Goal: Task Accomplishment & Management: Use online tool/utility

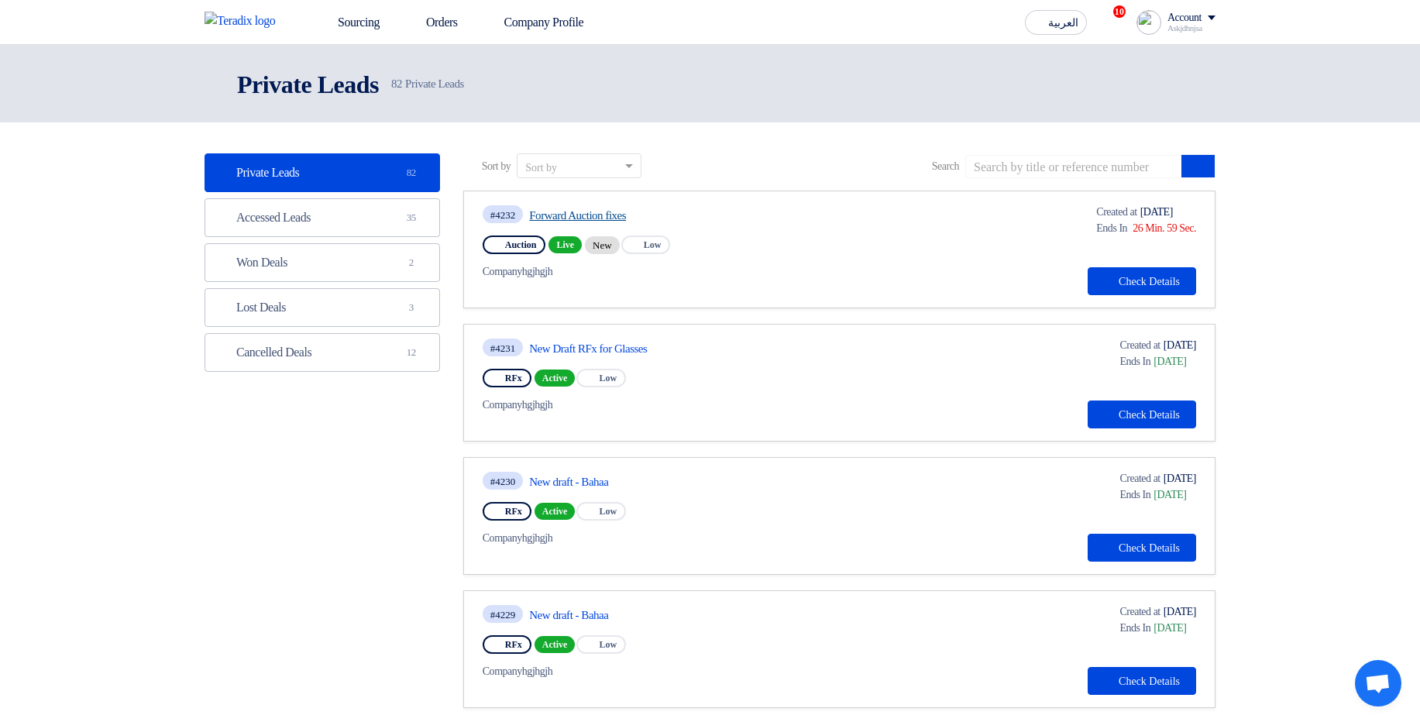
click at [621, 216] on link "Forward Auction fixes" at bounding box center [674, 215] width 291 height 14
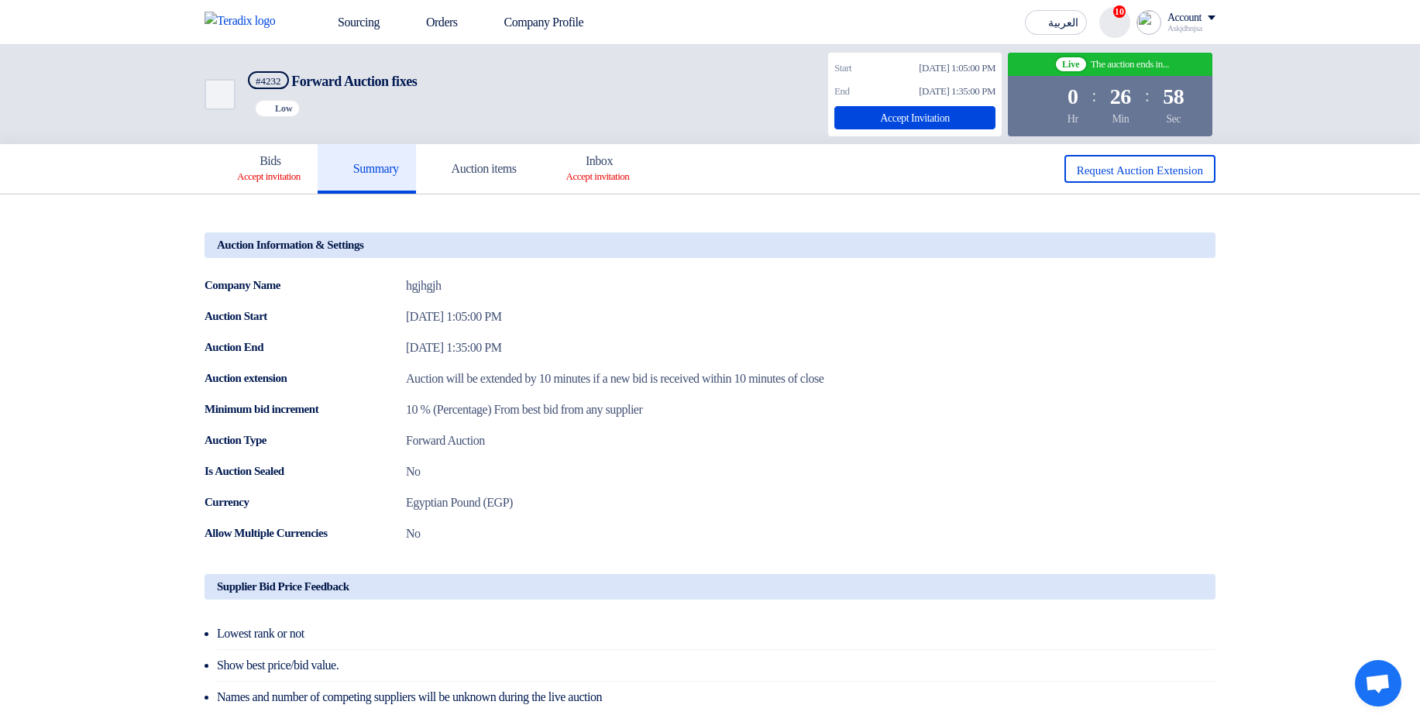
click at [834, 113] on div "Accept Invitation" at bounding box center [914, 117] width 161 height 23
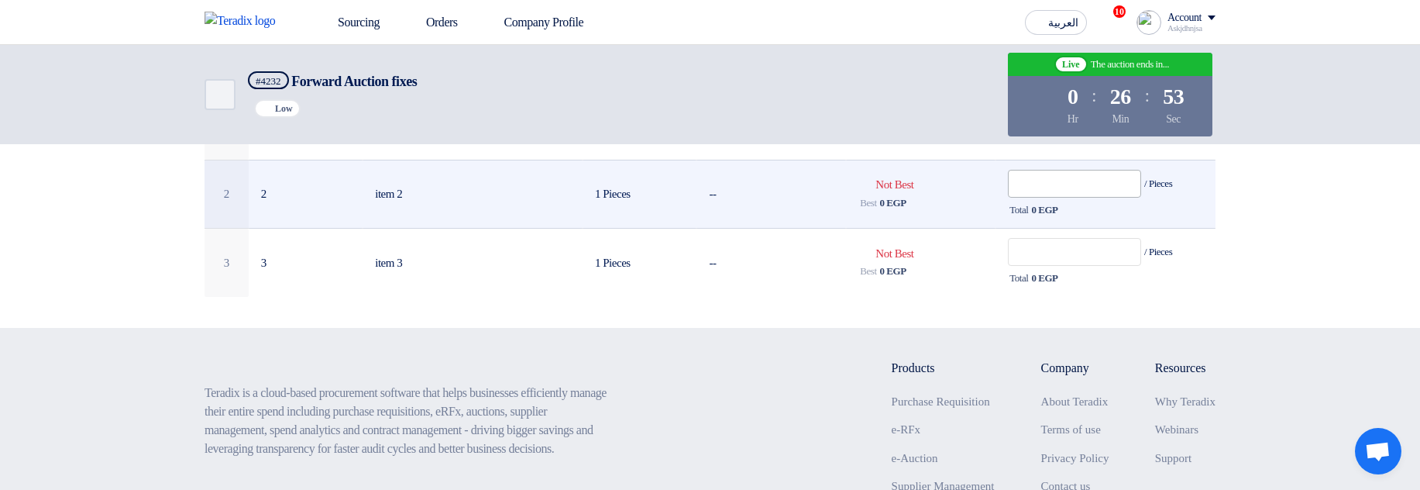
scroll to position [186, 0]
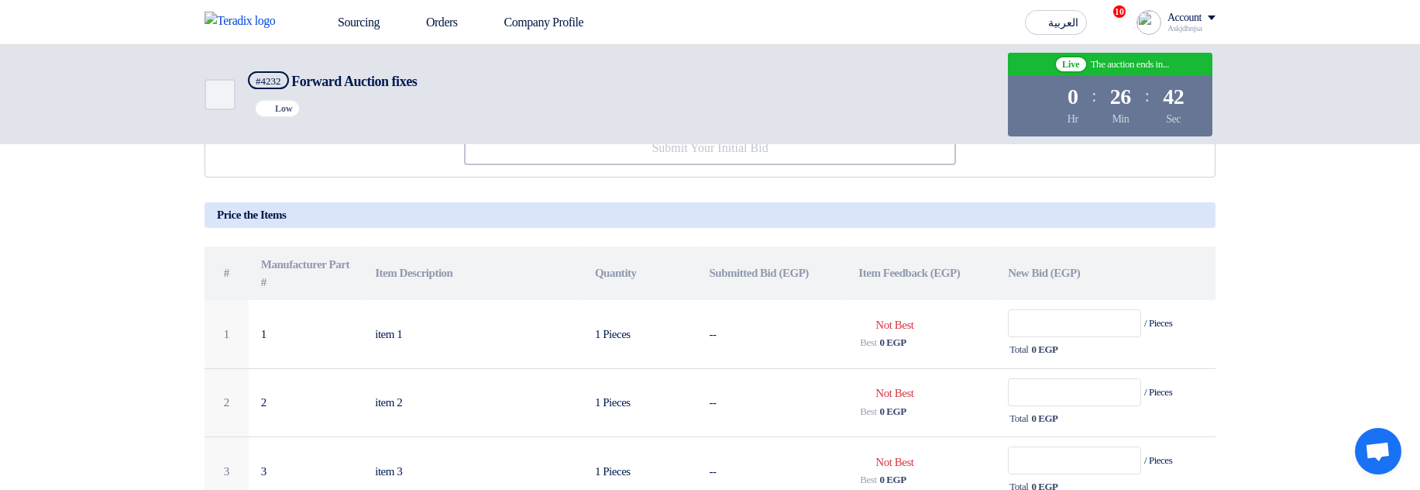
drag, startPoint x: 868, startPoint y: 273, endPoint x: 1002, endPoint y: 272, distance: 134.0
click at [1002, 272] on tr "# Manufacturer Part # Item Description Quantity Submitted Bid (EGP) Item Feedba…" at bounding box center [710, 272] width 1011 height 53
click at [950, 273] on th "Item Feedback (EGP)" at bounding box center [921, 272] width 150 height 53
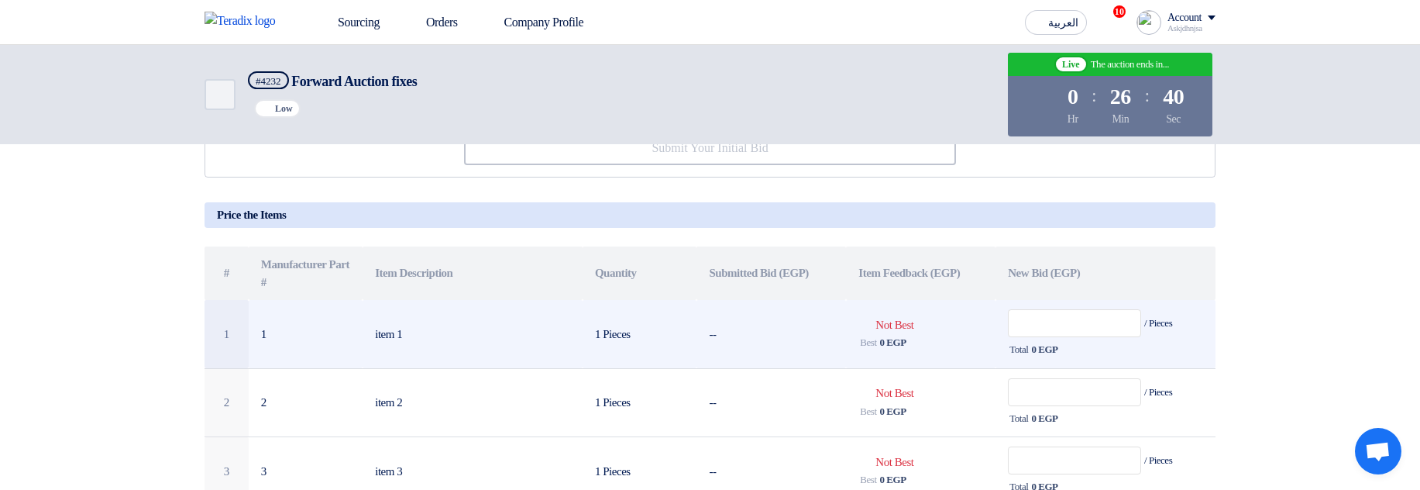
click at [882, 326] on span "Bids submitted Not Best" at bounding box center [885, 324] width 55 height 12
drag, startPoint x: 882, startPoint y: 326, endPoint x: 923, endPoint y: 326, distance: 40.3
click at [913, 326] on span "Bids submitted Not Best" at bounding box center [885, 324] width 55 height 12
click at [946, 325] on td "Bids submitted Not Best Best 0 EGP" at bounding box center [921, 334] width 150 height 68
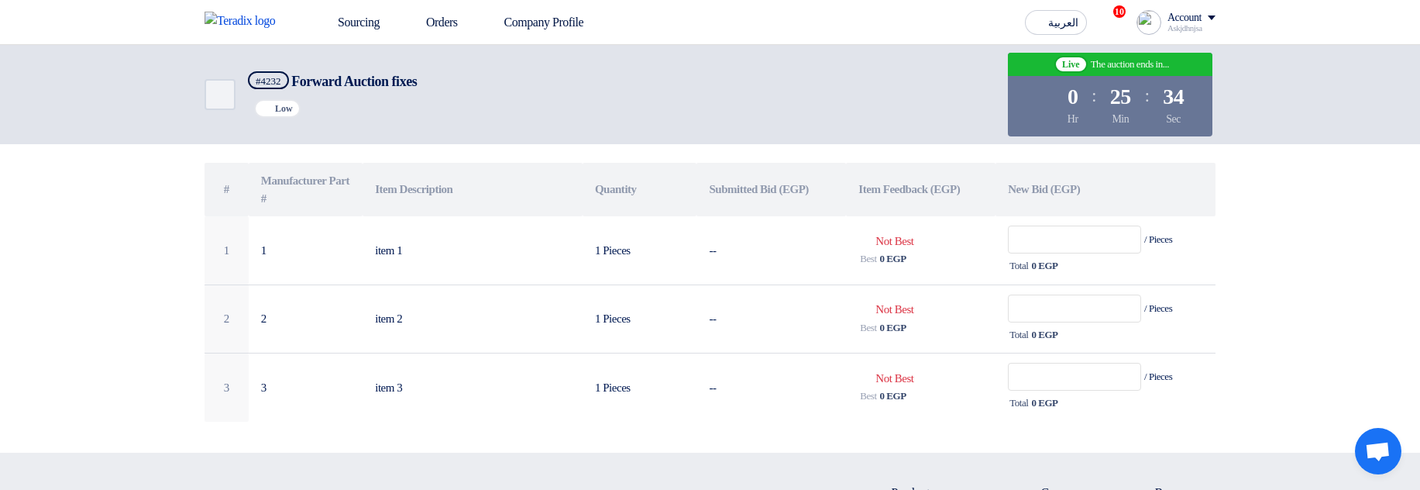
scroll to position [279, 0]
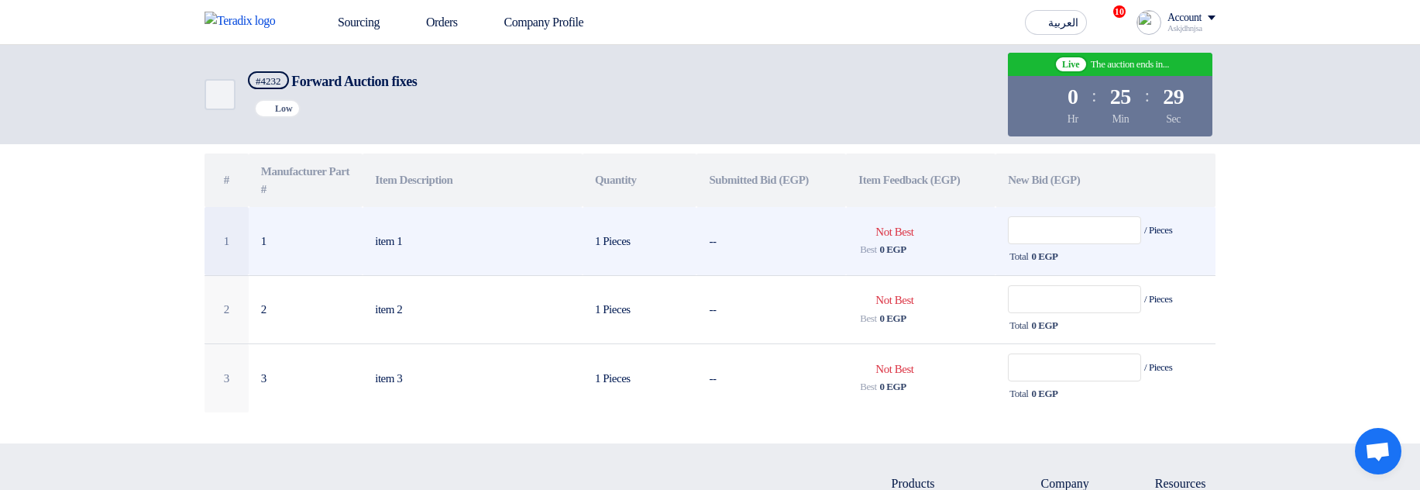
click at [903, 238] on span "Bids submitted Not Best" at bounding box center [885, 231] width 55 height 12
click at [899, 238] on span "Bids submitted Not Best" at bounding box center [885, 231] width 55 height 12
click at [898, 238] on span "Bids submitted Not Best" at bounding box center [885, 231] width 55 height 12
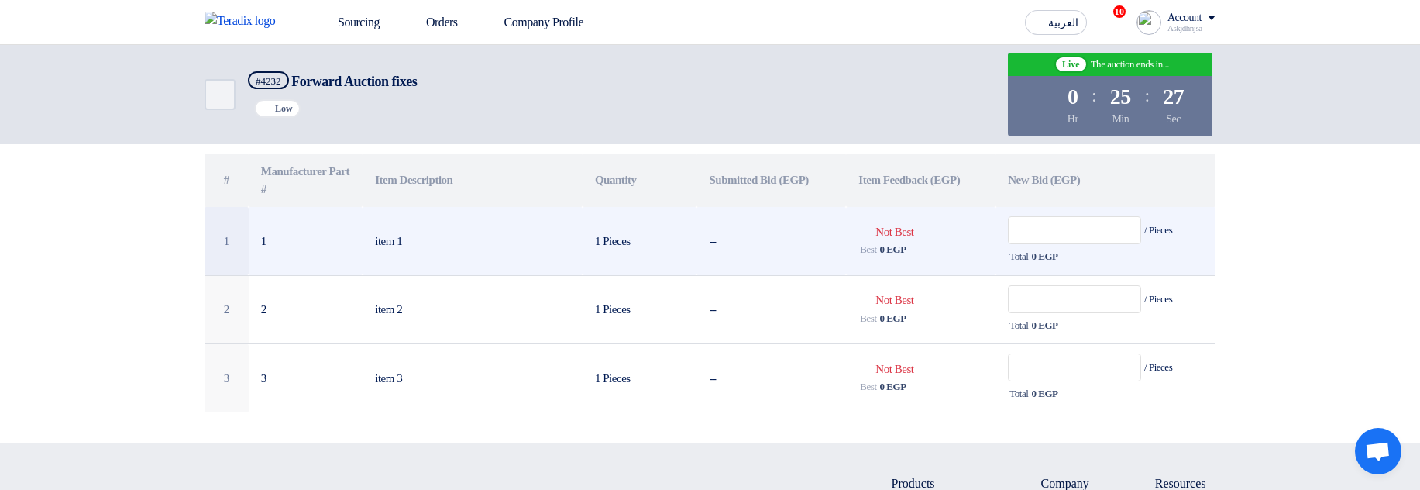
click at [941, 225] on td "Bids submitted Not Best Best 0 EGP" at bounding box center [921, 241] width 150 height 68
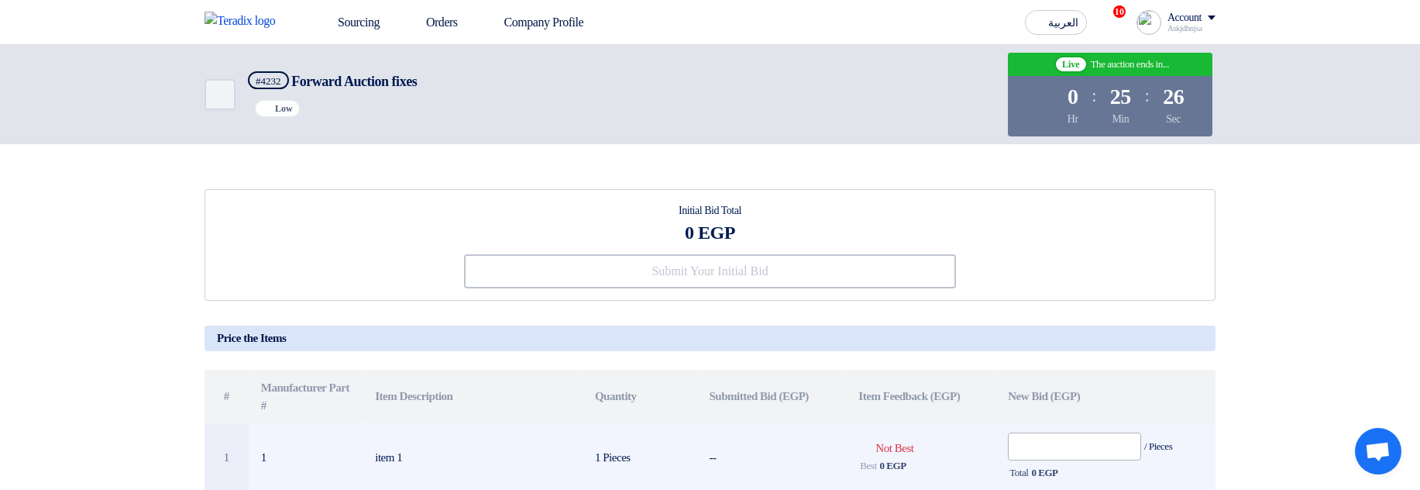
scroll to position [186, 0]
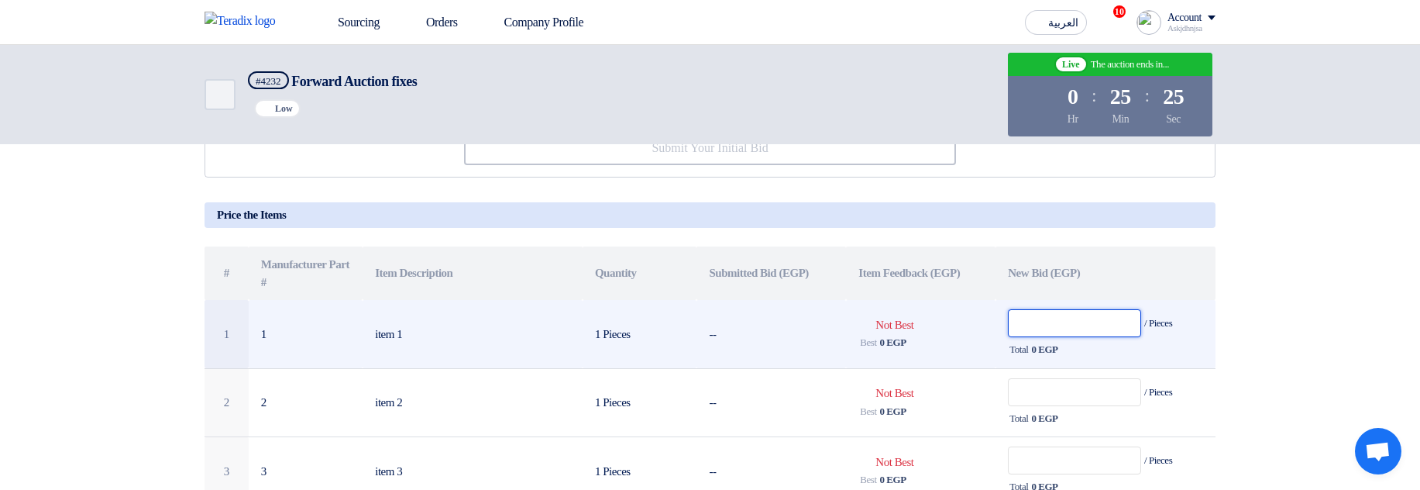
click at [1047, 328] on input "text" at bounding box center [1074, 323] width 133 height 28
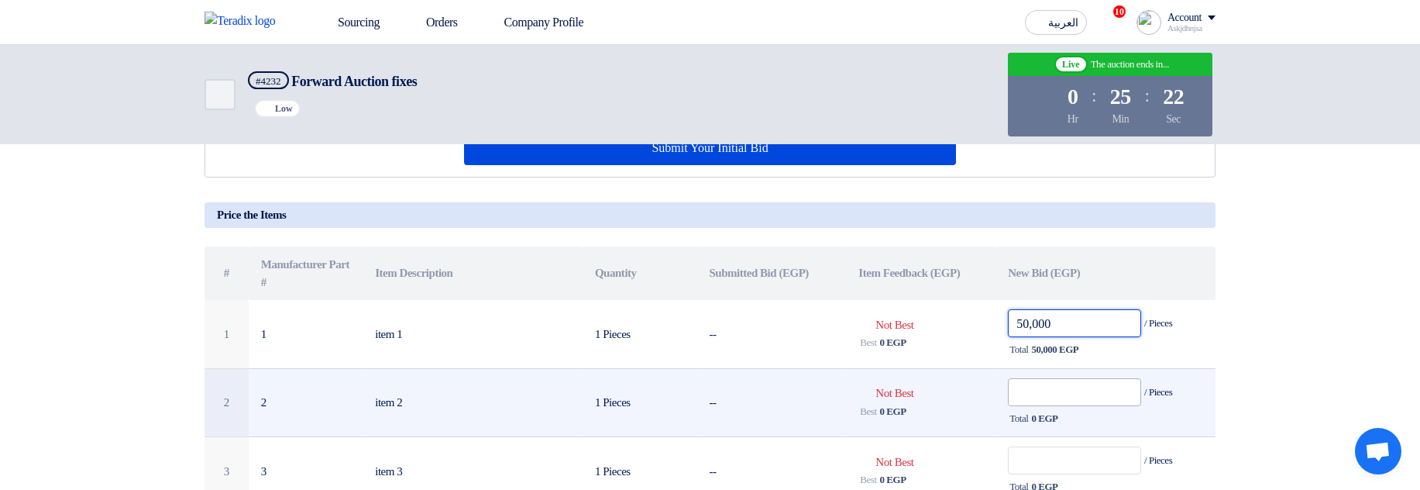
type input "50,000"
click at [1041, 399] on input "text" at bounding box center [1074, 392] width 133 height 28
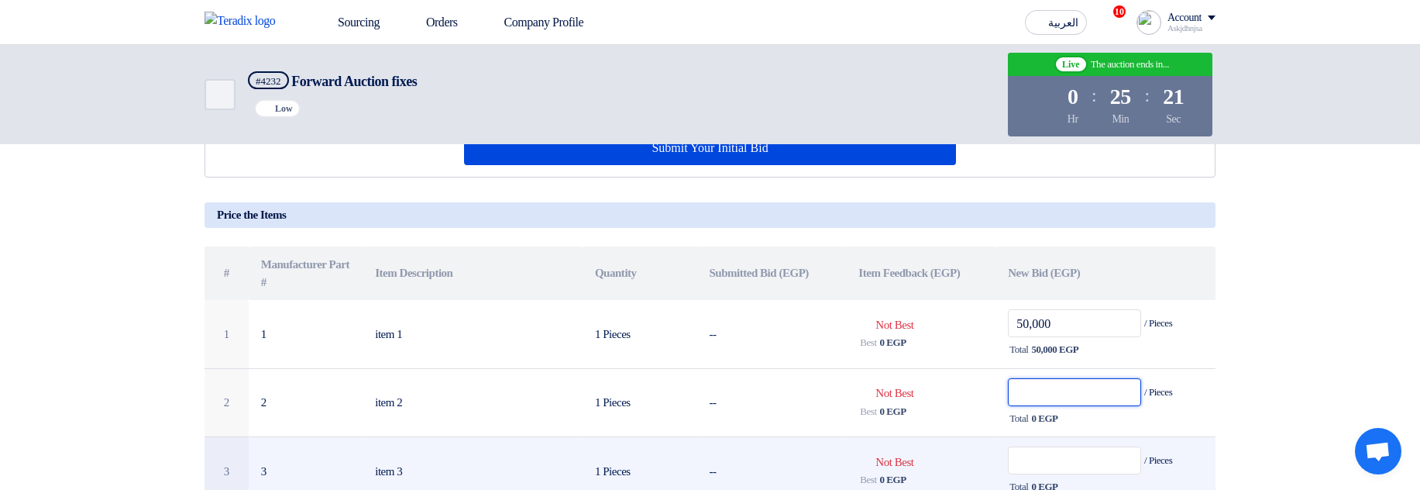
paste input "50,000"
type input "50,000"
click at [1080, 471] on input "text" at bounding box center [1074, 460] width 133 height 28
paste input "50,000"
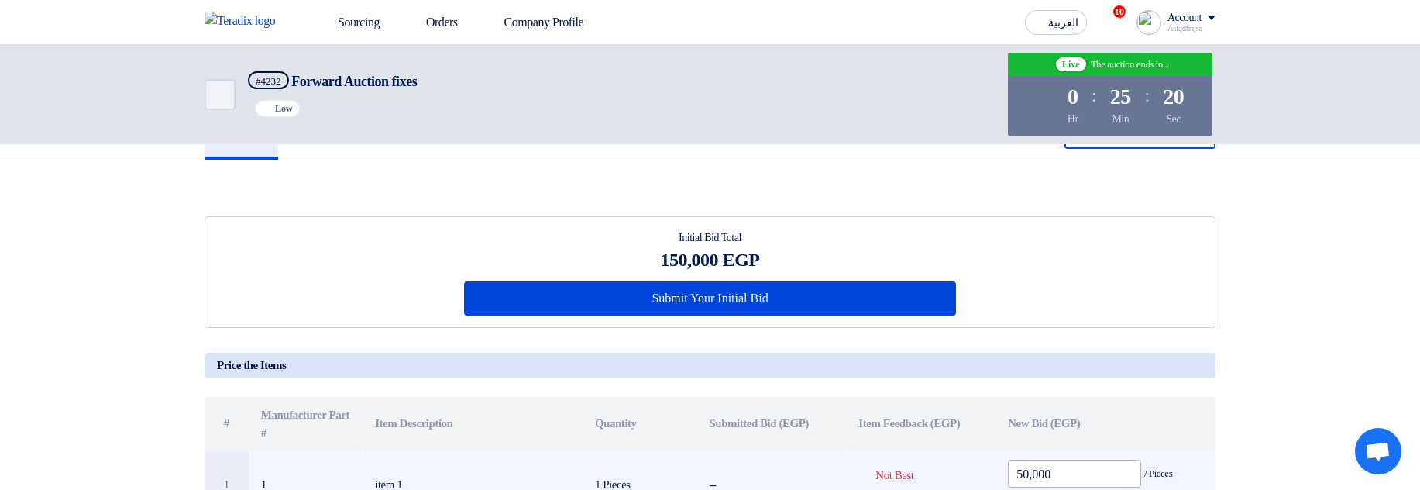
scroll to position [0, 0]
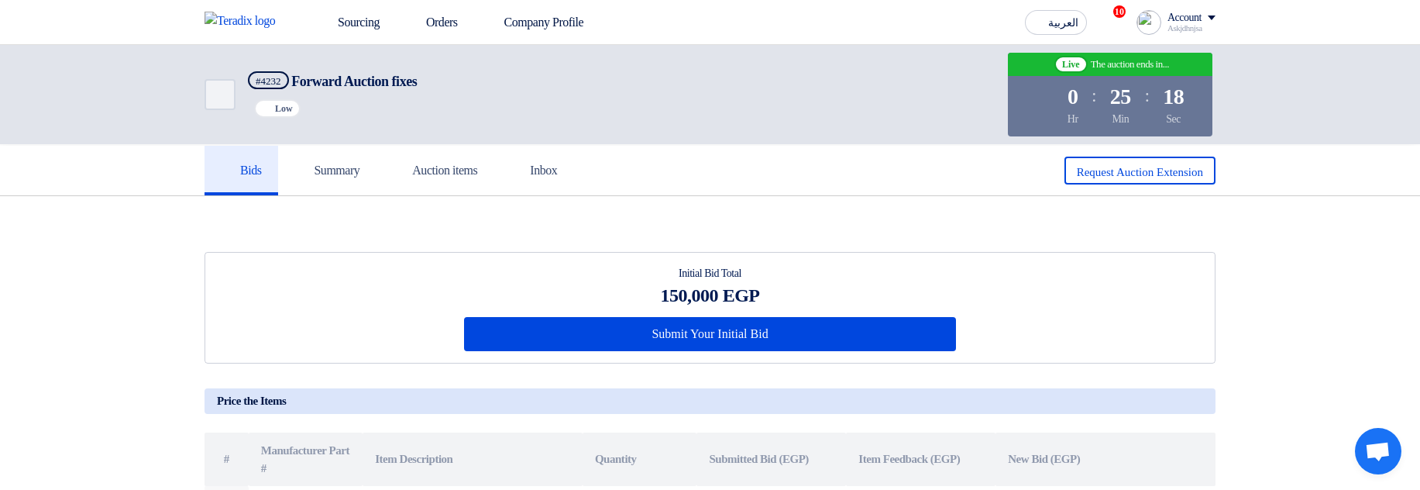
type input "50,000"
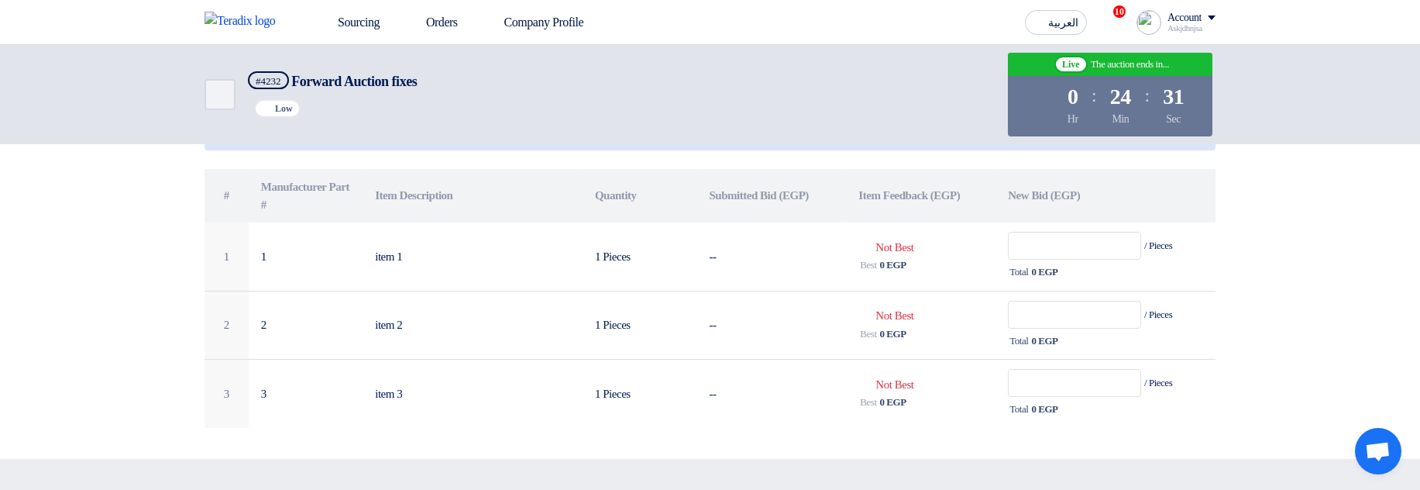
scroll to position [279, 0]
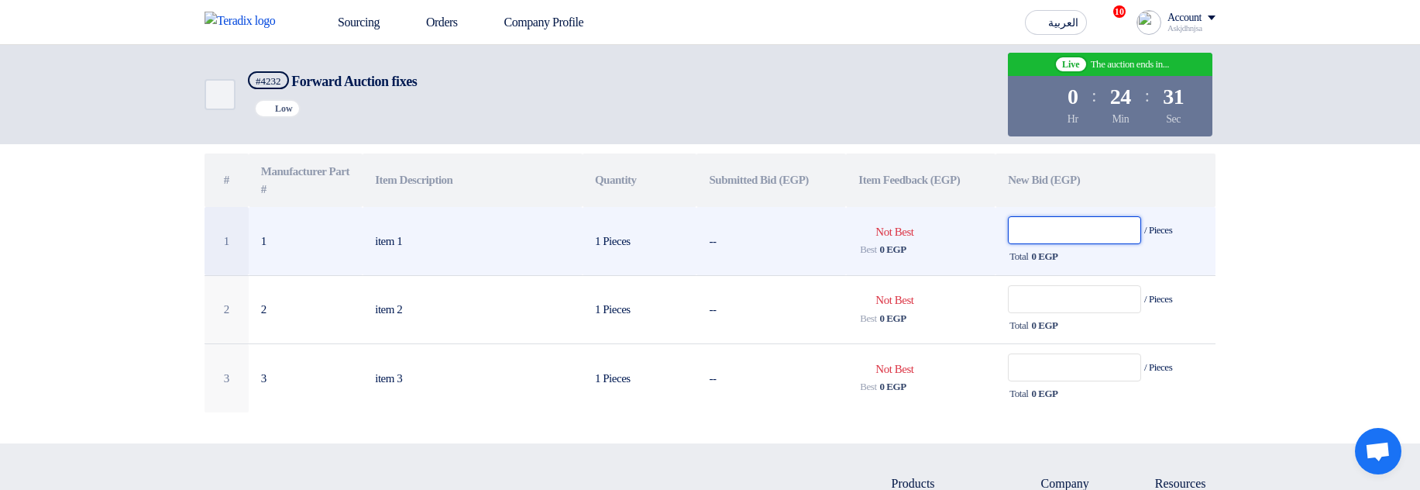
click at [1062, 233] on input "text" at bounding box center [1074, 230] width 133 height 28
paste input "50,000"
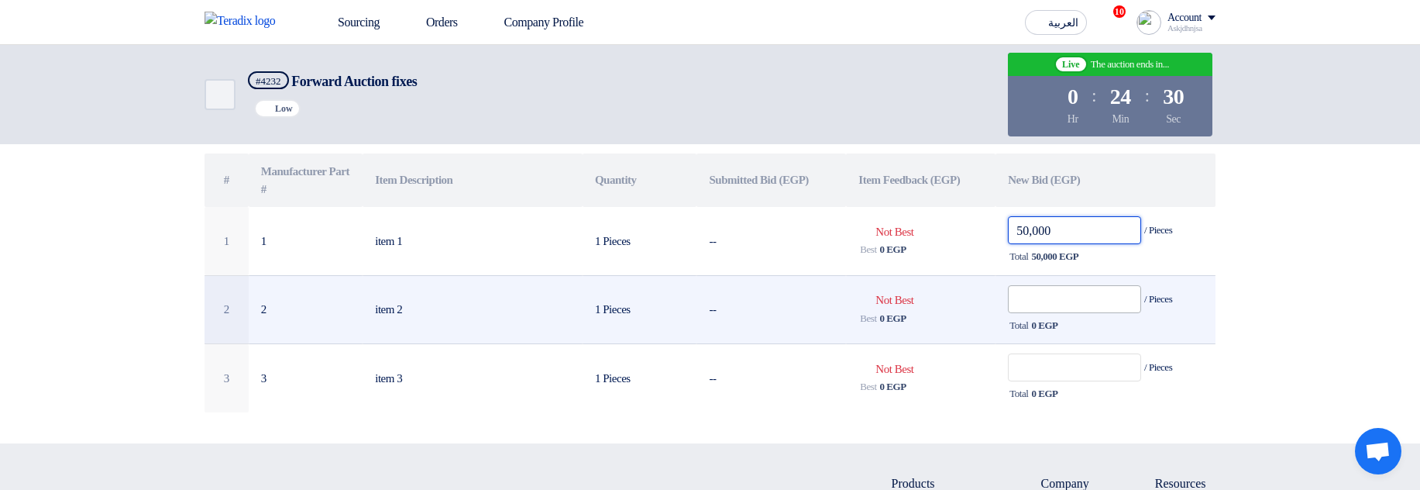
type input "50,000"
click at [1071, 313] on input "text" at bounding box center [1074, 299] width 133 height 28
paste input "50,000"
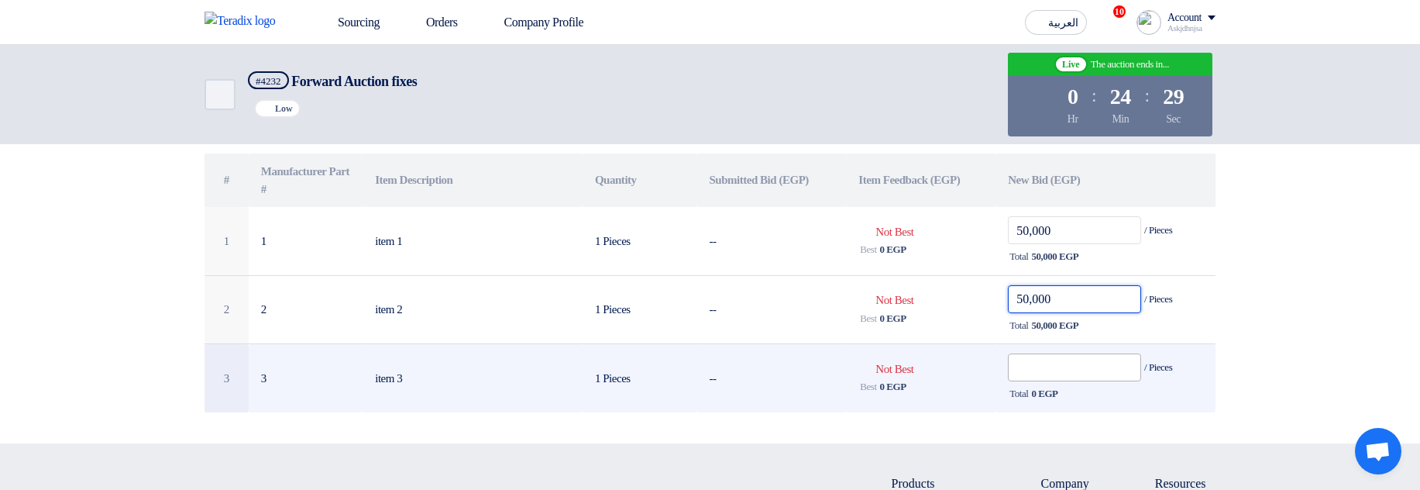
type input "50,000"
click at [1081, 375] on input "text" at bounding box center [1074, 367] width 133 height 28
paste input "50,000"
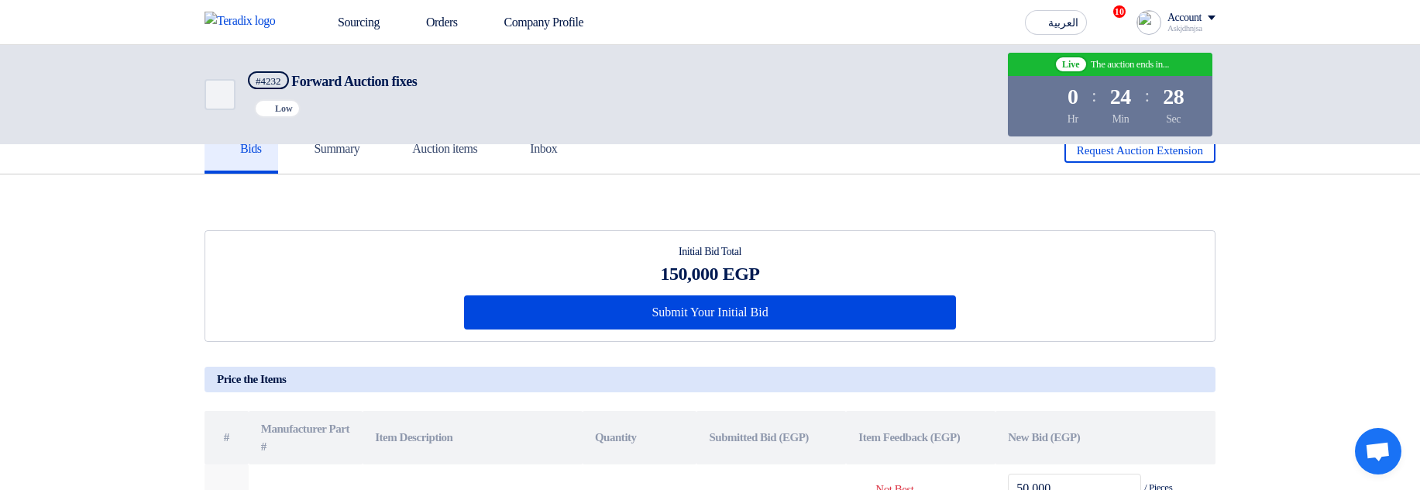
scroll to position [0, 0]
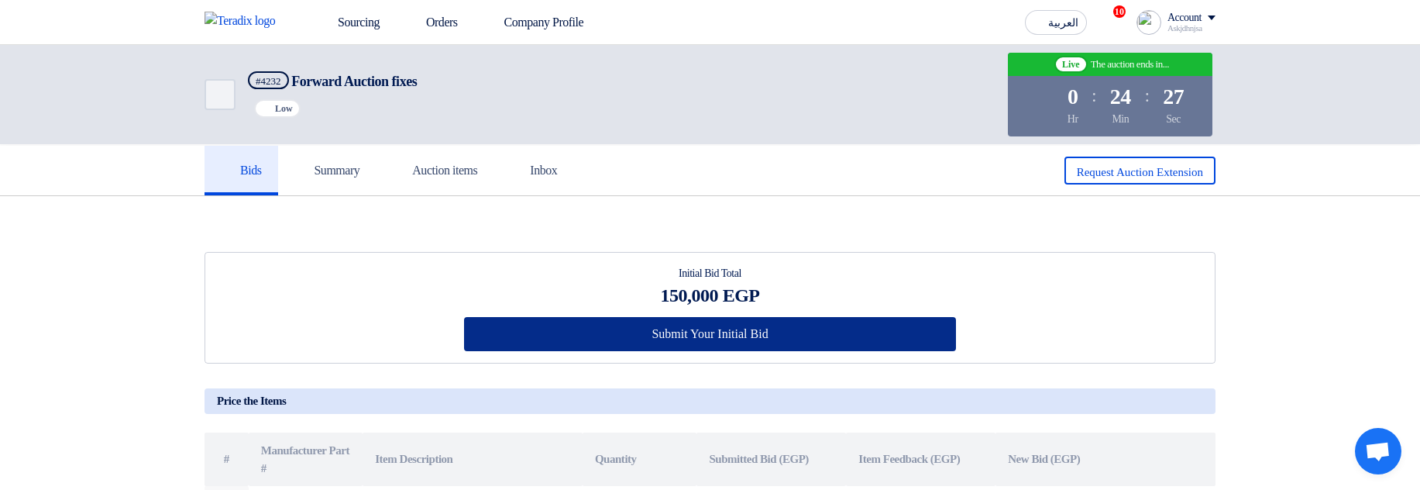
type input "50,000"
click at [833, 335] on button "Submit Your Initial Bid" at bounding box center [710, 334] width 493 height 34
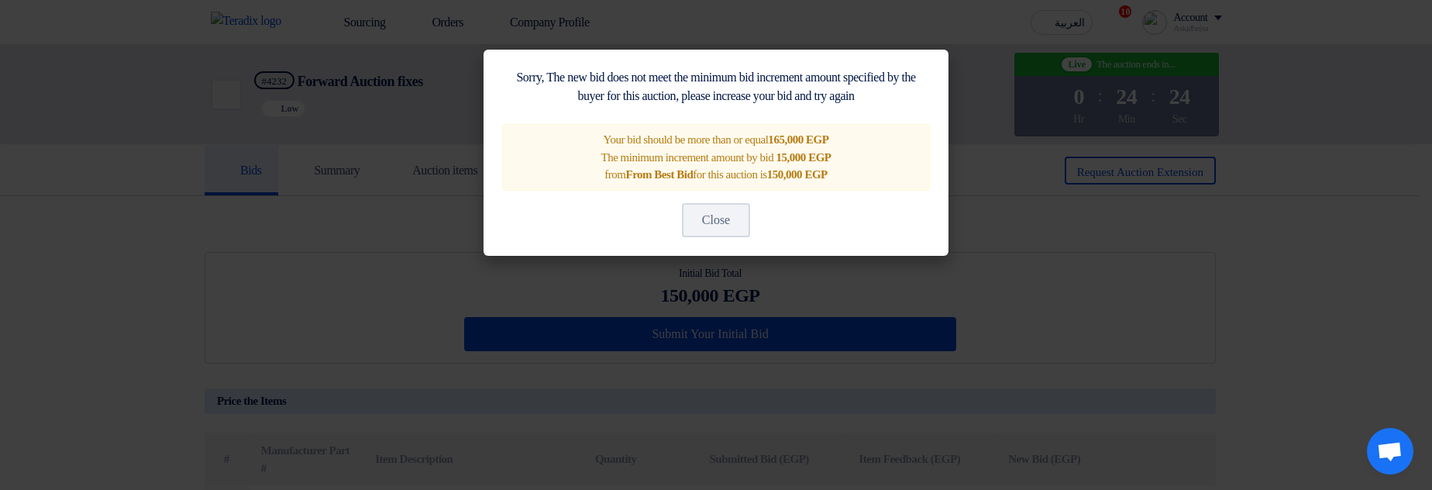
click at [785, 139] on span "165,000 EGP" at bounding box center [798, 139] width 60 height 12
click at [798, 155] on span "15,000 EGP" at bounding box center [803, 157] width 55 height 12
click at [601, 155] on span "The minimum increment amount by bid" at bounding box center [686, 157] width 173 height 12
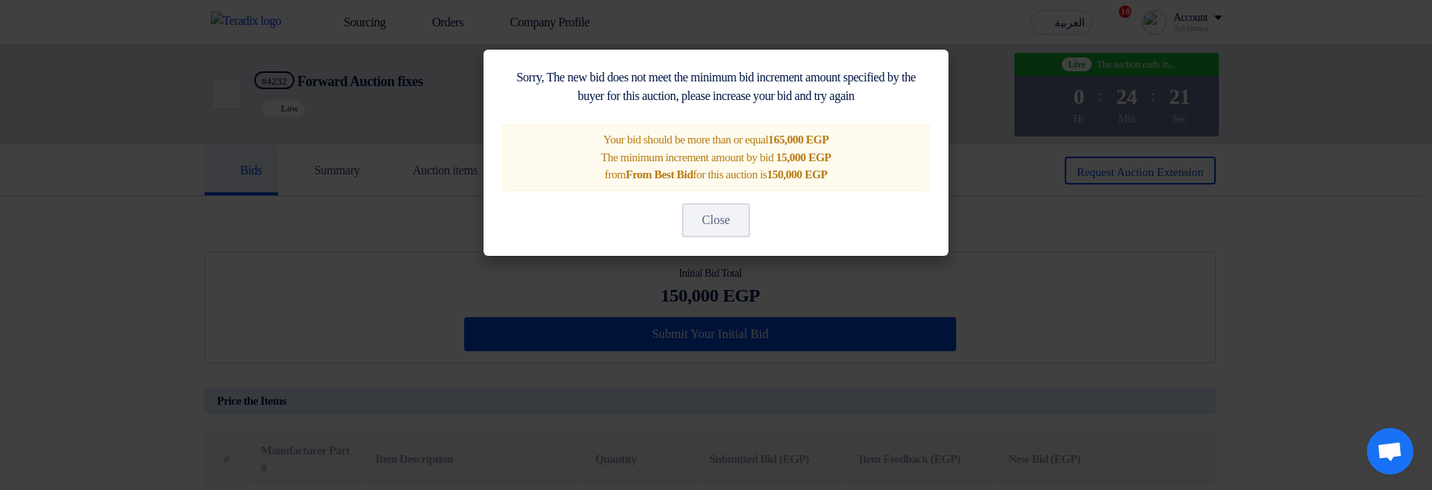
drag, startPoint x: 601, startPoint y: 155, endPoint x: 805, endPoint y: 159, distance: 203.8
click at [805, 159] on div "Your bid should be more than or equal 165,000 EGP The minimum increment amount …" at bounding box center [716, 157] width 428 height 67
click at [805, 159] on span "15,000 EGP" at bounding box center [803, 157] width 55 height 12
click at [1083, 242] on modal-container "Sorry, The new bid does not meet the minimum bid increment amount specified by …" at bounding box center [716, 245] width 1432 height 490
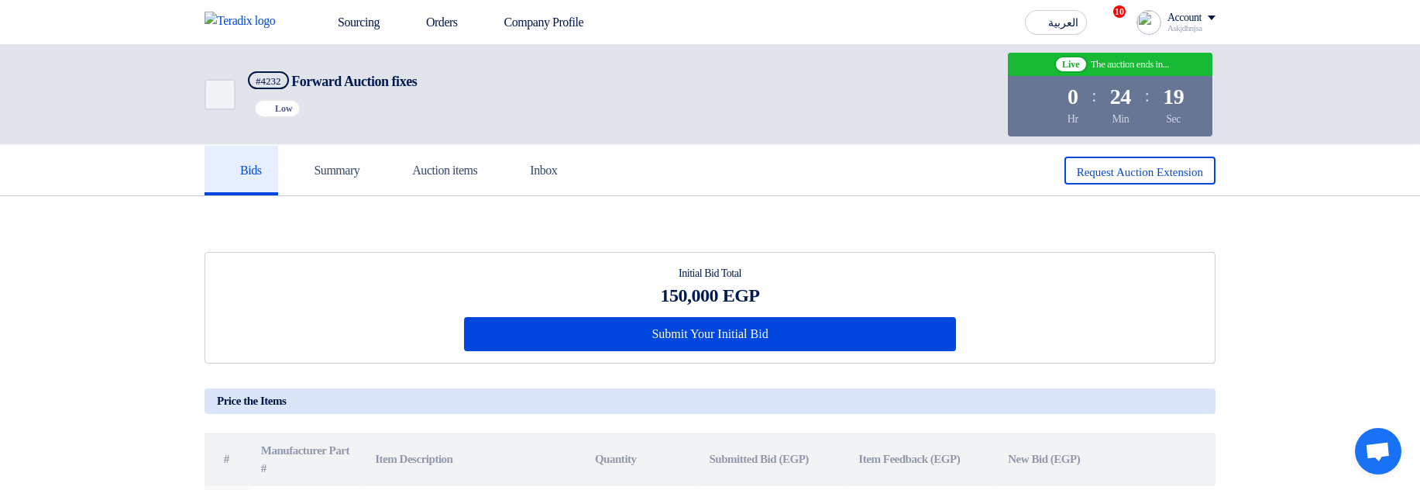
click at [1048, 7] on div "العربية ع 10 You're invited to a reverse auction from hgjhgjh, check details, a…" at bounding box center [1117, 22] width 197 height 31
click at [1048, 18] on span "العربية" at bounding box center [1063, 23] width 30 height 11
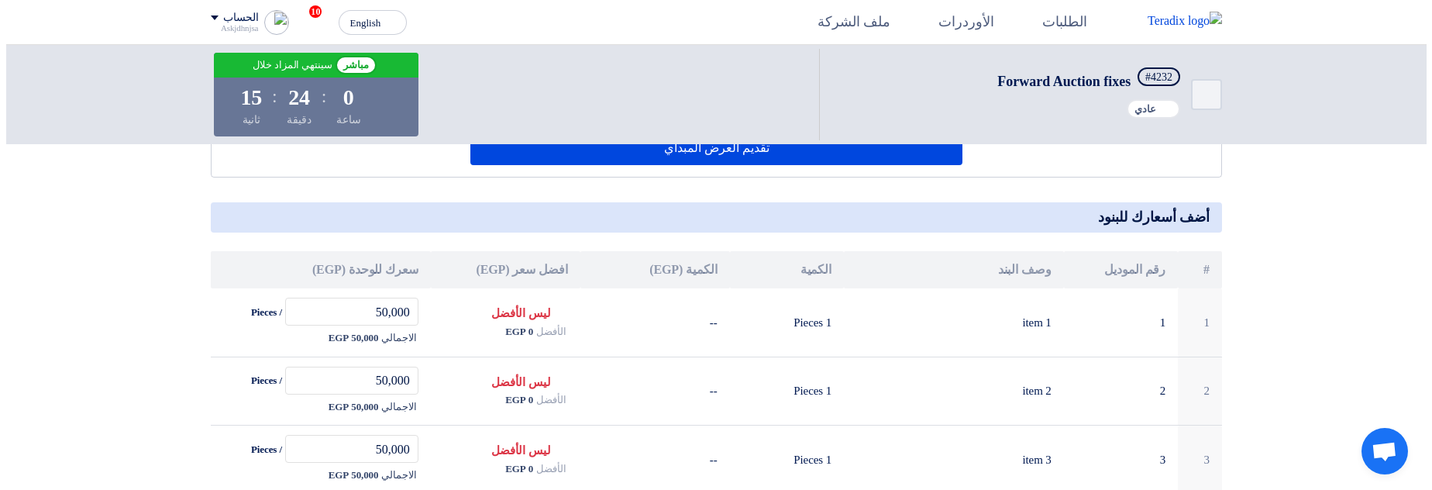
scroll to position [93, 0]
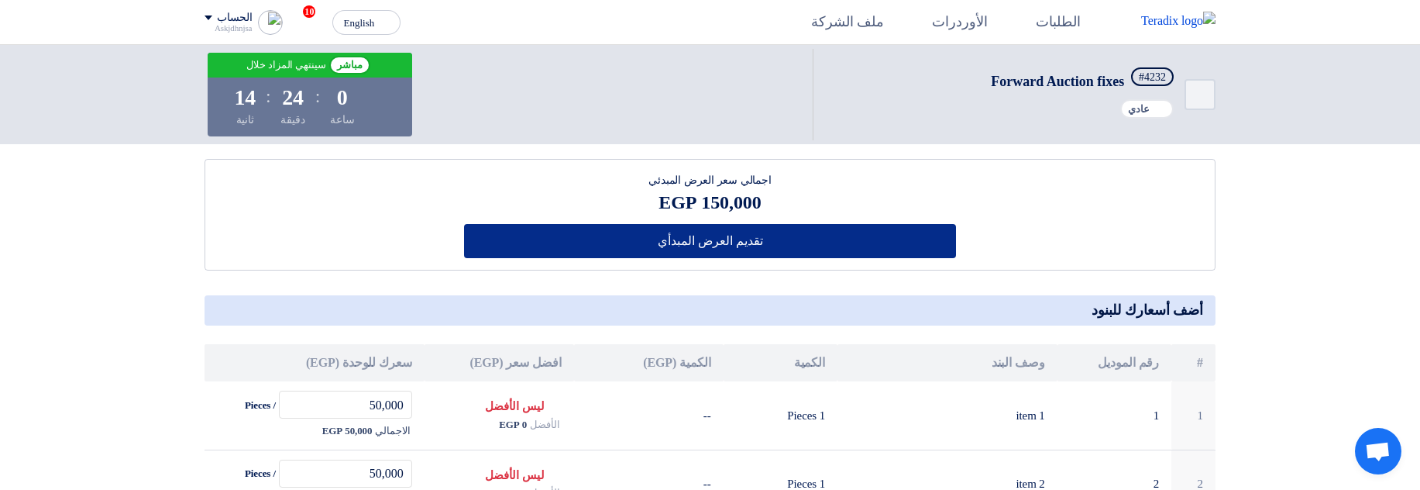
click at [741, 247] on button "تقديم العرض المبدأي" at bounding box center [710, 241] width 493 height 34
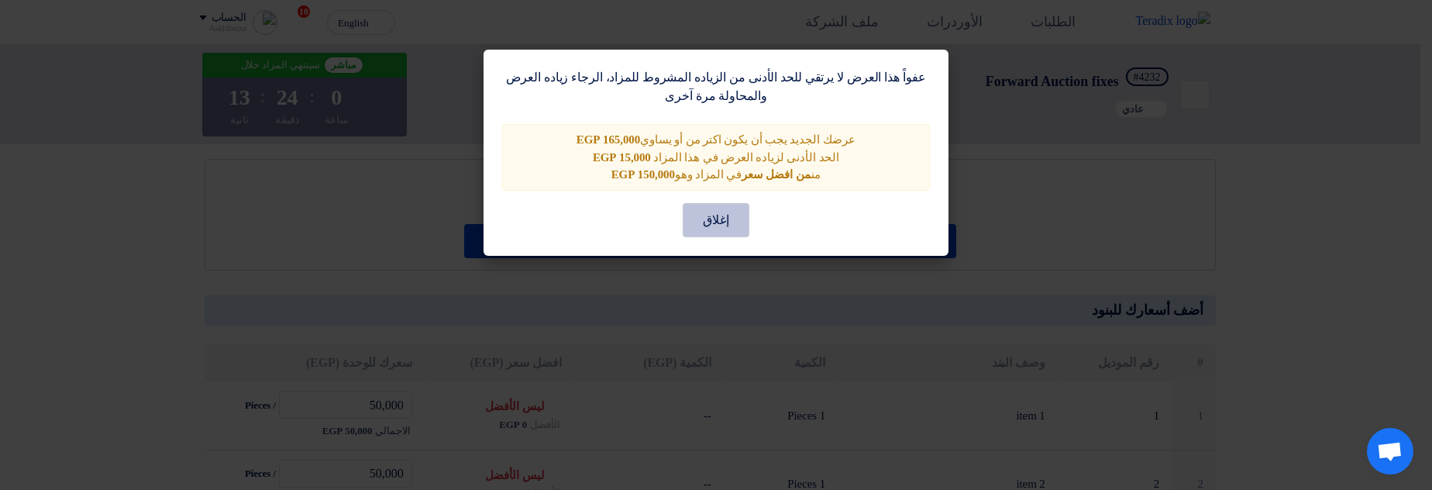
click at [717, 212] on button "إغلاق" at bounding box center [716, 220] width 67 height 34
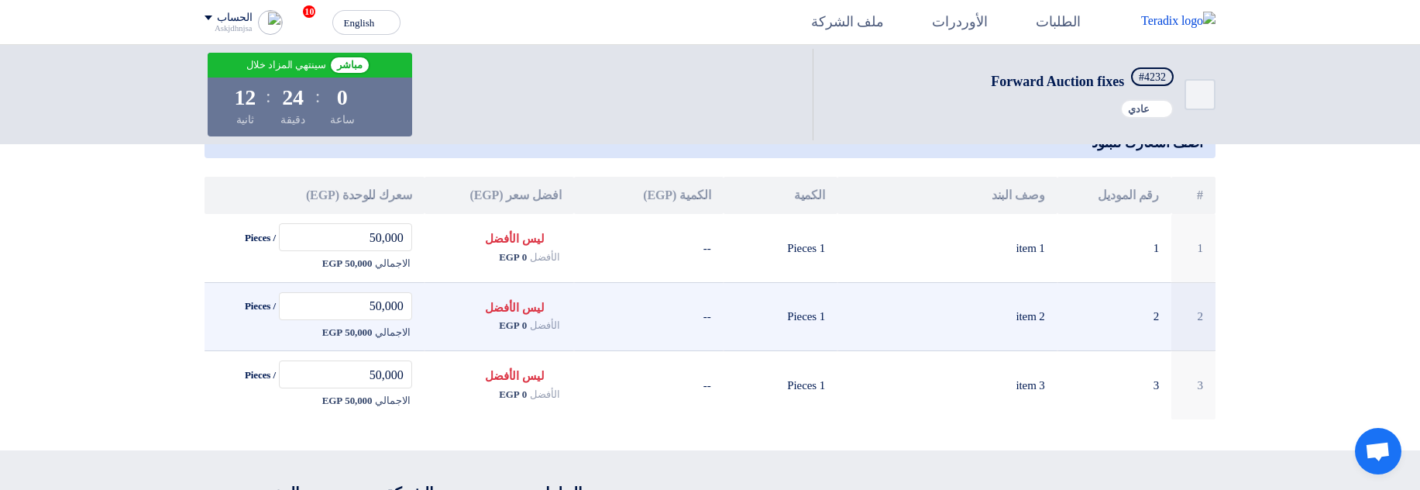
scroll to position [279, 0]
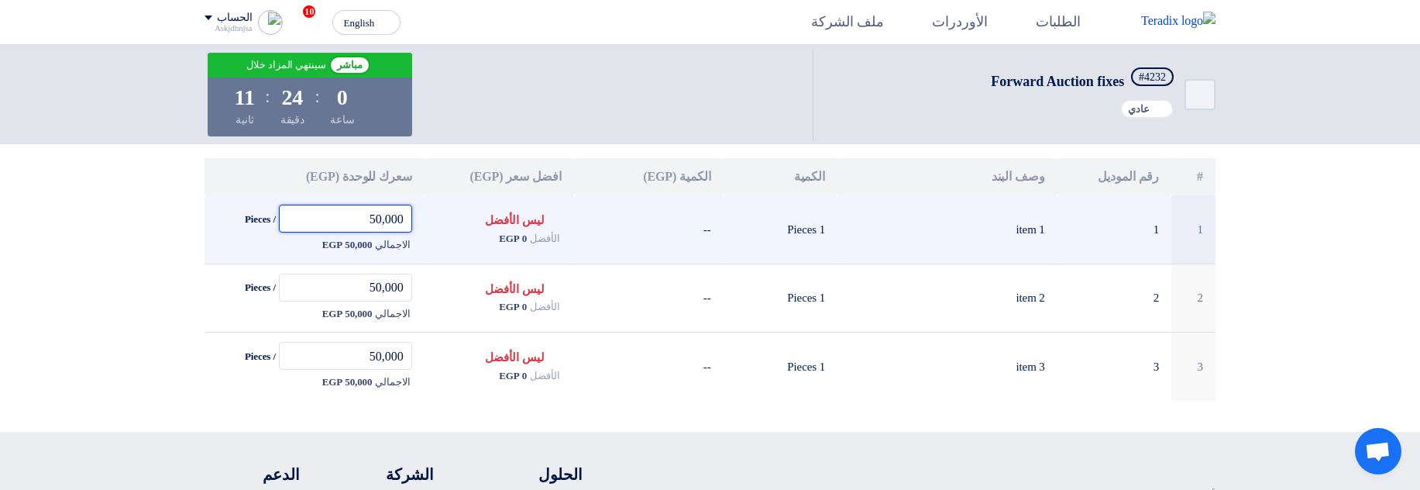
click at [373, 217] on input "50,000" at bounding box center [345, 219] width 133 height 28
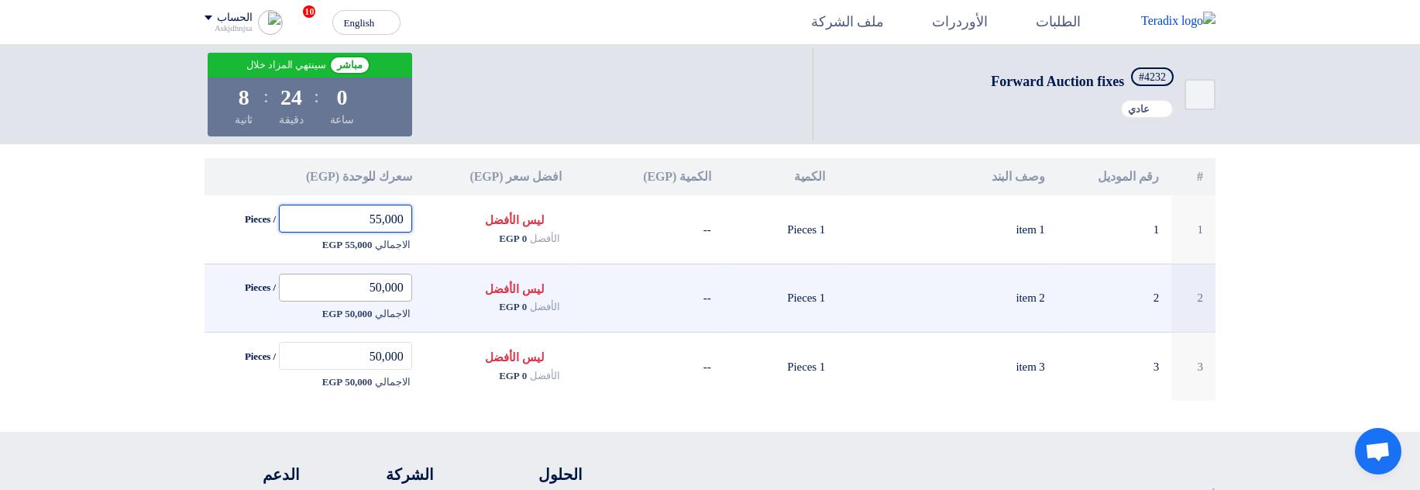
type input "55,000"
click at [374, 287] on input "50,000" at bounding box center [345, 287] width 133 height 28
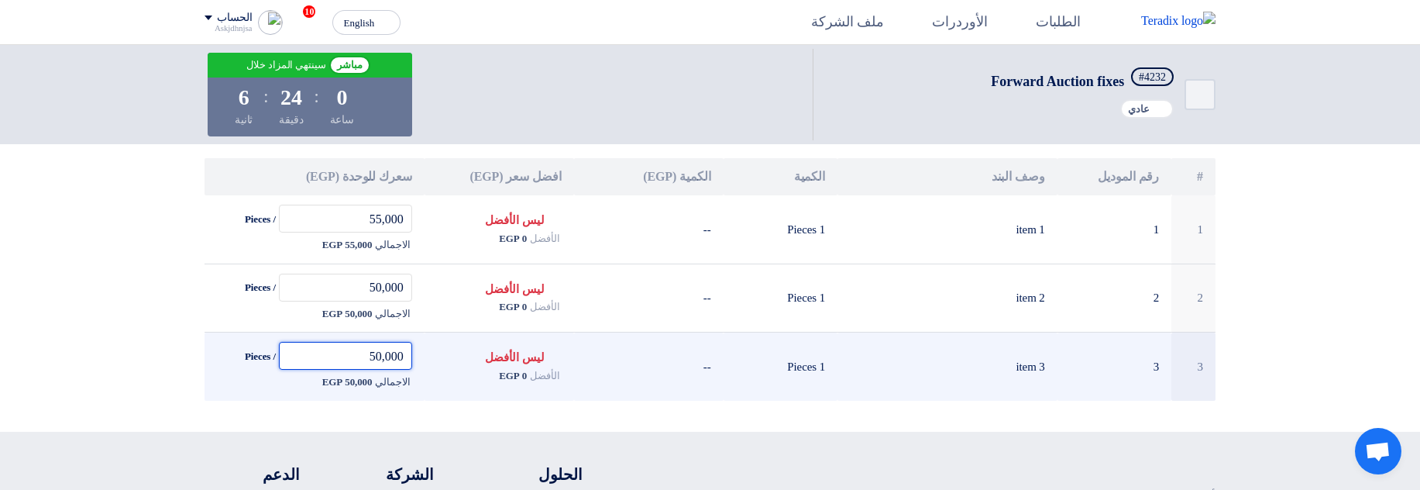
click at [370, 355] on input "50,000" at bounding box center [345, 356] width 133 height 28
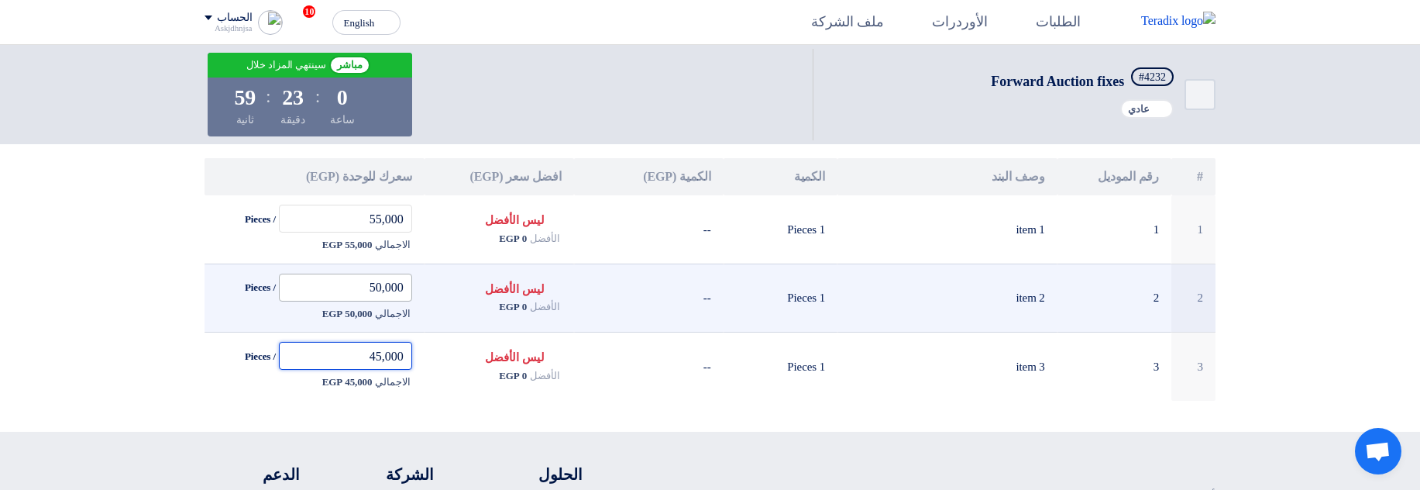
type input "45,000"
click at [368, 285] on input "50,000" at bounding box center [345, 287] width 133 height 28
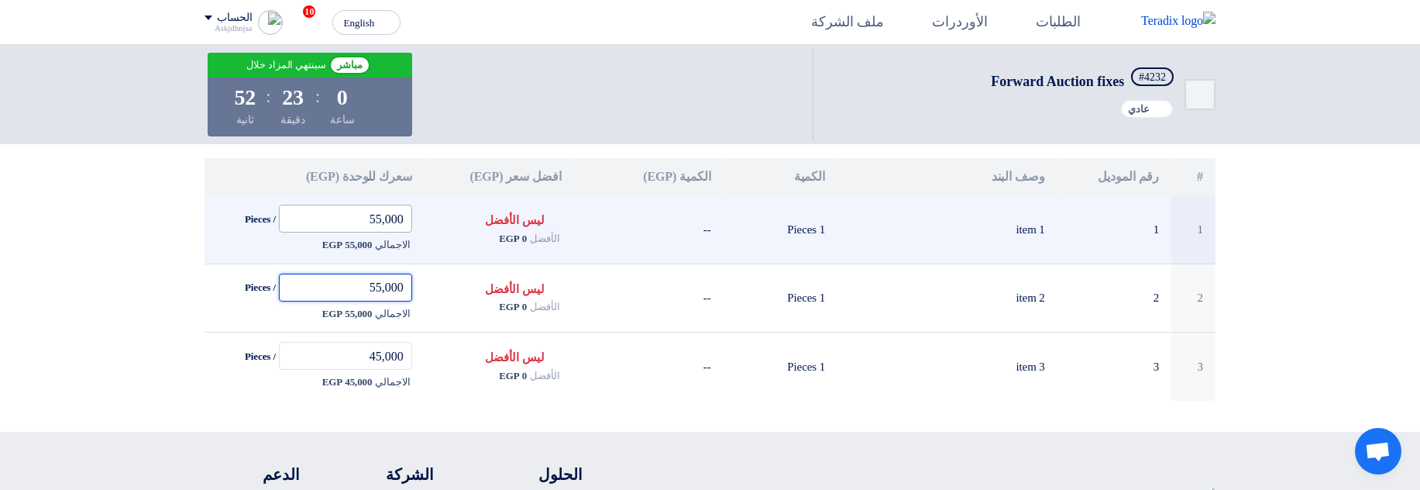
type input "55,000"
drag, startPoint x: 363, startPoint y: 218, endPoint x: 376, endPoint y: 218, distance: 12.4
click at [376, 218] on input "55,000" at bounding box center [345, 219] width 133 height 28
click at [522, 207] on td "Bids submitted ليس الأفضل الأفضل 0 EGP" at bounding box center [500, 229] width 150 height 68
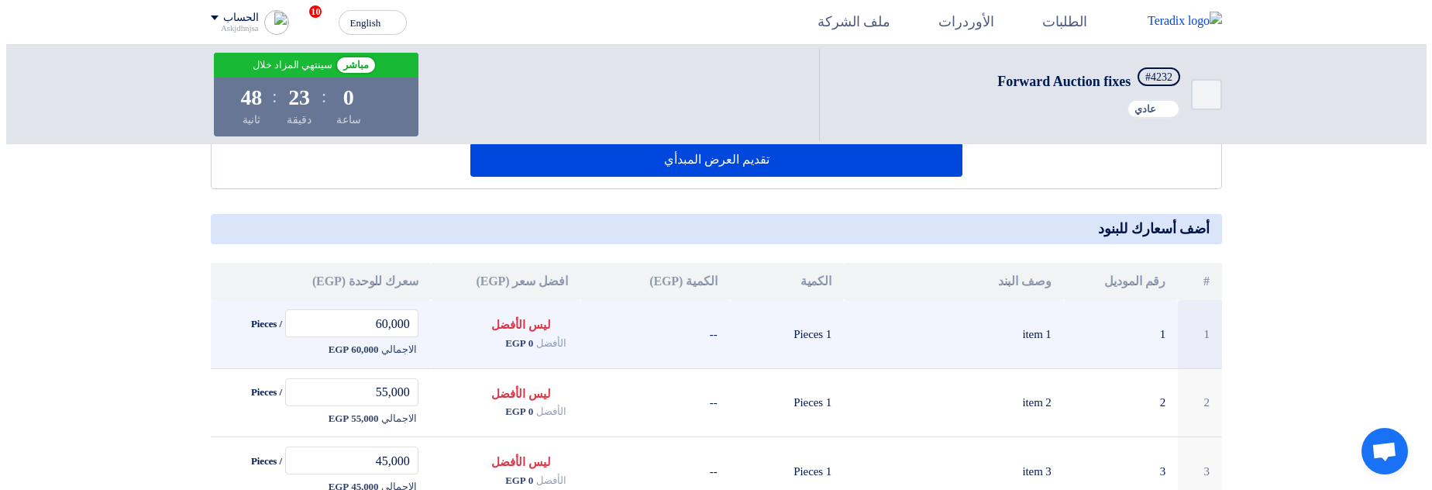
scroll to position [0, 0]
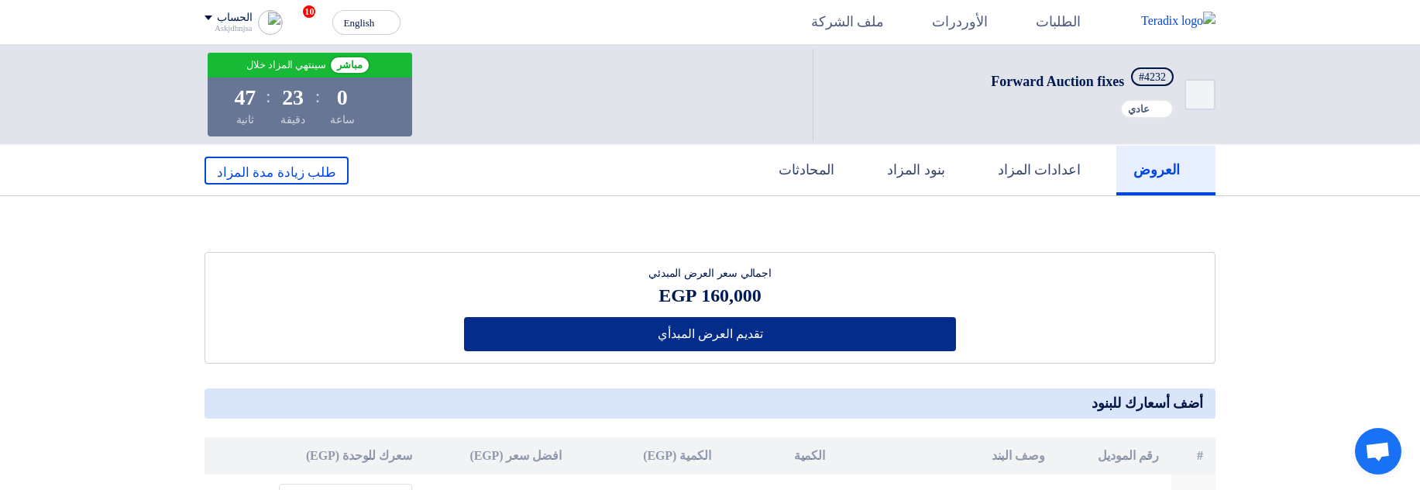
click at [817, 334] on button "تقديم العرض المبدأي" at bounding box center [710, 334] width 493 height 34
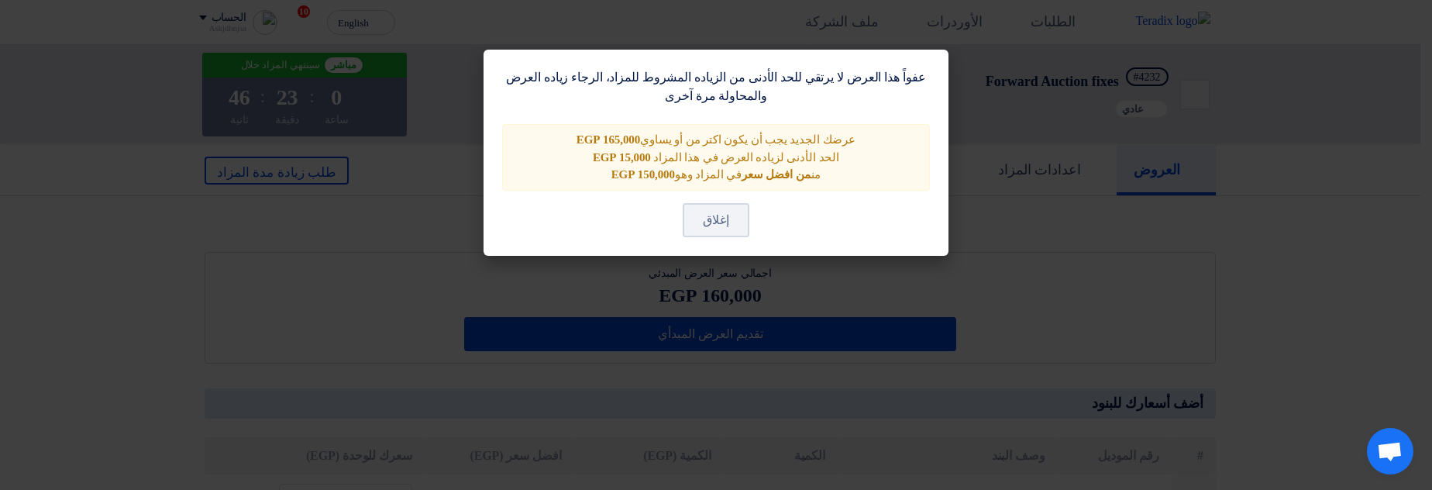
click at [1143, 302] on modal-container "عفواً هذا العرض لا يرتقي للحد الأدنى من الزياده المشروط للمزاد، الرجاء زياده ال…" at bounding box center [716, 245] width 1432 height 490
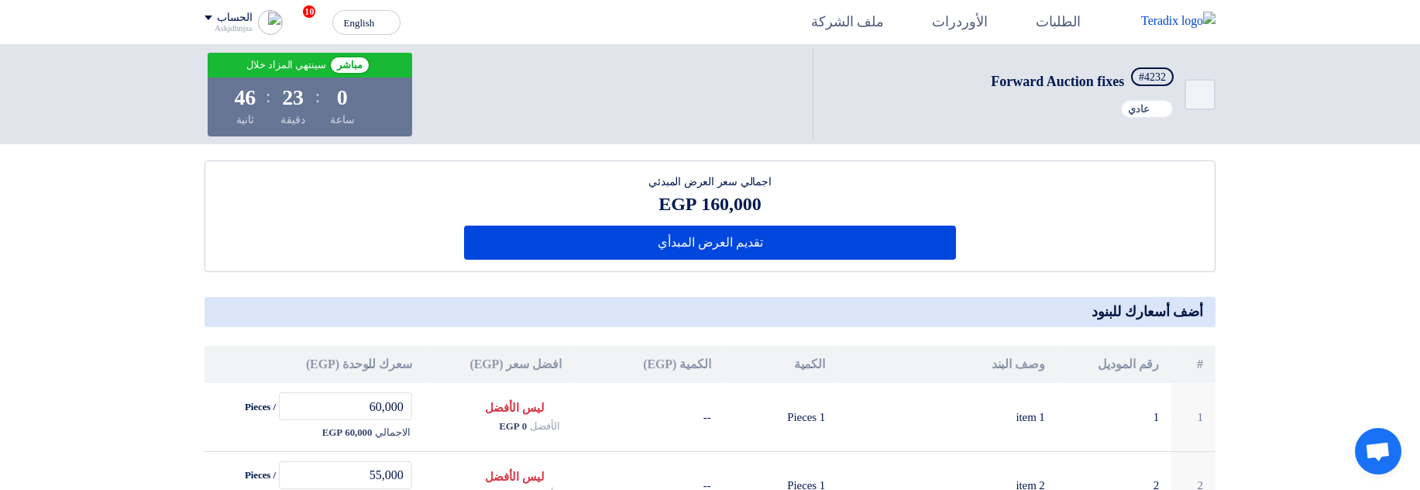
scroll to position [93, 0]
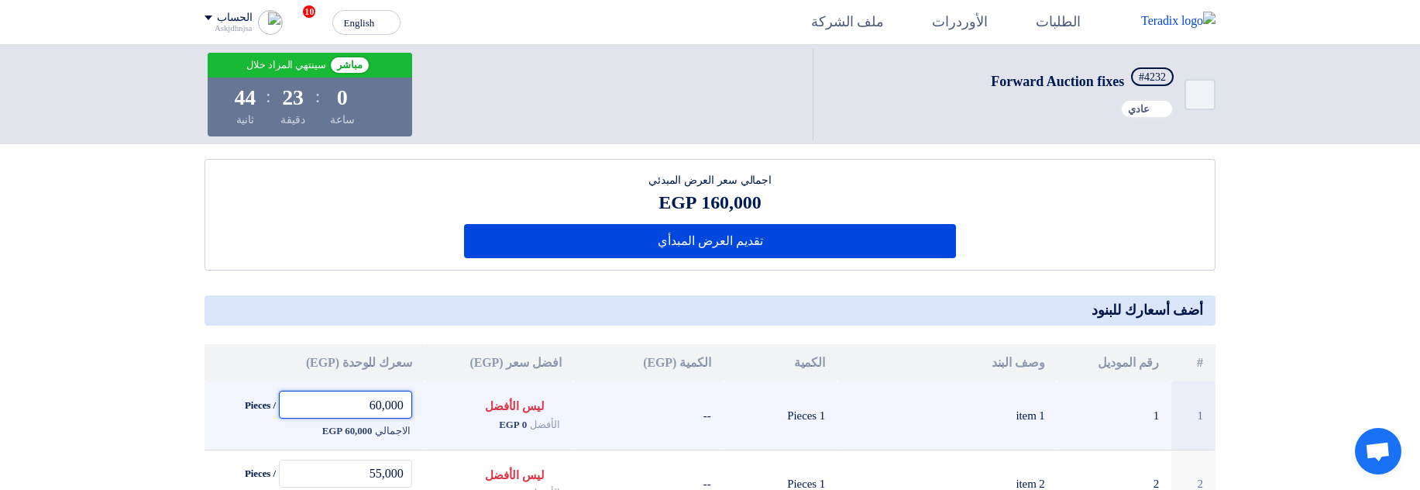
drag, startPoint x: 370, startPoint y: 402, endPoint x: 379, endPoint y: 401, distance: 8.6
click at [379, 401] on input "60,000" at bounding box center [345, 404] width 133 height 28
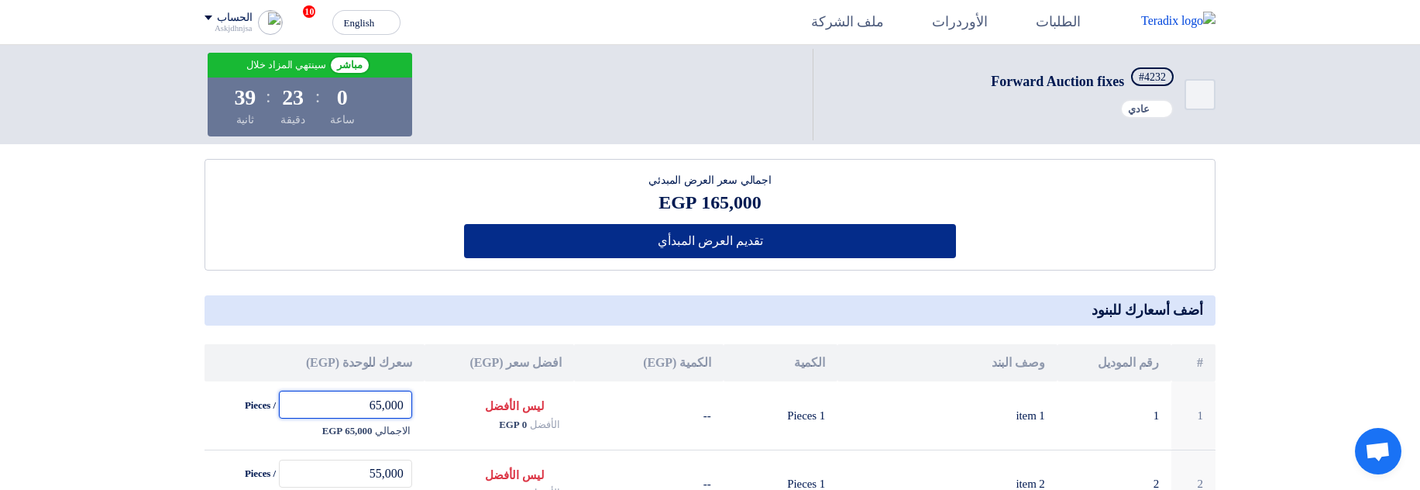
type input "65,000"
click at [780, 246] on button "تقديم العرض المبدأي" at bounding box center [710, 241] width 493 height 34
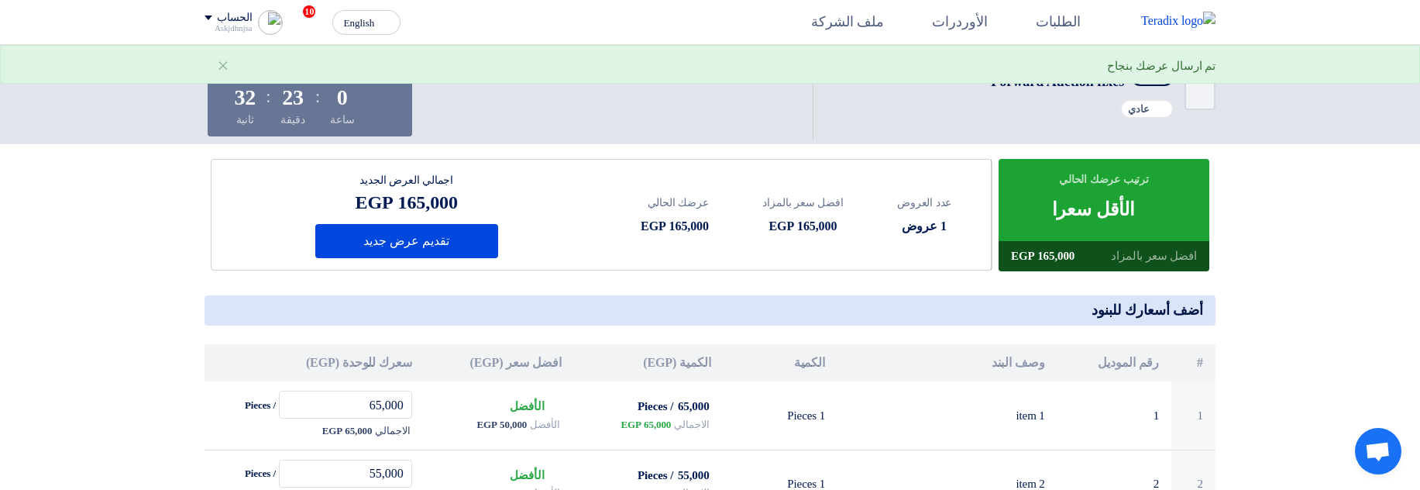
click at [1079, 212] on div "Bids submitted الأقل سعرا" at bounding box center [1104, 209] width 105 height 28
click at [1124, 214] on div "Bids submitted الأقل سعرا" at bounding box center [1104, 209] width 105 height 28
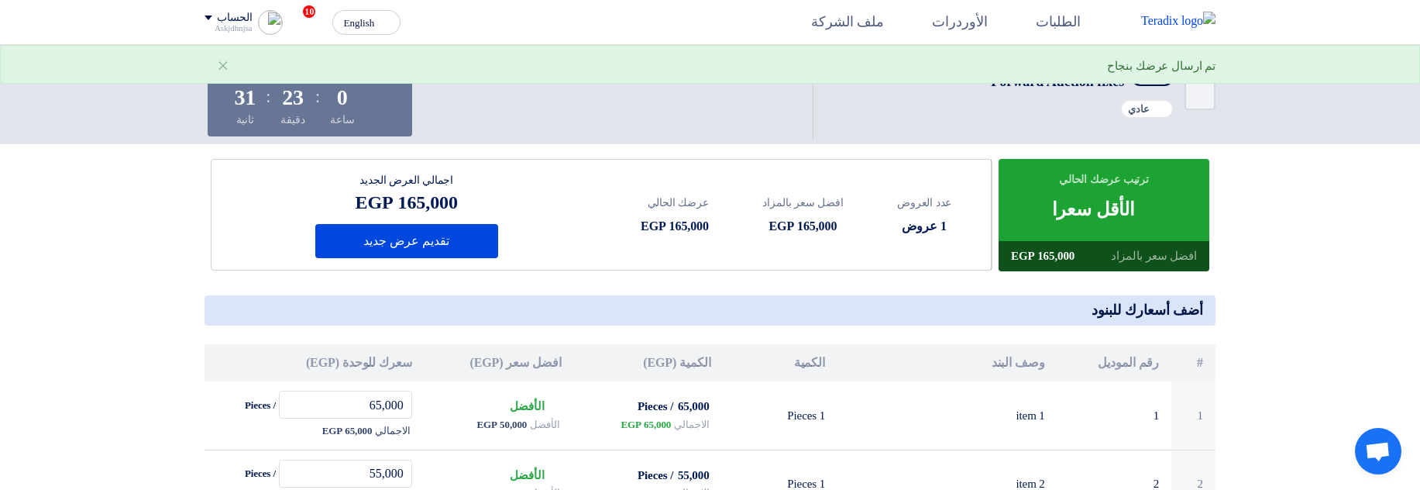
click at [1124, 214] on div "Bids submitted الأقل سعرا" at bounding box center [1104, 209] width 105 height 28
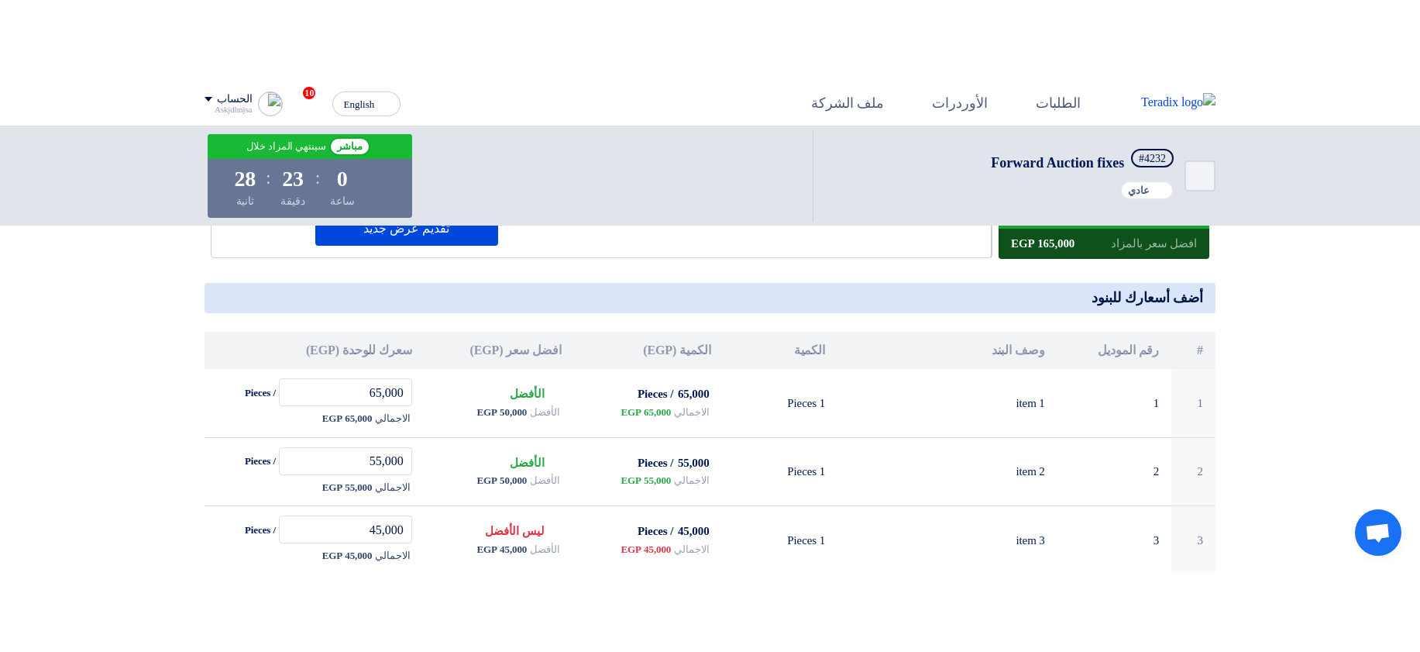
scroll to position [186, 0]
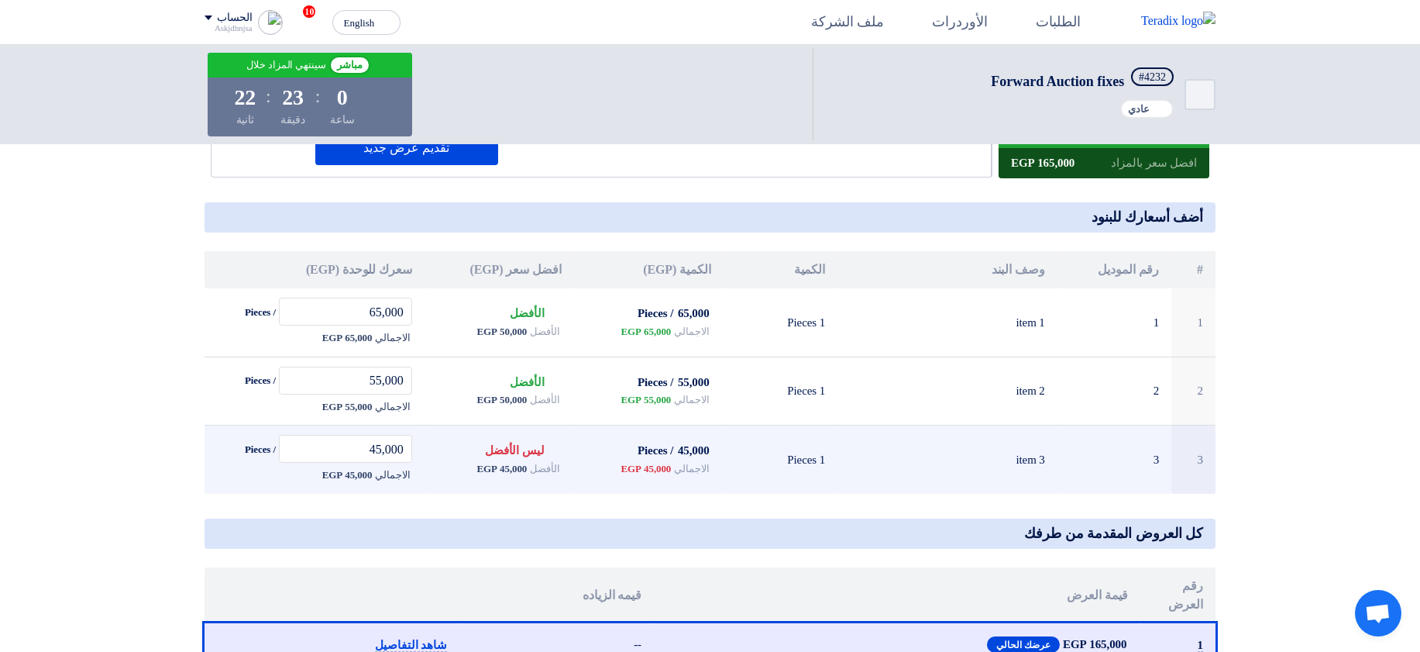
click at [640, 466] on span "45,000 EGP" at bounding box center [646, 468] width 50 height 15
click at [686, 472] on span "الاجمالي" at bounding box center [691, 468] width 35 height 15
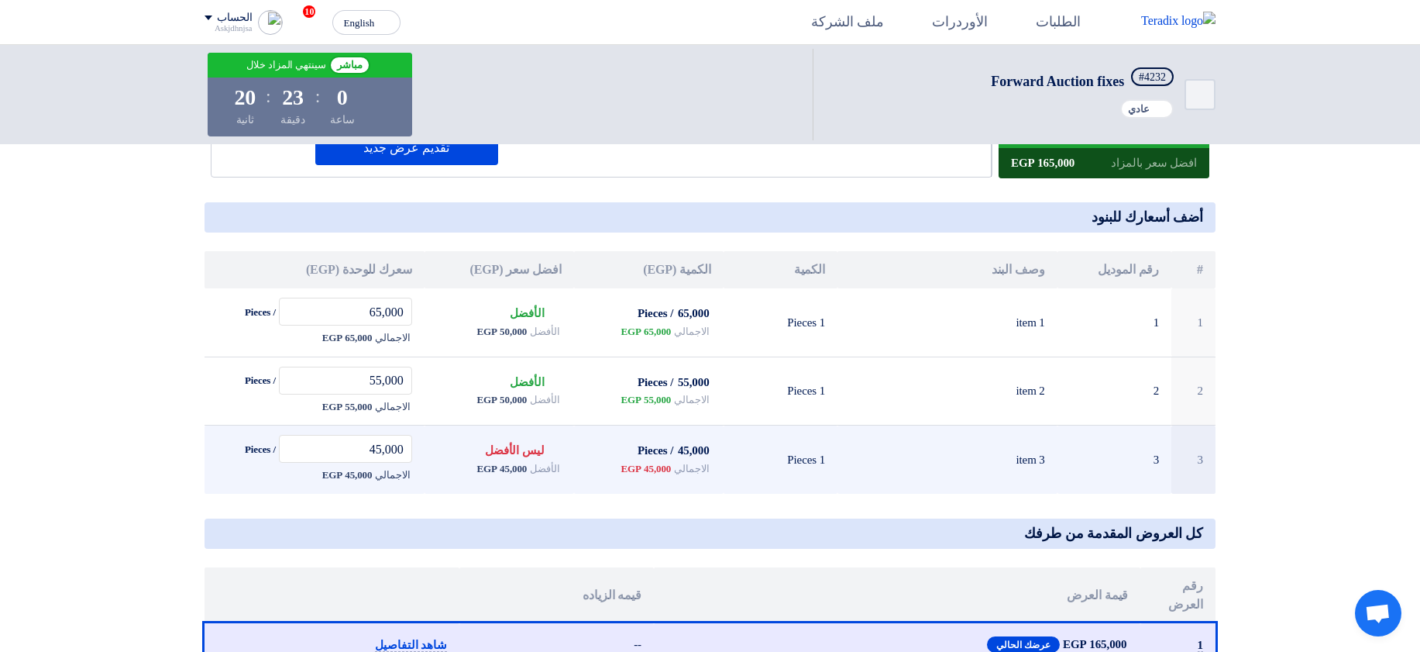
click at [686, 472] on span "الاجمالي" at bounding box center [691, 468] width 35 height 15
click at [648, 476] on div "الاجمالي 45,000 EGP" at bounding box center [648, 468] width 125 height 19
click at [512, 466] on span "45,000 EGP" at bounding box center [501, 468] width 50 height 15
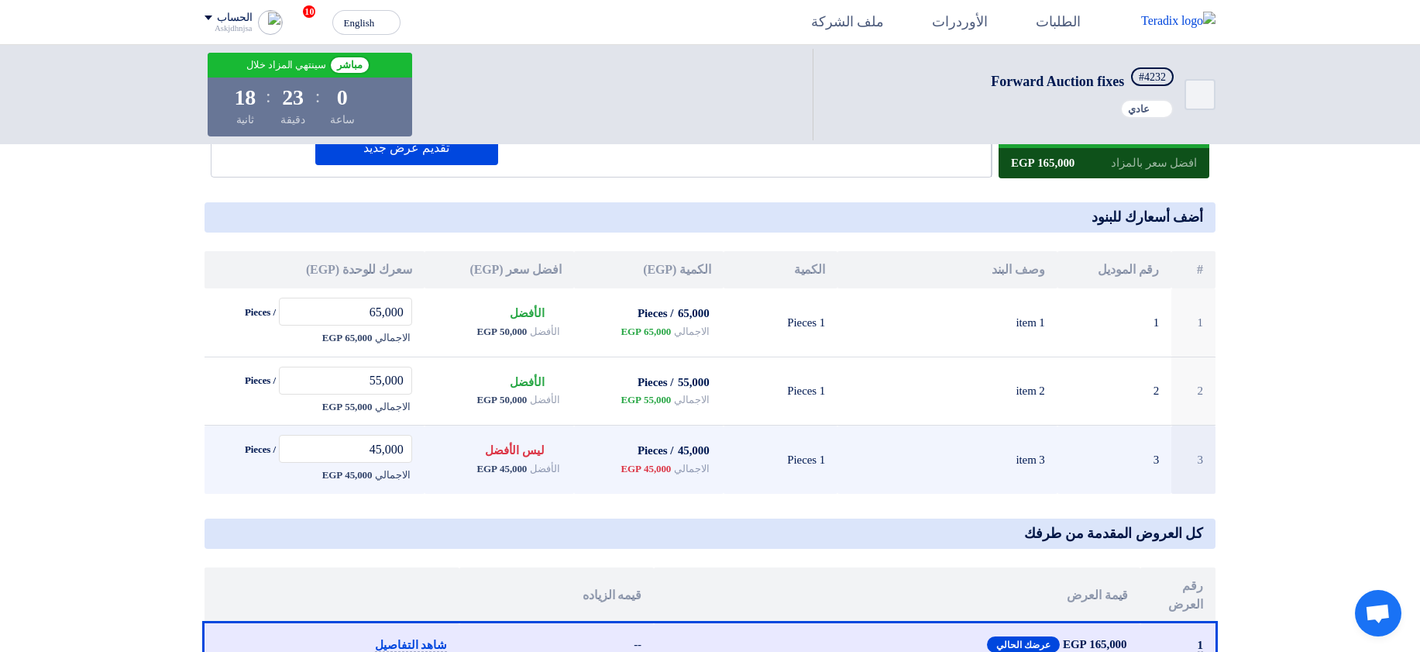
click at [549, 465] on span "الأفضل" at bounding box center [544, 468] width 29 height 15
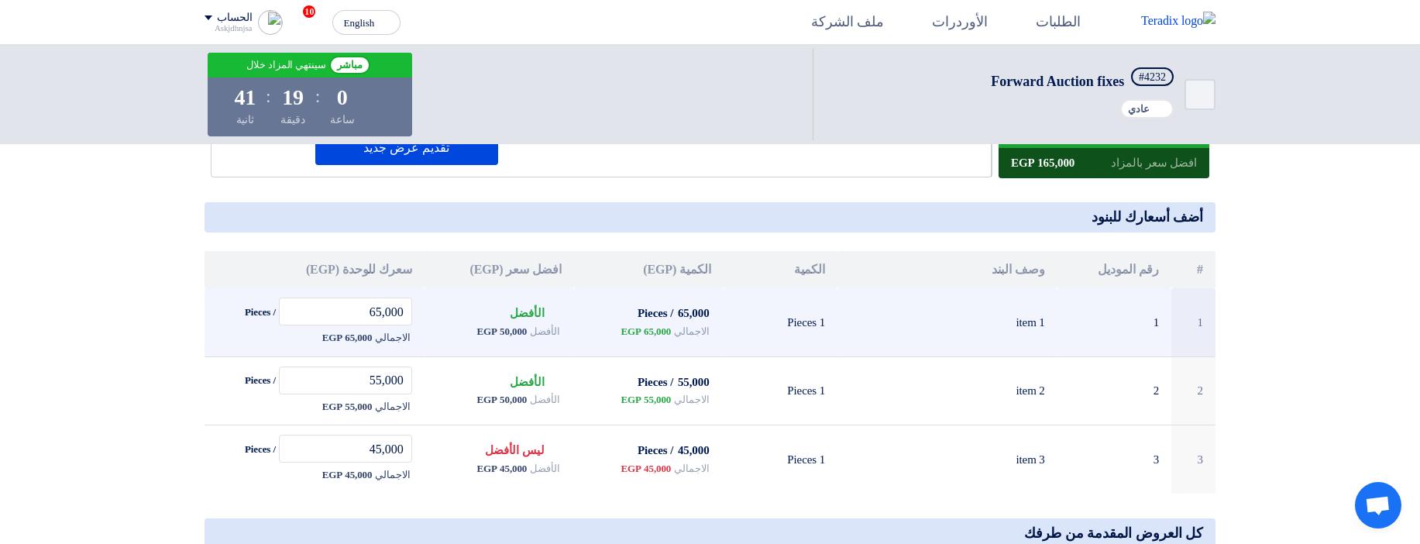
click at [651, 331] on span "65,000 EGP" at bounding box center [646, 331] width 50 height 15
click at [651, 332] on span "65,000 EGP" at bounding box center [646, 331] width 50 height 15
click at [500, 328] on span "50,000 EGP" at bounding box center [501, 331] width 50 height 15
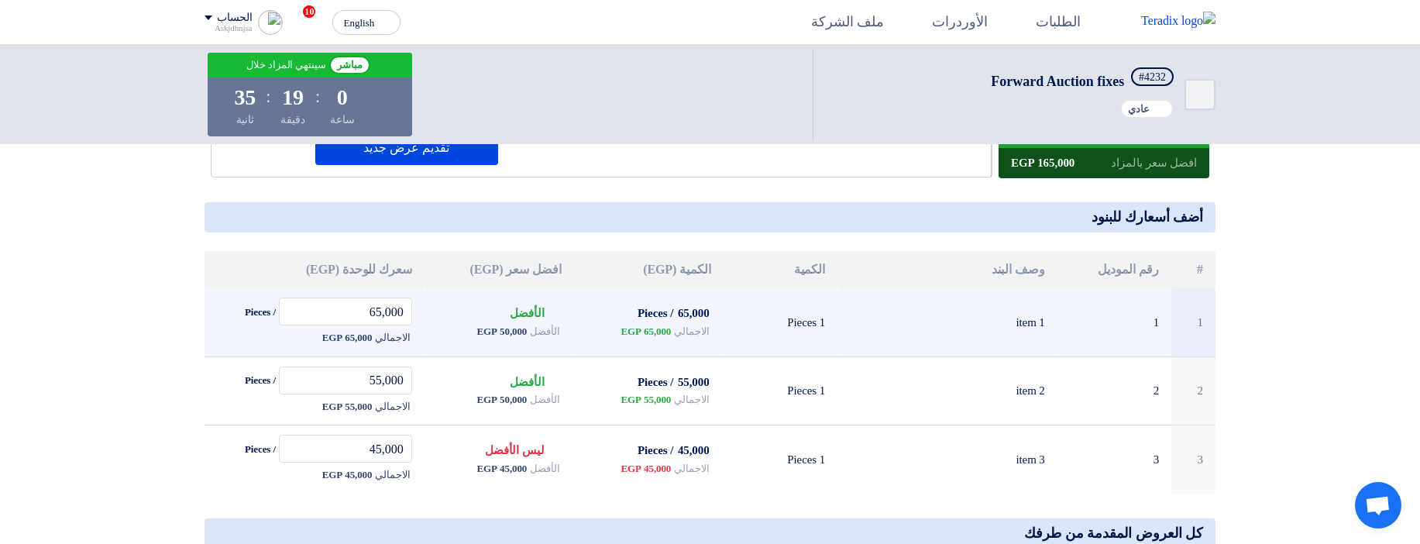
click at [500, 328] on span "50,000 EGP" at bounding box center [501, 331] width 50 height 15
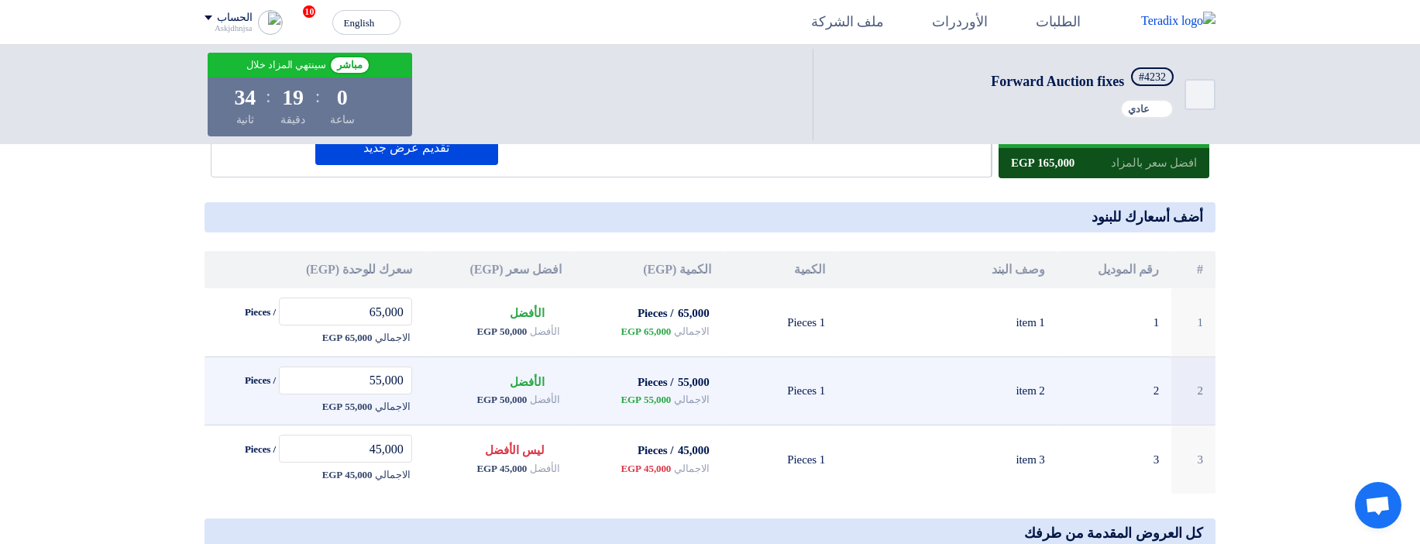
click at [517, 397] on span "50,000 EGP" at bounding box center [501, 399] width 50 height 15
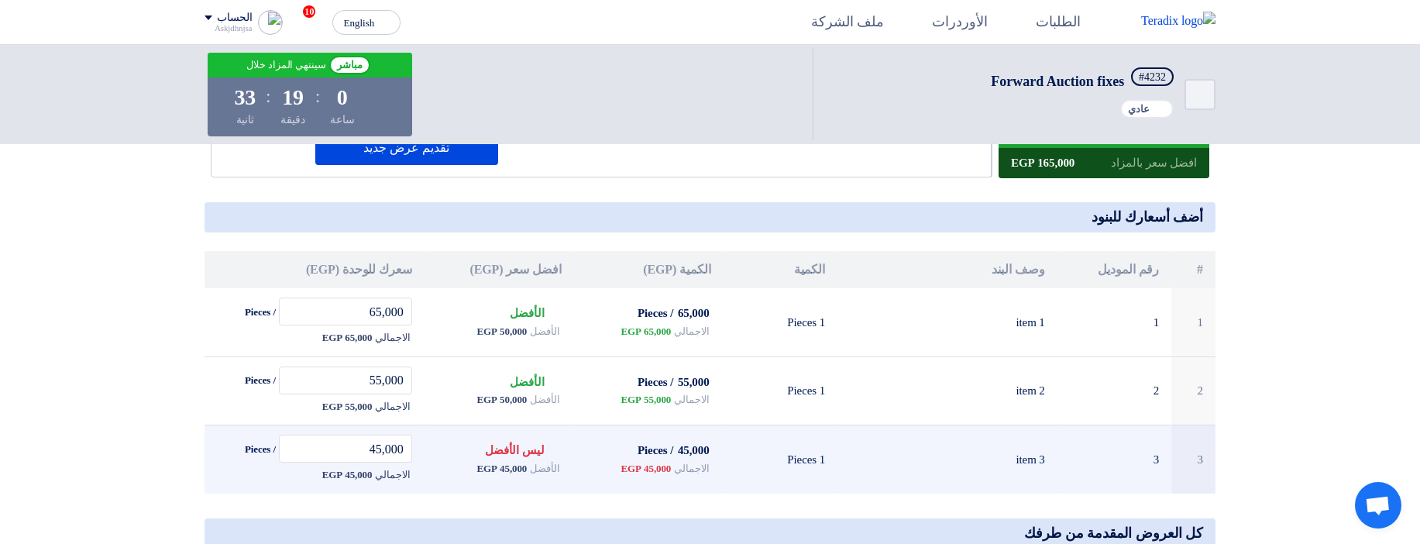
click at [567, 425] on td "Bids submitted ليس الأفضل الأفضل 45,000 EGP" at bounding box center [500, 459] width 150 height 68
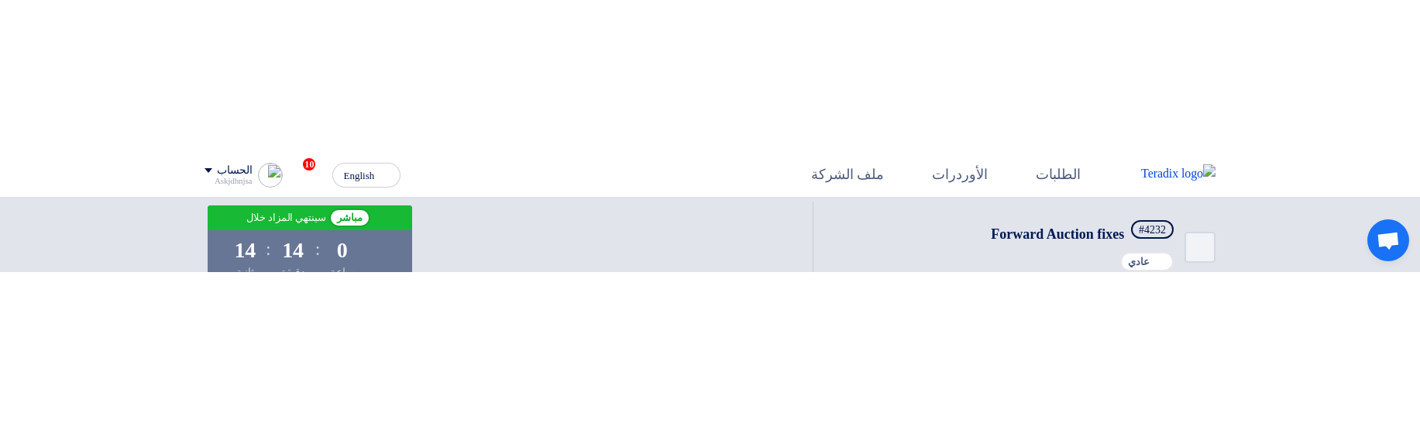
scroll to position [186, 0]
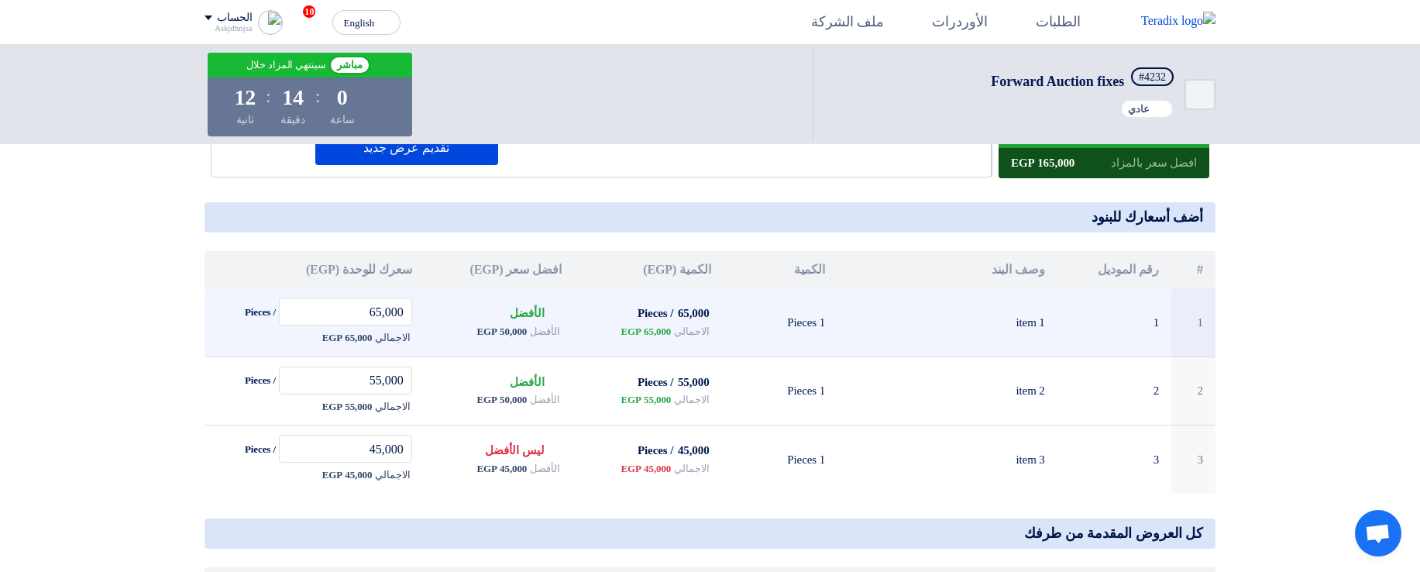
click at [647, 119] on span "65,000 EGP" at bounding box center [646, 331] width 50 height 15
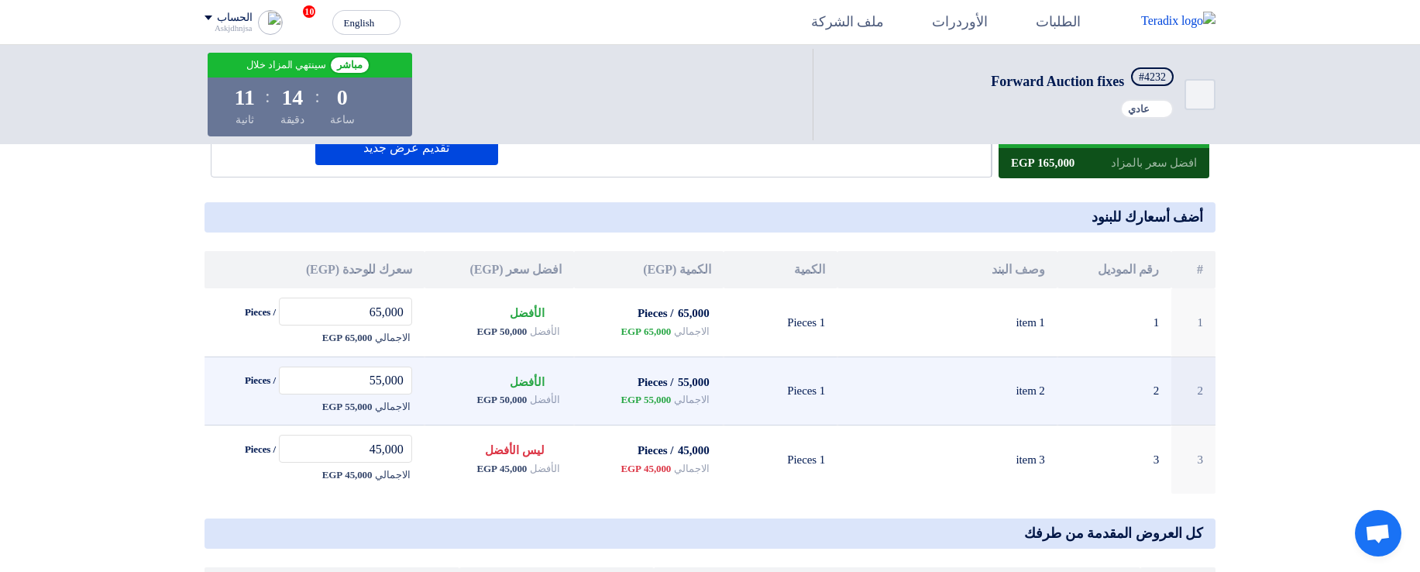
click at [650, 119] on span "55,000 EGP" at bounding box center [646, 399] width 50 height 15
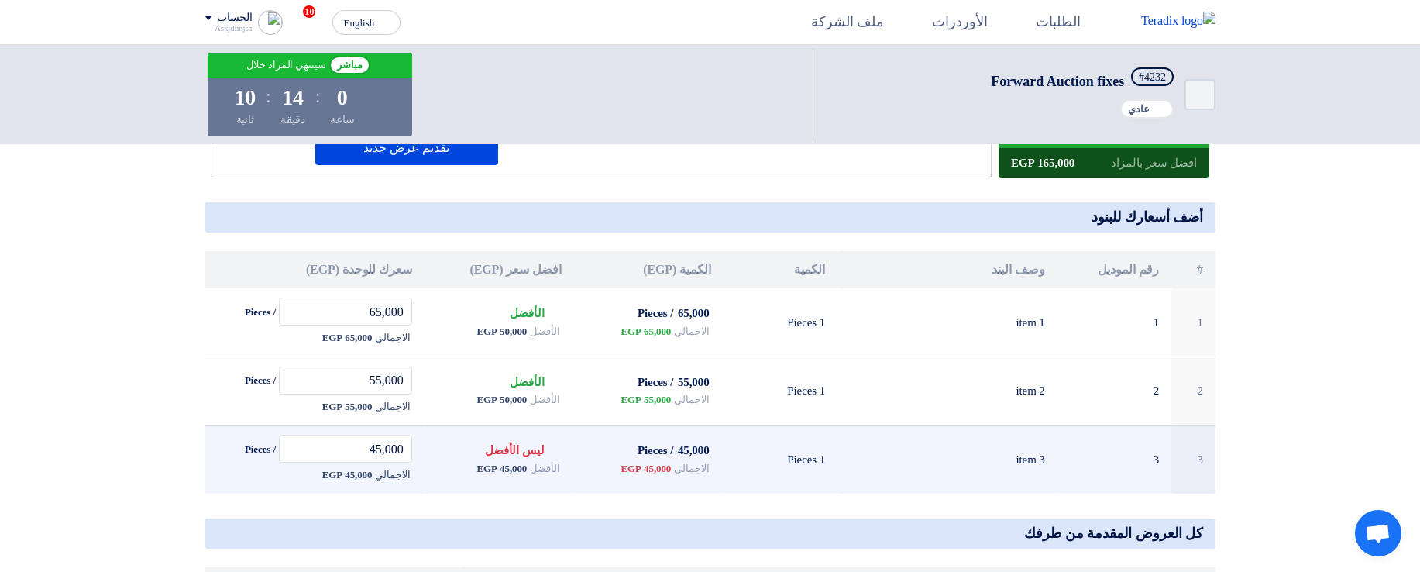
click at [653, 119] on span "45,000 EGP" at bounding box center [646, 468] width 50 height 15
click at [624, 119] on span "45,000 EGP" at bounding box center [646, 468] width 50 height 15
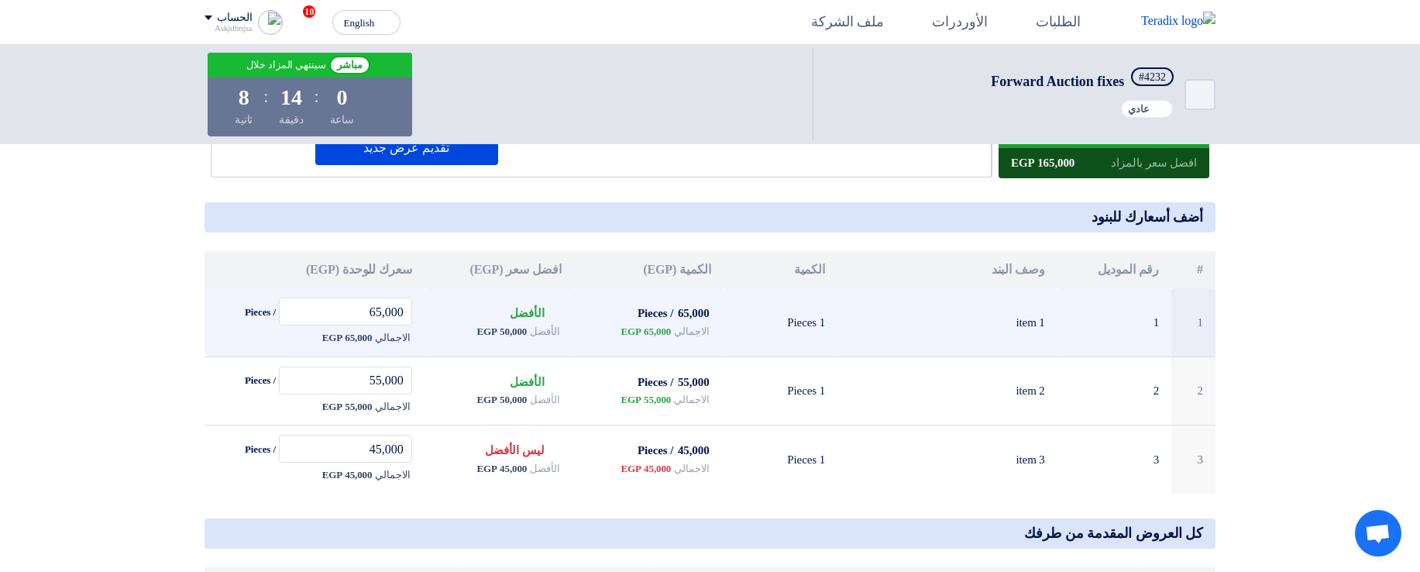
click at [503, 119] on span "50,000 EGP" at bounding box center [501, 331] width 50 height 15
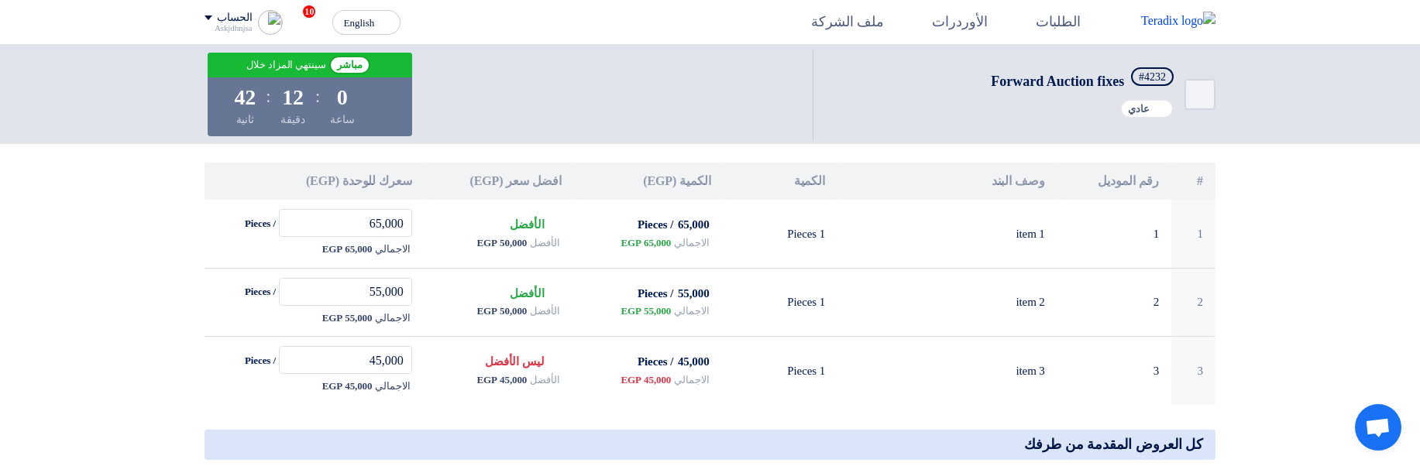
scroll to position [279, 0]
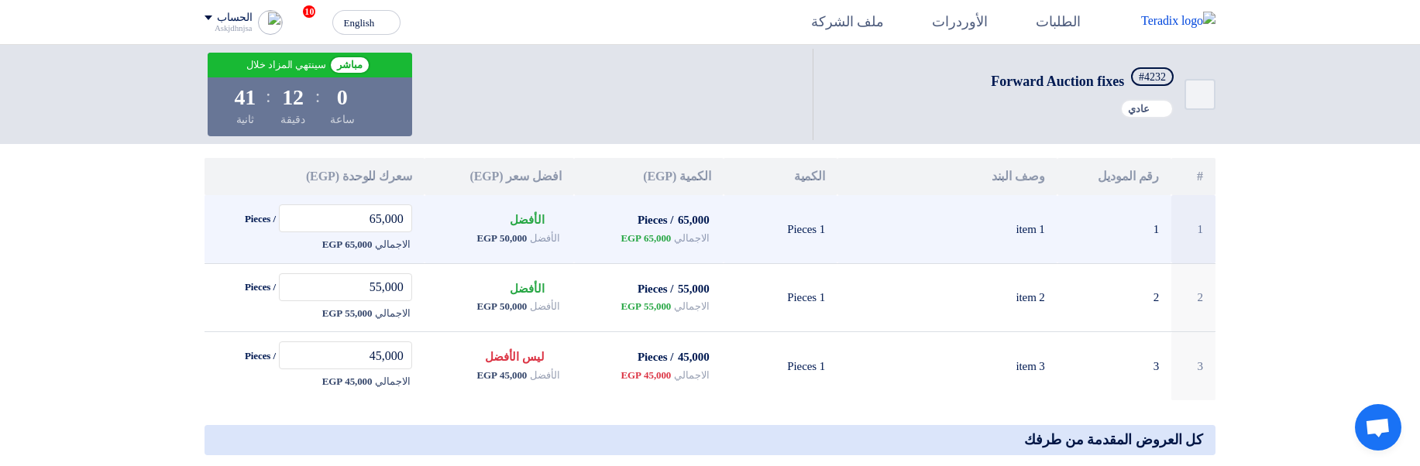
click at [491, 119] on span "50,000 EGP" at bounding box center [501, 238] width 50 height 15
click at [499, 119] on span "50,000 EGP" at bounding box center [501, 238] width 50 height 15
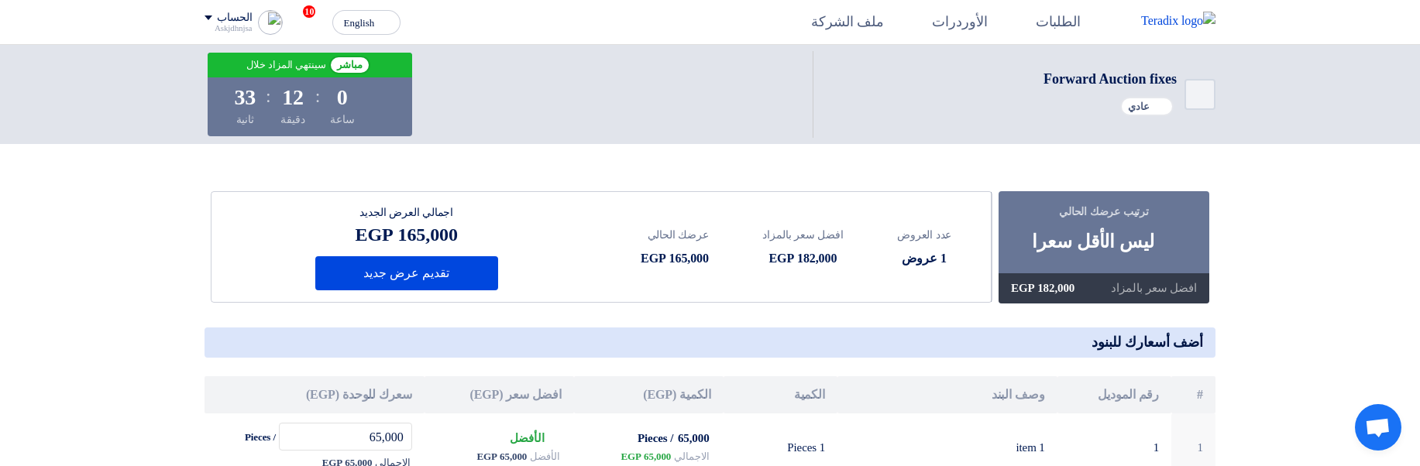
scroll to position [93, 0]
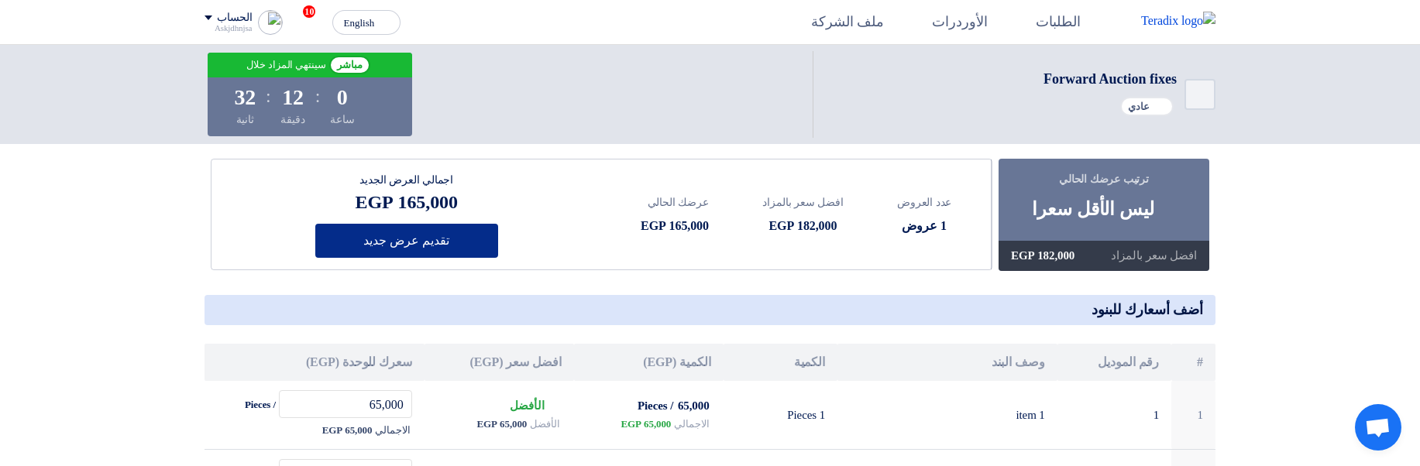
click at [414, 236] on button "تقديم عرض جديد" at bounding box center [406, 241] width 183 height 34
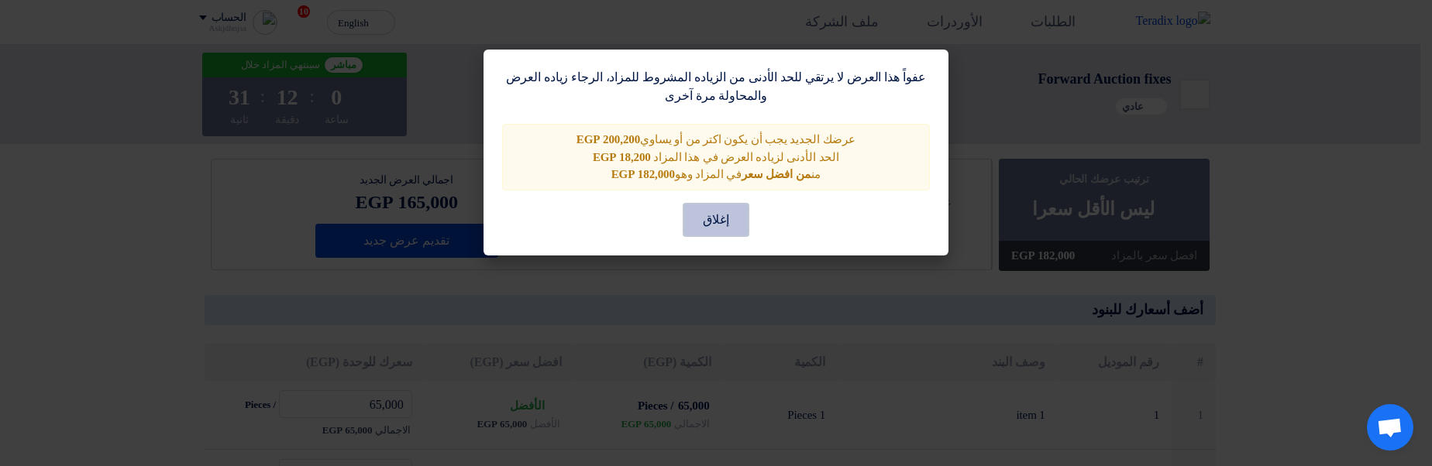
click at [707, 226] on button "إغلاق" at bounding box center [716, 220] width 67 height 34
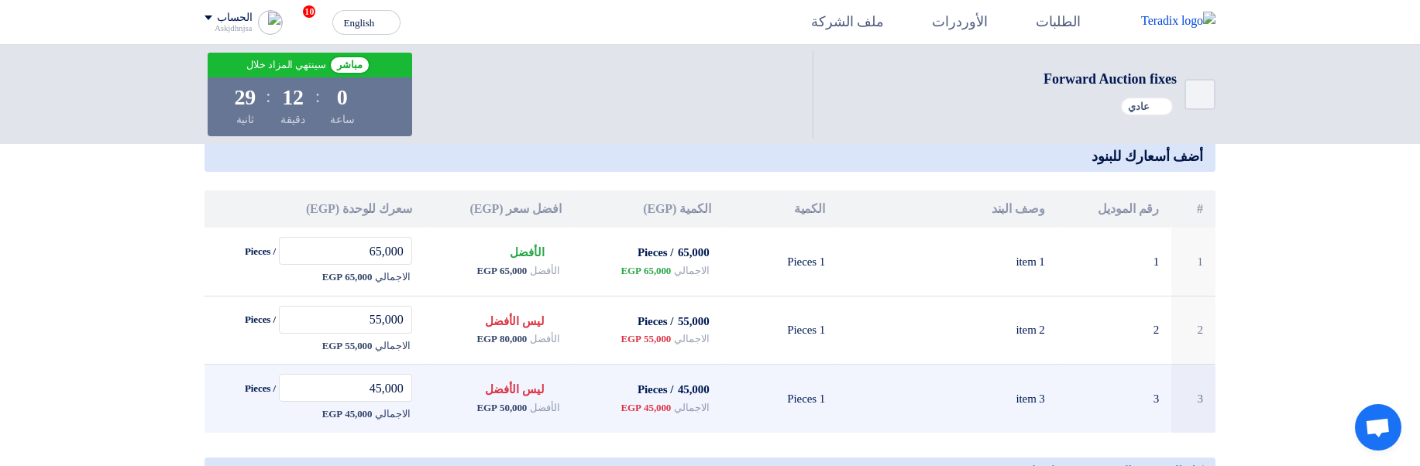
scroll to position [279, 0]
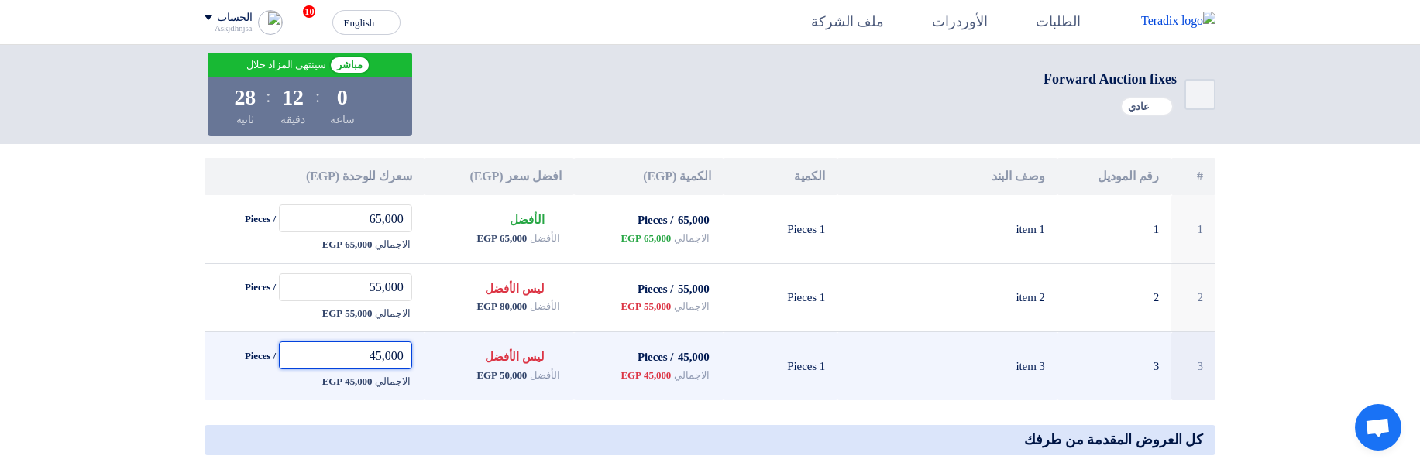
click at [369, 353] on input "45,000" at bounding box center [345, 356] width 133 height 28
click at [376, 354] on input "45,000" at bounding box center [345, 356] width 133 height 28
drag, startPoint x: 364, startPoint y: 356, endPoint x: 377, endPoint y: 356, distance: 12.4
click at [377, 356] on input "45,000" at bounding box center [345, 356] width 133 height 28
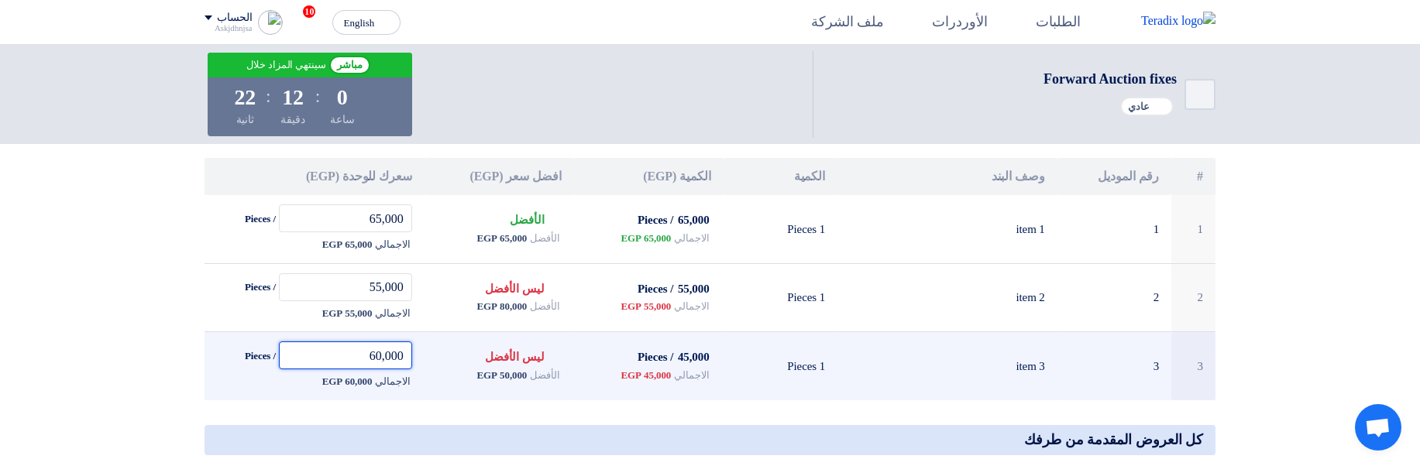
type input "60,000"
drag, startPoint x: 373, startPoint y: 351, endPoint x: 366, endPoint y: 350, distance: 7.8
click at [366, 350] on input "45,000" at bounding box center [345, 356] width 133 height 28
click at [358, 353] on input "45,000" at bounding box center [345, 356] width 133 height 28
click at [363, 353] on input "45,000" at bounding box center [345, 356] width 133 height 28
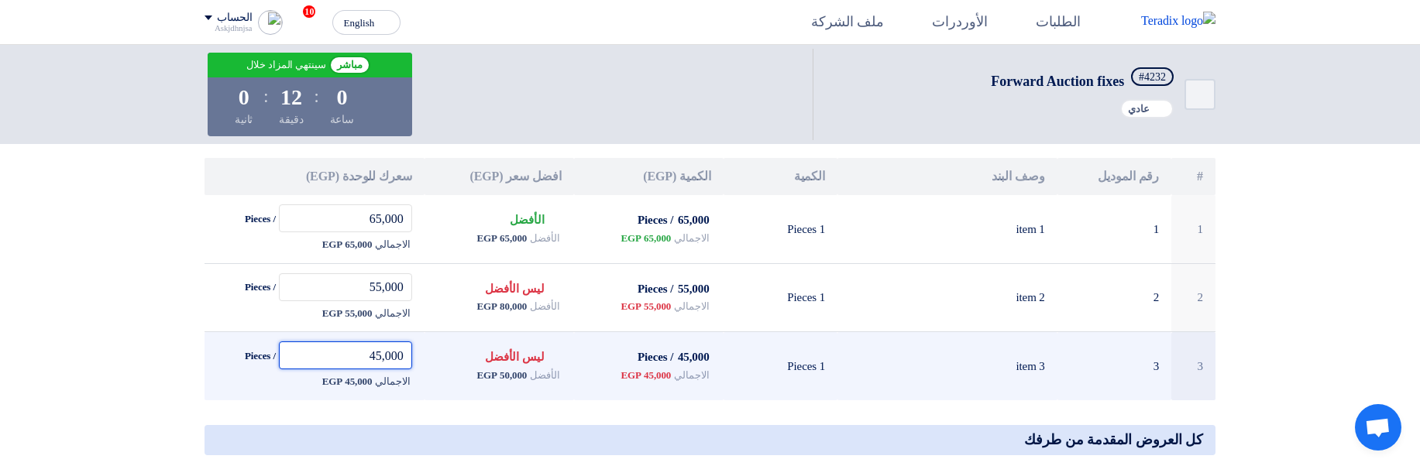
click at [384, 356] on input "45,000" at bounding box center [345, 356] width 133 height 28
drag, startPoint x: 377, startPoint y: 356, endPoint x: 355, endPoint y: 353, distance: 21.9
click at [355, 353] on input "45,000" at bounding box center [345, 356] width 133 height 28
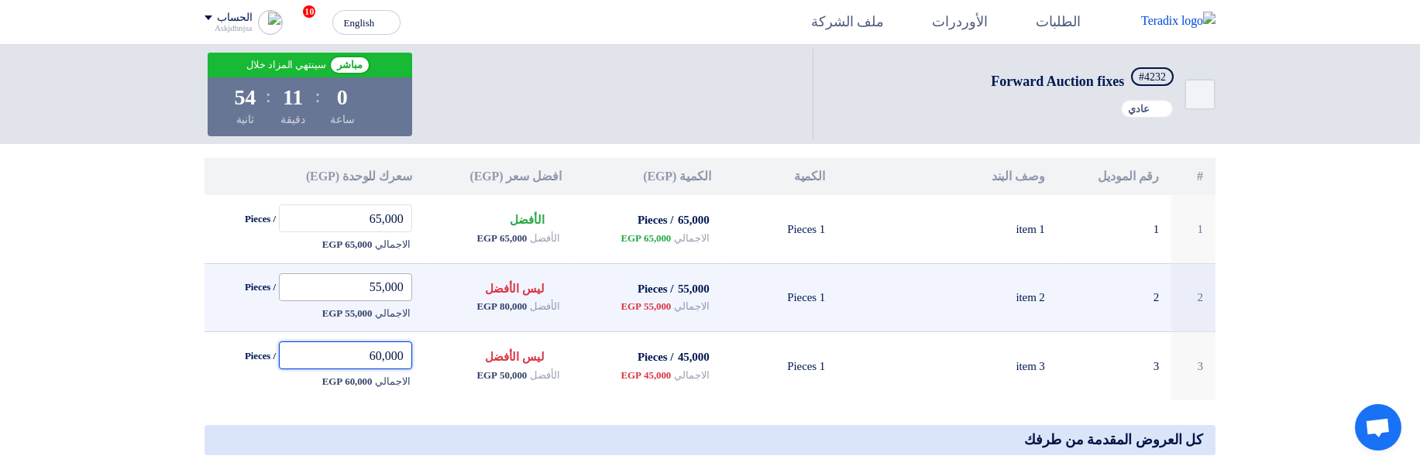
type input "60,000"
drag, startPoint x: 377, startPoint y: 287, endPoint x: 350, endPoint y: 286, distance: 26.4
click at [350, 286] on input "55,000" at bounding box center [345, 287] width 133 height 28
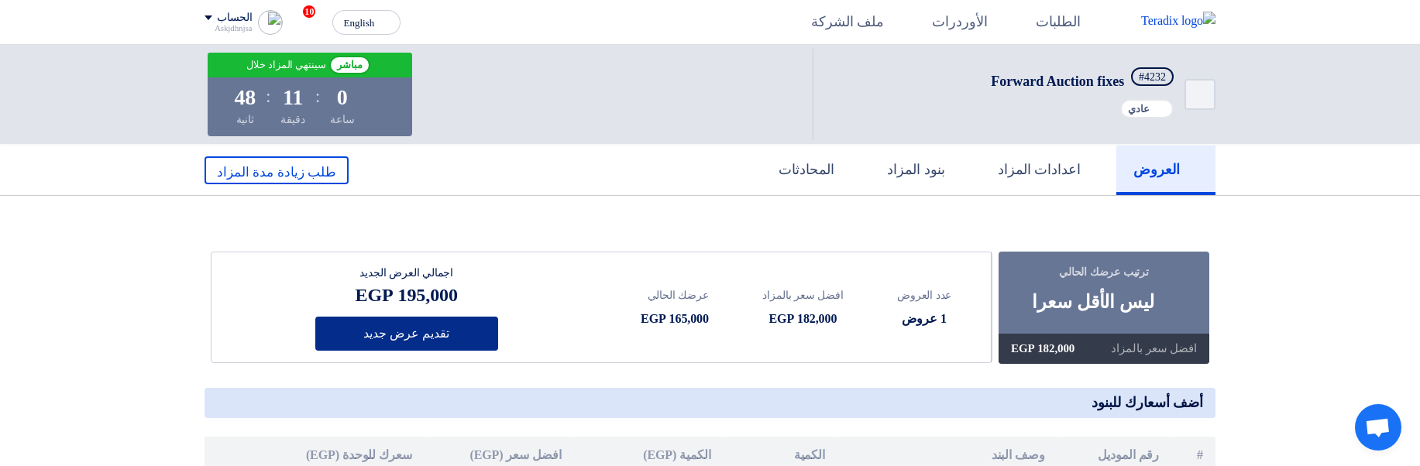
type input "70,000"
click at [405, 338] on button "تقديم عرض جديد" at bounding box center [406, 334] width 183 height 34
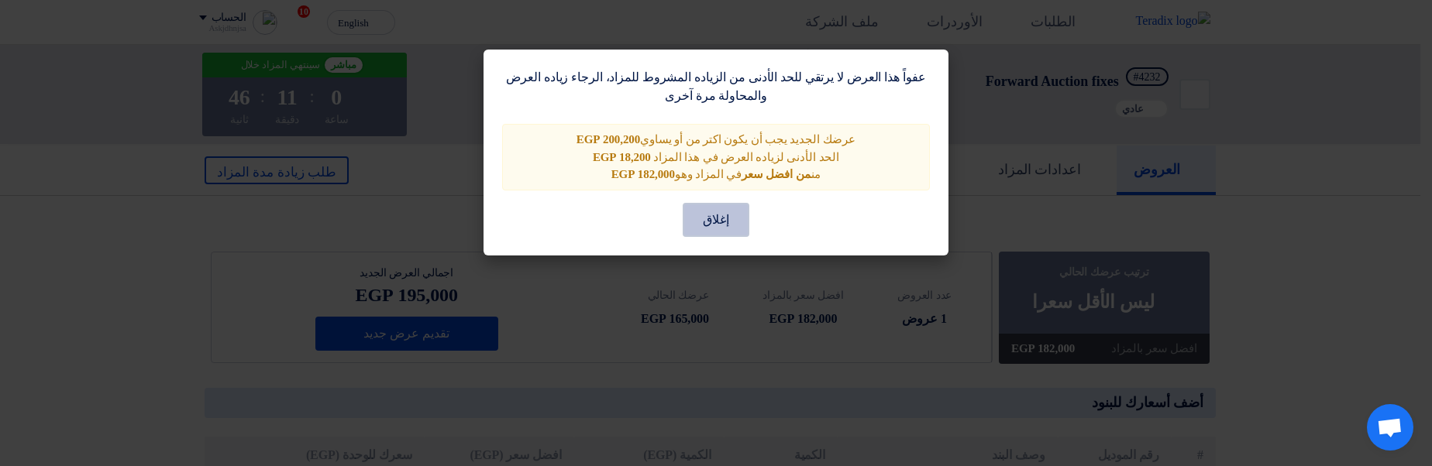
click at [721, 223] on button "إغلاق" at bounding box center [716, 220] width 67 height 34
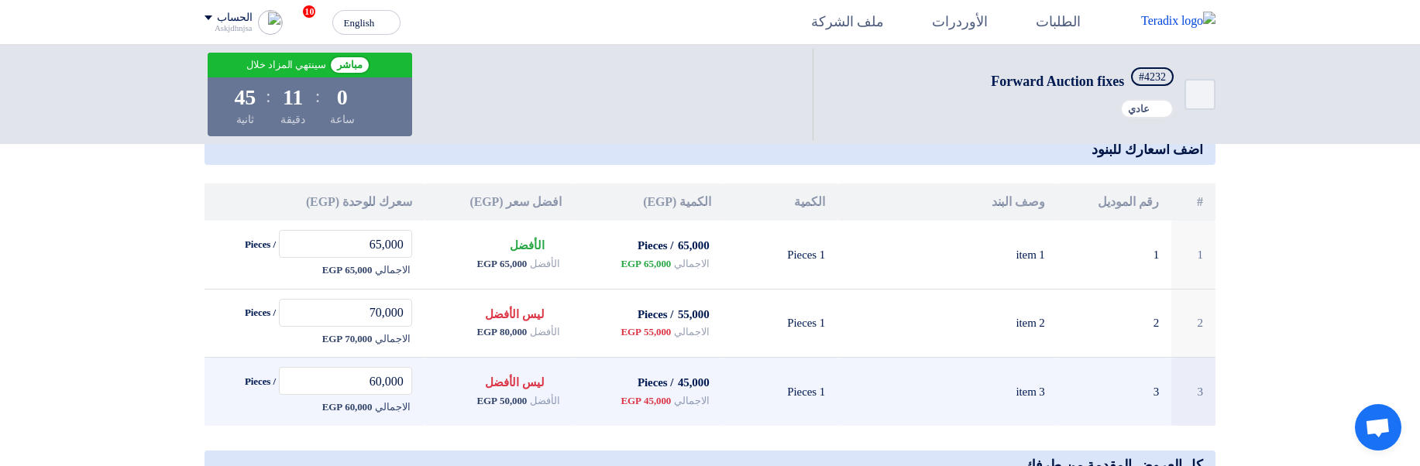
scroll to position [279, 0]
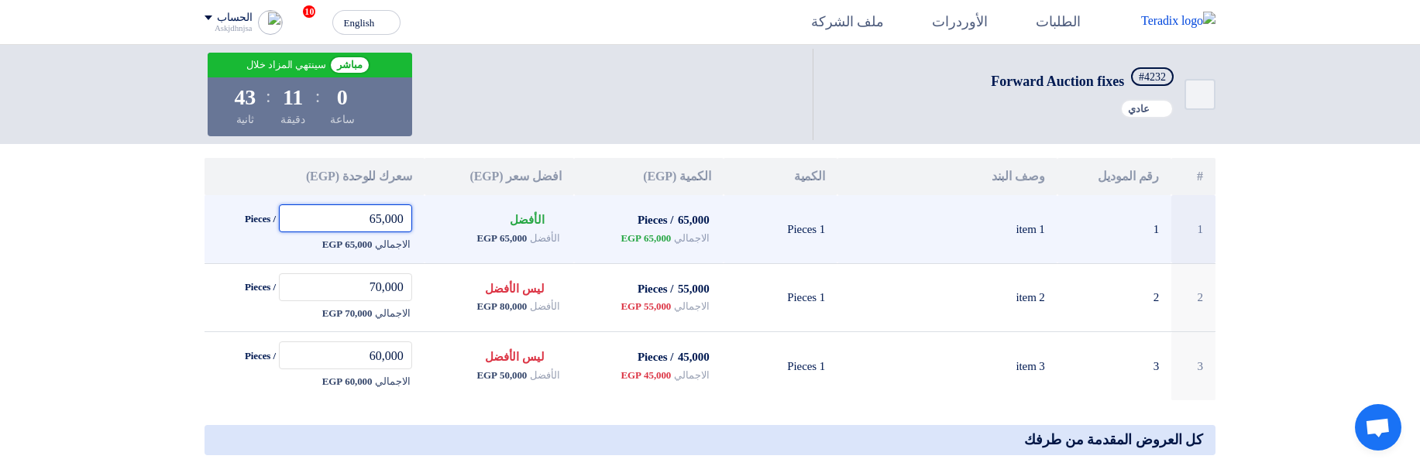
drag, startPoint x: 375, startPoint y: 222, endPoint x: 361, endPoint y: 222, distance: 13.9
click at [361, 222] on input "65,000" at bounding box center [345, 219] width 133 height 28
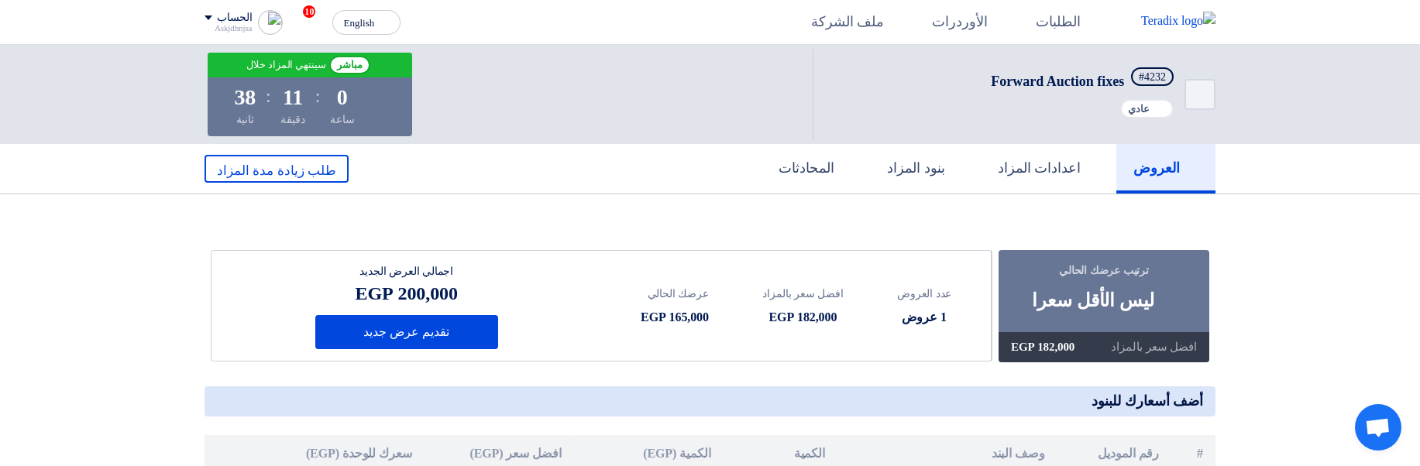
scroll to position [0, 0]
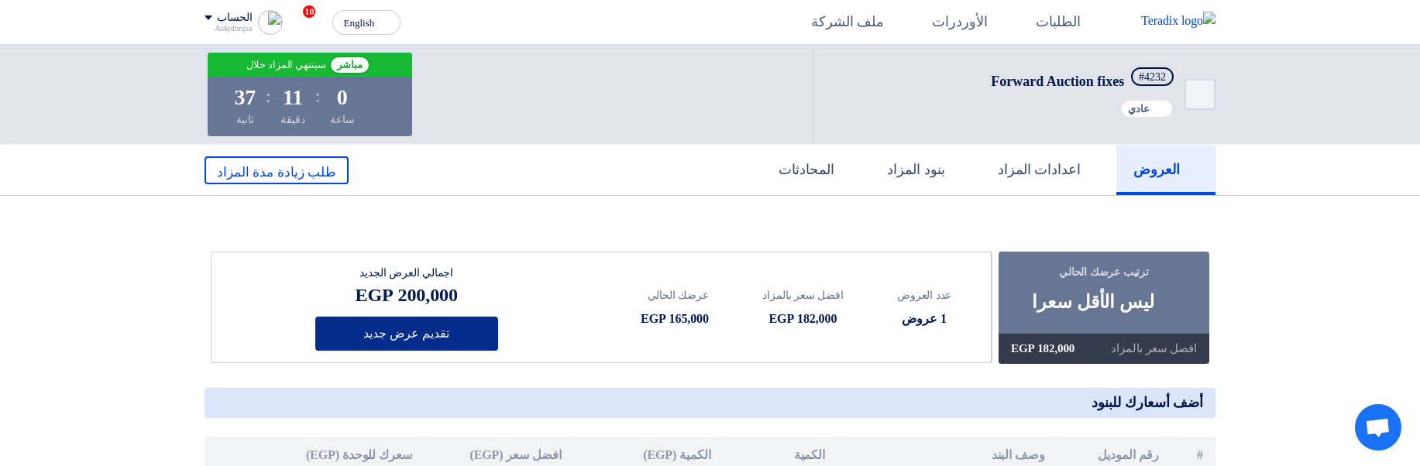
type input "70,000"
click at [452, 335] on button "تقديم عرض جديد" at bounding box center [406, 334] width 183 height 34
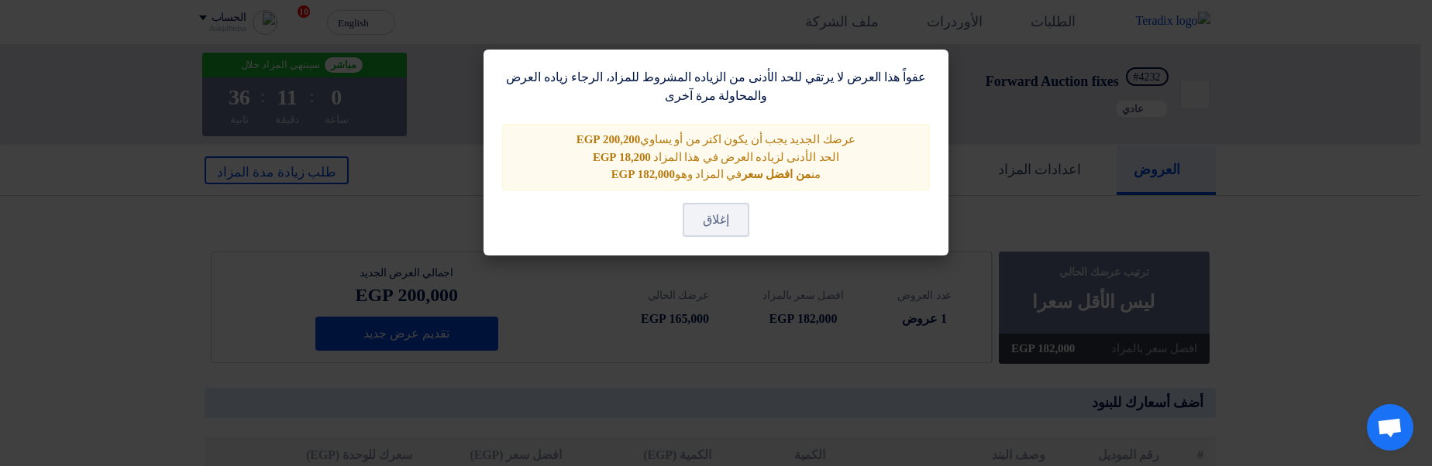
click at [734, 318] on modal-container "عفواً هذا العرض لا يرتقي للحد الأدنى من الزياده المشروط للمزاد، الرجاء زياده ال…" at bounding box center [716, 233] width 1432 height 466
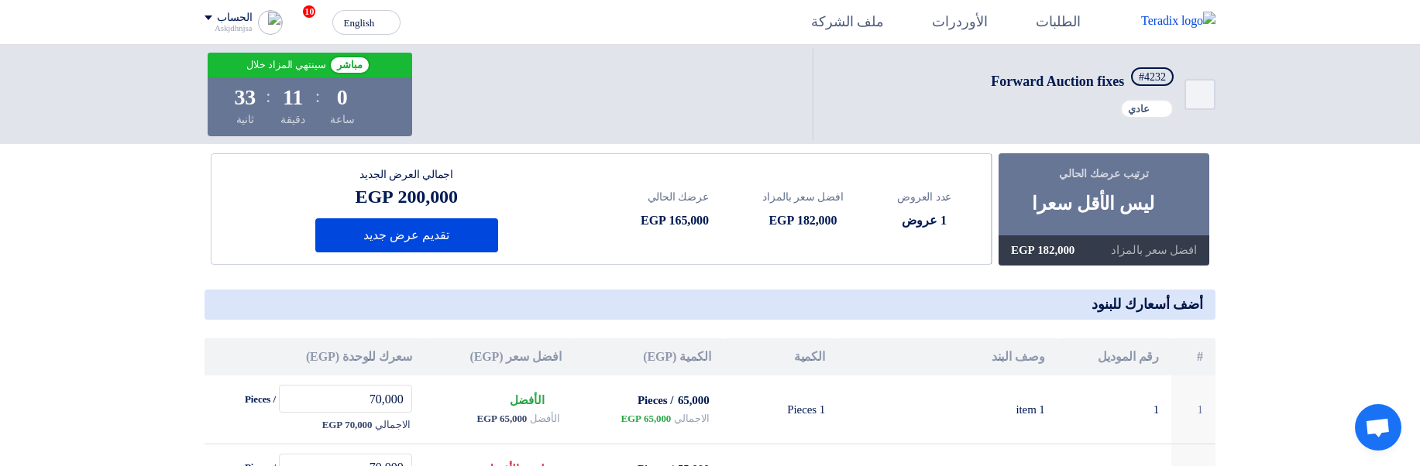
scroll to position [279, 0]
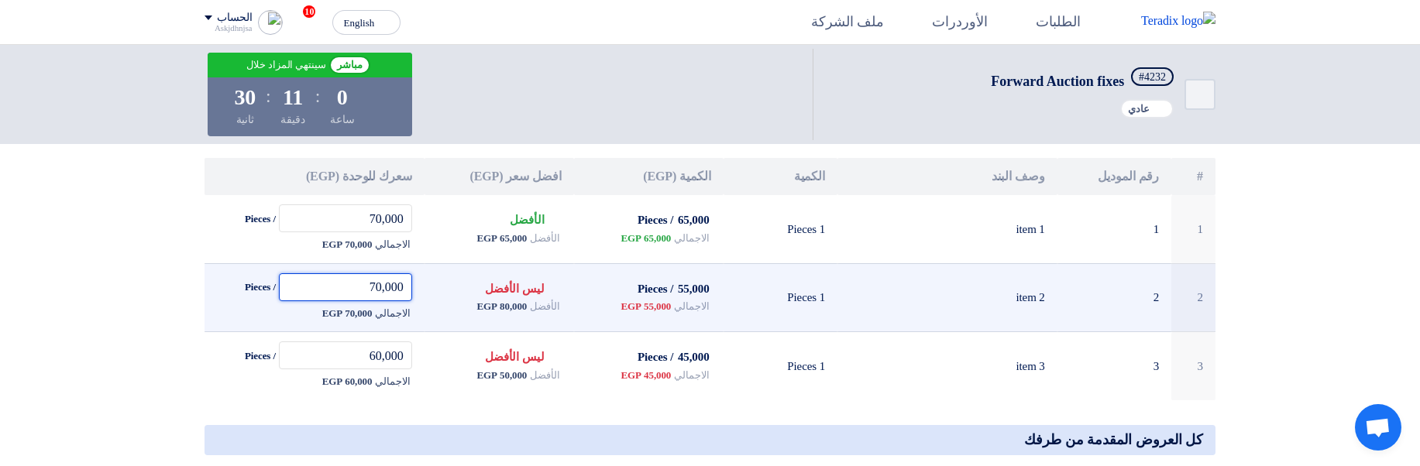
click at [376, 287] on input "70,000" at bounding box center [345, 287] width 133 height 28
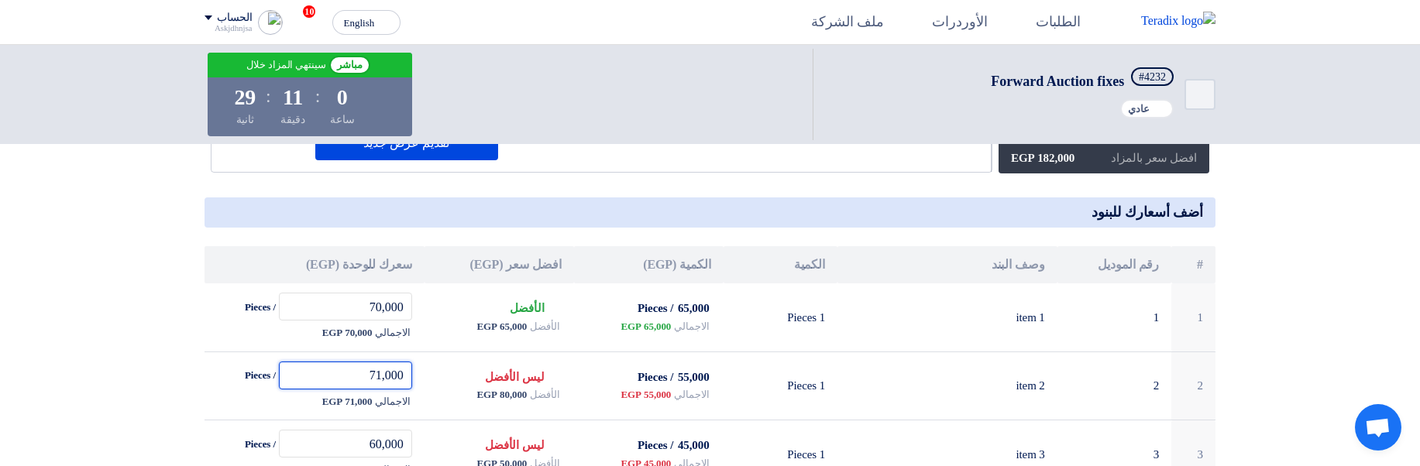
scroll to position [93, 0]
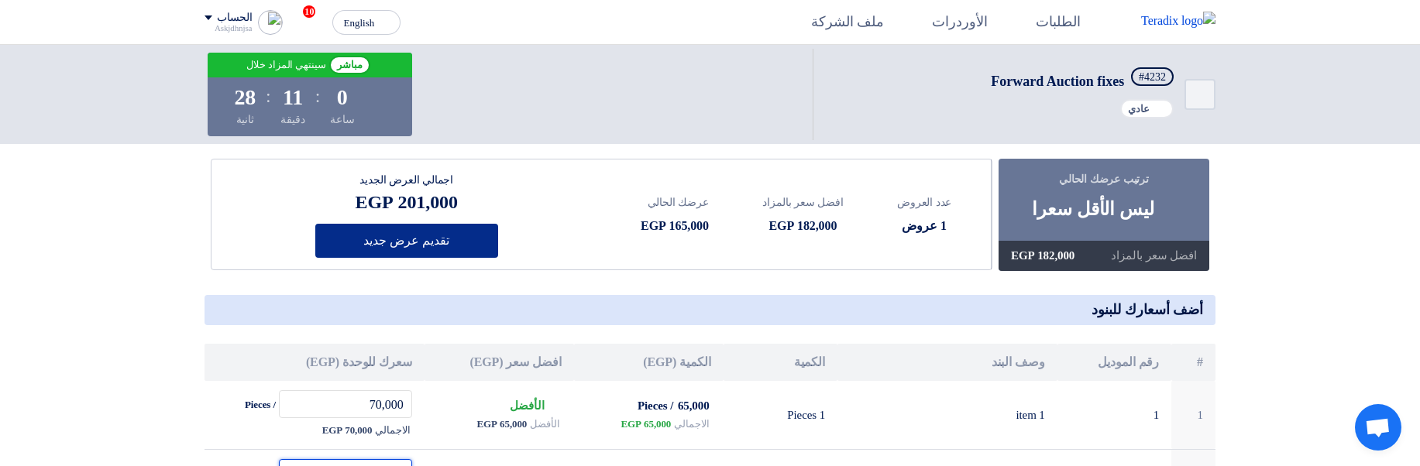
type input "71,000"
click at [436, 236] on button "تقديم عرض جديد" at bounding box center [406, 241] width 183 height 34
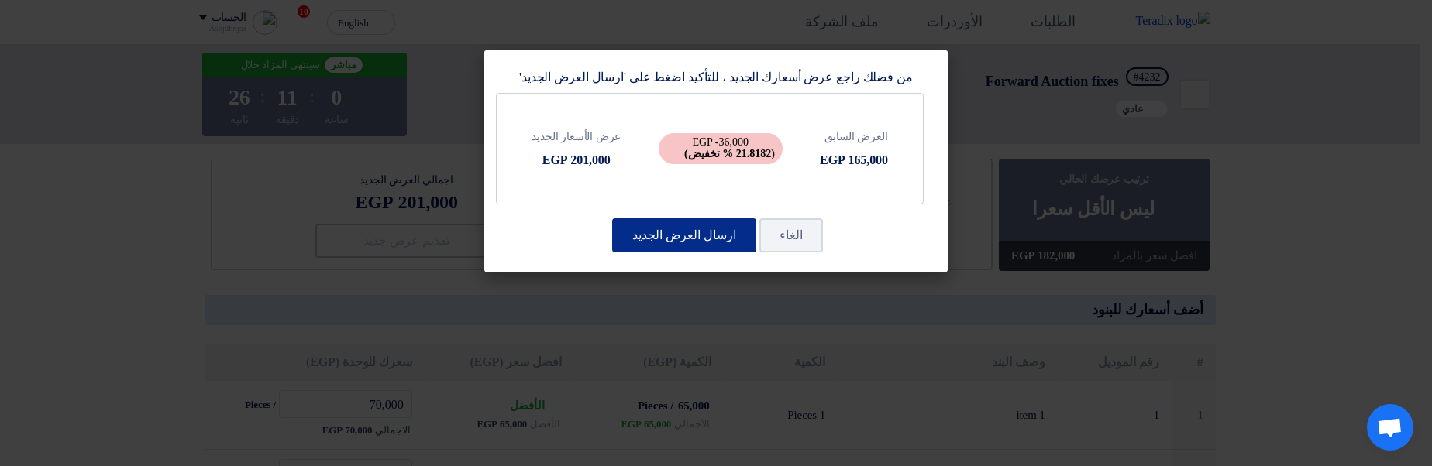
click at [681, 234] on button "ارسال العرض الجديد" at bounding box center [684, 235] width 144 height 34
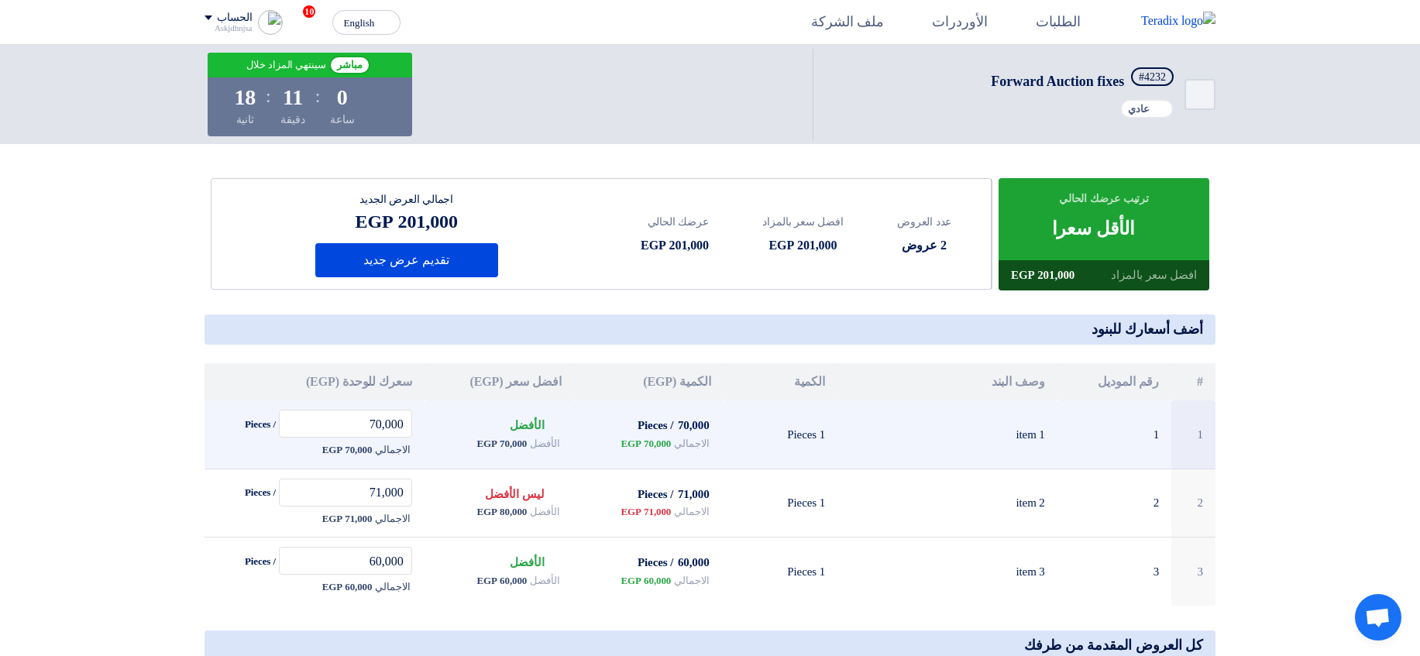
scroll to position [0, 0]
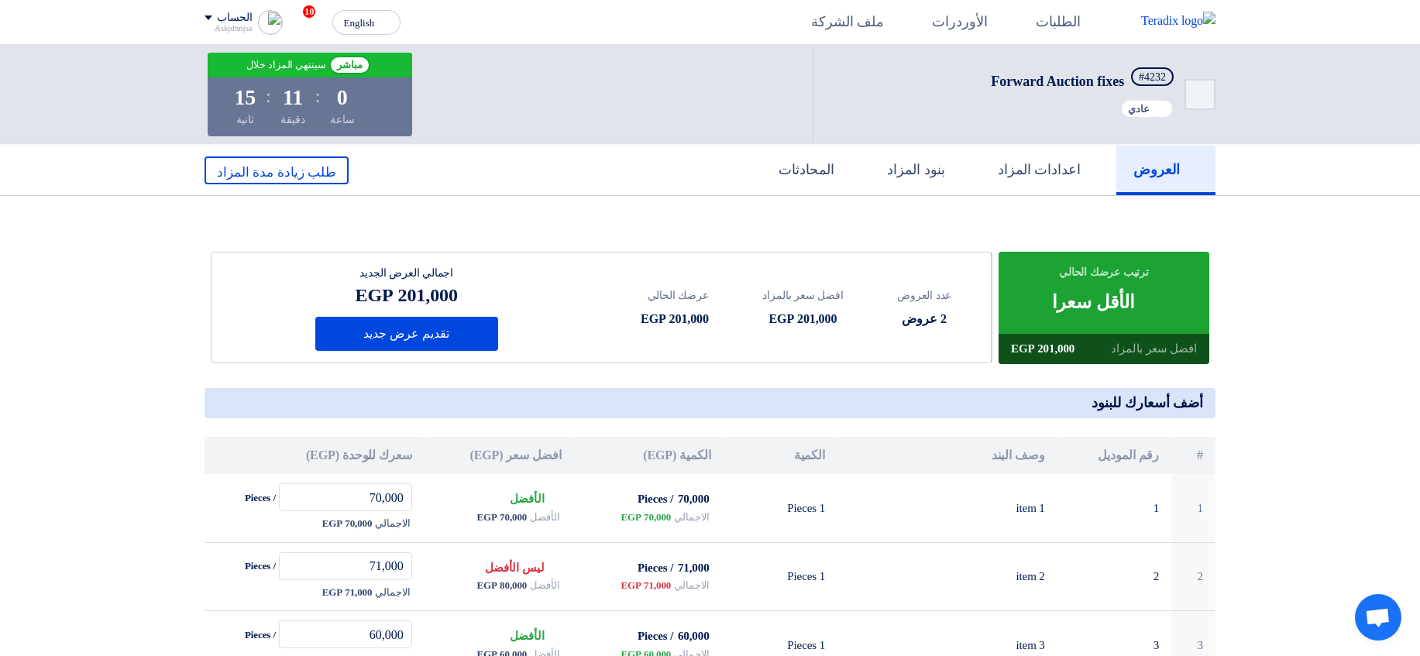
click at [1065, 315] on div "Bids submitted الأقل سعرا" at bounding box center [1104, 302] width 105 height 28
click at [1109, 300] on div "Bids submitted الأقل سعرا" at bounding box center [1104, 302] width 105 height 28
click at [277, 172] on span "طلب زيادة مدة المزاد" at bounding box center [276, 172] width 119 height 15
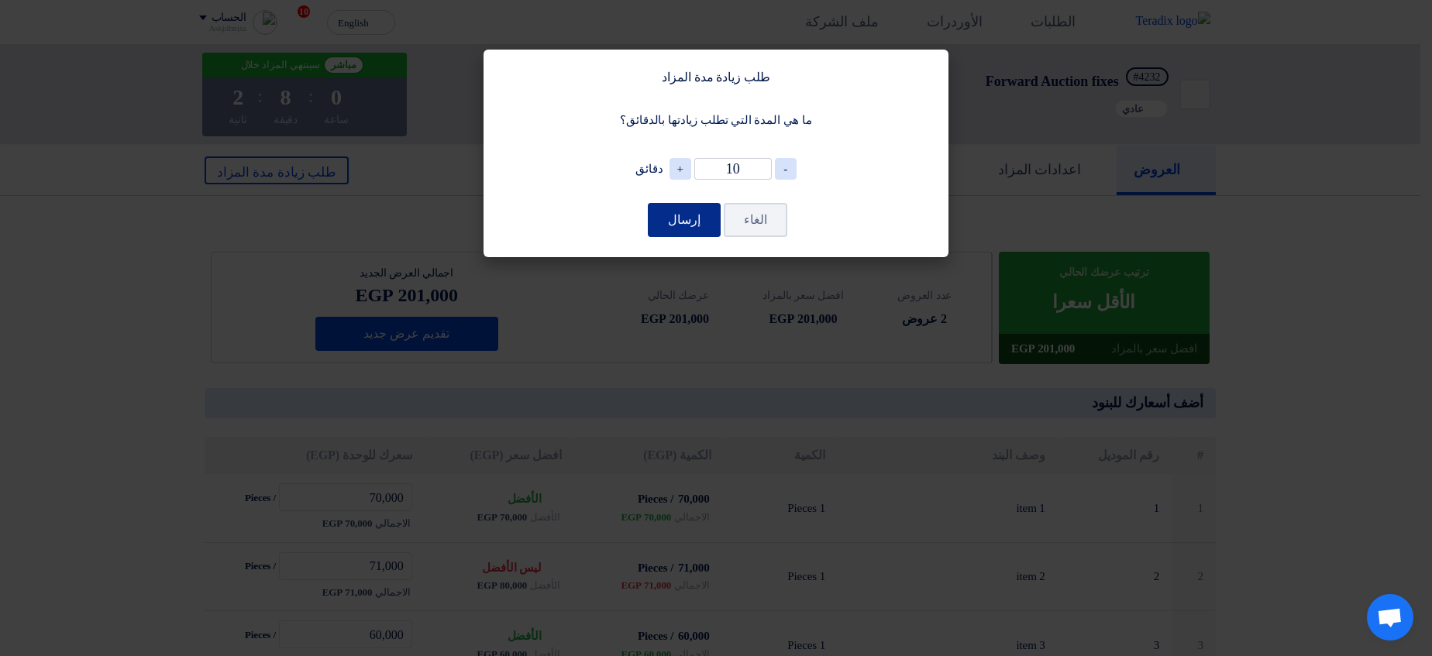
click at [696, 212] on button "إرسال" at bounding box center [684, 220] width 73 height 34
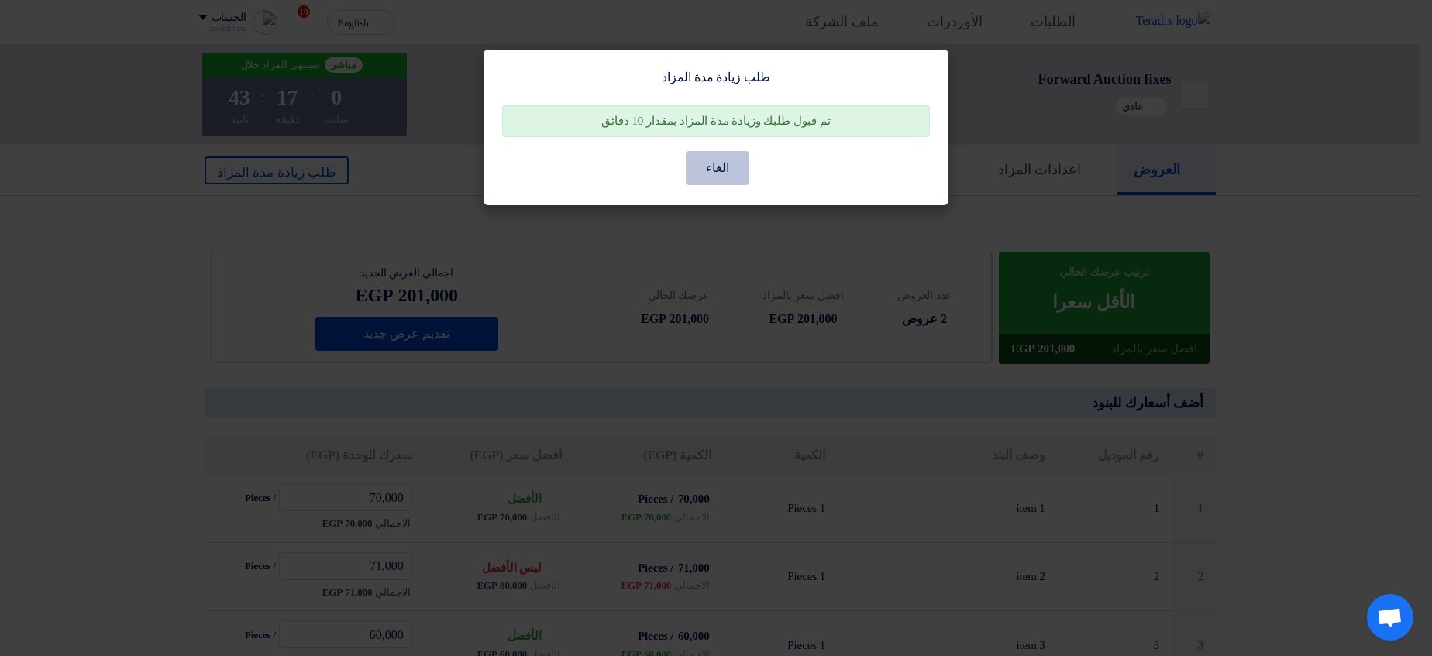
click at [727, 155] on button "الغاء" at bounding box center [718, 168] width 64 height 34
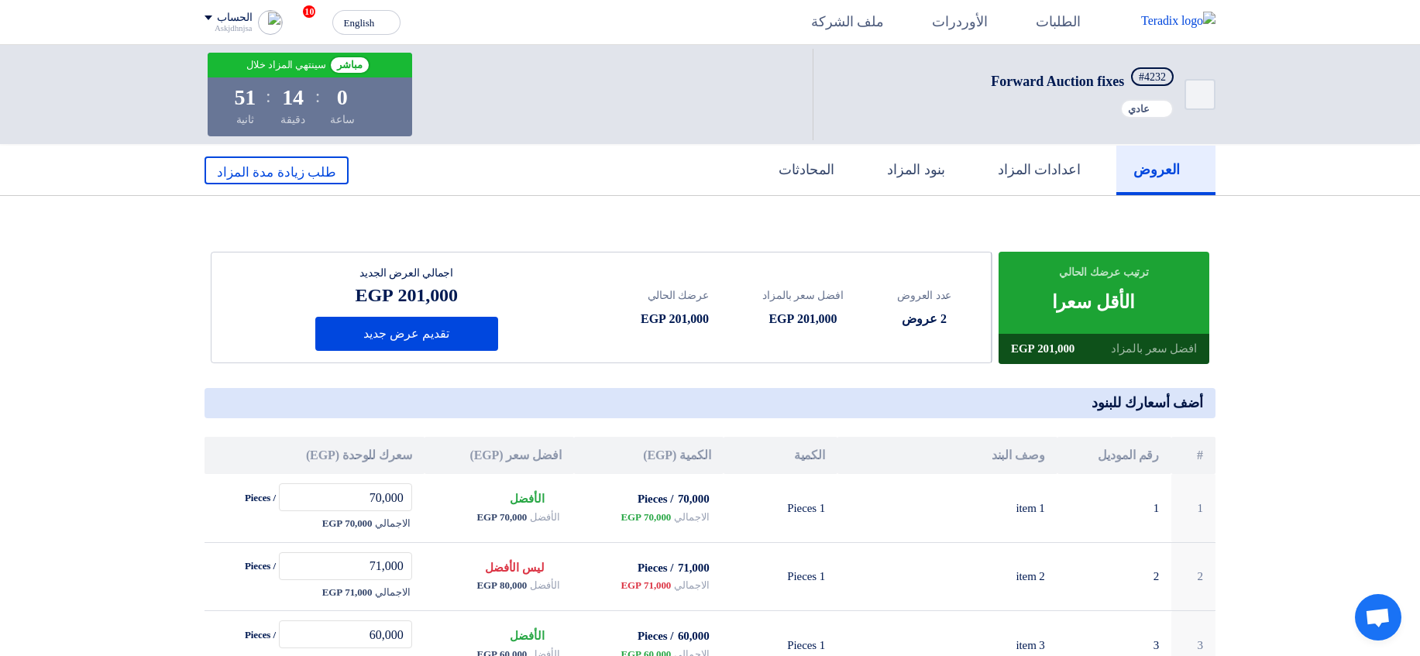
click at [1089, 302] on div "Bids submitted الأقل سعرا" at bounding box center [1104, 302] width 105 height 28
click at [1089, 301] on div "Bids submitted الأقل سعرا" at bounding box center [1104, 302] width 105 height 28
click at [1319, 278] on section "ترتيب عرضك الحالي Bids submitted الأقل سعرا افضل سعر بالمزاد 201,000 EGP عدد ال…" at bounding box center [710, 560] width 1420 height 729
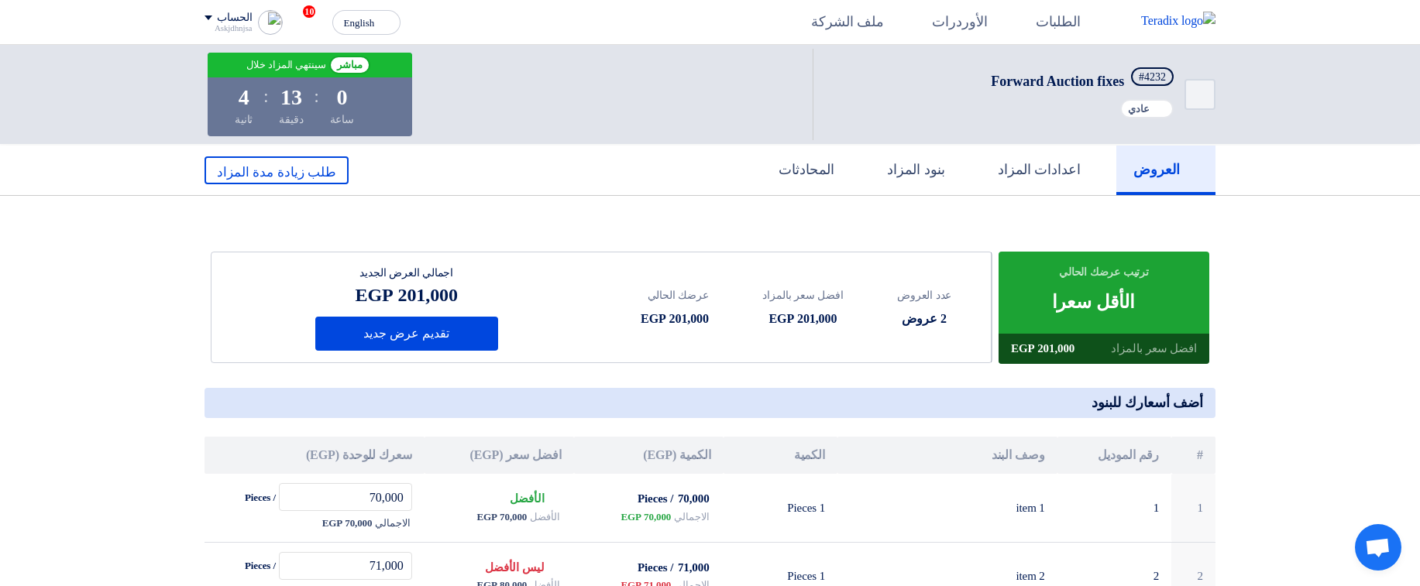
click at [1175, 341] on div "افضل سعر بالمزاد" at bounding box center [1154, 349] width 86 height 18
click at [1324, 328] on section "ترتيب عرضك الحالي Bids submitted الأقل سعرا افضل سعر بالمزاد 201,000 EGP عدد ال…" at bounding box center [710, 560] width 1420 height 729
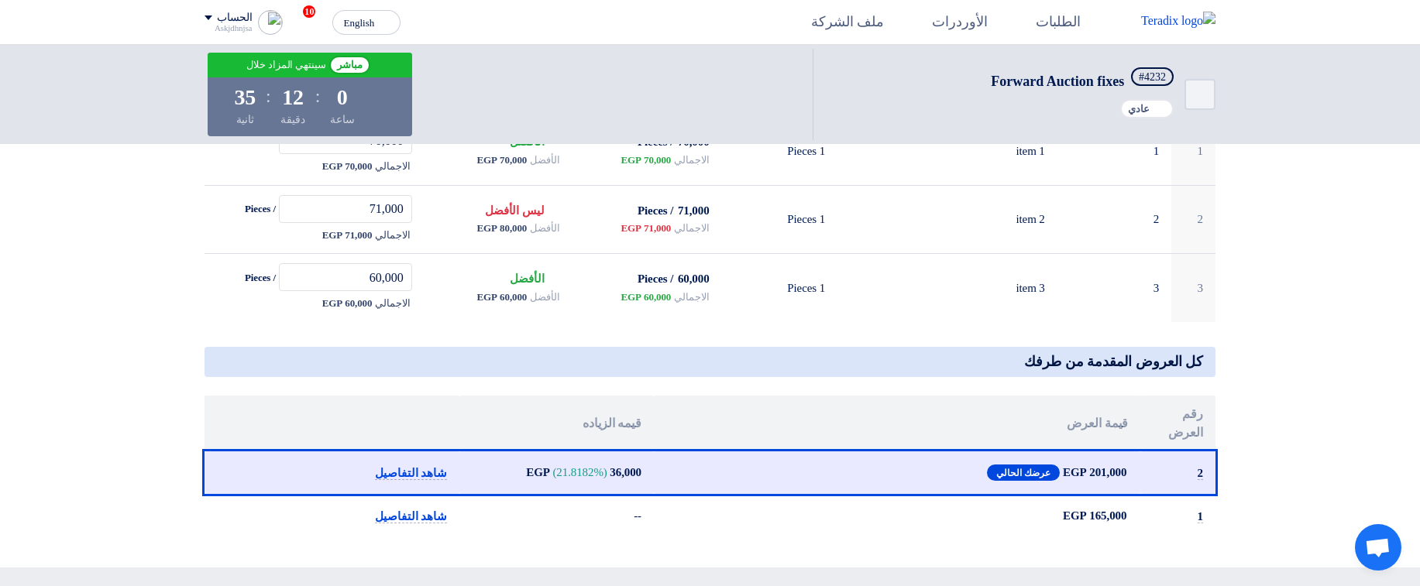
scroll to position [186, 0]
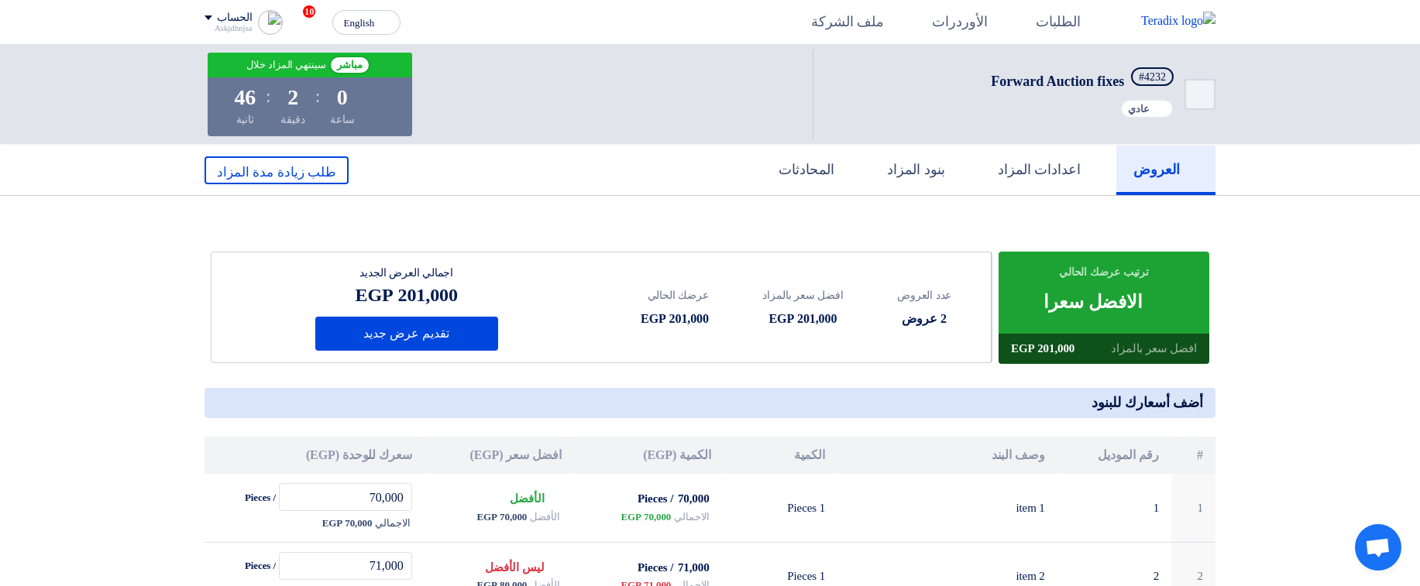
click at [1274, 239] on section "ترتيب عرضك الحالي Bids submitted الافضل سعرا افضل سعر بالمزاد 201,000 EGP #" at bounding box center [710, 560] width 1420 height 729
click at [457, 322] on button "تقديم عرض جديد" at bounding box center [406, 334] width 183 height 34
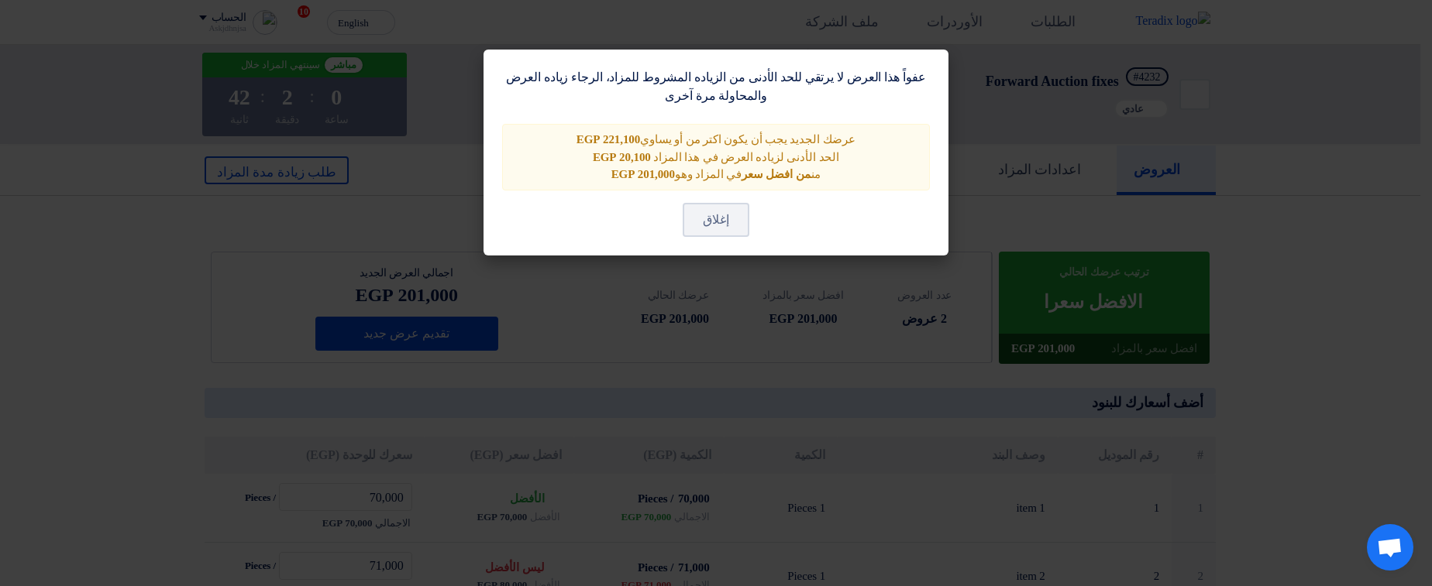
click at [752, 366] on modal-container "عفواً هذا العرض لا يرتقي للحد الأدنى من الزياده المشروط للمزاد، الرجاء زياده ال…" at bounding box center [716, 293] width 1432 height 586
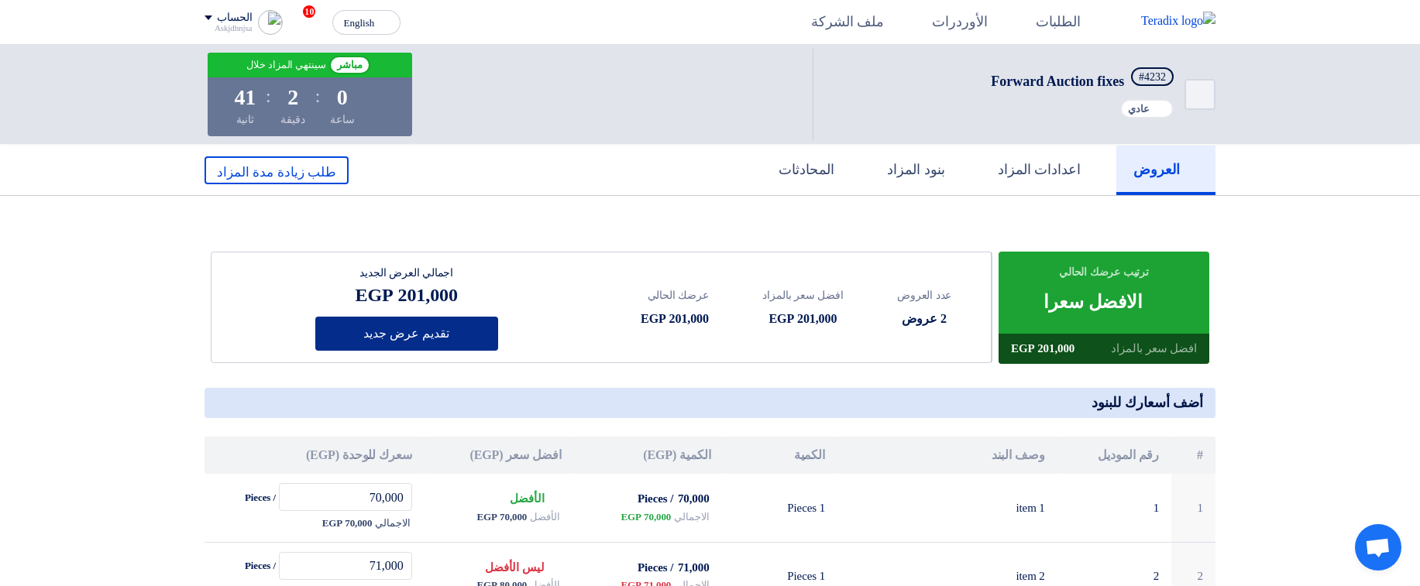
click at [417, 328] on button "تقديم عرض جديد" at bounding box center [406, 334] width 183 height 34
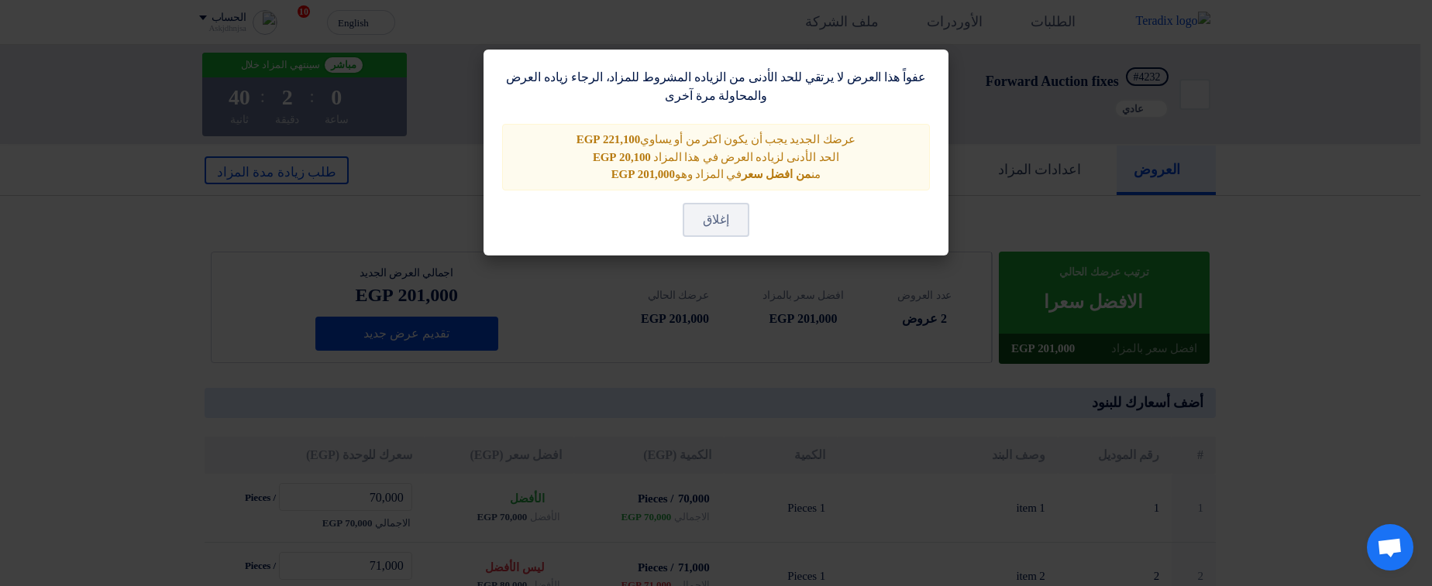
click at [738, 393] on modal-container "عفواً هذا العرض لا يرتقي للحد الأدنى من الزياده المشروط للمزاد، الرجاء زياده ال…" at bounding box center [716, 293] width 1432 height 586
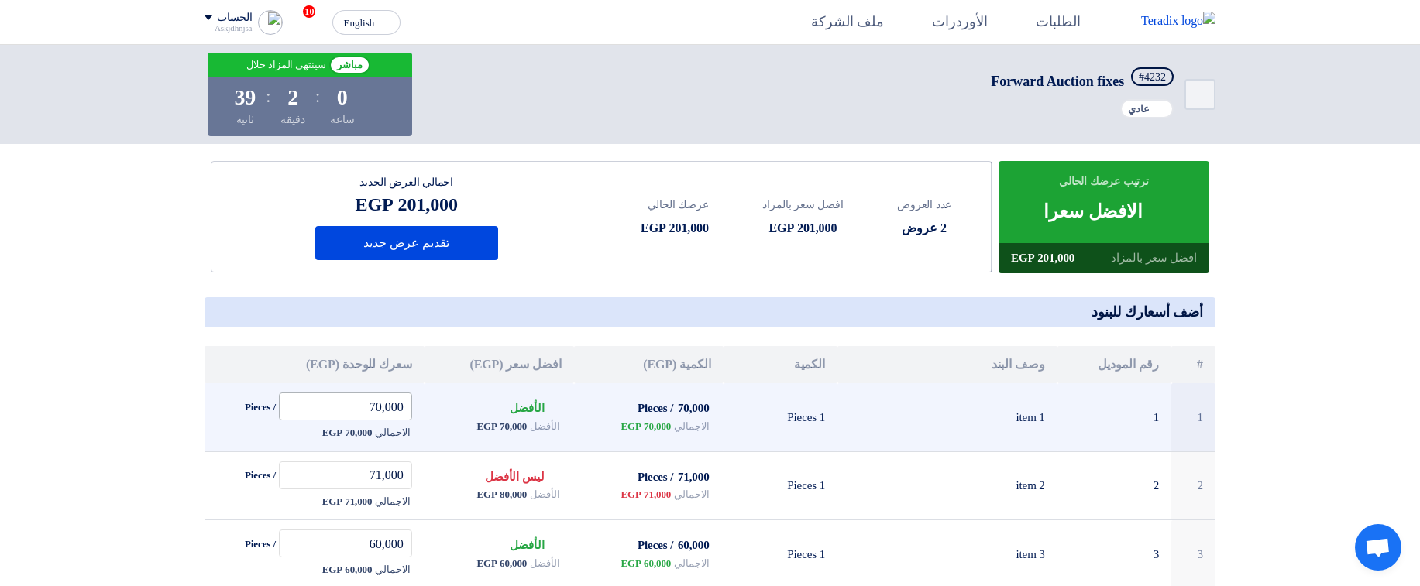
scroll to position [93, 0]
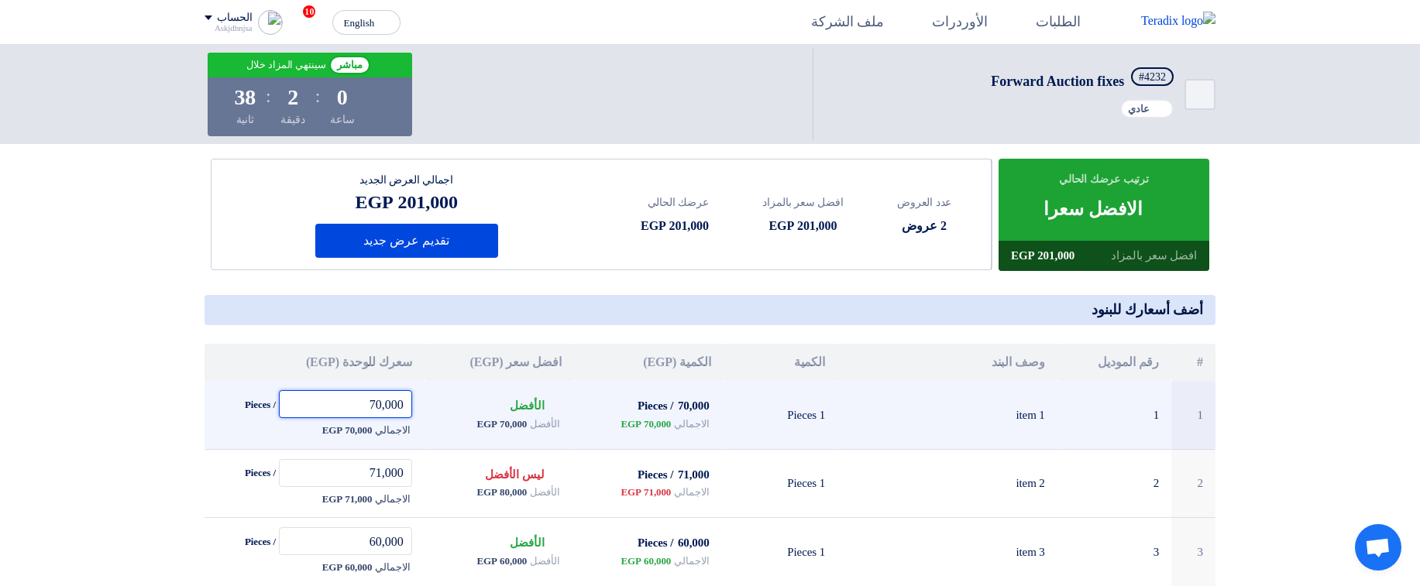
click at [370, 404] on input "70,000" at bounding box center [345, 404] width 133 height 28
click at [371, 397] on input "70,000" at bounding box center [345, 404] width 133 height 28
drag, startPoint x: 358, startPoint y: 401, endPoint x: 370, endPoint y: 404, distance: 12.2
click at [370, 404] on input "70,000" at bounding box center [345, 404] width 133 height 28
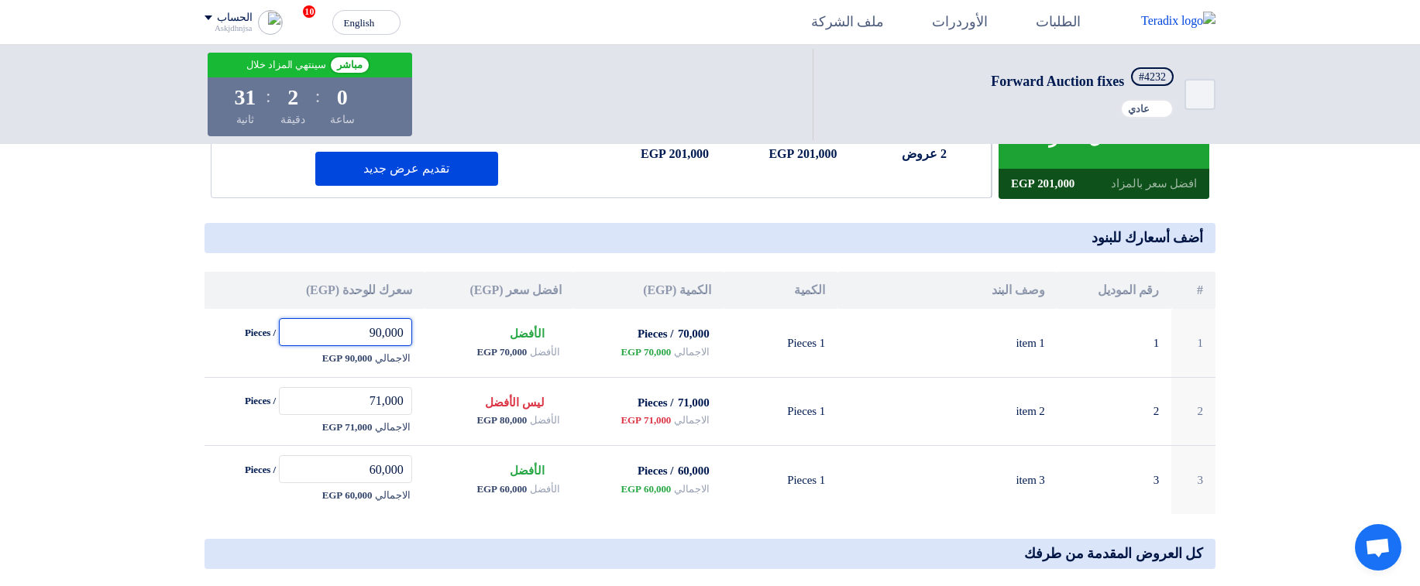
scroll to position [279, 0]
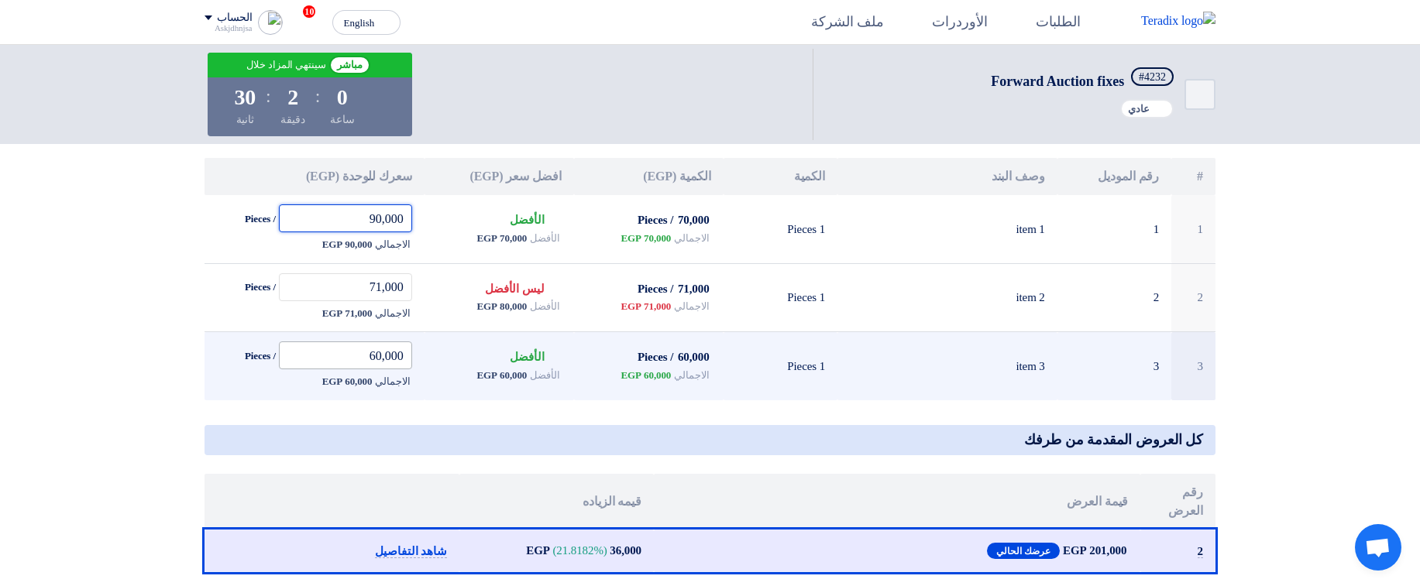
type input "90,000"
drag, startPoint x: 359, startPoint y: 357, endPoint x: 370, endPoint y: 357, distance: 10.1
click at [370, 357] on input "60,000" at bounding box center [345, 356] width 133 height 28
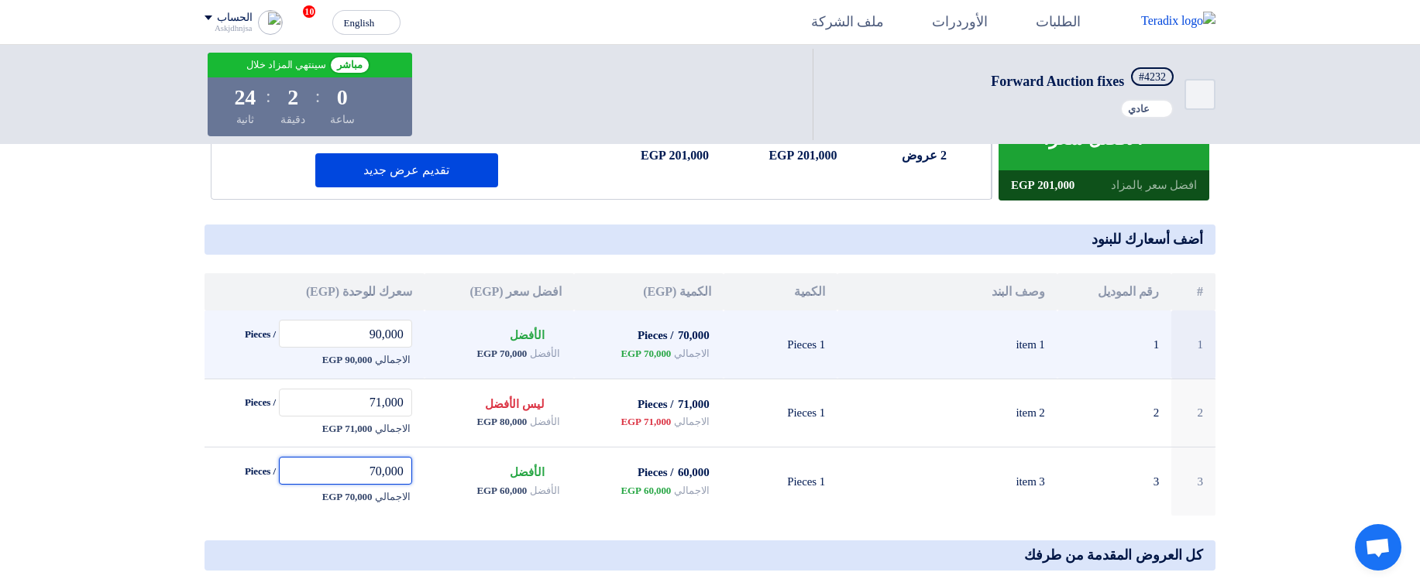
scroll to position [186, 0]
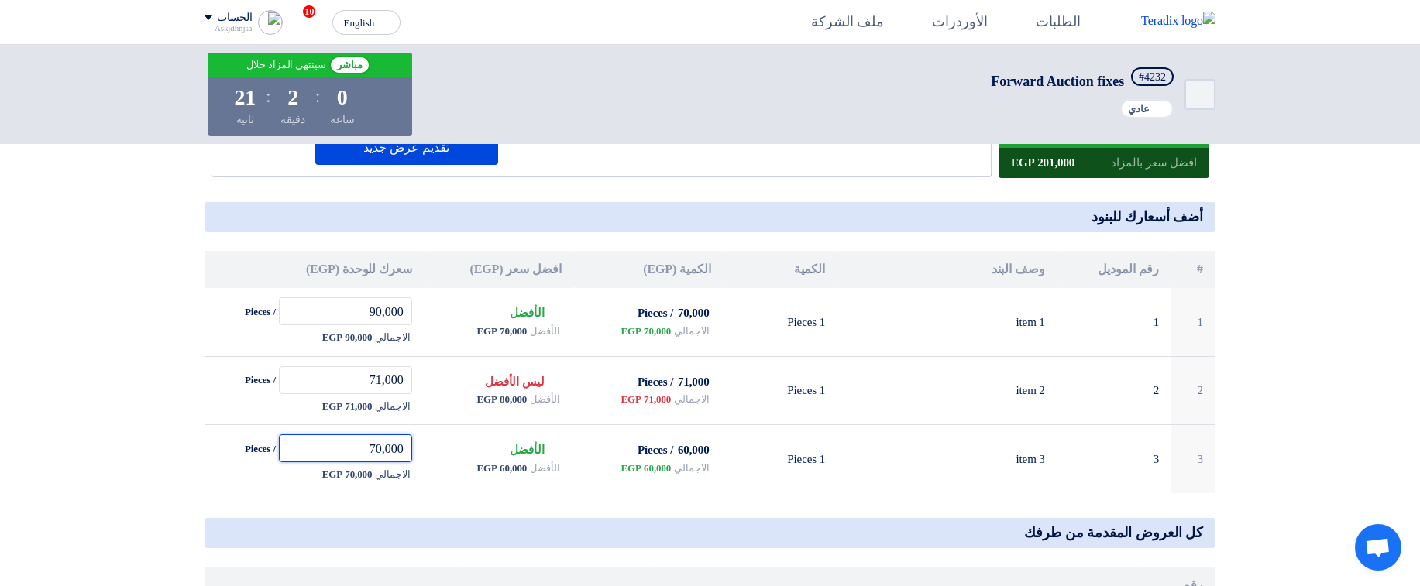
type input "70,000"
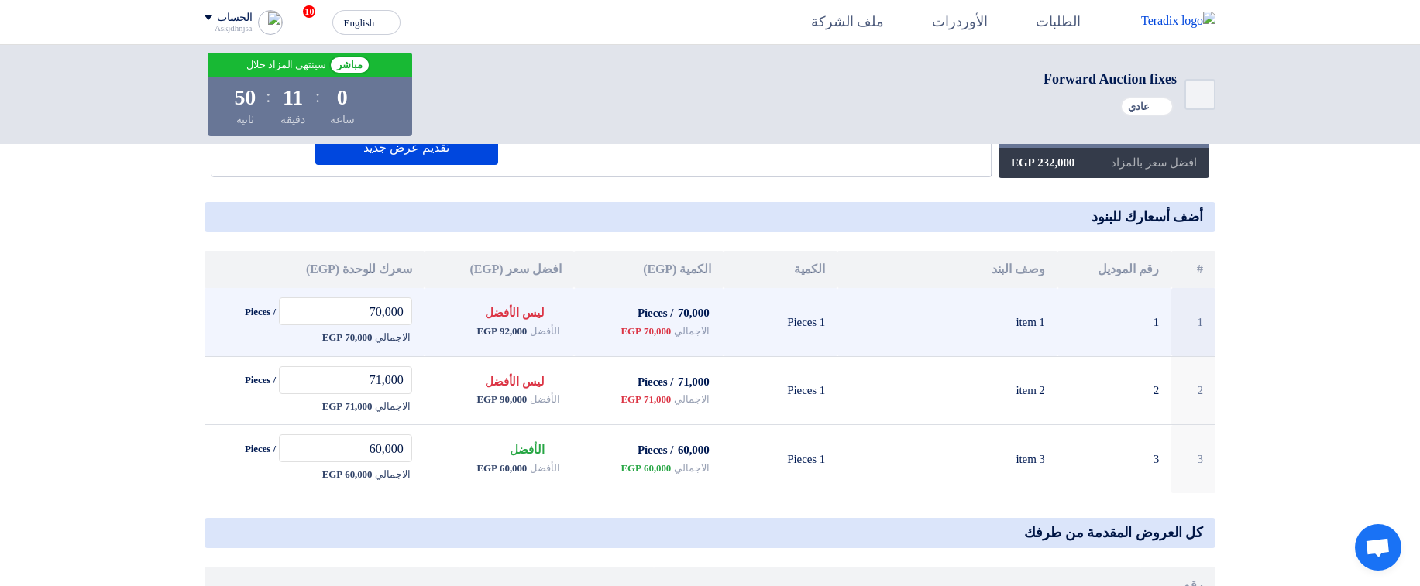
click at [502, 330] on span "92,000 EGP" at bounding box center [501, 331] width 50 height 15
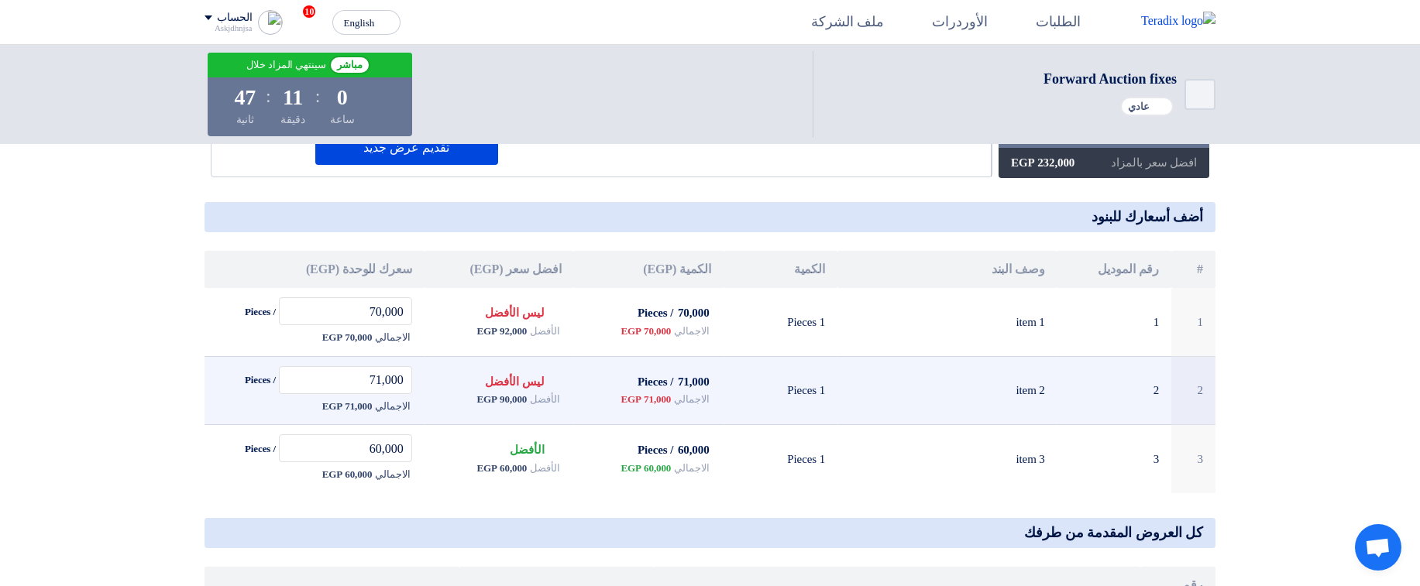
click at [505, 401] on span "90,000 EGP" at bounding box center [501, 399] width 50 height 15
click at [655, 398] on span "71,000 EGP" at bounding box center [646, 399] width 50 height 15
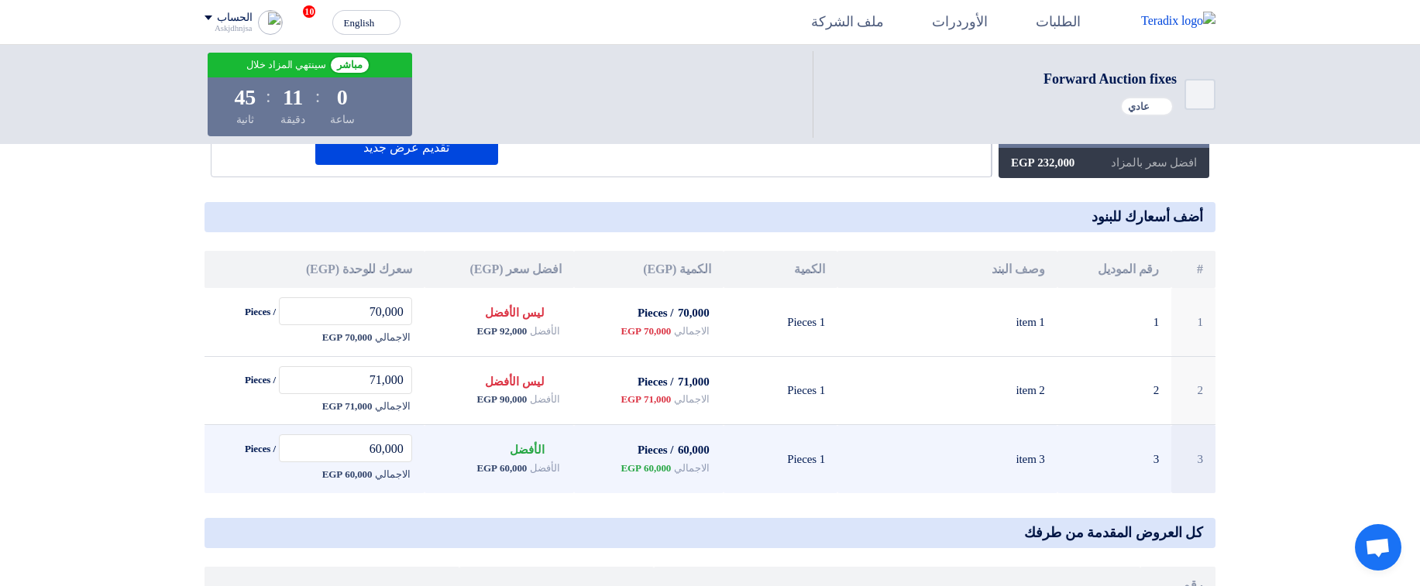
click at [513, 470] on span "60,000 EGP" at bounding box center [501, 468] width 50 height 15
click at [661, 468] on span "60,000 EGP" at bounding box center [646, 468] width 50 height 15
click at [781, 480] on td "1 Pieces" at bounding box center [781, 459] width 115 height 68
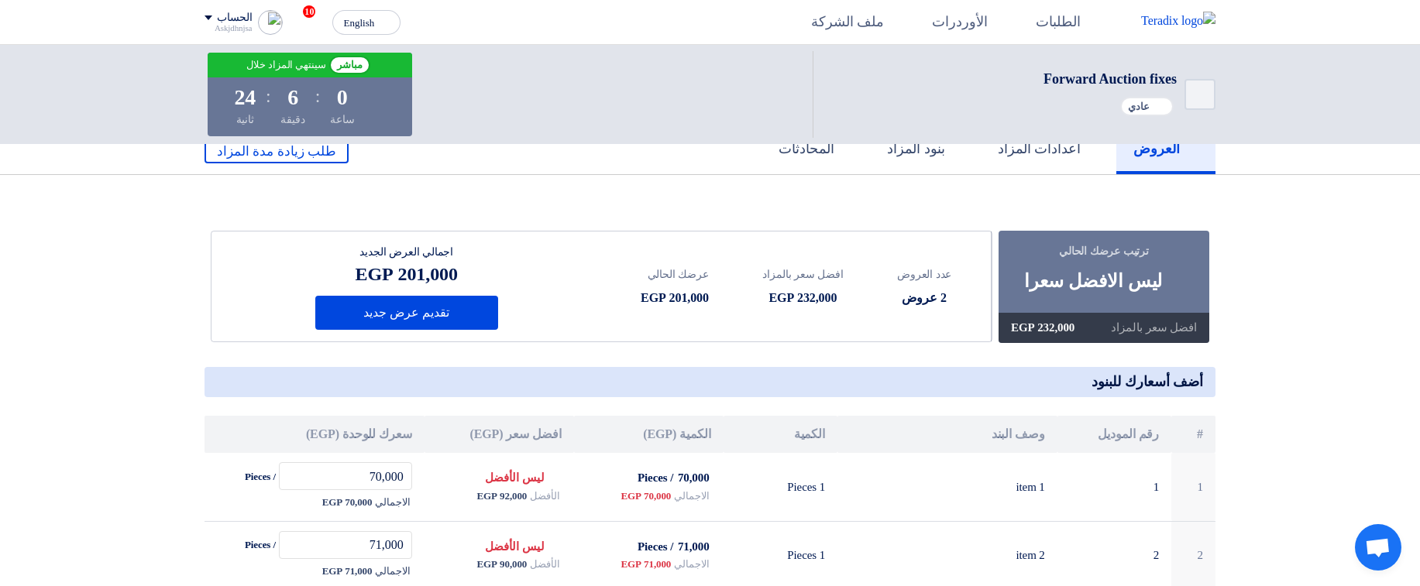
scroll to position [0, 0]
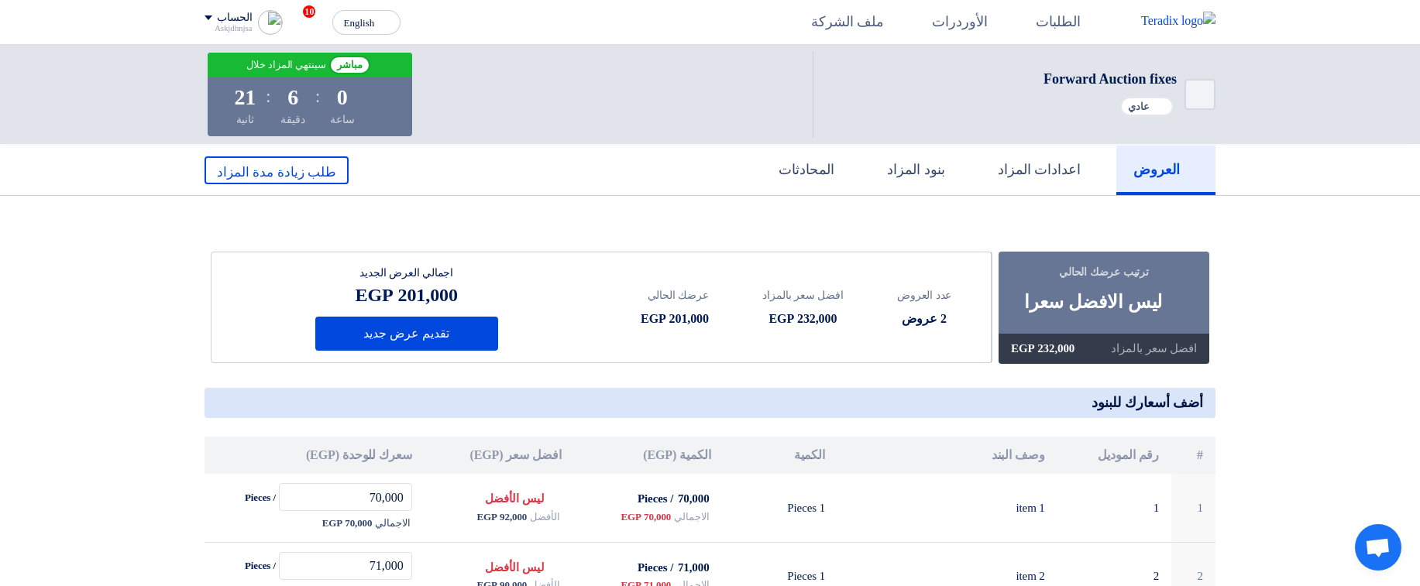
click at [1054, 350] on div "232,000 EGP" at bounding box center [1043, 349] width 64 height 18
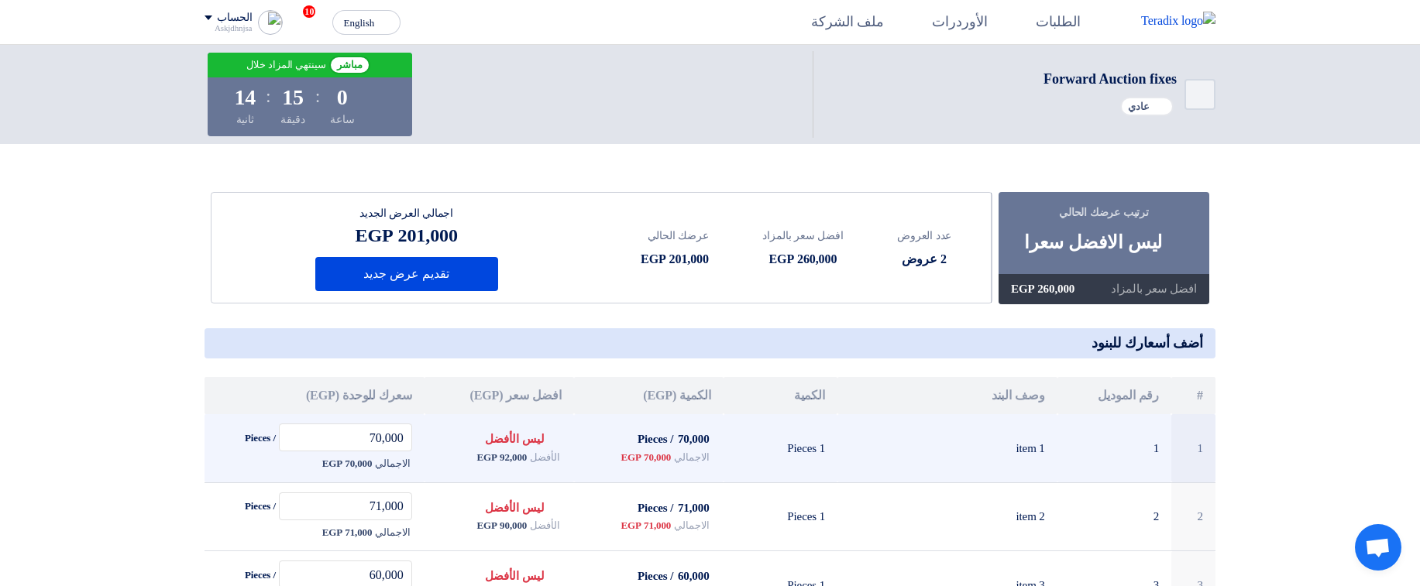
scroll to position [93, 0]
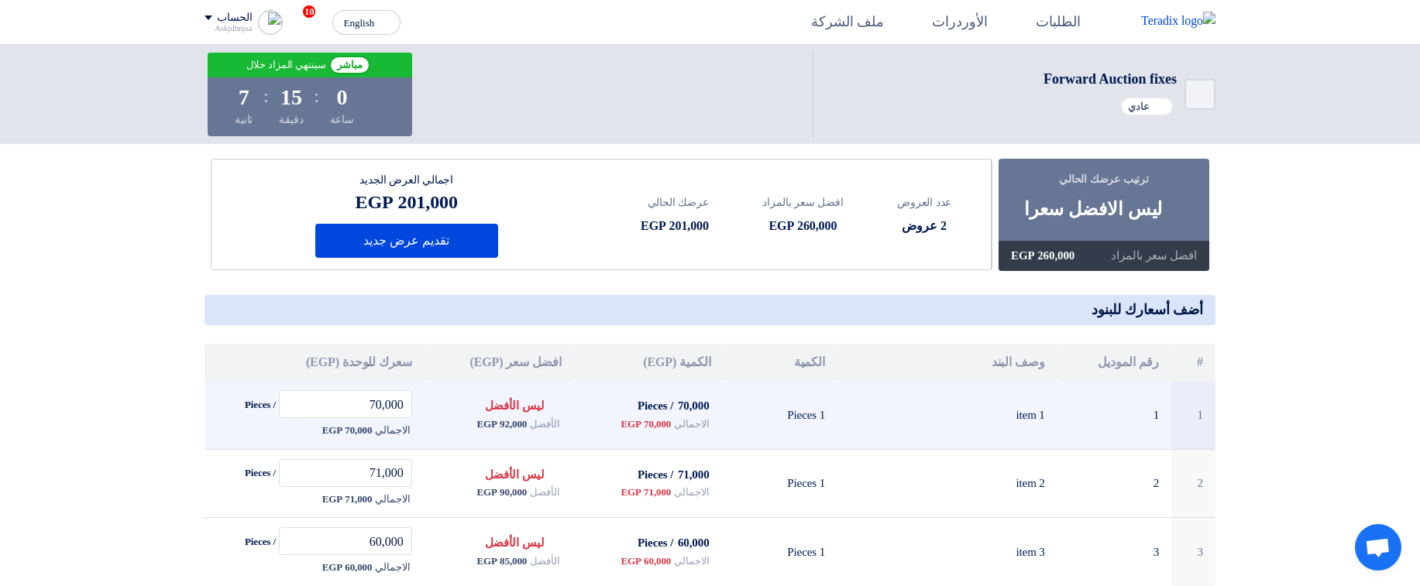
click at [511, 418] on span "92,000 EGP" at bounding box center [501, 424] width 50 height 15
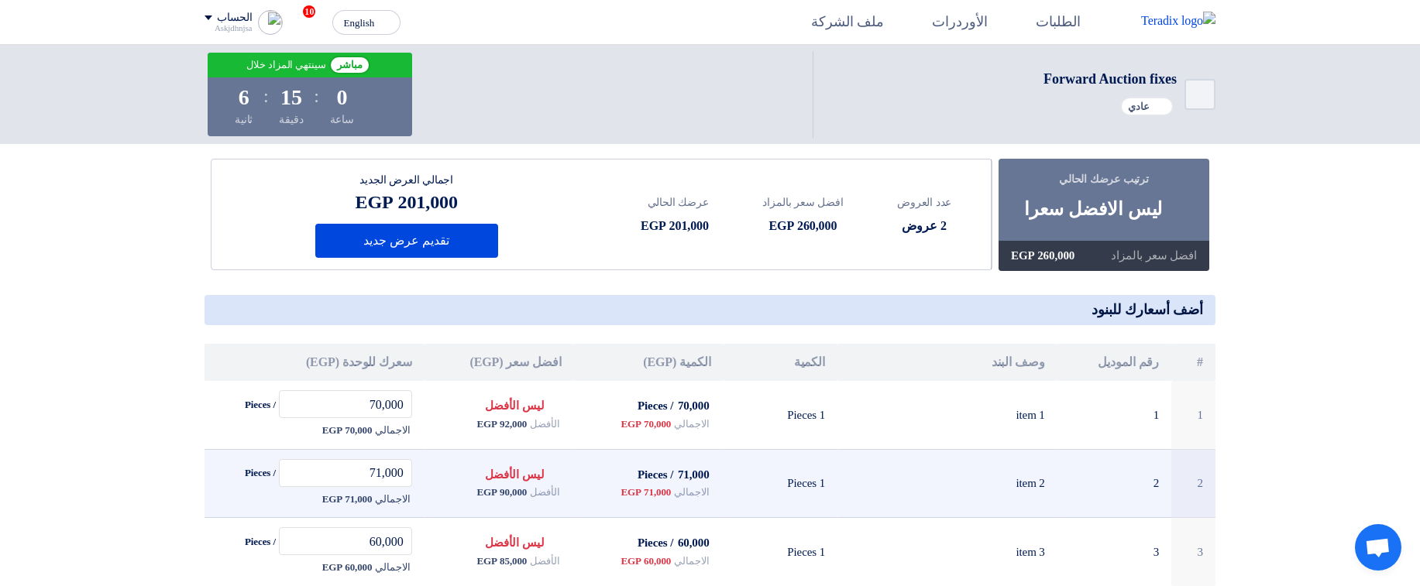
click at [506, 497] on span "90,000 EGP" at bounding box center [501, 492] width 50 height 15
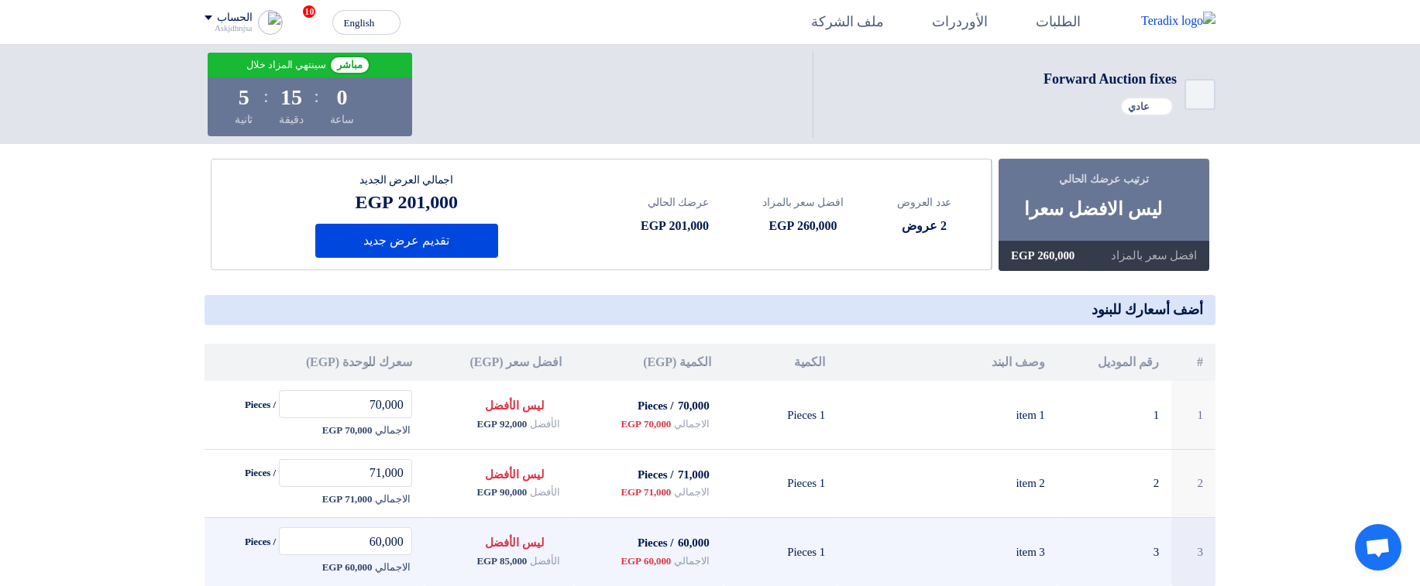
click at [518, 564] on span "85,000 EGP" at bounding box center [501, 561] width 50 height 15
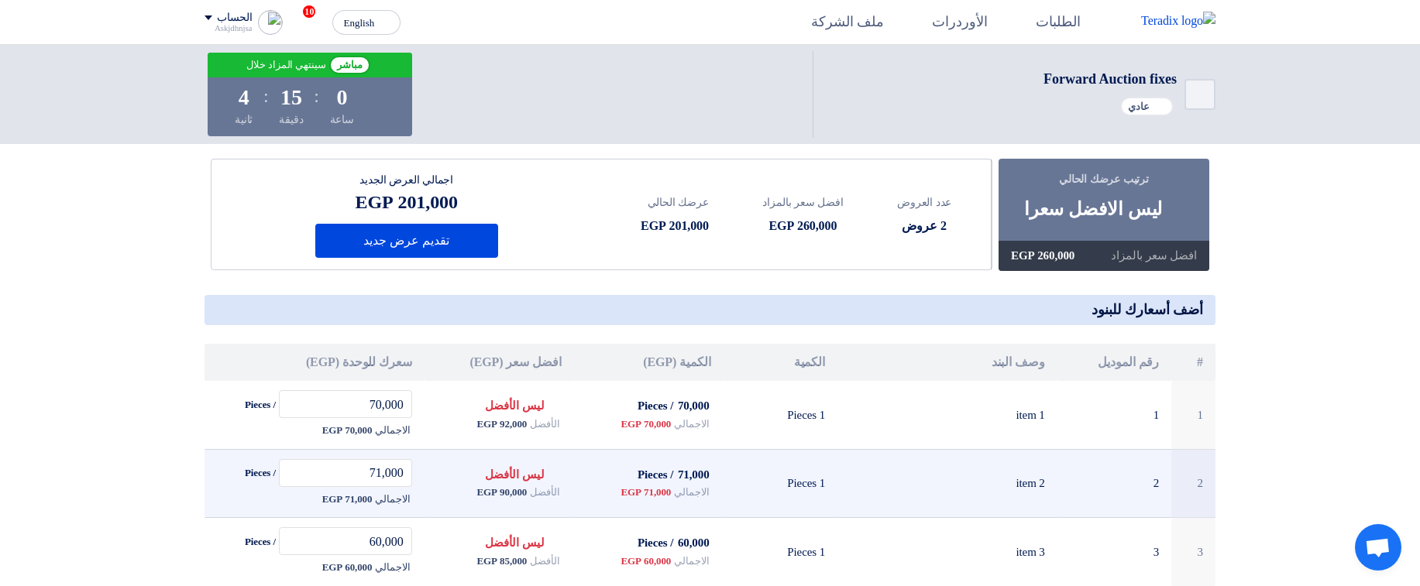
click at [642, 458] on td "71,000 / Pieces الاجمالي 71,000 EGP" at bounding box center [649, 483] width 150 height 69
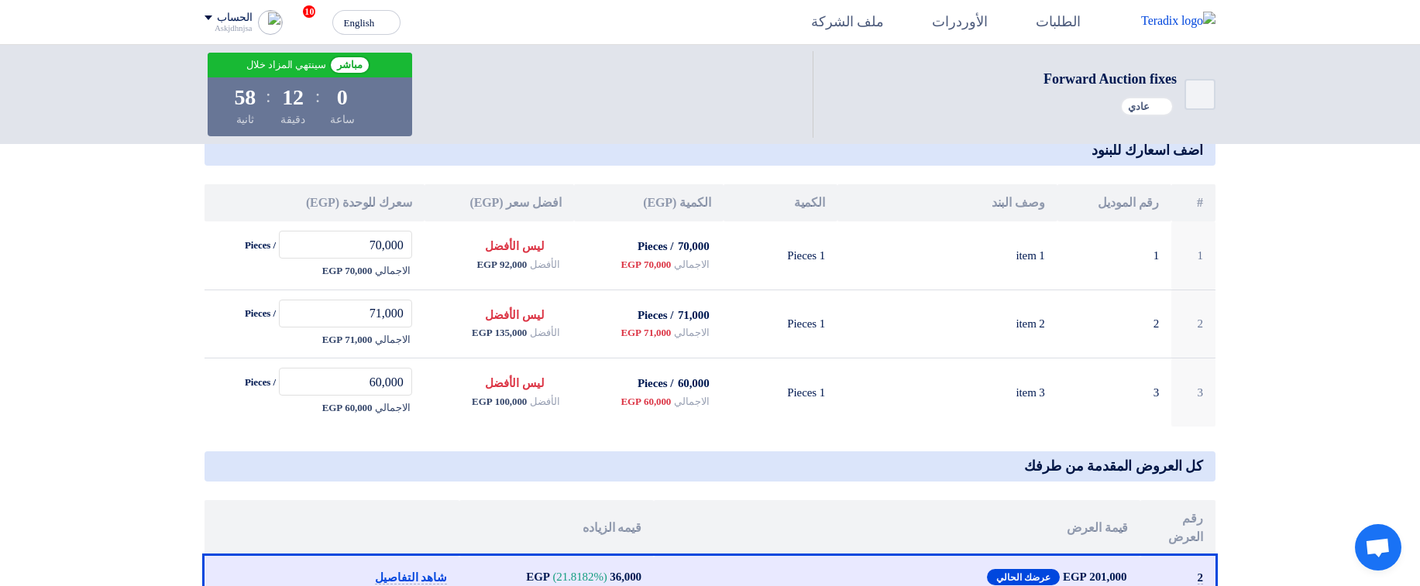
scroll to position [279, 0]
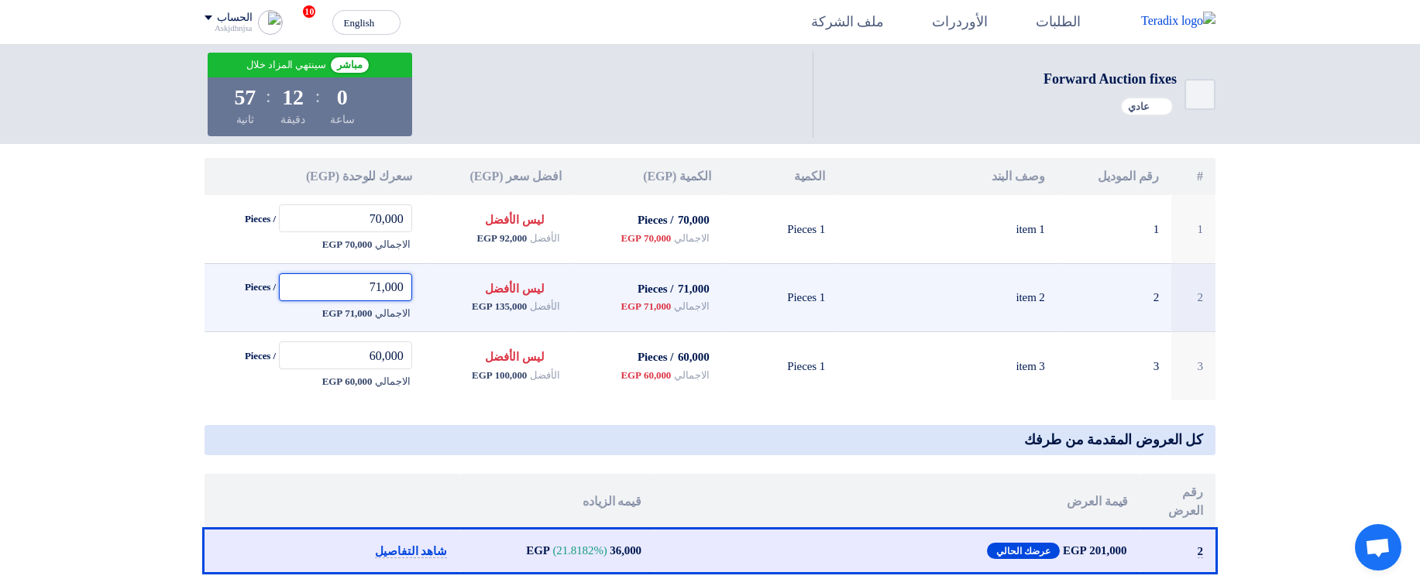
click at [332, 288] on input "71,000" at bounding box center [345, 287] width 133 height 28
click at [499, 301] on span "135,000 EGP" at bounding box center [499, 306] width 55 height 15
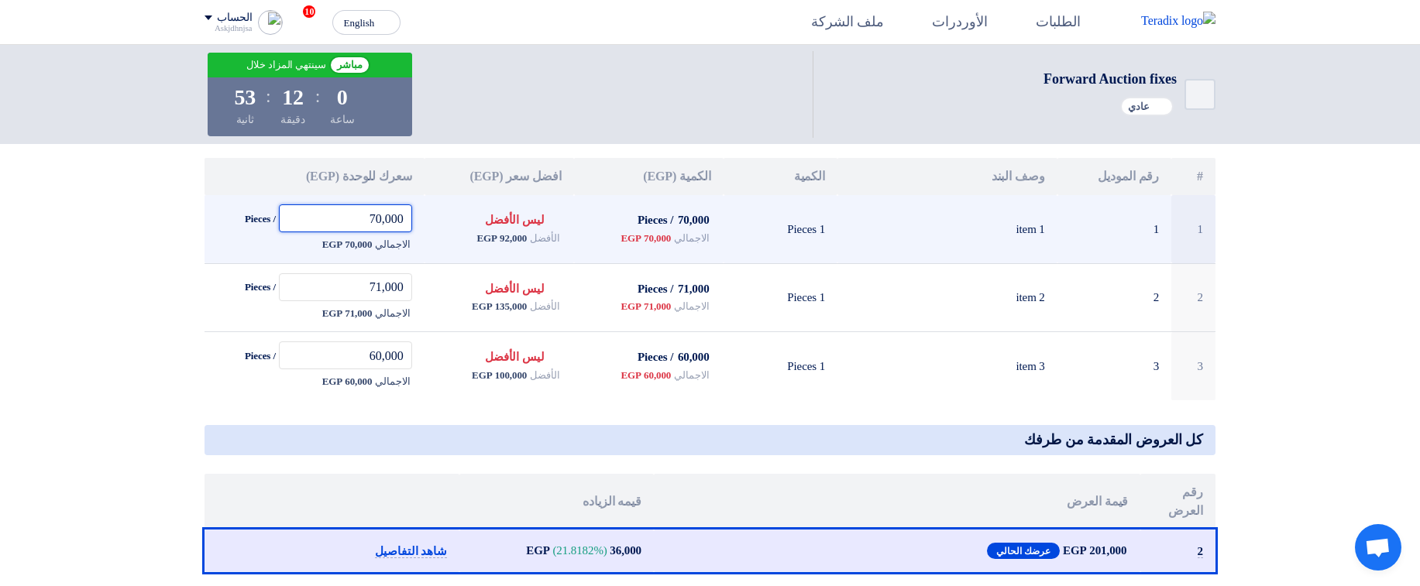
click at [372, 212] on input "70,000" at bounding box center [345, 219] width 133 height 28
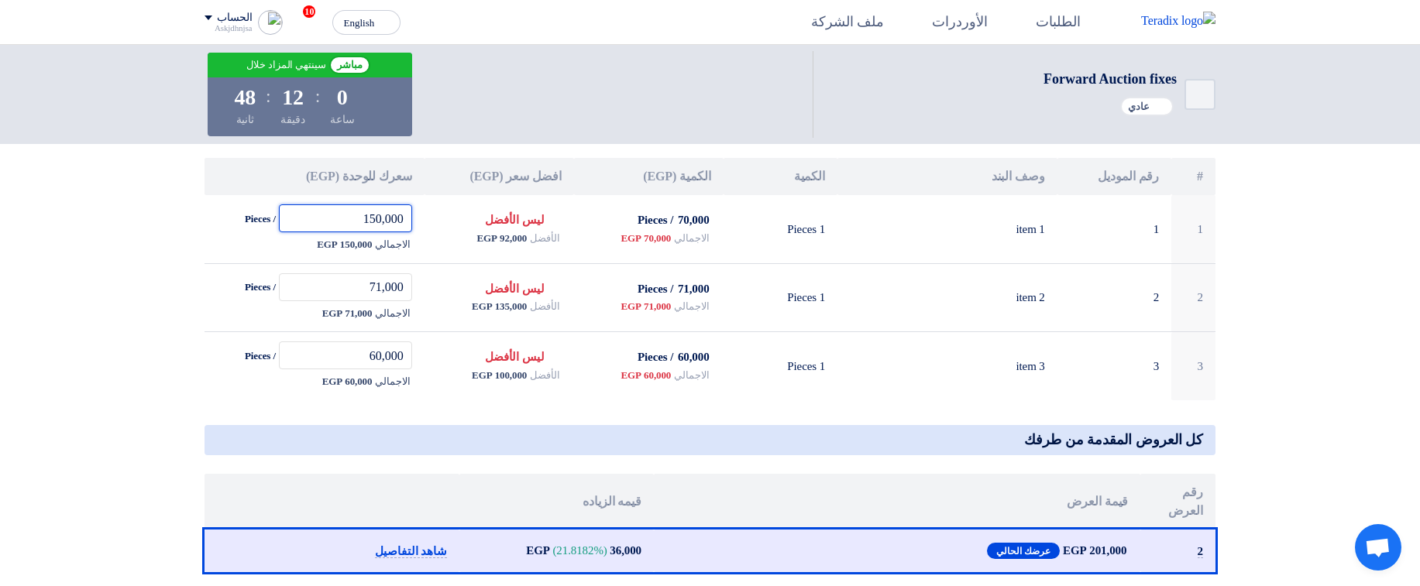
type input "150,000"
click at [615, 162] on th "الكمية (EGP)" at bounding box center [649, 176] width 150 height 37
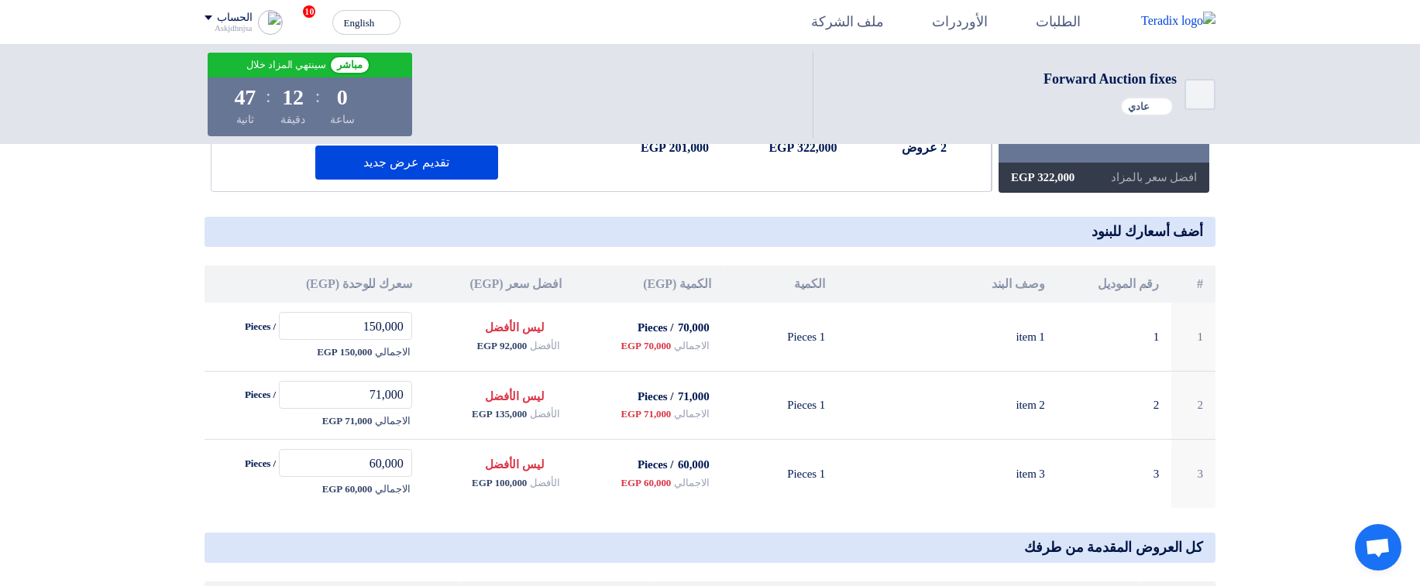
scroll to position [0, 0]
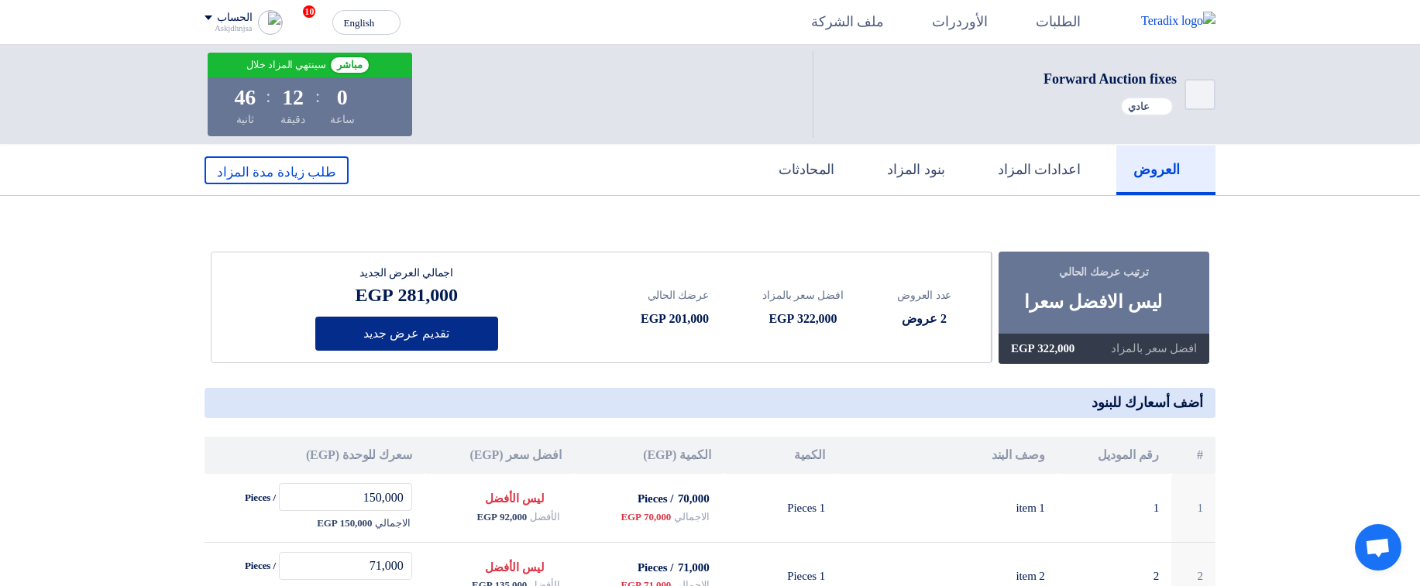
click at [456, 336] on button "تقديم عرض جديد" at bounding box center [406, 334] width 183 height 34
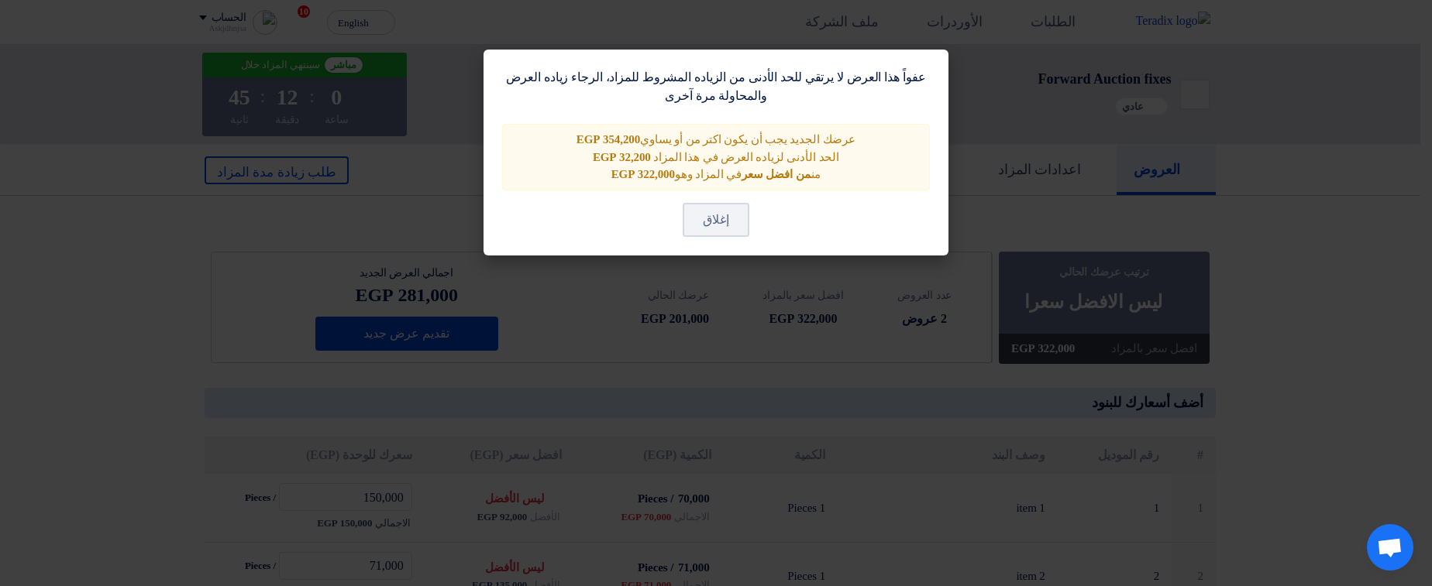
click at [717, 324] on modal-container "عفواً هذا العرض لا يرتقي للحد الأدنى من الزياده المشروط للمزاد، الرجاء زياده ال…" at bounding box center [716, 293] width 1432 height 586
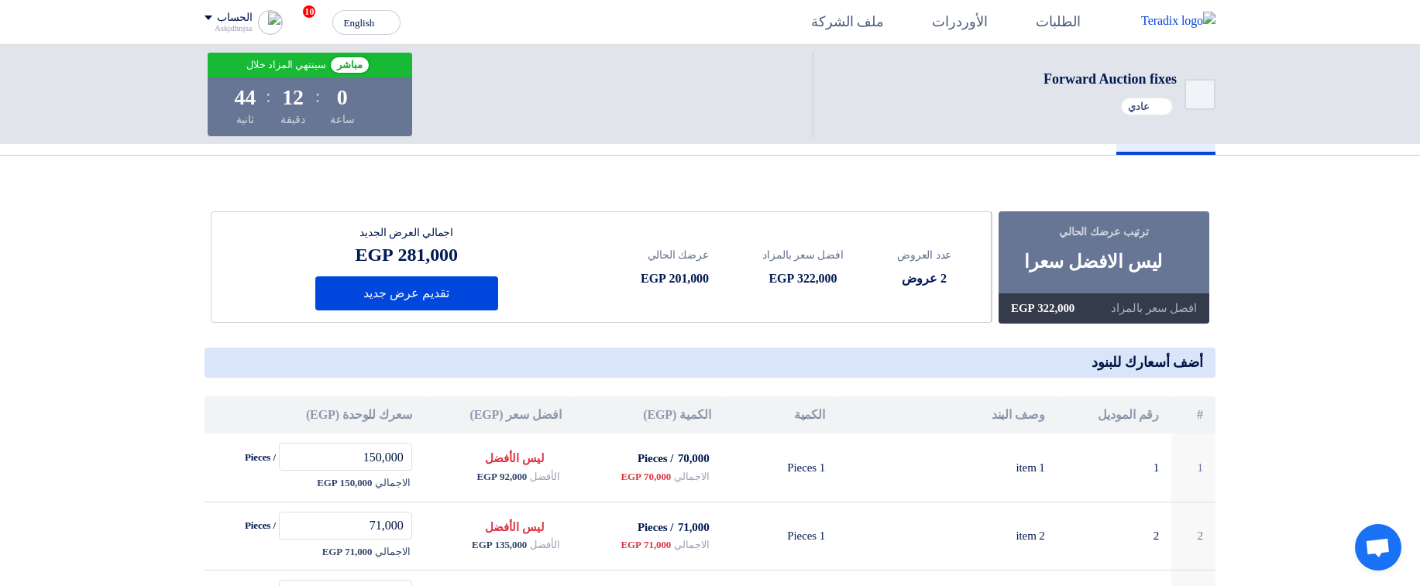
scroll to position [186, 0]
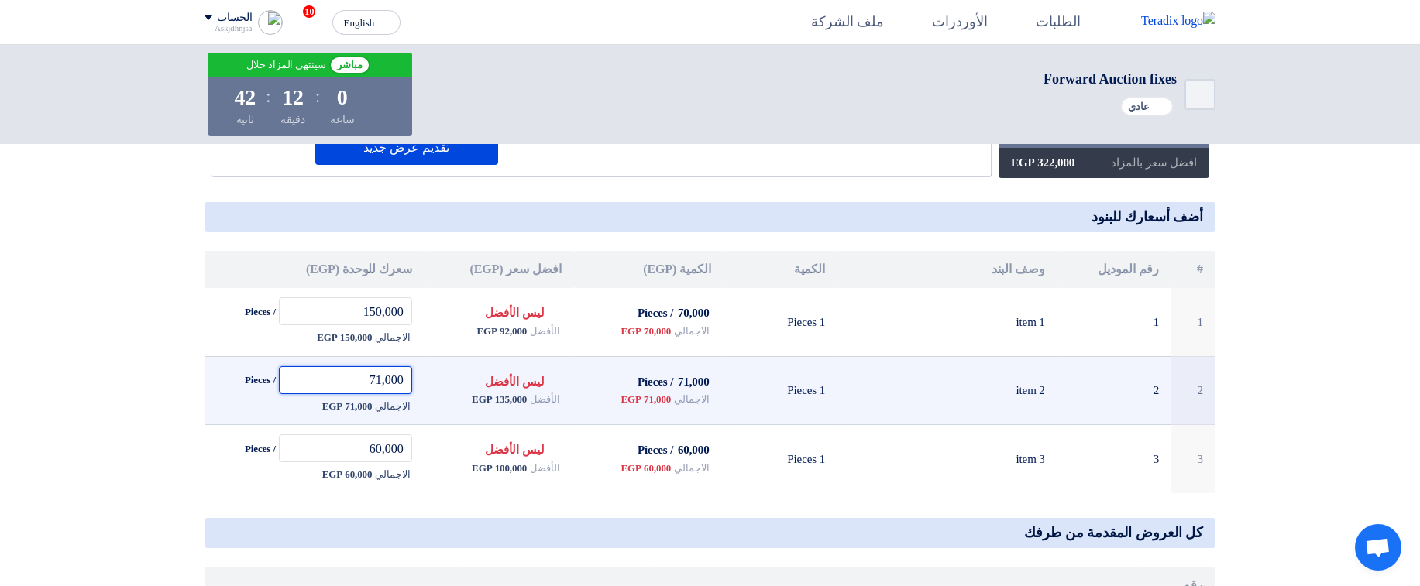
drag, startPoint x: 366, startPoint y: 377, endPoint x: 376, endPoint y: 377, distance: 9.3
click at [376, 377] on input "71,000" at bounding box center [345, 380] width 133 height 28
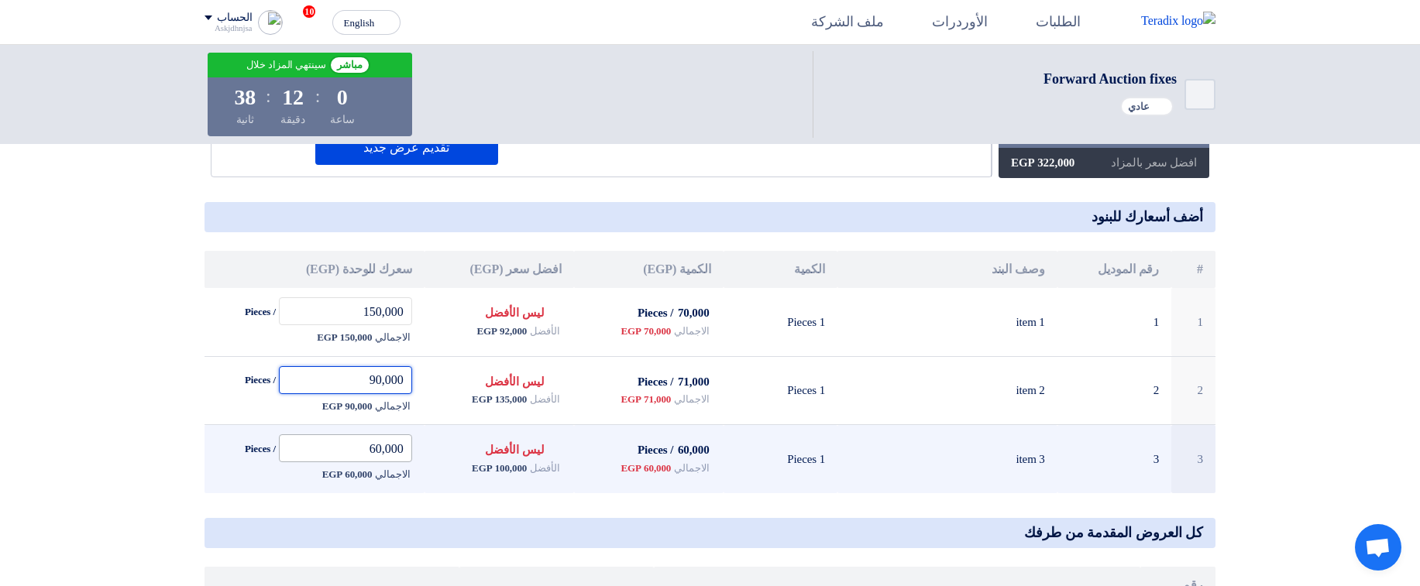
type input "90,000"
drag, startPoint x: 363, startPoint y: 448, endPoint x: 372, endPoint y: 449, distance: 9.4
click at [372, 449] on input "60,000" at bounding box center [345, 449] width 133 height 28
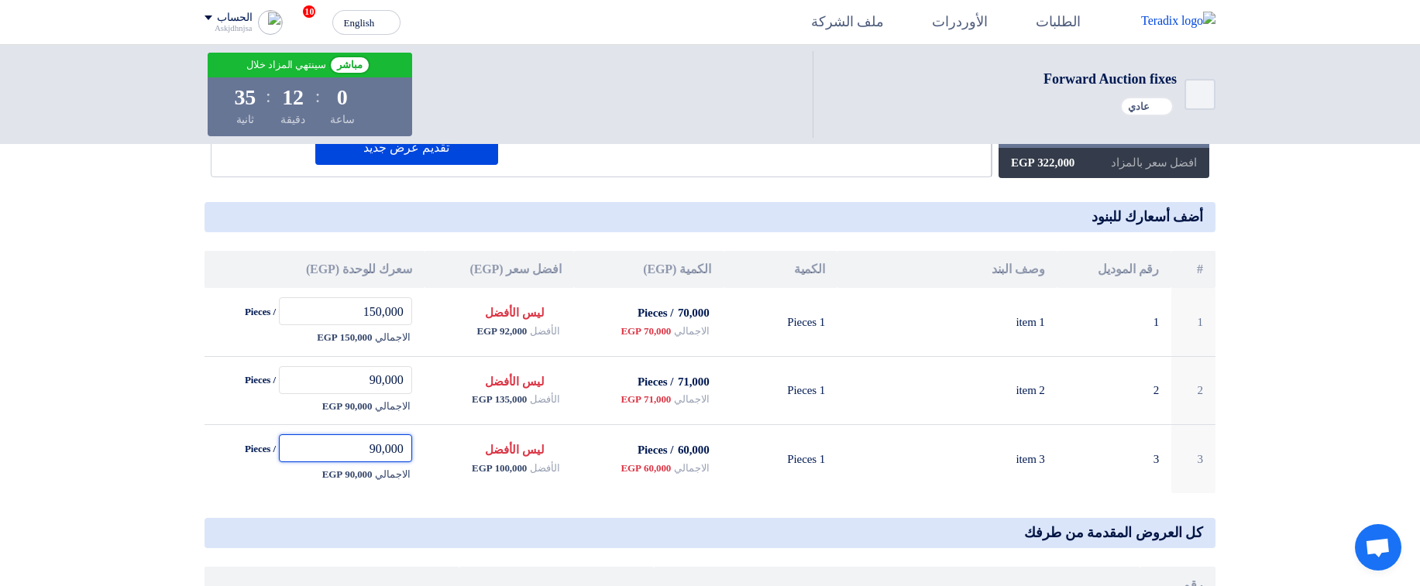
scroll to position [0, 0]
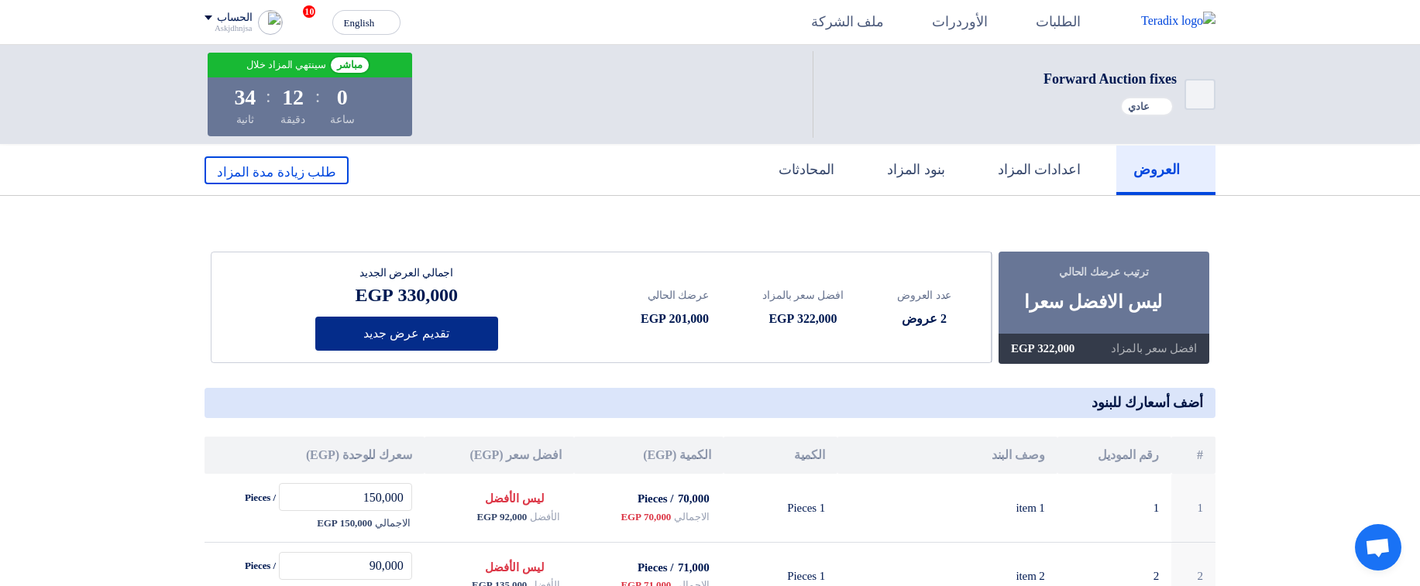
click at [442, 338] on button "تقديم عرض جديد" at bounding box center [406, 334] width 183 height 34
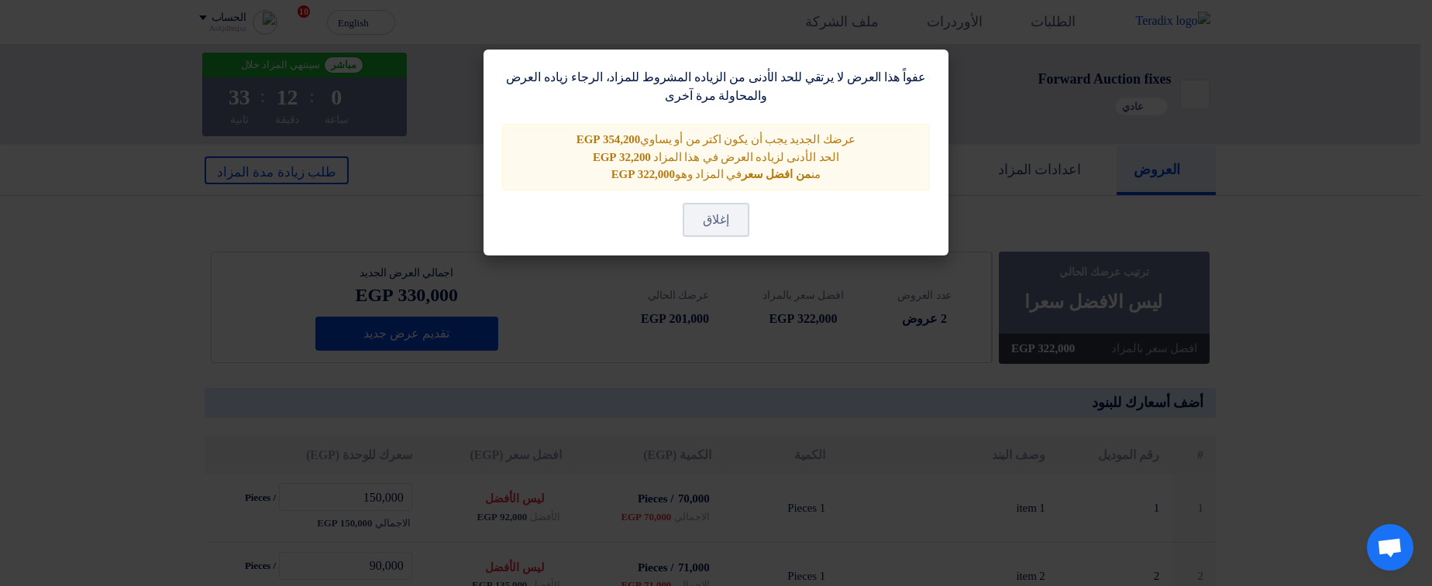
click at [681, 386] on modal-container "عفواً هذا العرض لا يرتقي للحد الأدنى من الزياده المشروط للمزاد، الرجاء زياده ال…" at bounding box center [716, 293] width 1432 height 586
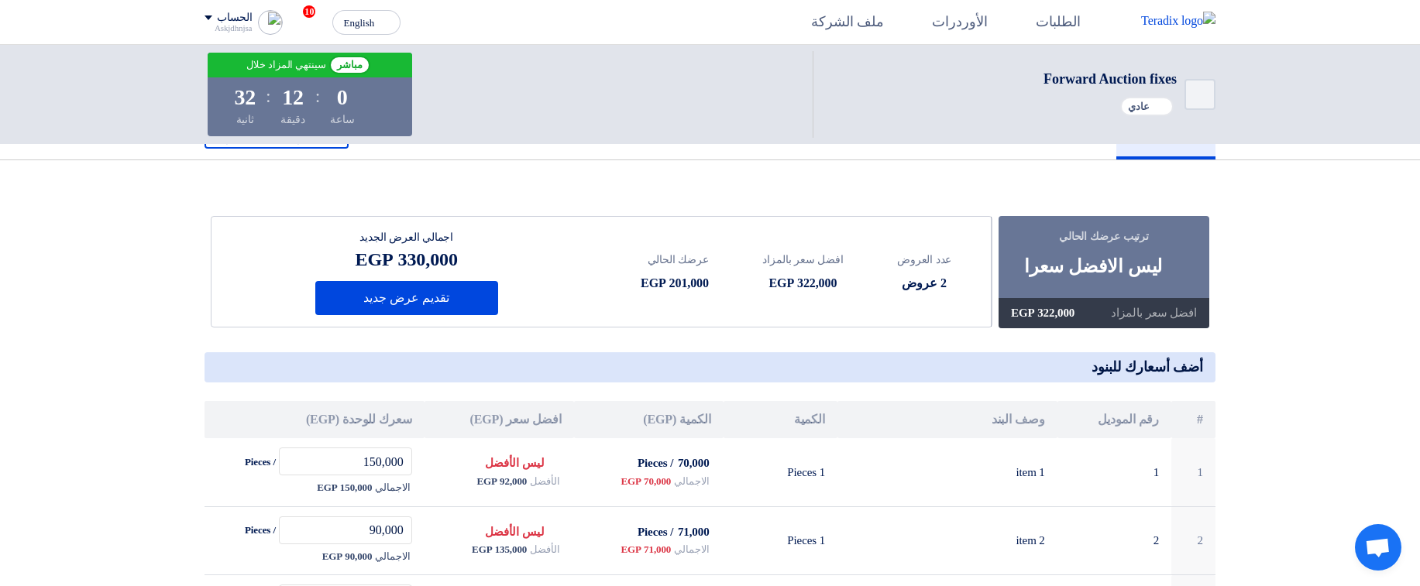
scroll to position [186, 0]
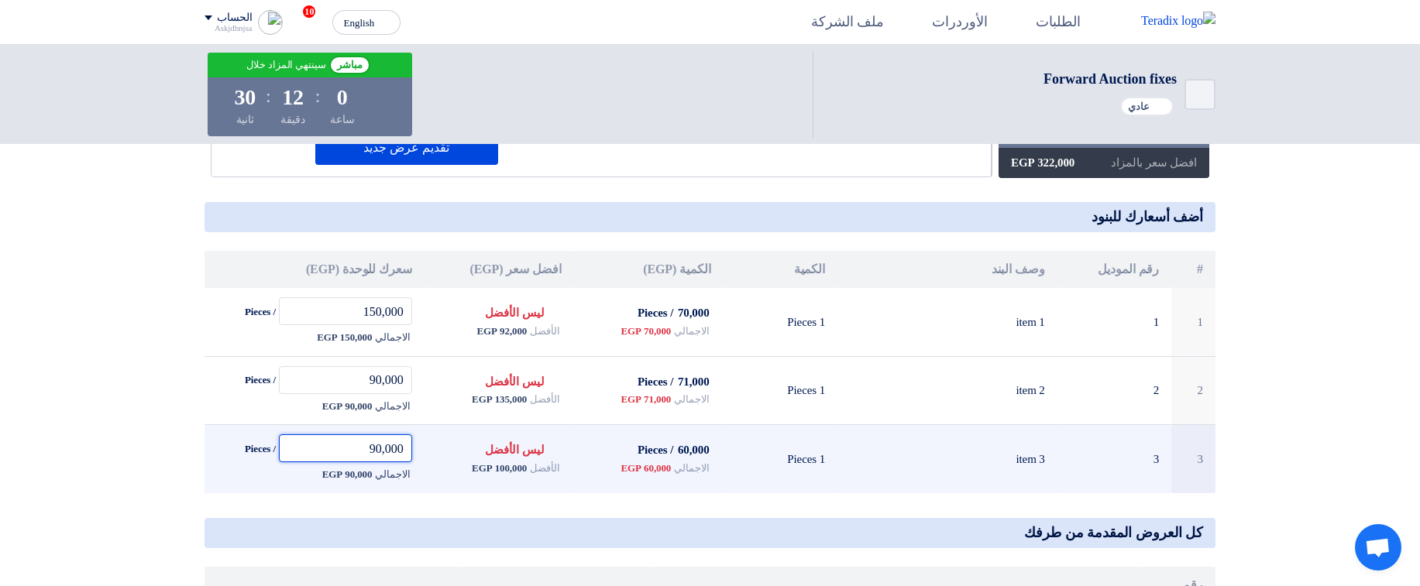
click at [365, 448] on input "90,000" at bounding box center [345, 449] width 133 height 28
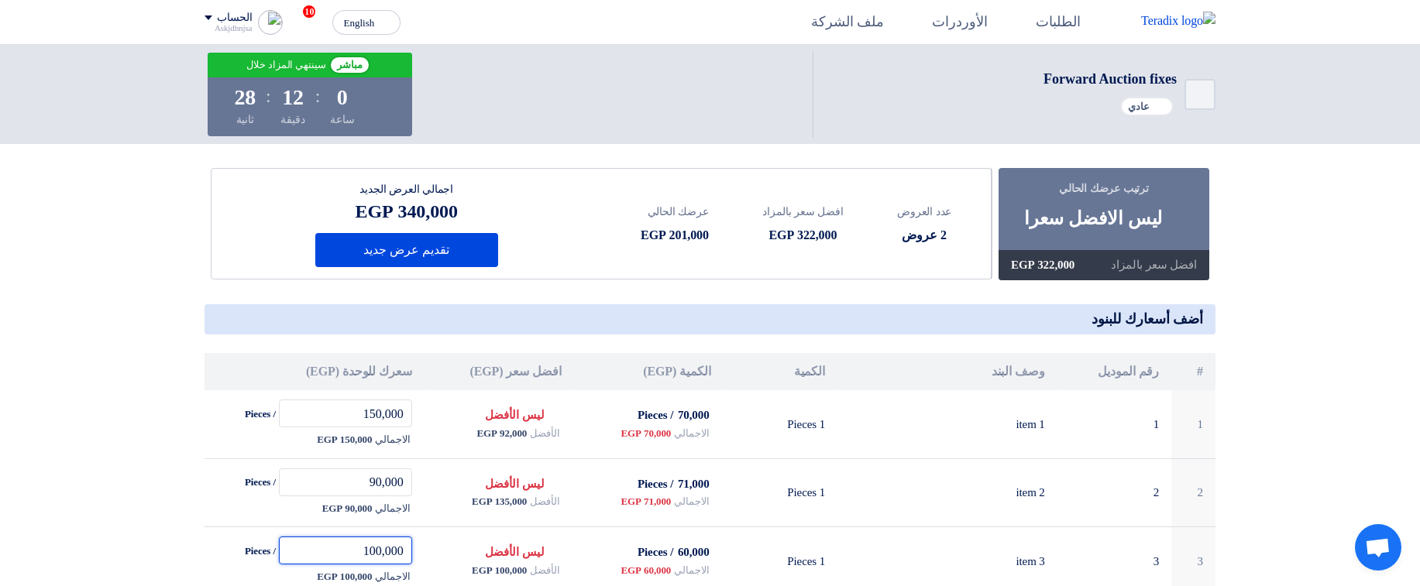
scroll to position [0, 0]
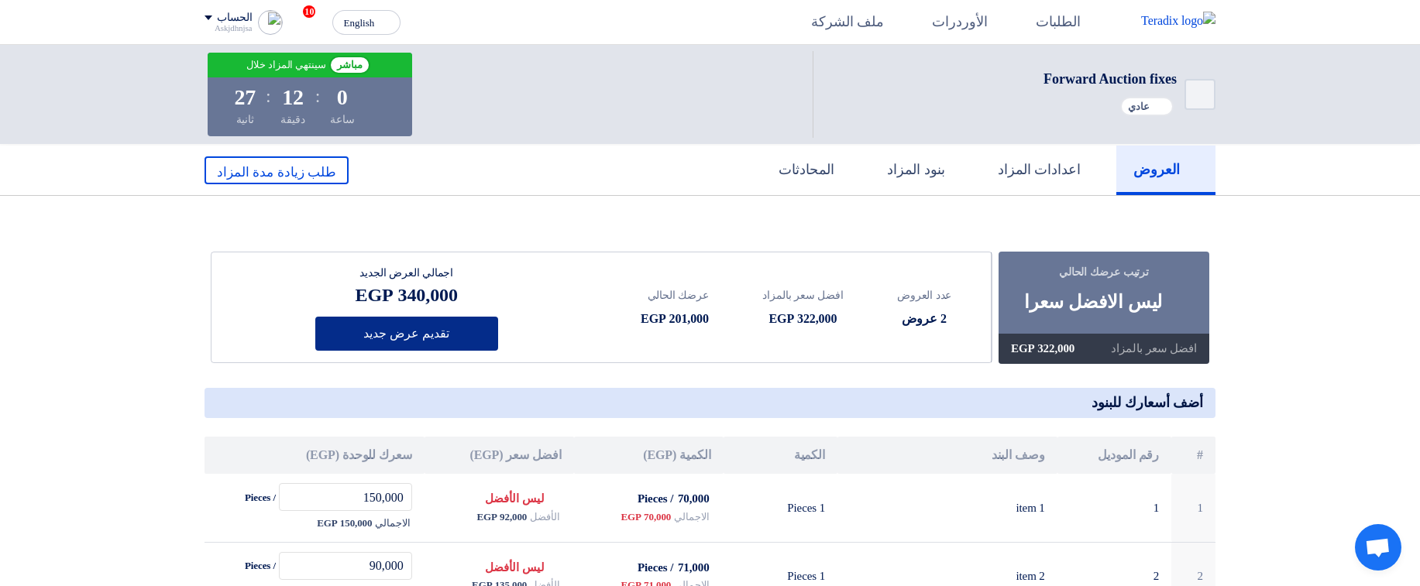
click at [460, 342] on button "تقديم عرض جديد" at bounding box center [406, 334] width 183 height 34
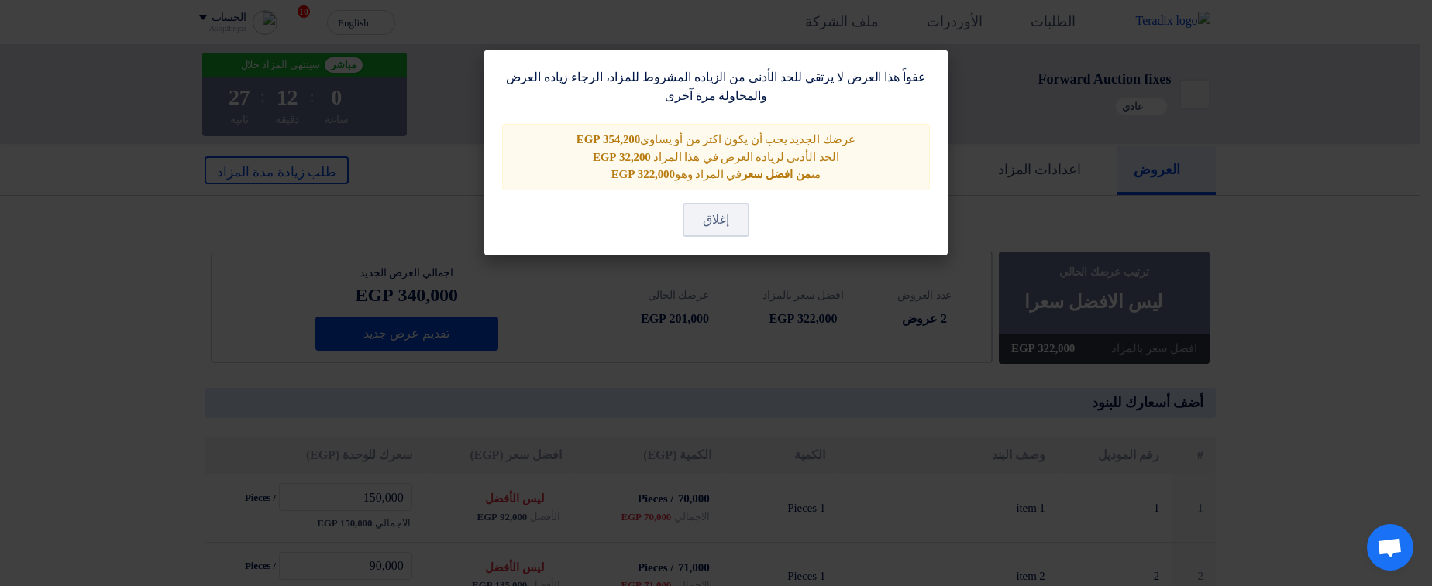
click at [673, 373] on modal-container "عفواً هذا العرض لا يرتقي للحد الأدنى من الزياده المشروط للمزاد، الرجاء زياده ال…" at bounding box center [716, 293] width 1432 height 586
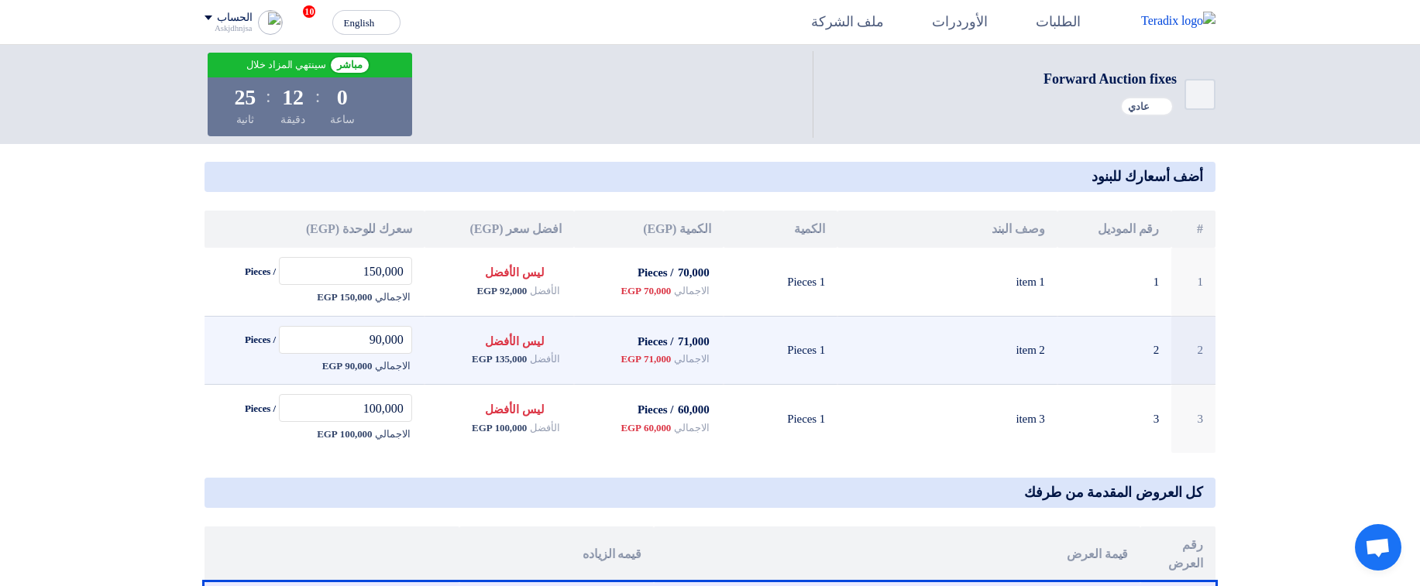
scroll to position [279, 0]
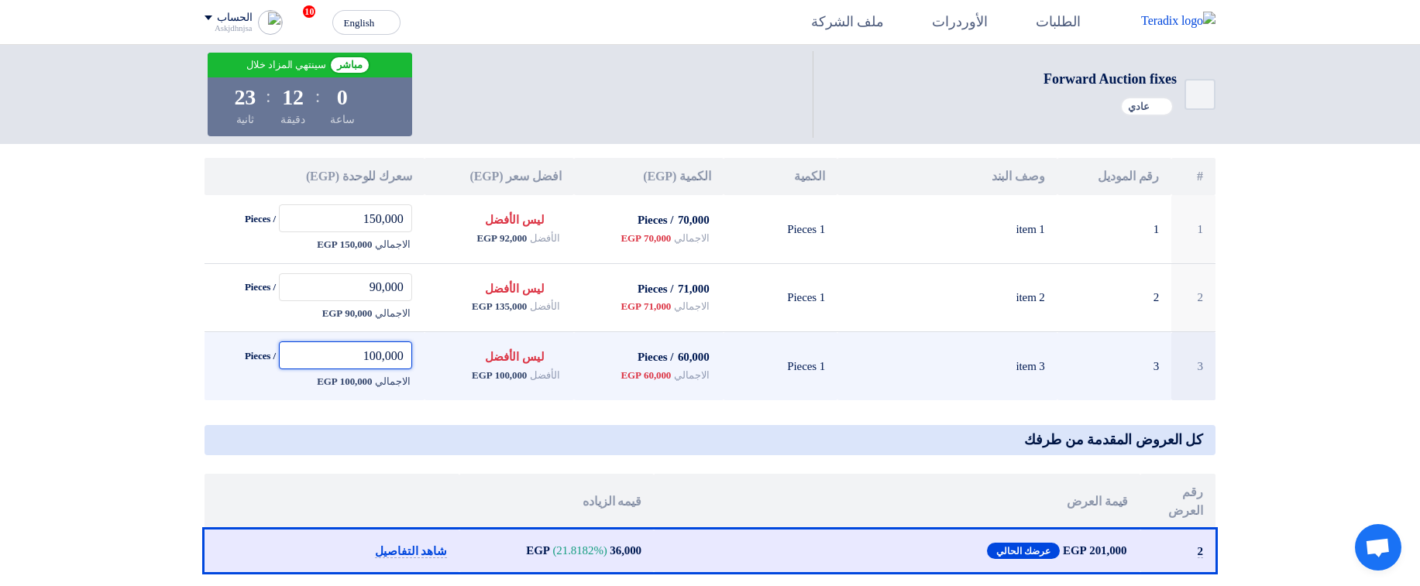
drag, startPoint x: 350, startPoint y: 360, endPoint x: 377, endPoint y: 353, distance: 27.2
click at [377, 353] on input "100,000" at bounding box center [345, 356] width 133 height 28
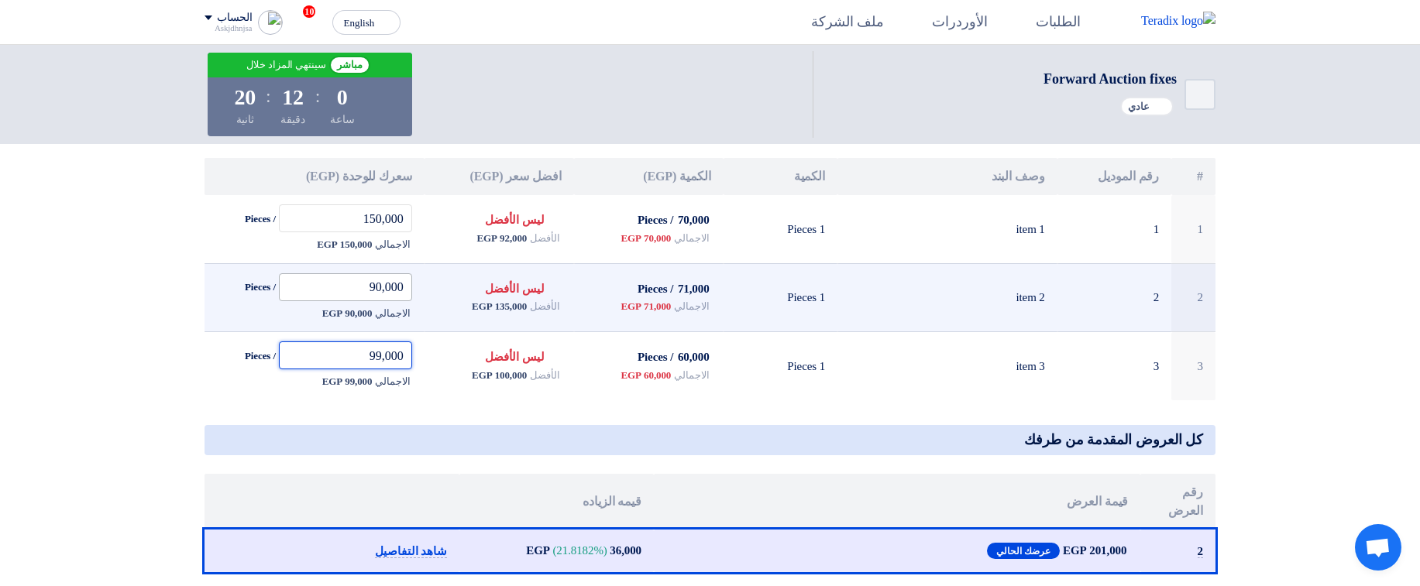
type input "99,000"
drag, startPoint x: 367, startPoint y: 289, endPoint x: 380, endPoint y: 287, distance: 12.5
click at [380, 287] on input "90,000" at bounding box center [345, 287] width 133 height 28
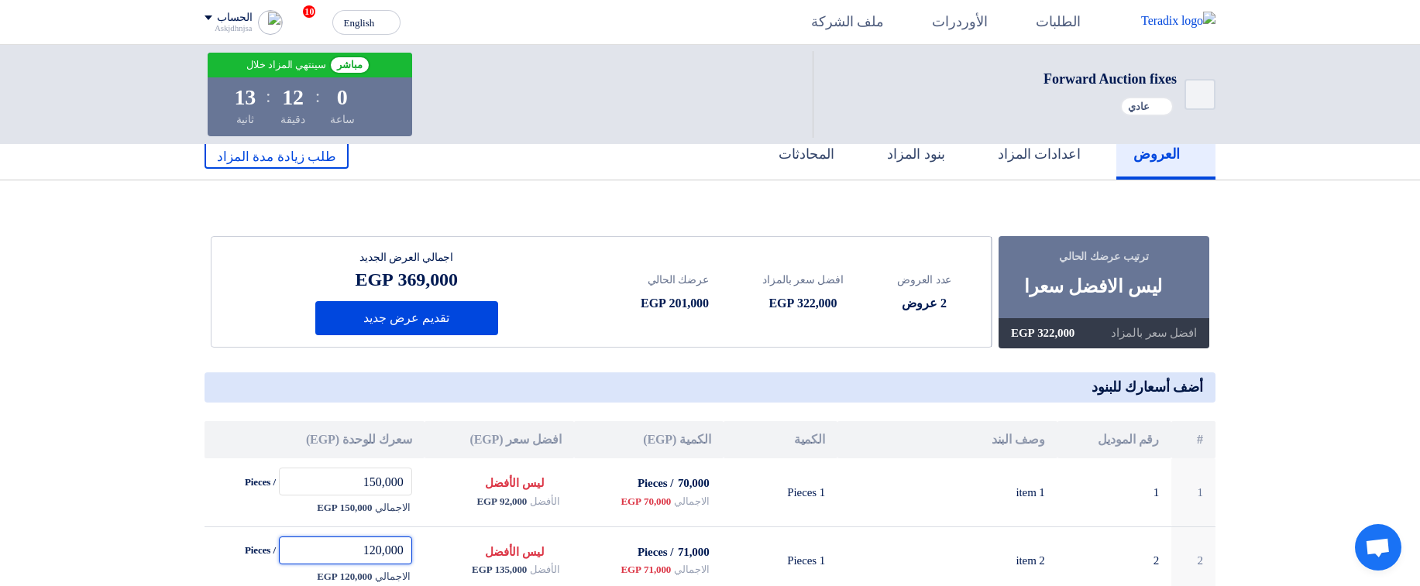
scroll to position [0, 0]
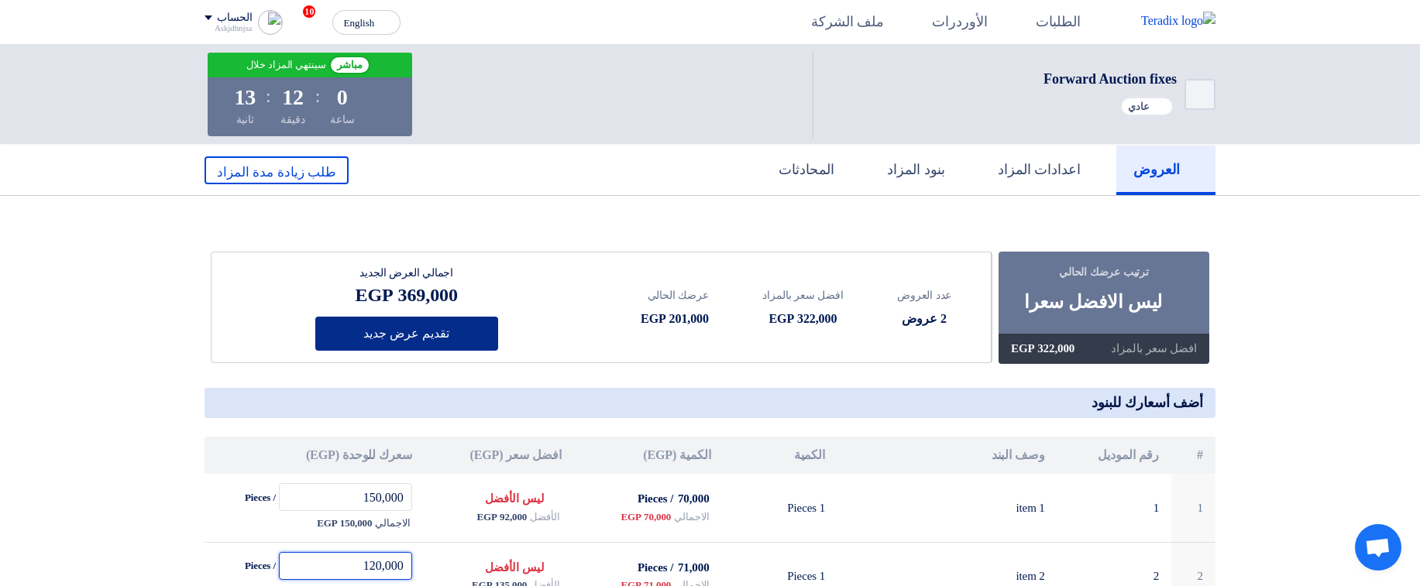
type input "120,000"
click at [451, 327] on button "تقديم عرض جديد" at bounding box center [406, 334] width 183 height 34
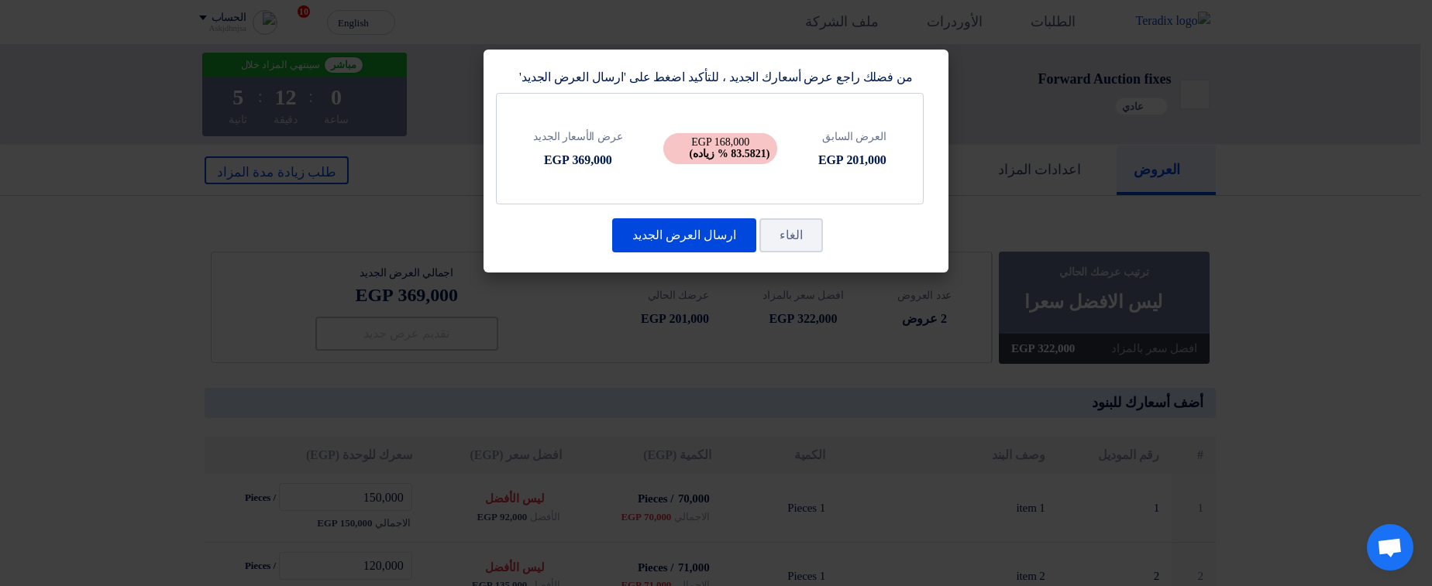
click at [732, 149] on b "(83.5821 % زياده)" at bounding box center [730, 154] width 81 height 12
click at [698, 239] on button "ارسال العرض الجديد" at bounding box center [684, 235] width 144 height 34
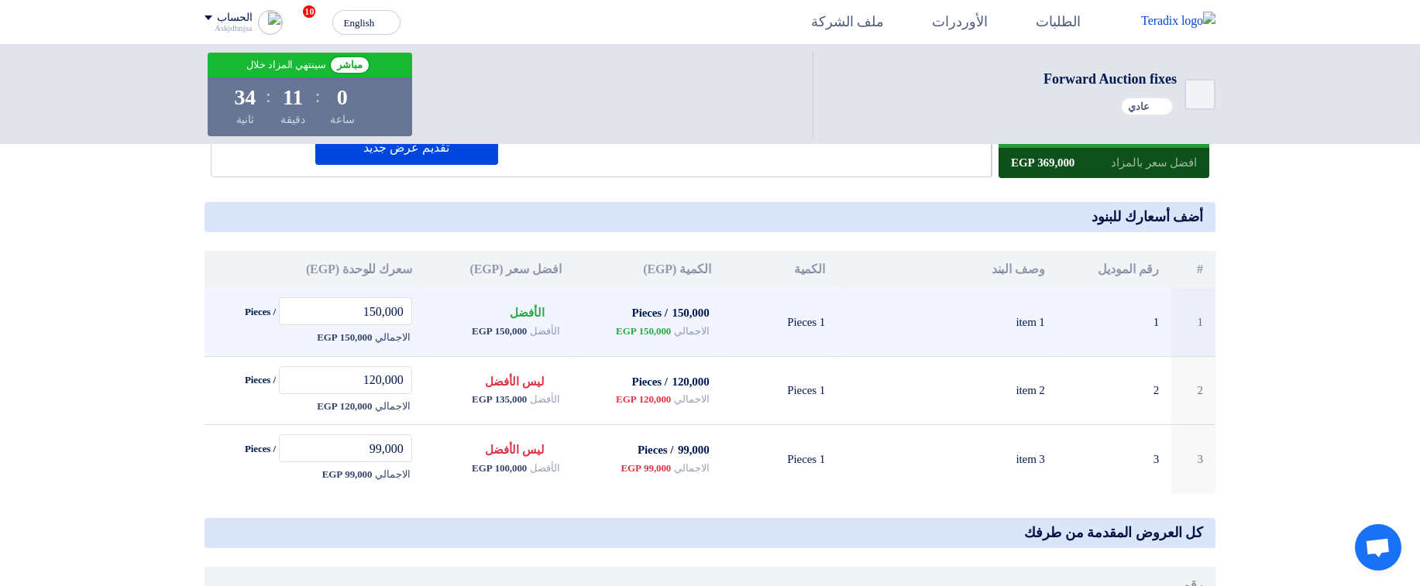
scroll to position [93, 0]
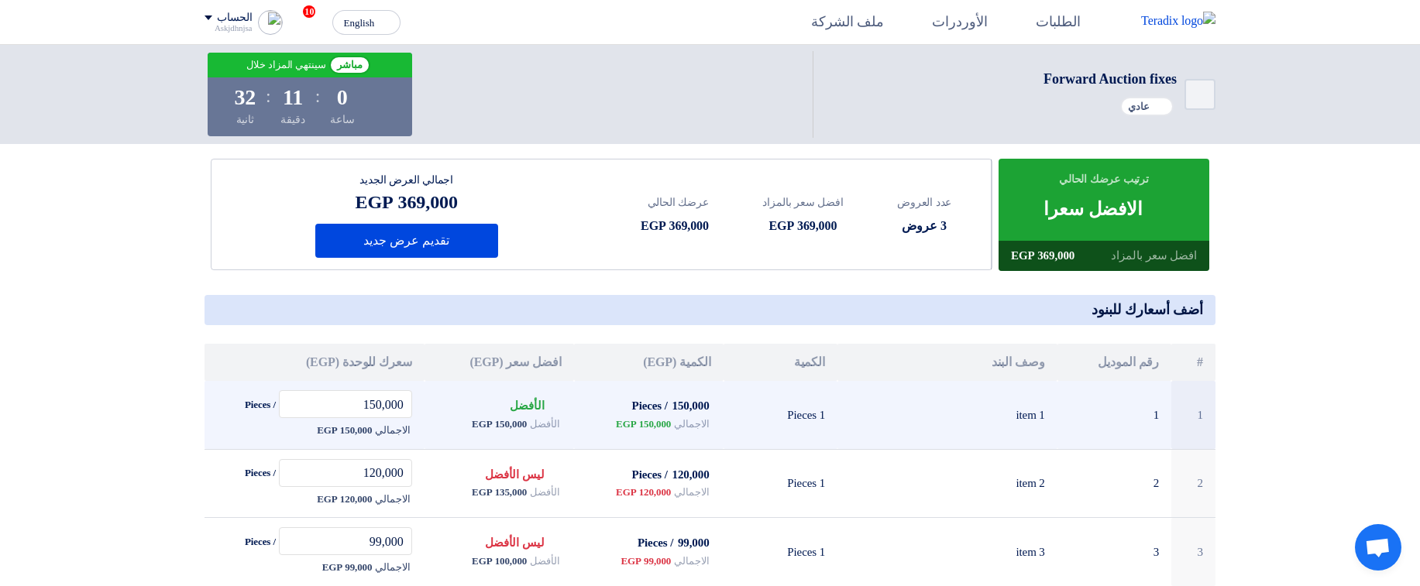
click at [623, 422] on span "150,000 EGP" at bounding box center [643, 424] width 55 height 15
click at [719, 425] on td "150,000 / Pieces الاجمالي 150,000 EGP" at bounding box center [649, 415] width 150 height 68
drag, startPoint x: 703, startPoint y: 422, endPoint x: 579, endPoint y: 421, distance: 124.0
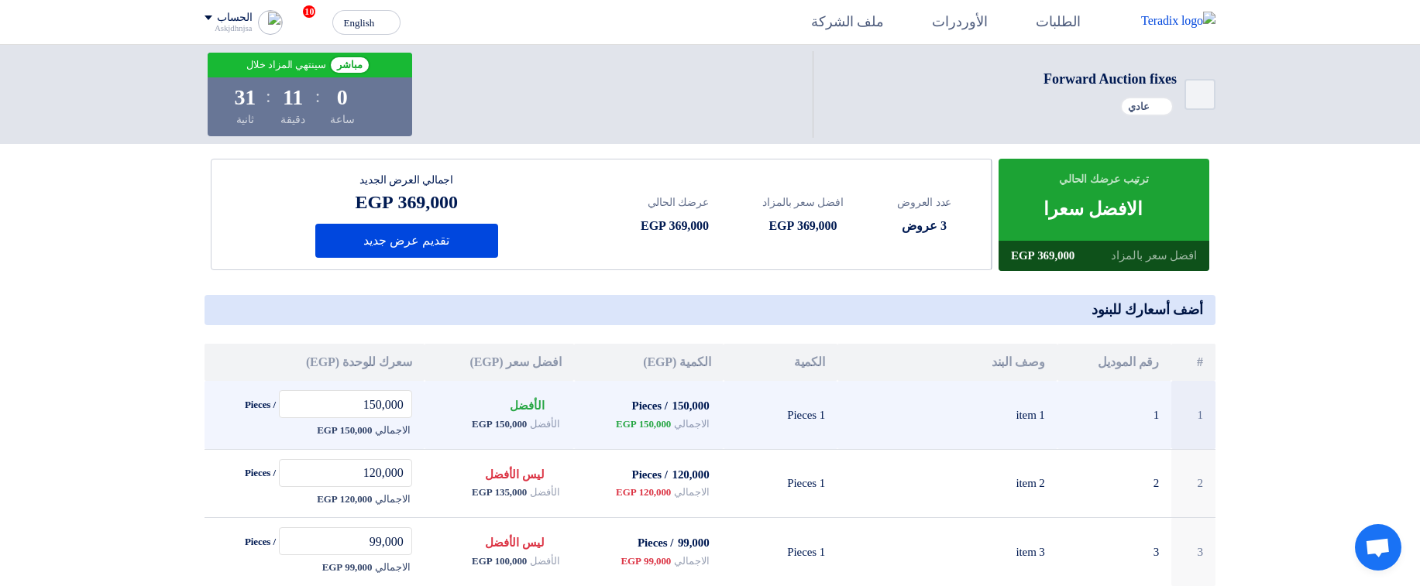
click at [579, 421] on td "150,000 / Pieces الاجمالي 150,000 EGP" at bounding box center [649, 415] width 150 height 68
click at [614, 421] on div "الاجمالي 150,000 EGP" at bounding box center [648, 424] width 125 height 19
drag, startPoint x: 607, startPoint y: 425, endPoint x: 773, endPoint y: 425, distance: 166.6
click at [773, 425] on tr "1 1 item 1 1 Pieces 150,000 / Pieces الاجمالي 150,000 EGP Bids submitted الأفضل…" at bounding box center [710, 415] width 1011 height 68
click at [734, 437] on td "1 Pieces" at bounding box center [781, 415] width 115 height 68
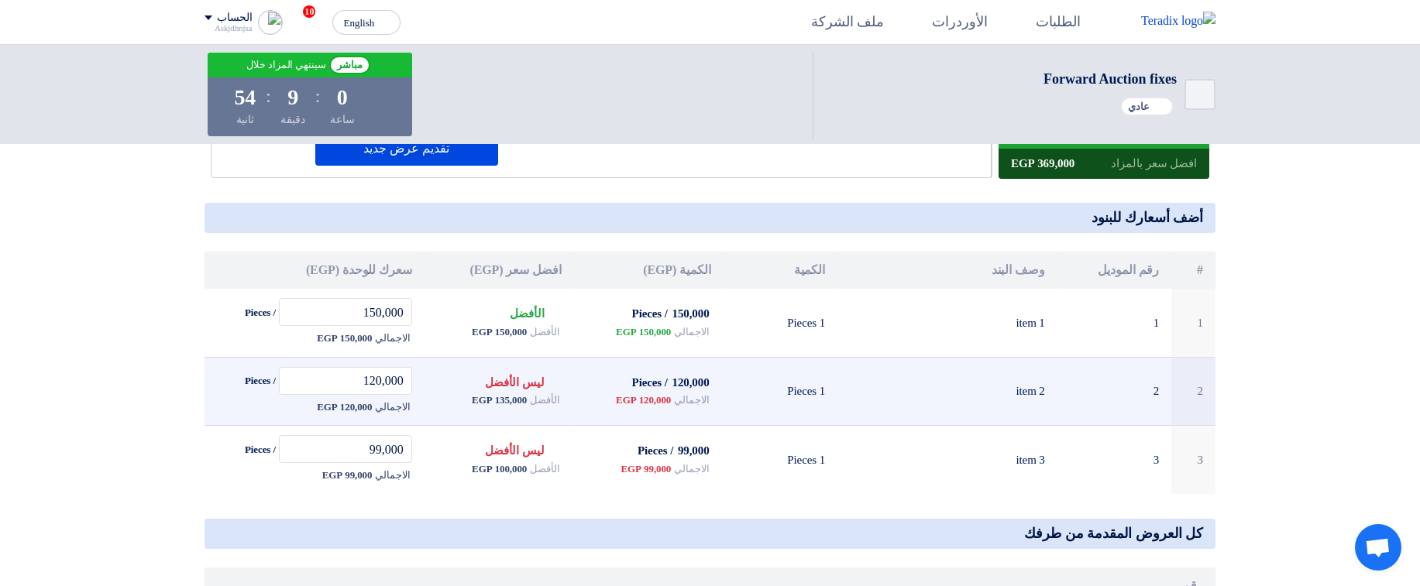
scroll to position [186, 0]
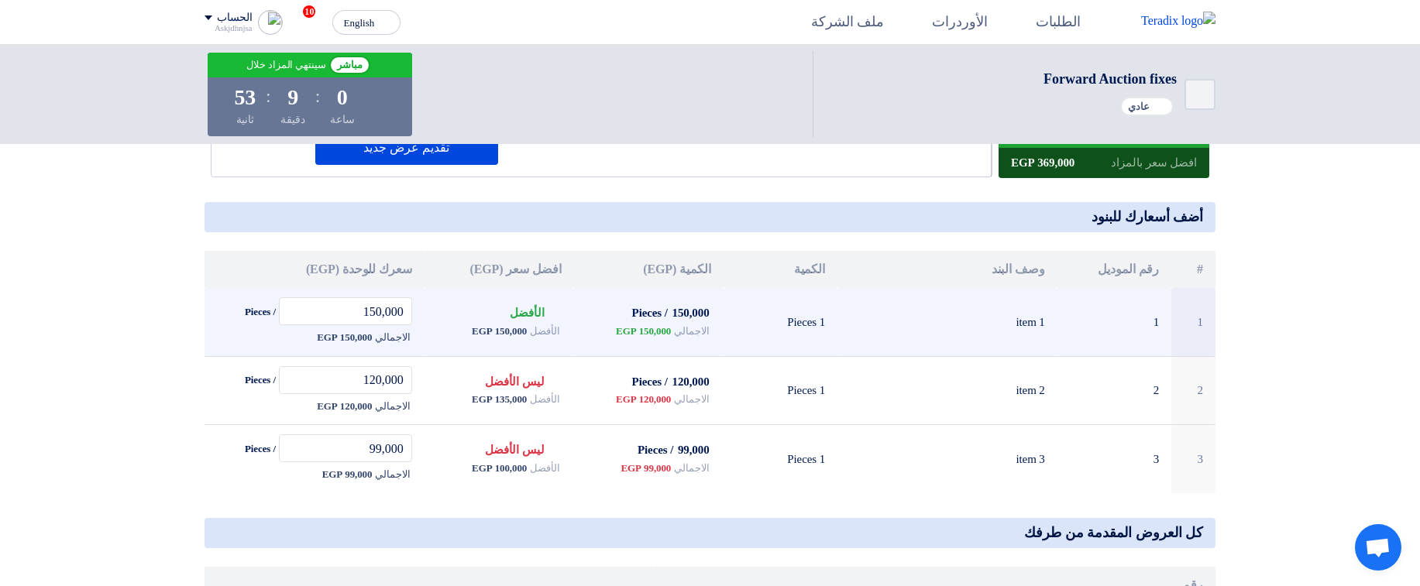
drag, startPoint x: 614, startPoint y: 331, endPoint x: 680, endPoint y: 332, distance: 65.9
click at [680, 332] on div "الاجمالي 150,000 EGP" at bounding box center [648, 331] width 125 height 19
drag, startPoint x: 464, startPoint y: 329, endPoint x: 545, endPoint y: 337, distance: 81.7
click at [549, 337] on div "الأفضل 150,000 EGP" at bounding box center [499, 331] width 125 height 19
click at [495, 332] on span "150,000 EGP" at bounding box center [499, 331] width 55 height 15
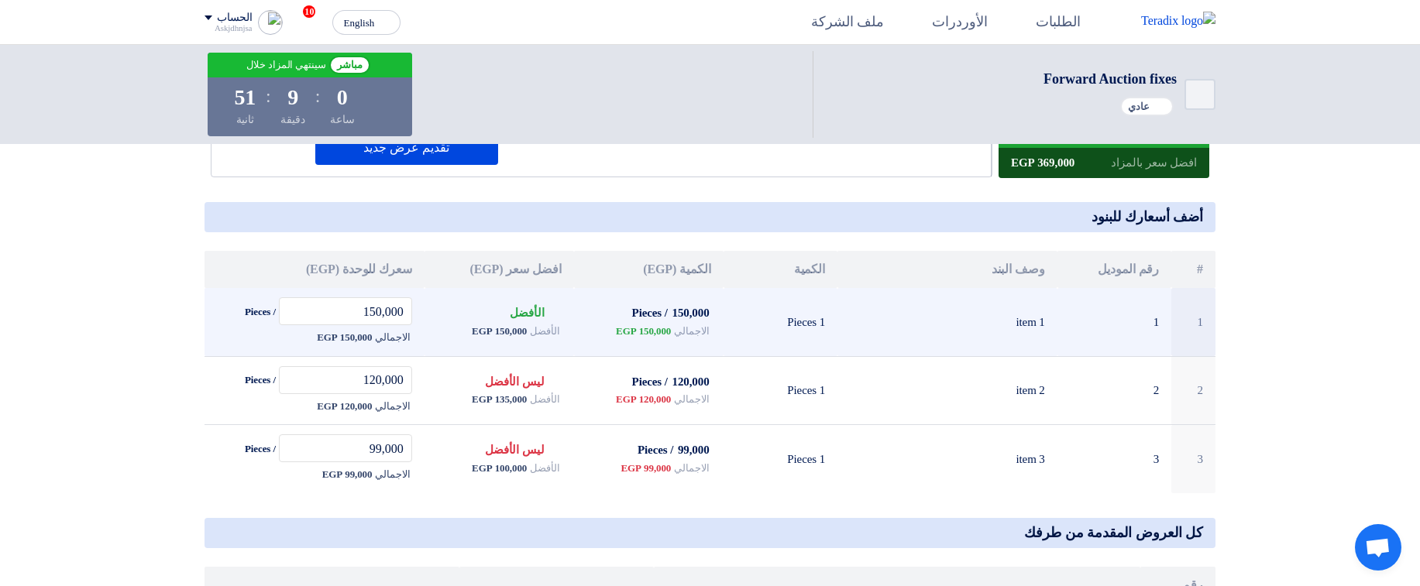
click at [495, 332] on span "150,000 EGP" at bounding box center [499, 331] width 55 height 15
click at [495, 333] on span "150,000 EGP" at bounding box center [499, 331] width 55 height 15
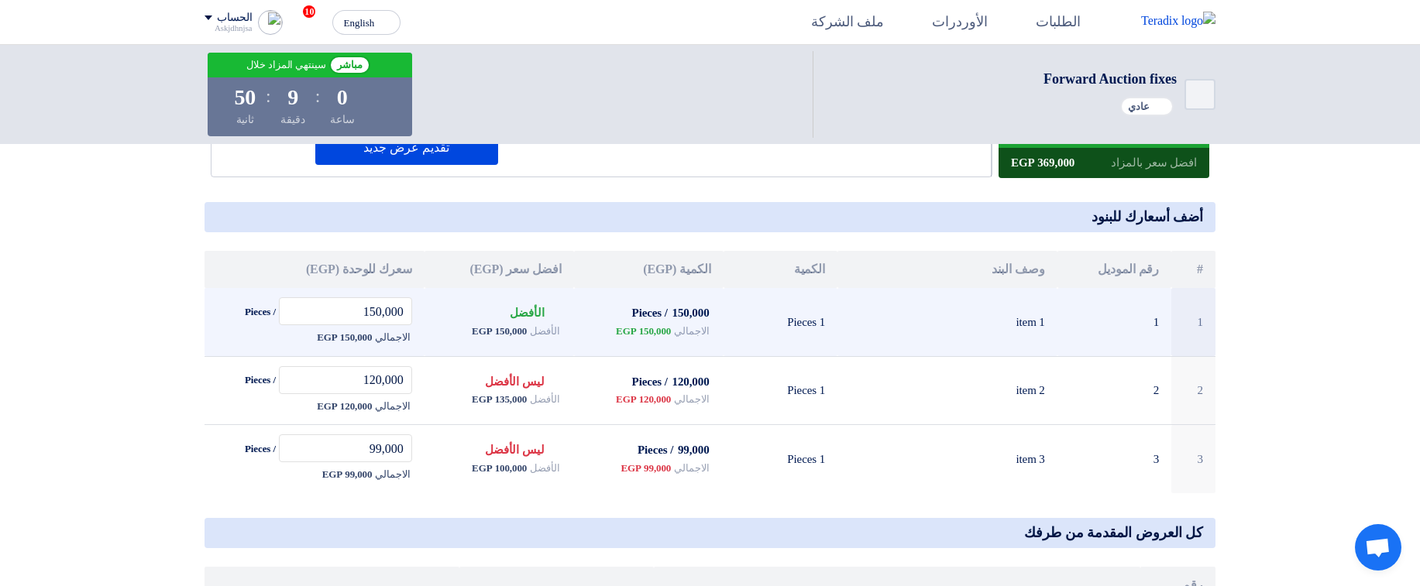
click at [495, 333] on span "150,000 EGP" at bounding box center [499, 331] width 55 height 15
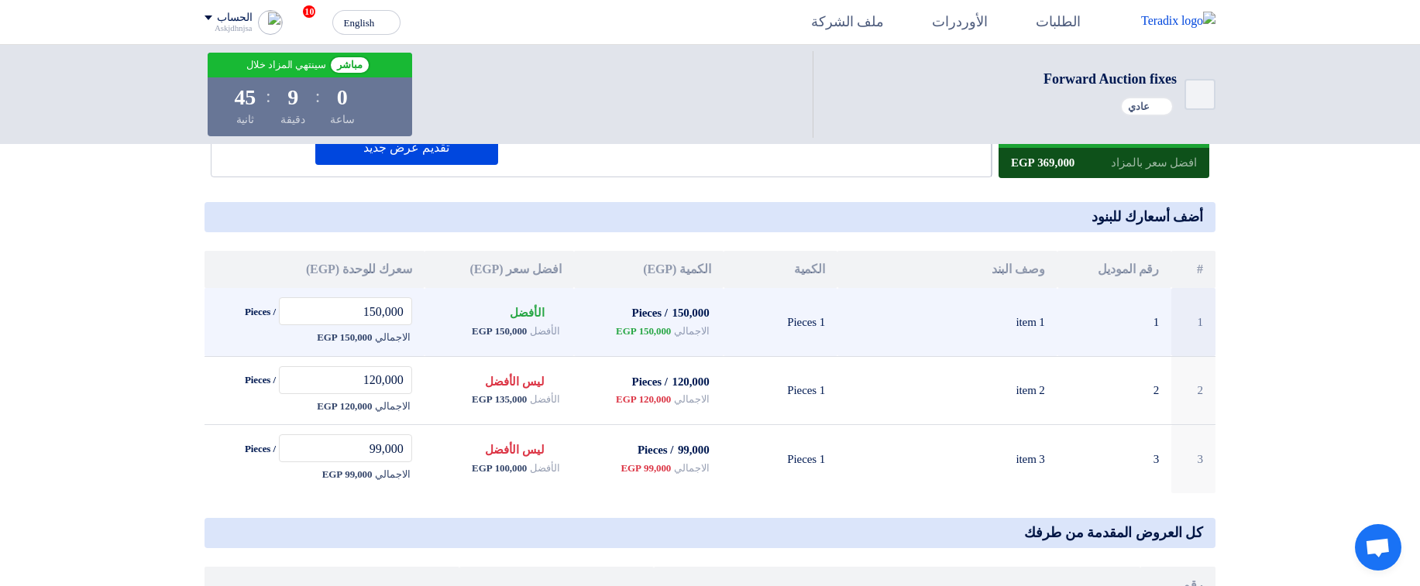
click at [525, 314] on span "Bids submitted الأفضل" at bounding box center [535, 313] width 51 height 12
click at [503, 330] on span "150,000 EGP" at bounding box center [499, 331] width 55 height 15
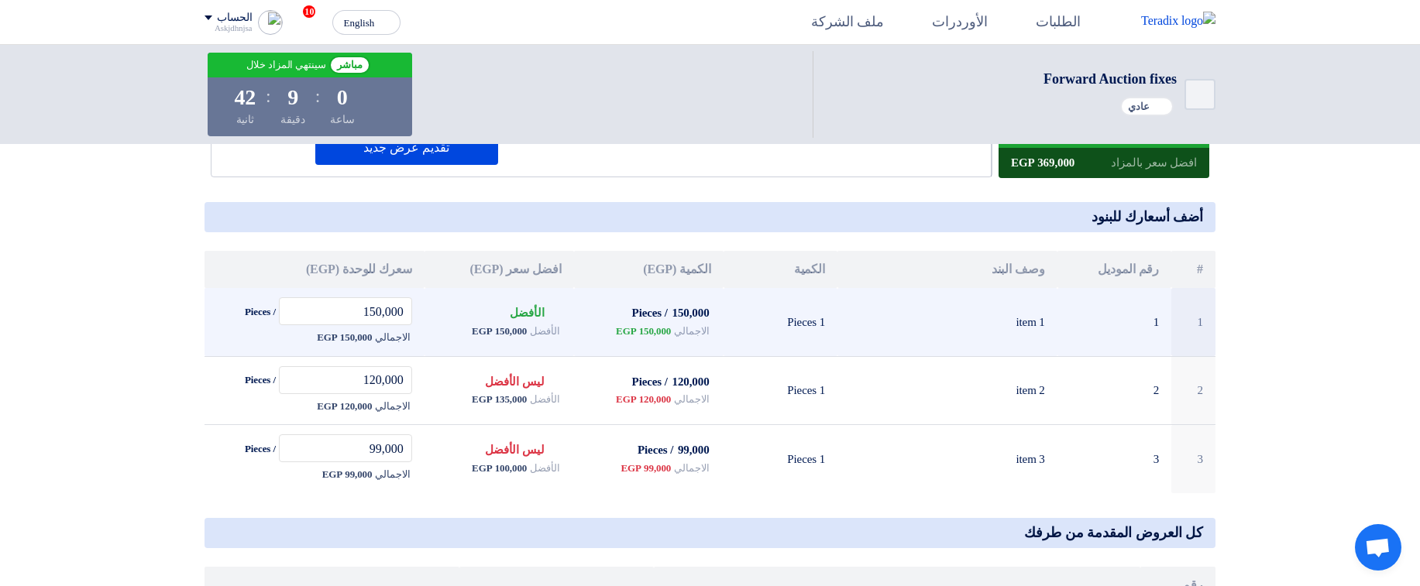
click at [503, 330] on span "150,000 EGP" at bounding box center [499, 331] width 55 height 15
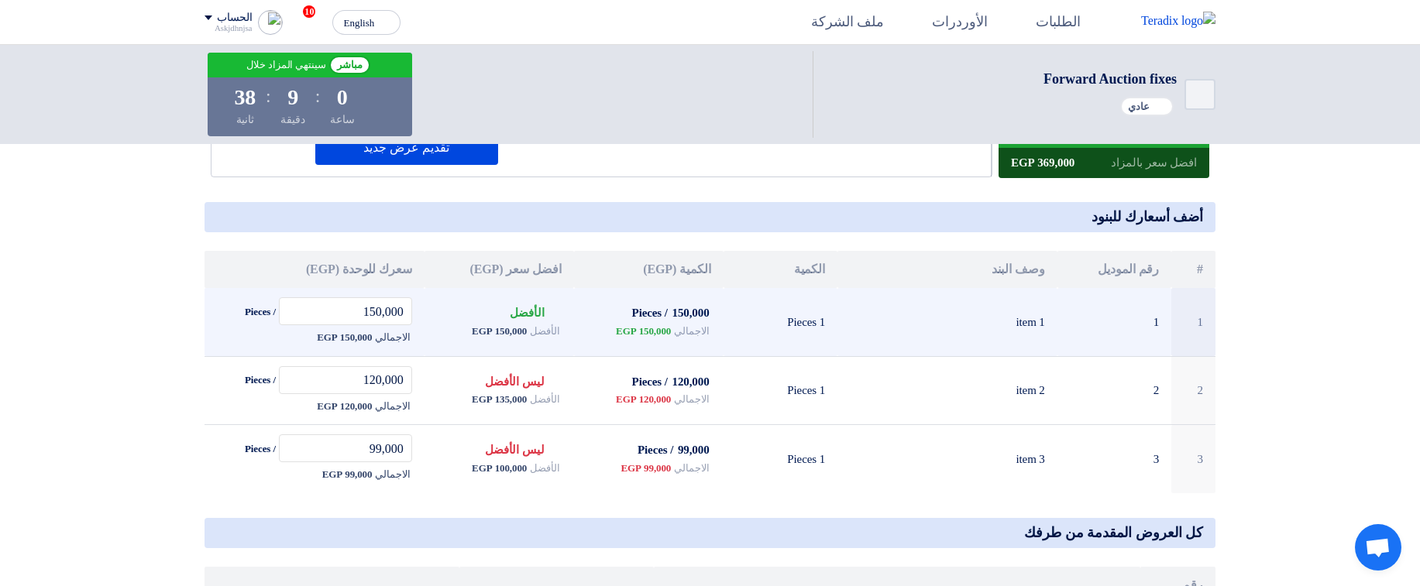
click at [503, 330] on span "150,000 EGP" at bounding box center [499, 331] width 55 height 15
click at [557, 329] on span "الأفضل" at bounding box center [544, 331] width 29 height 15
drag, startPoint x: 557, startPoint y: 329, endPoint x: 473, endPoint y: 328, distance: 84.5
click at [473, 328] on div "الأفضل 150,000 EGP" at bounding box center [499, 331] width 125 height 19
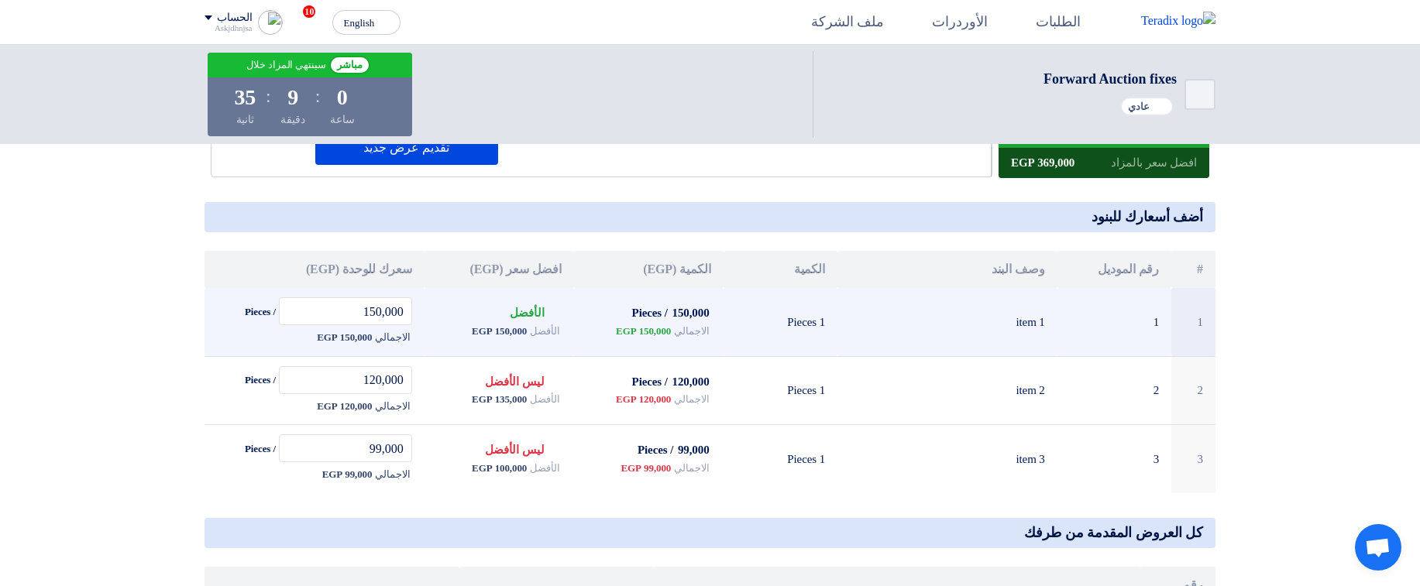
click at [473, 328] on span "150,000 EGP" at bounding box center [499, 331] width 55 height 15
drag, startPoint x: 473, startPoint y: 328, endPoint x: 546, endPoint y: 323, distance: 73.8
click at [546, 323] on div "الأفضل 150,000 EGP" at bounding box center [499, 331] width 125 height 19
click at [546, 324] on span "الأفضل" at bounding box center [544, 331] width 29 height 15
click at [551, 330] on span "الأفضل" at bounding box center [544, 331] width 29 height 15
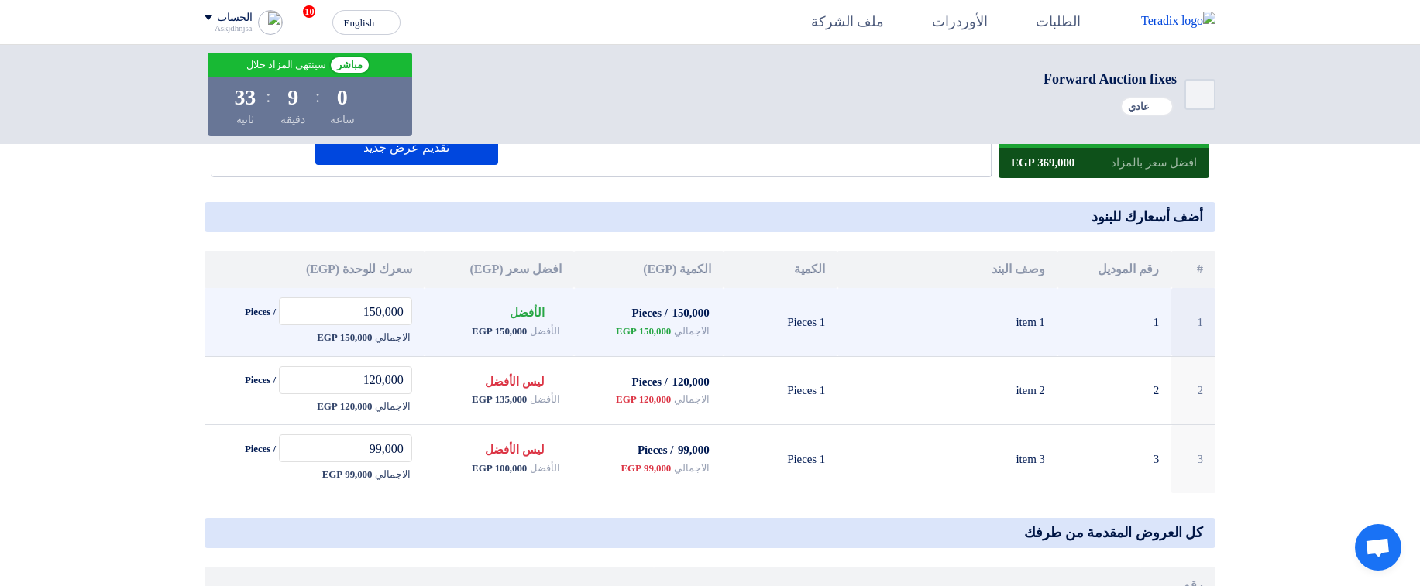
drag, startPoint x: 551, startPoint y: 330, endPoint x: 488, endPoint y: 331, distance: 62.8
click at [488, 331] on div "الأفضل 150,000 EGP" at bounding box center [499, 331] width 125 height 19
click at [488, 331] on span "150,000 EGP" at bounding box center [499, 331] width 55 height 15
drag, startPoint x: 488, startPoint y: 331, endPoint x: 540, endPoint y: 331, distance: 51.9
click at [540, 331] on div "الأفضل 150,000 EGP" at bounding box center [499, 331] width 125 height 19
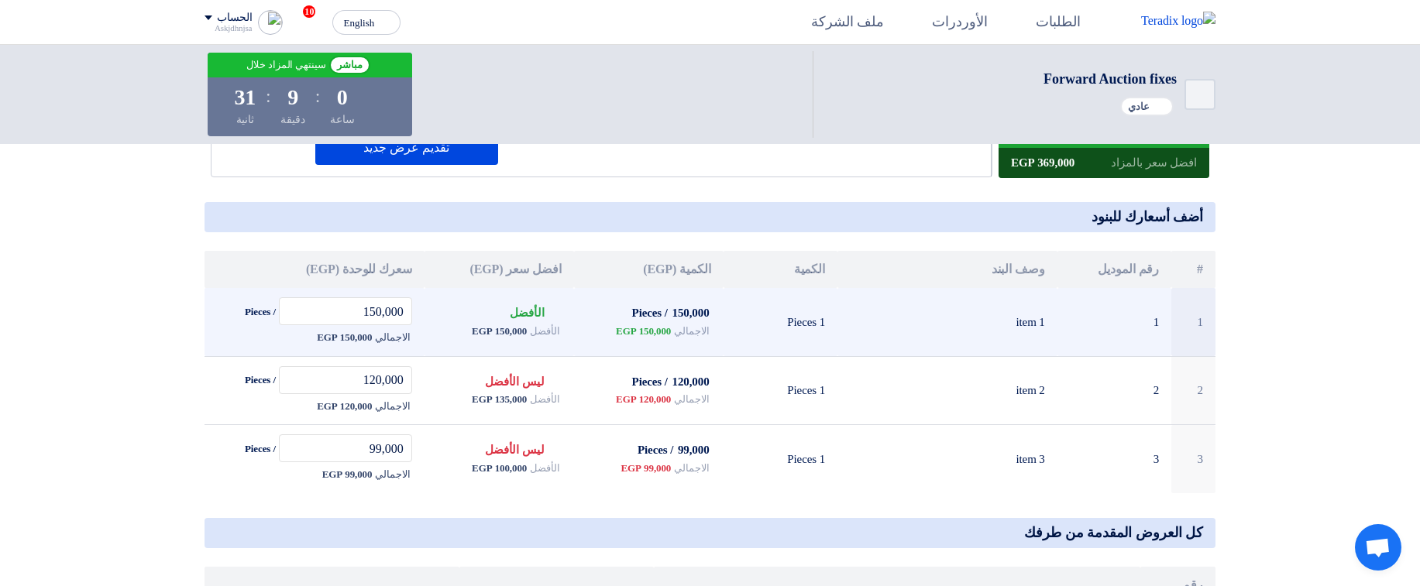
click at [540, 331] on span "الأفضل" at bounding box center [544, 331] width 29 height 15
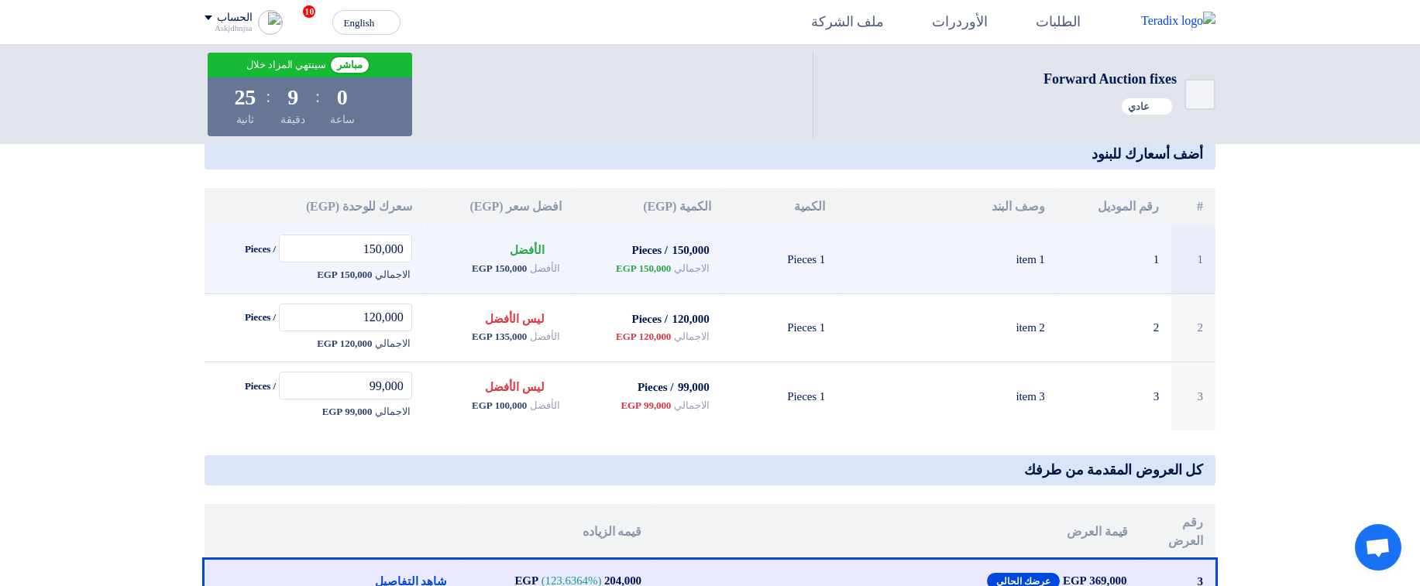
scroll to position [279, 0]
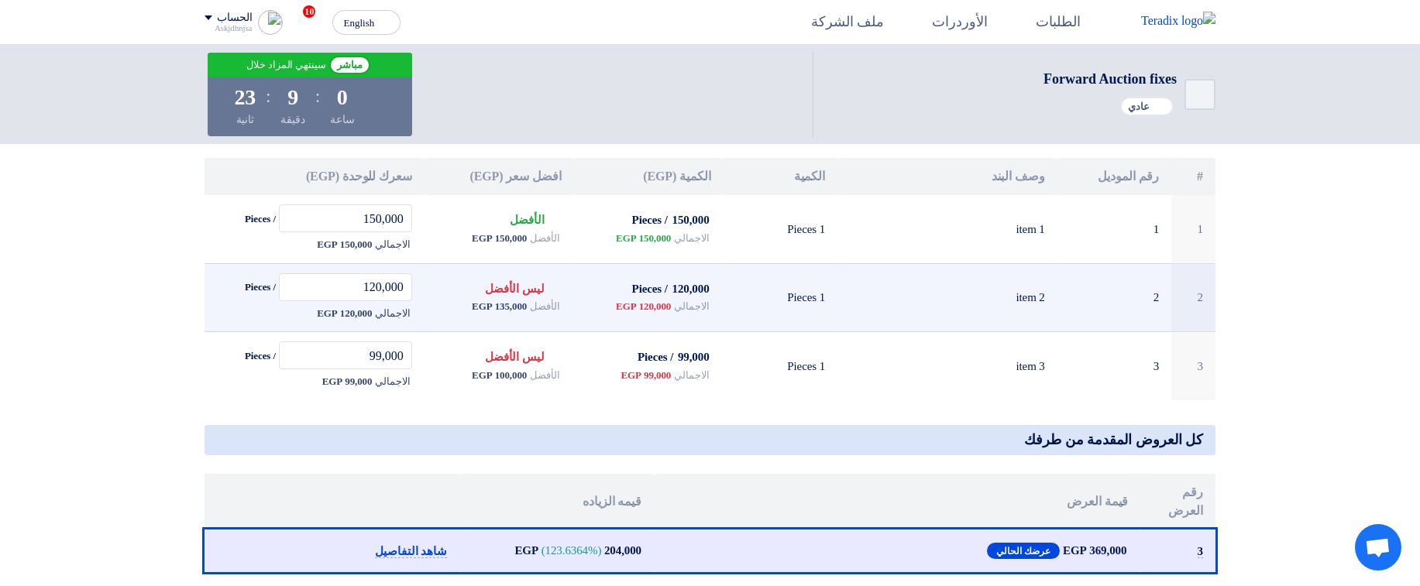
click at [498, 304] on span "135,000 EGP" at bounding box center [499, 306] width 55 height 15
drag, startPoint x: 498, startPoint y: 304, endPoint x: 527, endPoint y: 305, distance: 28.7
click at [527, 305] on span "135,000 EGP" at bounding box center [499, 306] width 55 height 15
click at [568, 308] on td "Bids submitted ليس الأفضل الأفضل 135,000 EGP" at bounding box center [500, 297] width 150 height 69
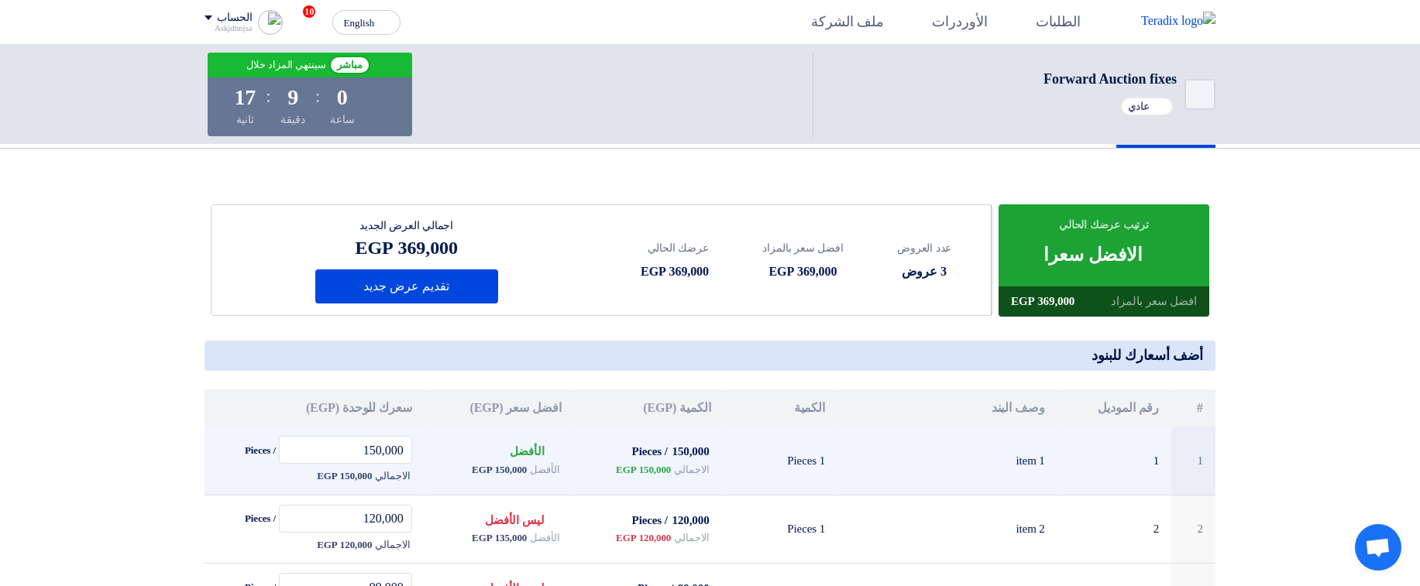
scroll to position [93, 0]
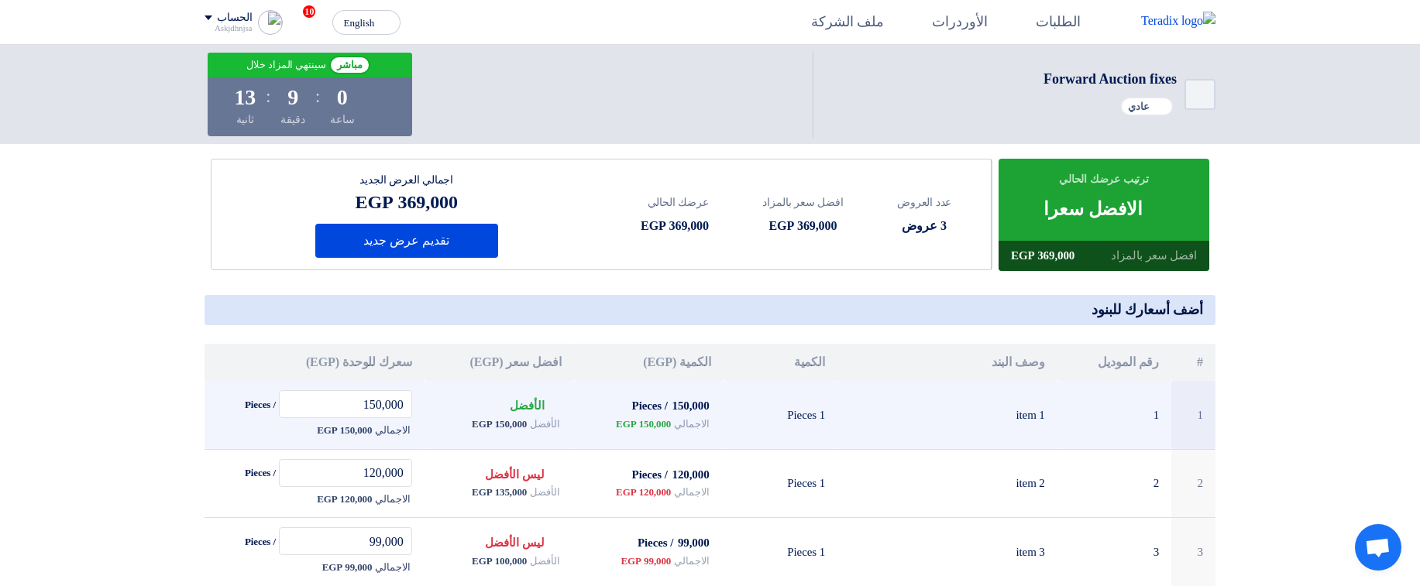
drag, startPoint x: 623, startPoint y: 427, endPoint x: 727, endPoint y: 427, distance: 103.8
click at [727, 427] on tr "1 1 item 1 1 Pieces 150,000 / Pieces الاجمالي 150,000 EGP Bids submitted الأفضل…" at bounding box center [710, 415] width 1011 height 68
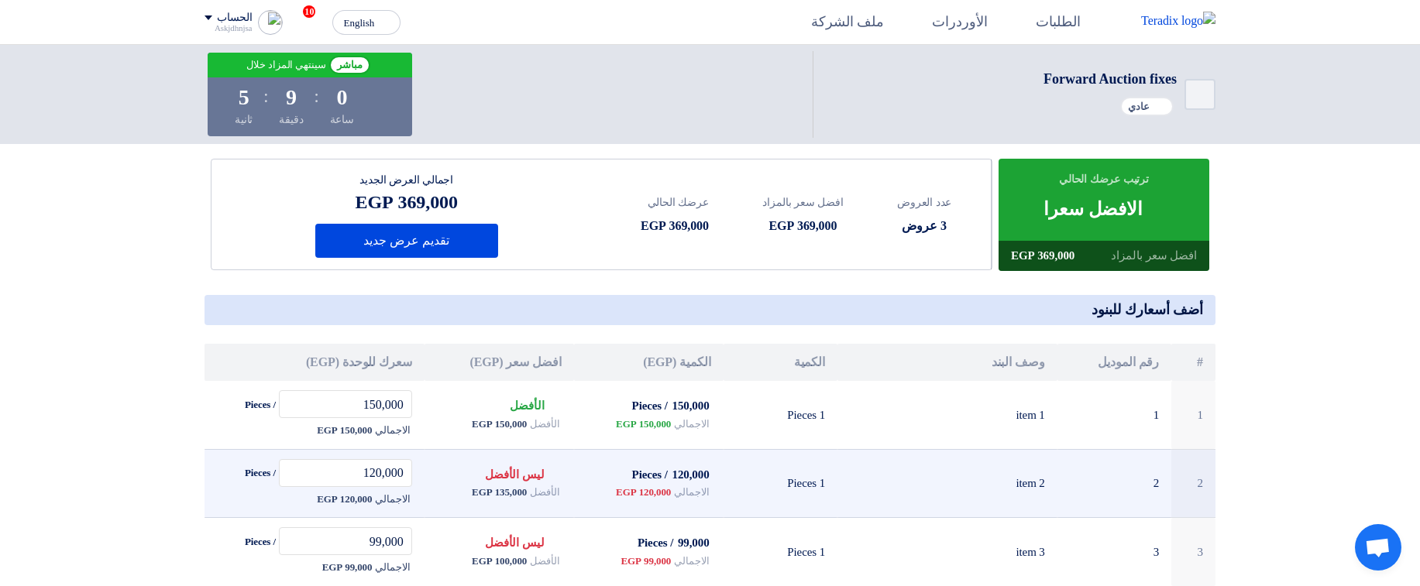
click at [676, 460] on td "120,000 / Pieces الاجمالي 120,000 EGP" at bounding box center [649, 483] width 150 height 69
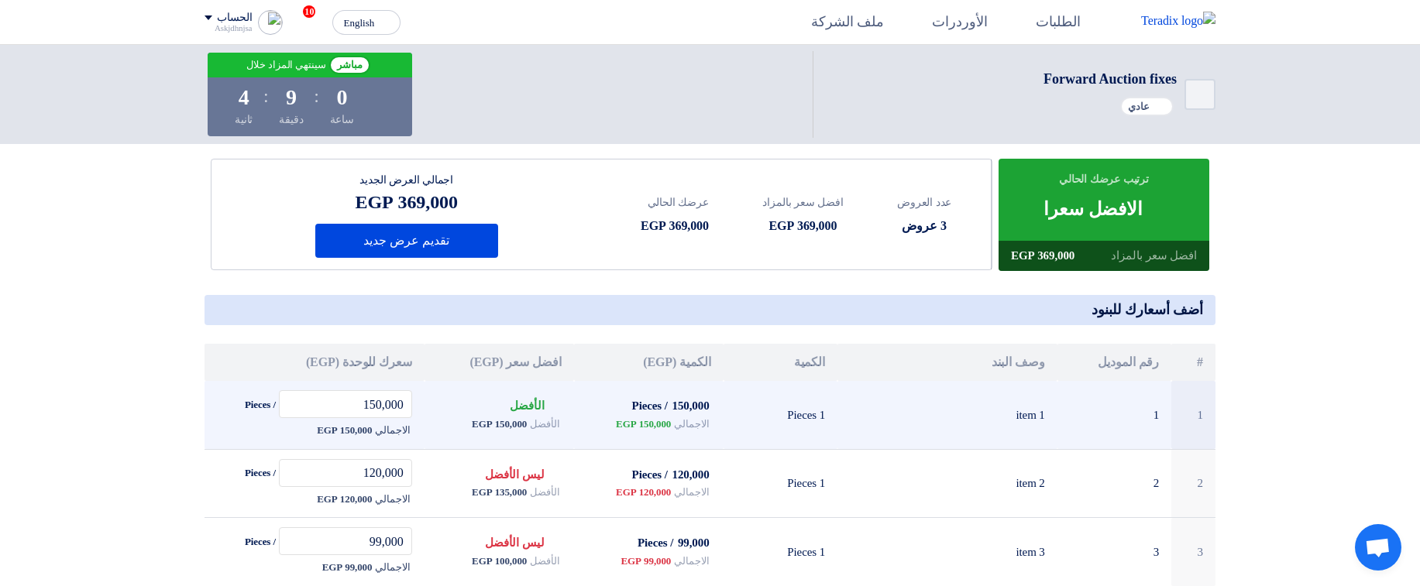
drag, startPoint x: 660, startPoint y: 435, endPoint x: 707, endPoint y: 435, distance: 46.5
click at [707, 435] on td "150,000 / Pieces الاجمالي 150,000 EGP" at bounding box center [649, 415] width 150 height 68
click at [893, 449] on td "item 1" at bounding box center [948, 415] width 220 height 68
click at [622, 425] on span "150,000 EGP" at bounding box center [643, 424] width 55 height 15
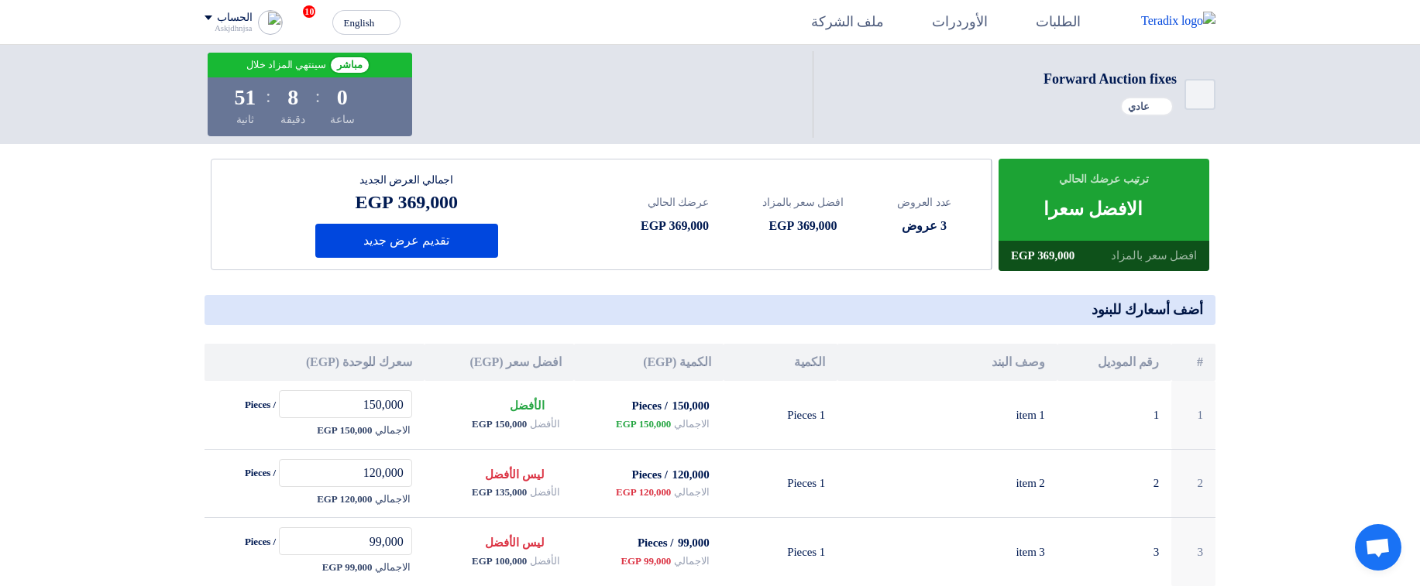
drag, startPoint x: 1044, startPoint y: 210, endPoint x: 1157, endPoint y: 210, distance: 113.1
click at [1157, 210] on div "ترتيب عرضك الحالي Bids submitted الافضل سعرا افضل سعر بالمزاد 369,000 EGP" at bounding box center [1104, 215] width 211 height 112
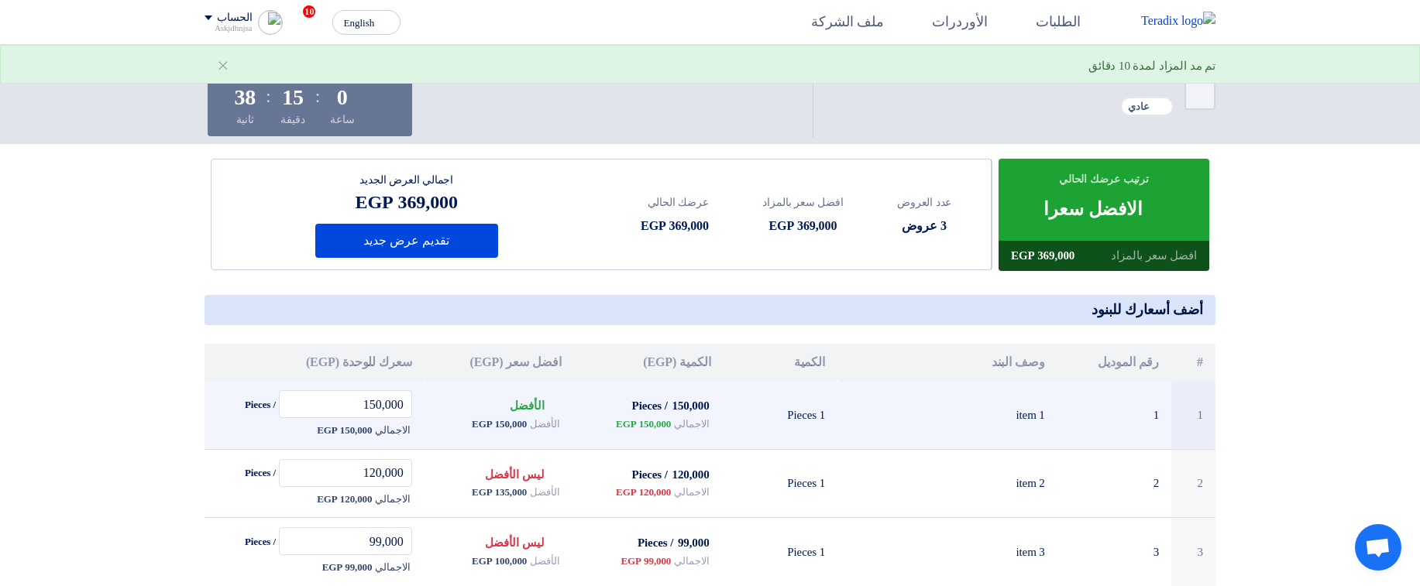
drag, startPoint x: 618, startPoint y: 425, endPoint x: 666, endPoint y: 423, distance: 48.1
click at [666, 423] on span "150,000 EGP" at bounding box center [643, 424] width 55 height 15
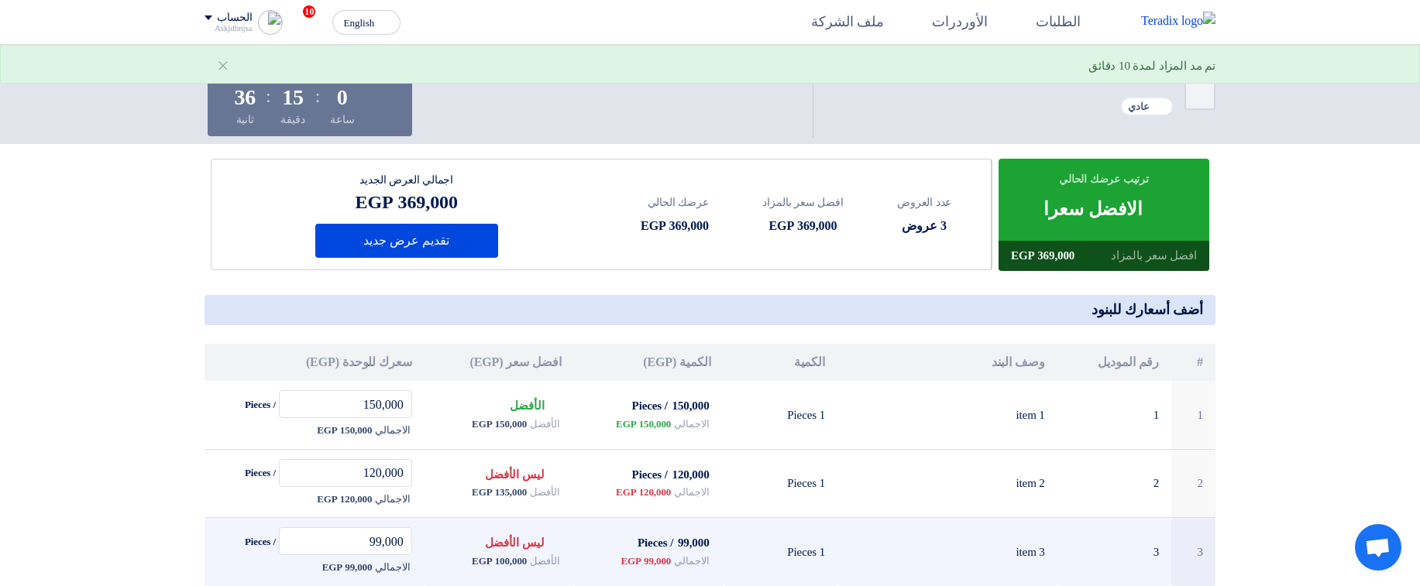
drag, startPoint x: 620, startPoint y: 490, endPoint x: 651, endPoint y: 522, distance: 44.4
click at [671, 494] on span "120,000 EGP" at bounding box center [643, 492] width 55 height 15
drag, startPoint x: 621, startPoint y: 558, endPoint x: 673, endPoint y: 558, distance: 52.7
click at [671, 558] on span "99,000 EGP" at bounding box center [646, 561] width 50 height 15
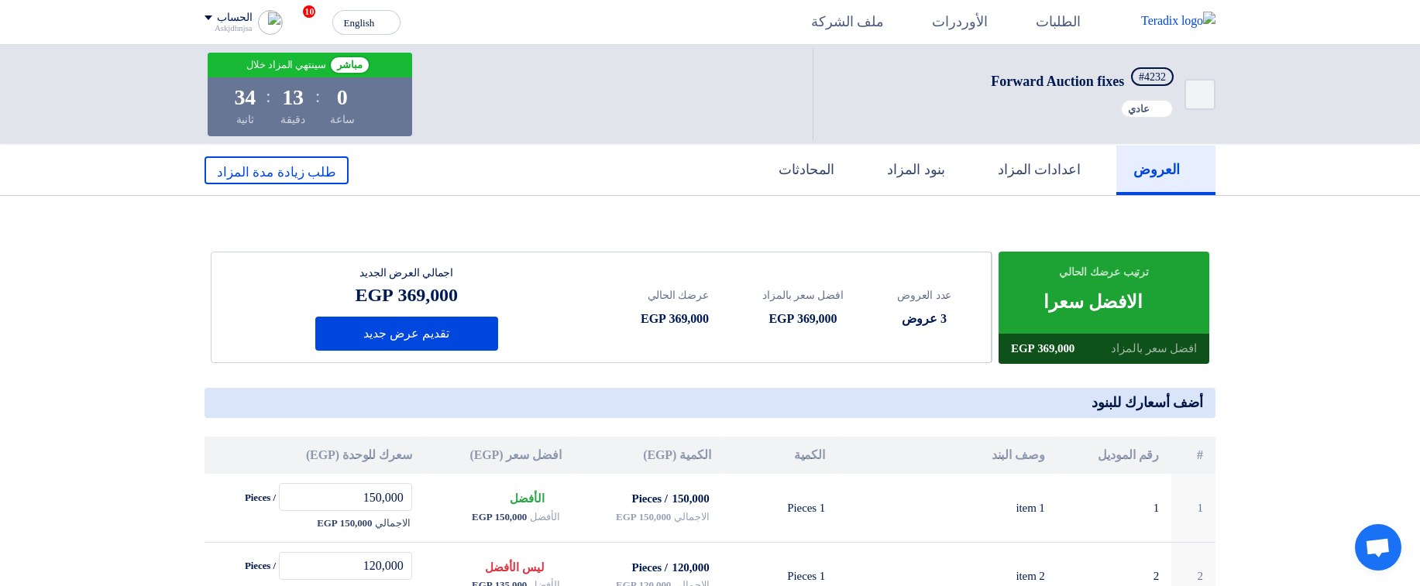
scroll to position [93, 0]
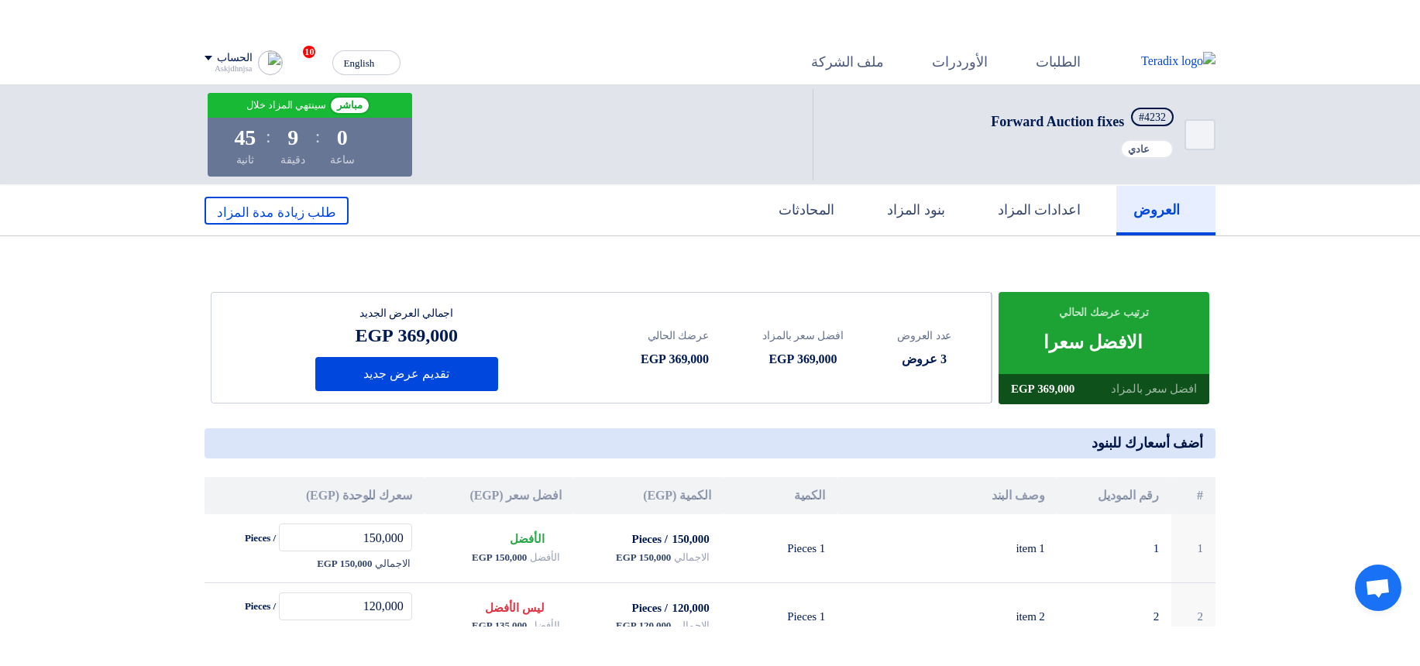
scroll to position [93, 0]
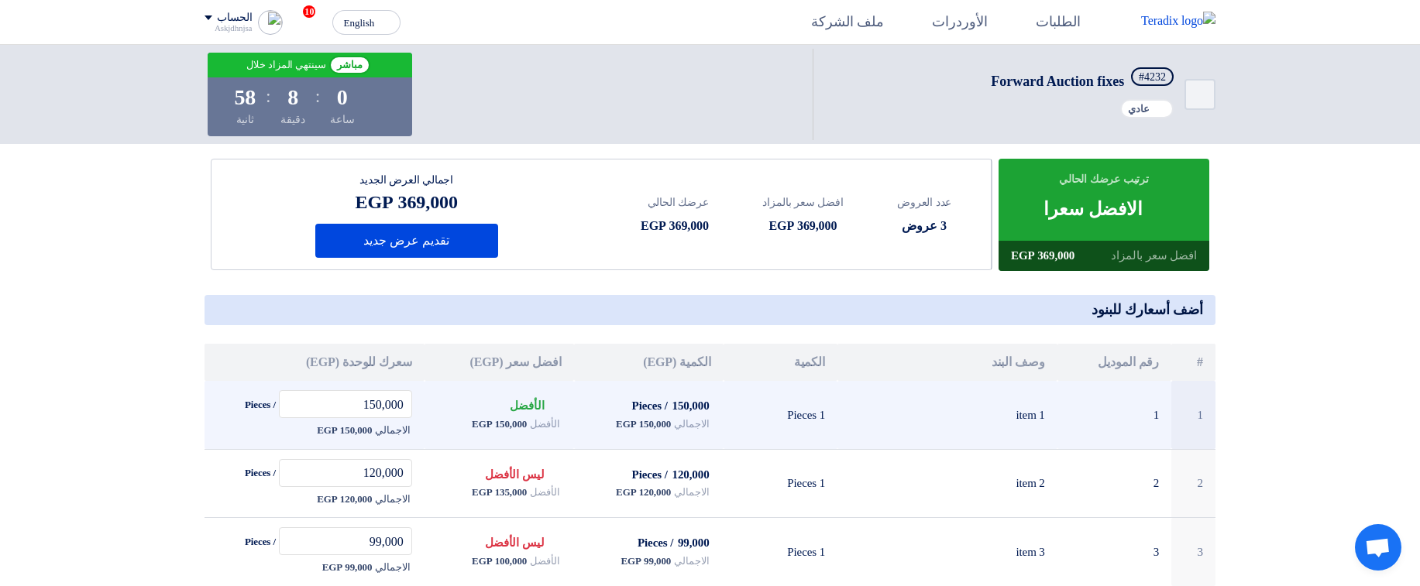
drag, startPoint x: 1431, startPoint y: 238, endPoint x: 1079, endPoint y: 437, distance: 404.2
click at [1002, 399] on html "الطلبات الأوردرات ملف الشركة English EN 10 تم دعوتك الي مزاد عكسي من طرف شركة h…" at bounding box center [710, 568] width 1420 height 1323
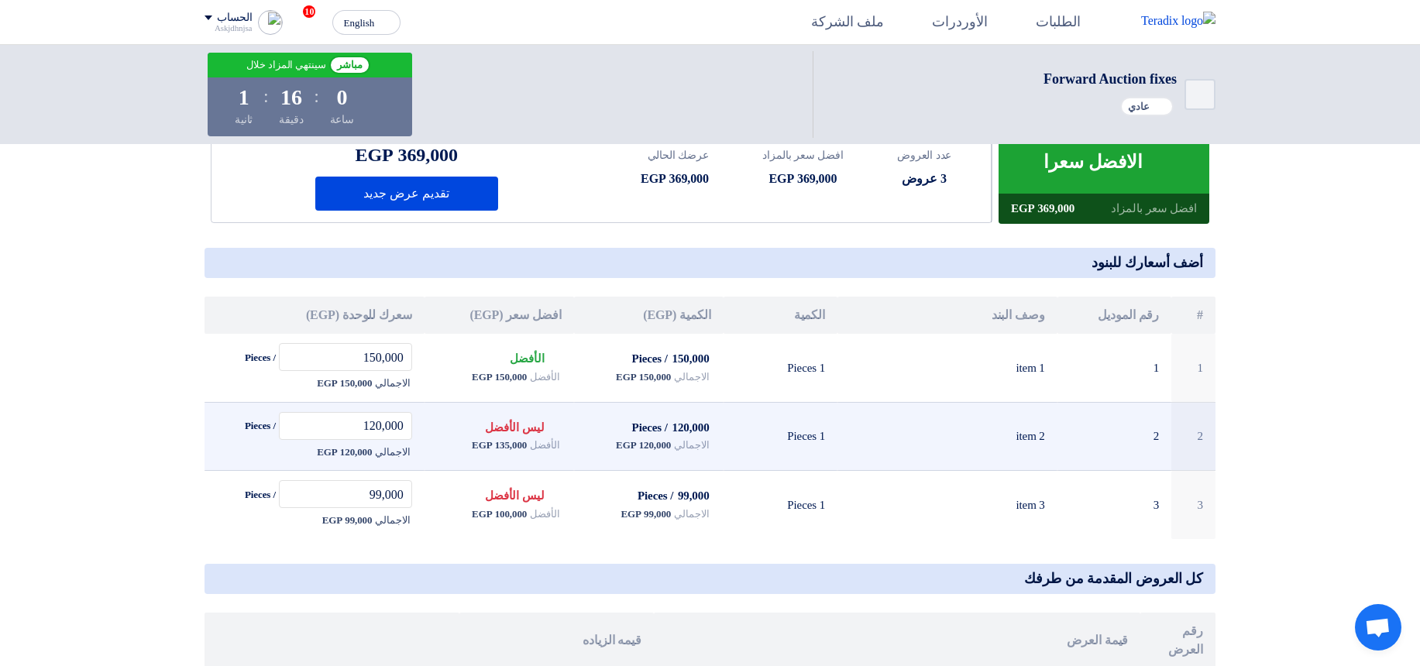
scroll to position [186, 0]
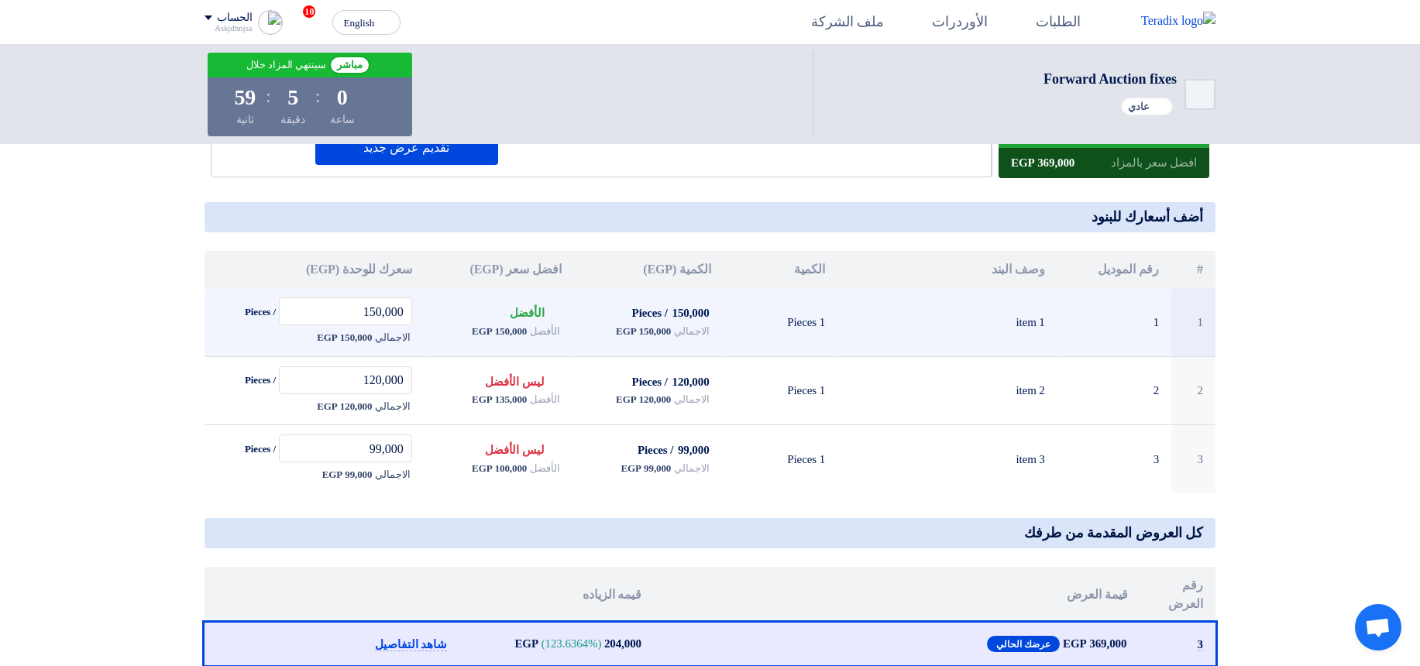
drag, startPoint x: 488, startPoint y: 331, endPoint x: 533, endPoint y: 329, distance: 45.0
click at [533, 329] on div "الأفضل 150,000 EGP" at bounding box center [499, 331] width 125 height 19
click at [644, 325] on span "150,000 EGP" at bounding box center [643, 331] width 55 height 15
click at [741, 329] on td "1 Pieces" at bounding box center [781, 322] width 115 height 68
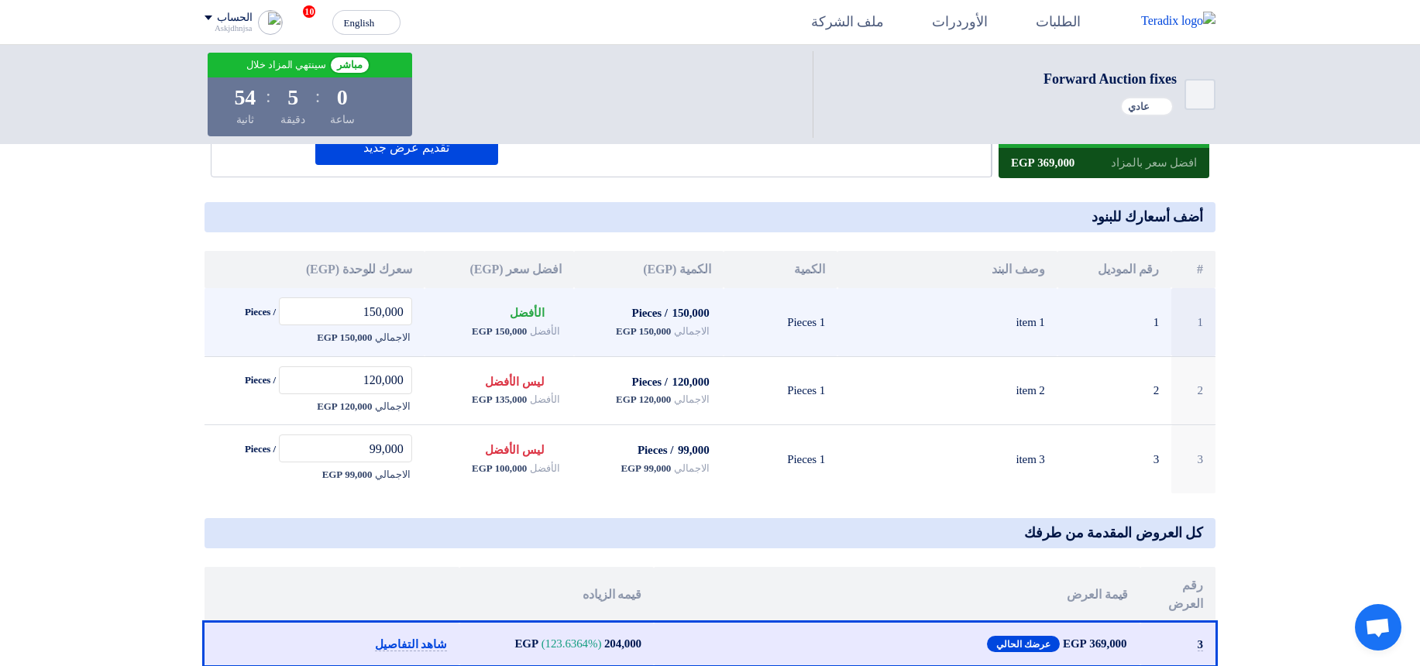
drag, startPoint x: 677, startPoint y: 311, endPoint x: 710, endPoint y: 311, distance: 32.5
click at [710, 311] on td "150,000 / Pieces الاجمالي 150,000 EGP" at bounding box center [649, 322] width 150 height 68
click at [745, 308] on td "1 Pieces" at bounding box center [781, 322] width 115 height 68
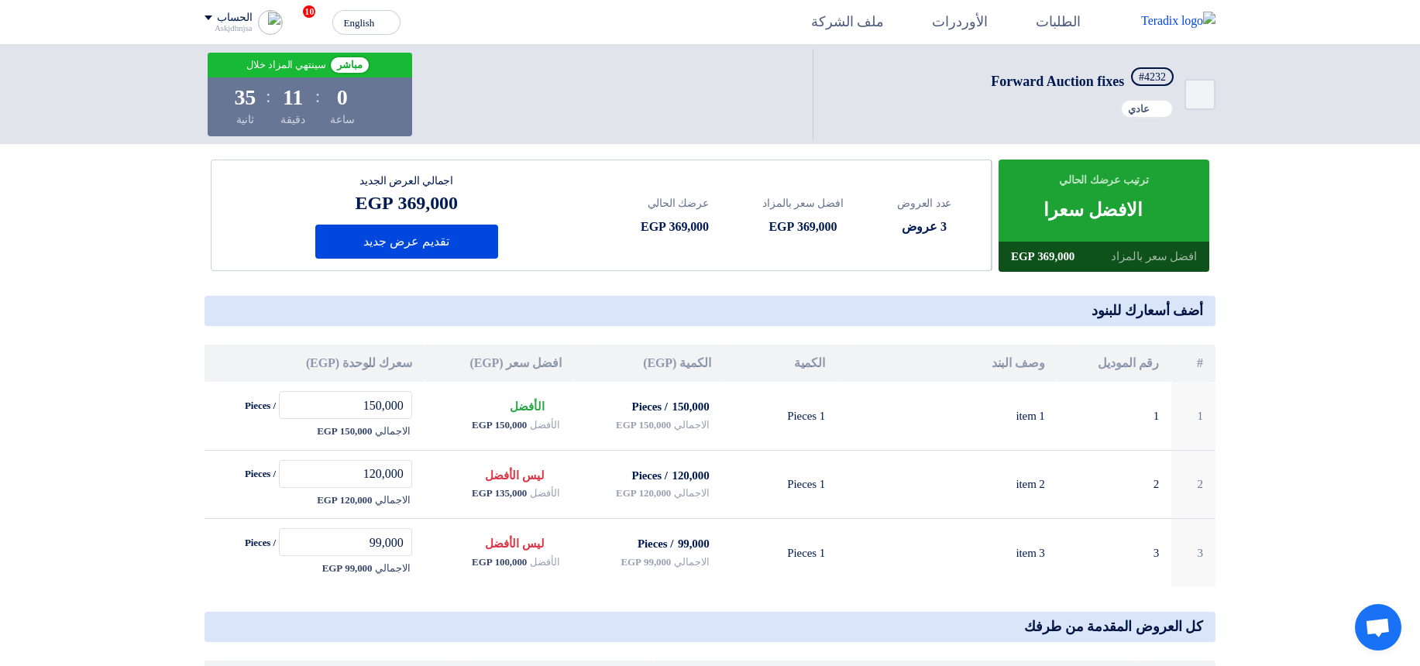
scroll to position [93, 0]
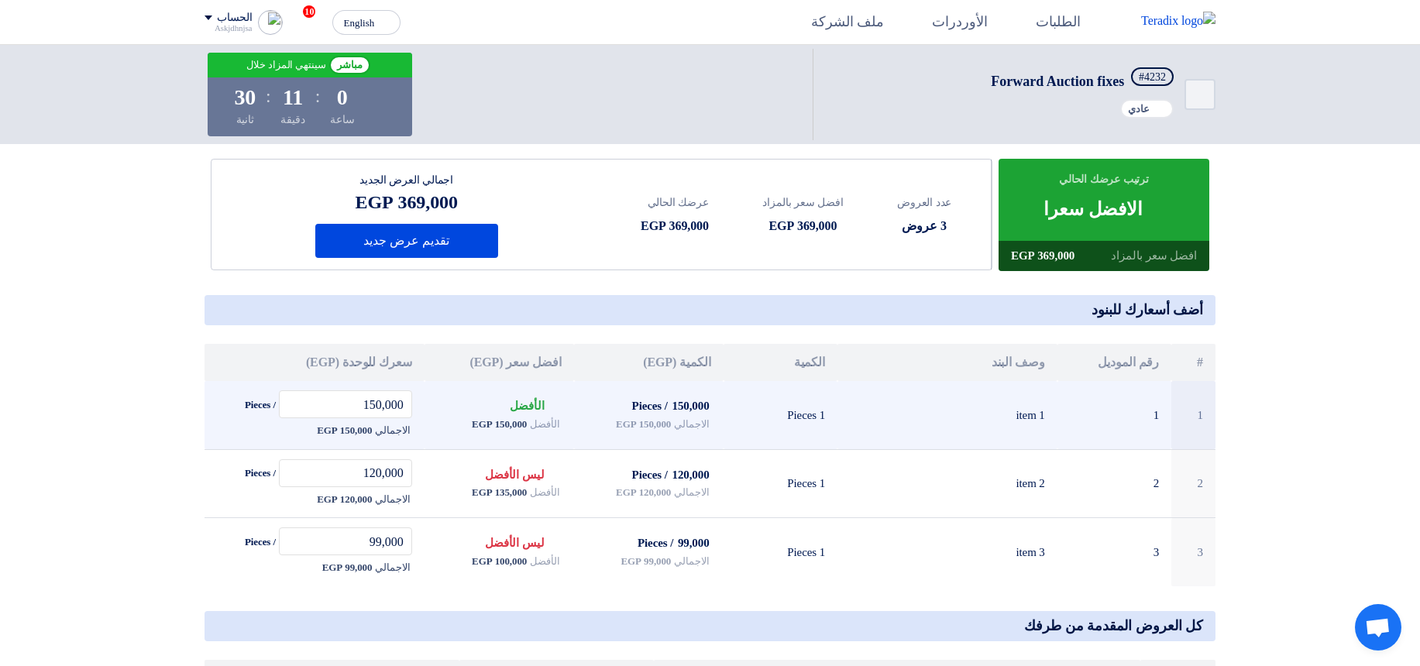
drag, startPoint x: 1094, startPoint y: 260, endPoint x: 797, endPoint y: 440, distance: 346.9
click at [797, 440] on div "ترتيب عرضك الحالي Bids submitted الافضل سعرا افضل سعر بالمزاد 369,000 EGP عدد ا…" at bounding box center [710, 373] width 1011 height 428
drag, startPoint x: 773, startPoint y: 425, endPoint x: 920, endPoint y: 427, distance: 147.2
click at [920, 427] on tr "1 1 item 1 1 Pieces 150,000 / Pieces الاجمالي 150,000 EGP Bids submitted الأفضل…" at bounding box center [710, 415] width 1011 height 68
click at [909, 425] on td "item 1" at bounding box center [948, 415] width 220 height 68
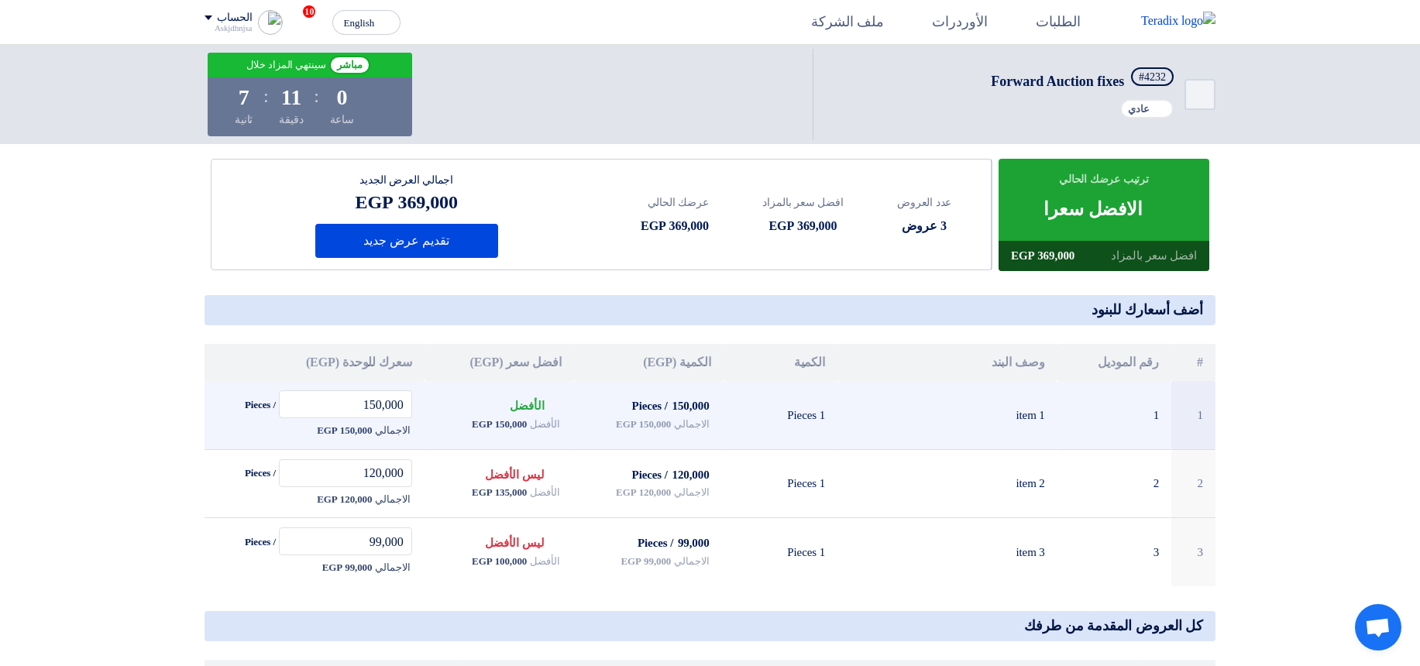
click at [616, 428] on span "150,000 EGP" at bounding box center [643, 424] width 55 height 15
drag, startPoint x: 615, startPoint y: 428, endPoint x: 672, endPoint y: 434, distance: 57.6
click at [678, 428] on div "الاجمالي 150,000 EGP" at bounding box center [648, 424] width 125 height 19
click at [672, 435] on td "150,000 / Pieces الاجمالي 150,000 EGP" at bounding box center [649, 415] width 150 height 68
drag, startPoint x: 670, startPoint y: 435, endPoint x: 656, endPoint y: 425, distance: 16.8
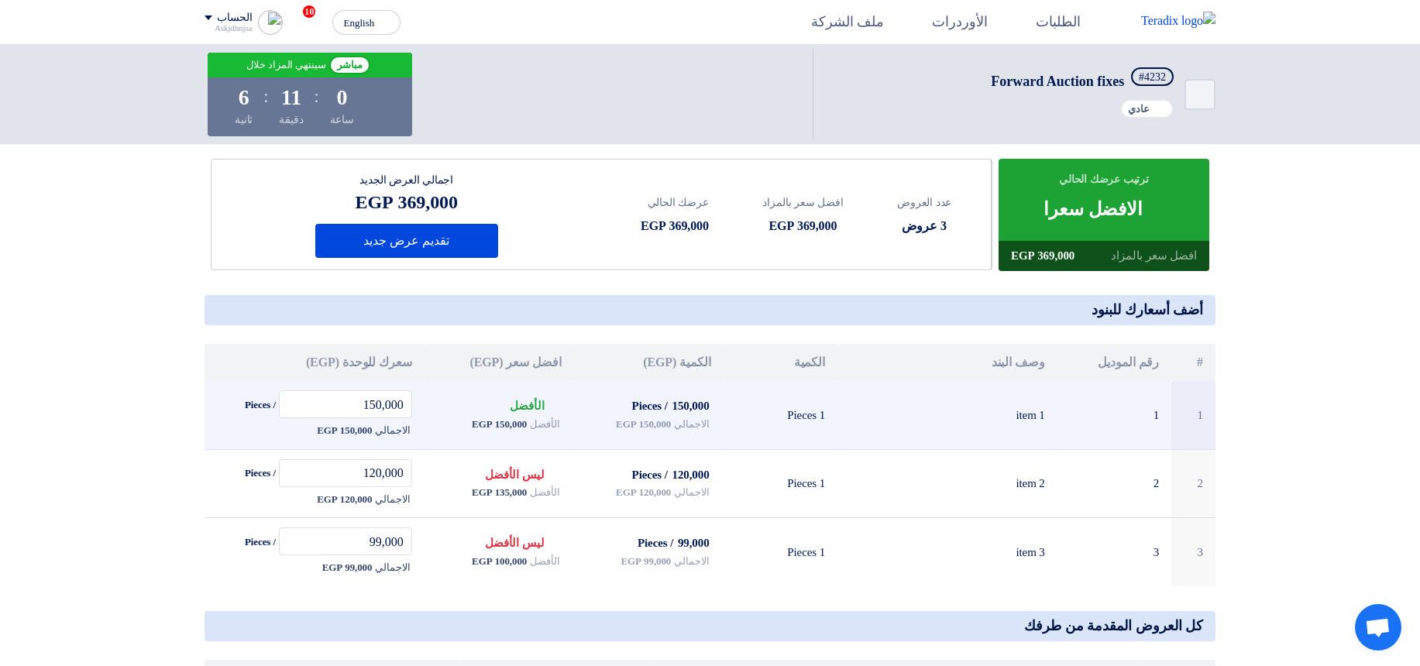
click at [669, 435] on td "150,000 / Pieces الاجمالي 150,000 EGP" at bounding box center [649, 415] width 150 height 68
click at [655, 425] on span "150,000 EGP" at bounding box center [643, 424] width 55 height 15
click at [701, 426] on span "الاجمالي" at bounding box center [691, 424] width 35 height 15
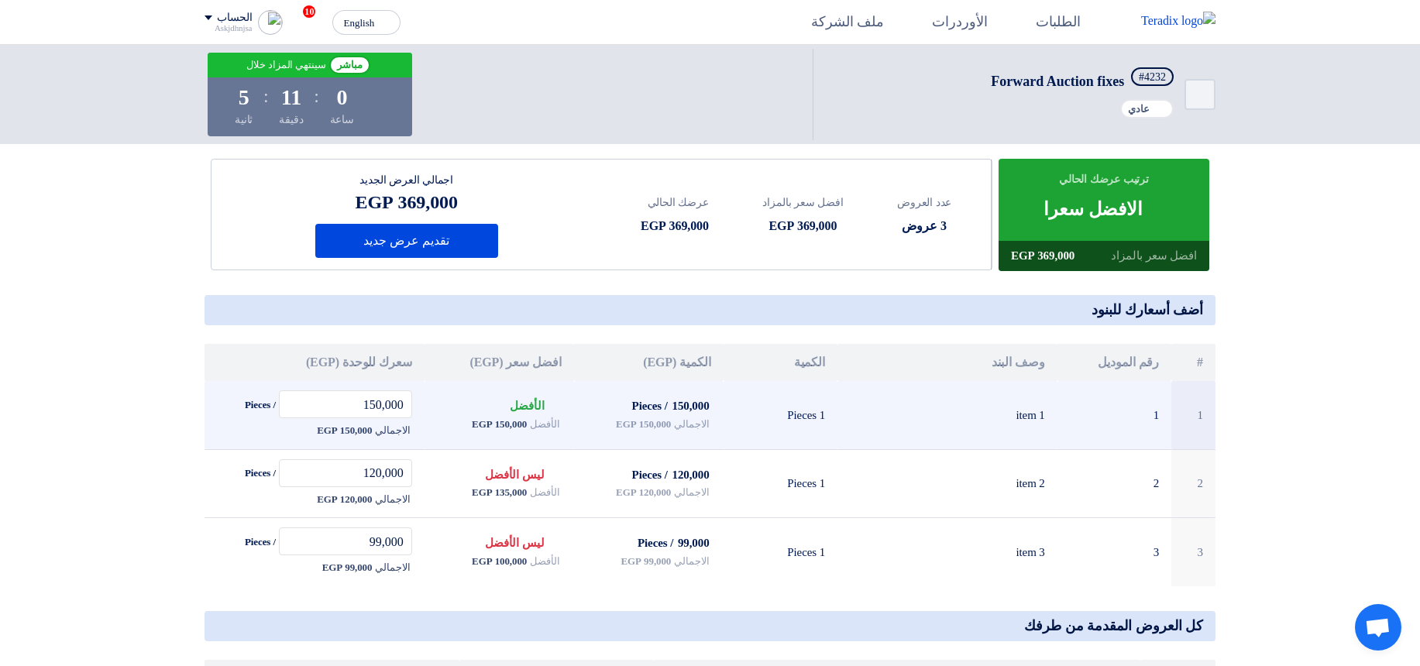
click at [701, 426] on span "الاجمالي" at bounding box center [691, 424] width 35 height 15
click at [715, 425] on td "150,000 / Pieces الاجمالي 150,000 EGP" at bounding box center [649, 415] width 150 height 68
drag, startPoint x: 681, startPoint y: 425, endPoint x: 583, endPoint y: 425, distance: 97.6
click at [583, 425] on td "150,000 / Pieces الاجمالي 150,000 EGP" at bounding box center [649, 415] width 150 height 68
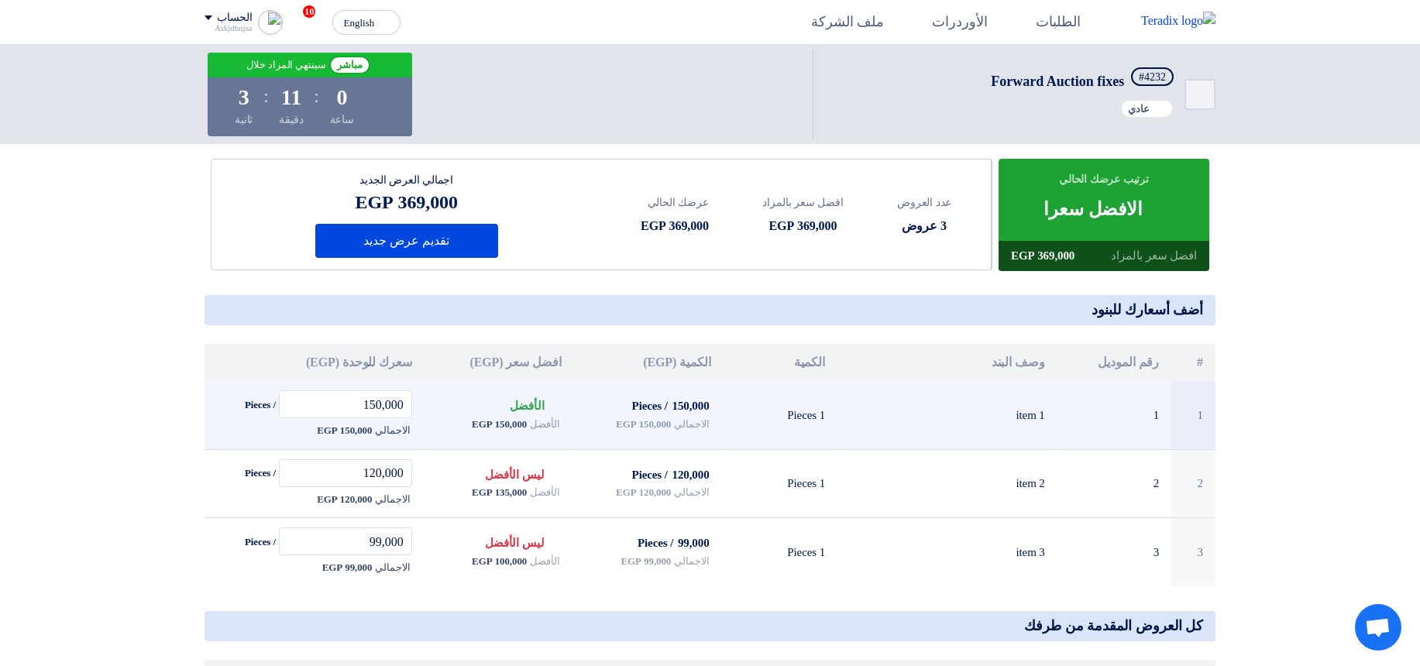
click at [690, 417] on span "الاجمالي" at bounding box center [691, 424] width 35 height 15
click at [724, 415] on td "1 Pieces" at bounding box center [781, 415] width 115 height 68
drag, startPoint x: 615, startPoint y: 427, endPoint x: 764, endPoint y: 429, distance: 148.8
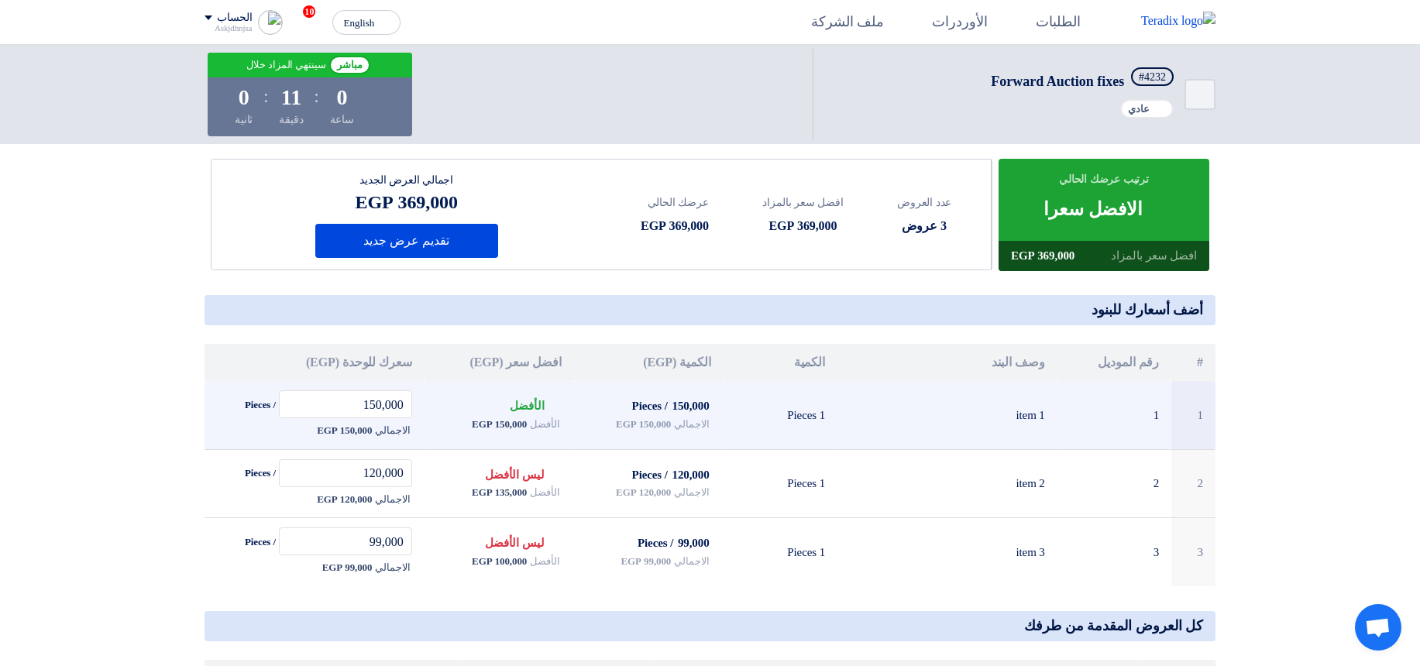
click at [761, 428] on tr "1 1 item 1 1 Pieces 150,000 / Pieces الاجمالي 150,000 EGP Bids submitted الأفضل…" at bounding box center [710, 415] width 1011 height 68
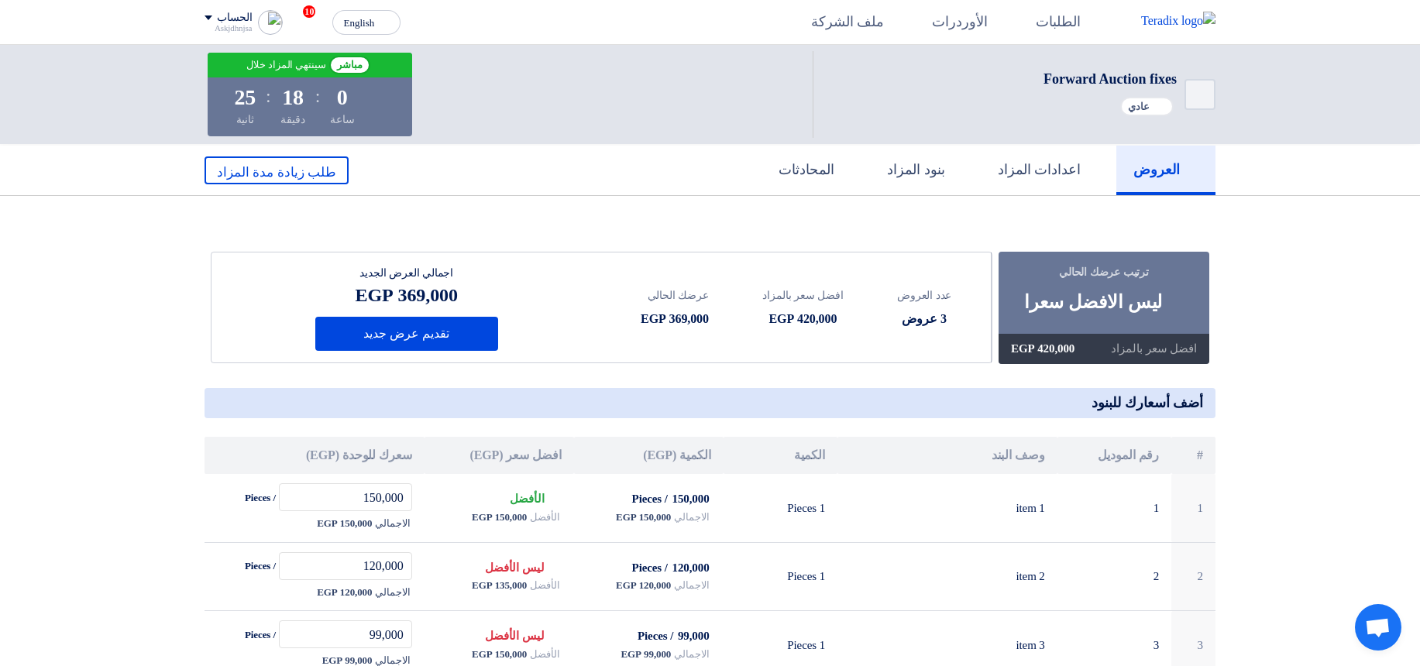
drag, startPoint x: 1068, startPoint y: 301, endPoint x: 1123, endPoint y: 305, distance: 55.1
click at [1123, 305] on div "Bids submitted ليس الافضل سعرا" at bounding box center [1104, 302] width 160 height 28
click at [1124, 307] on div "Bids submitted ليس الافضل سعرا" at bounding box center [1104, 302] width 160 height 28
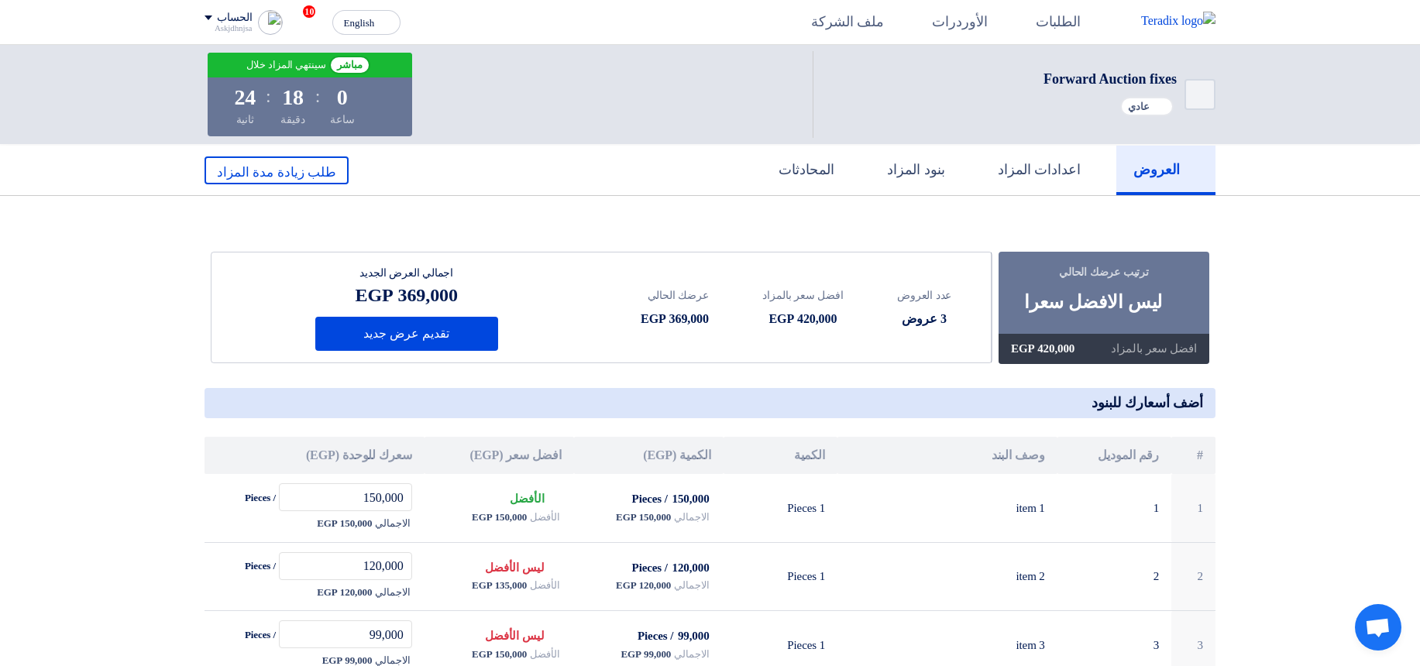
click at [1133, 309] on div "Bids submitted ليس الافضل سعرا" at bounding box center [1104, 302] width 160 height 28
click at [297, 19] on icon at bounding box center [305, 21] width 17 height 17
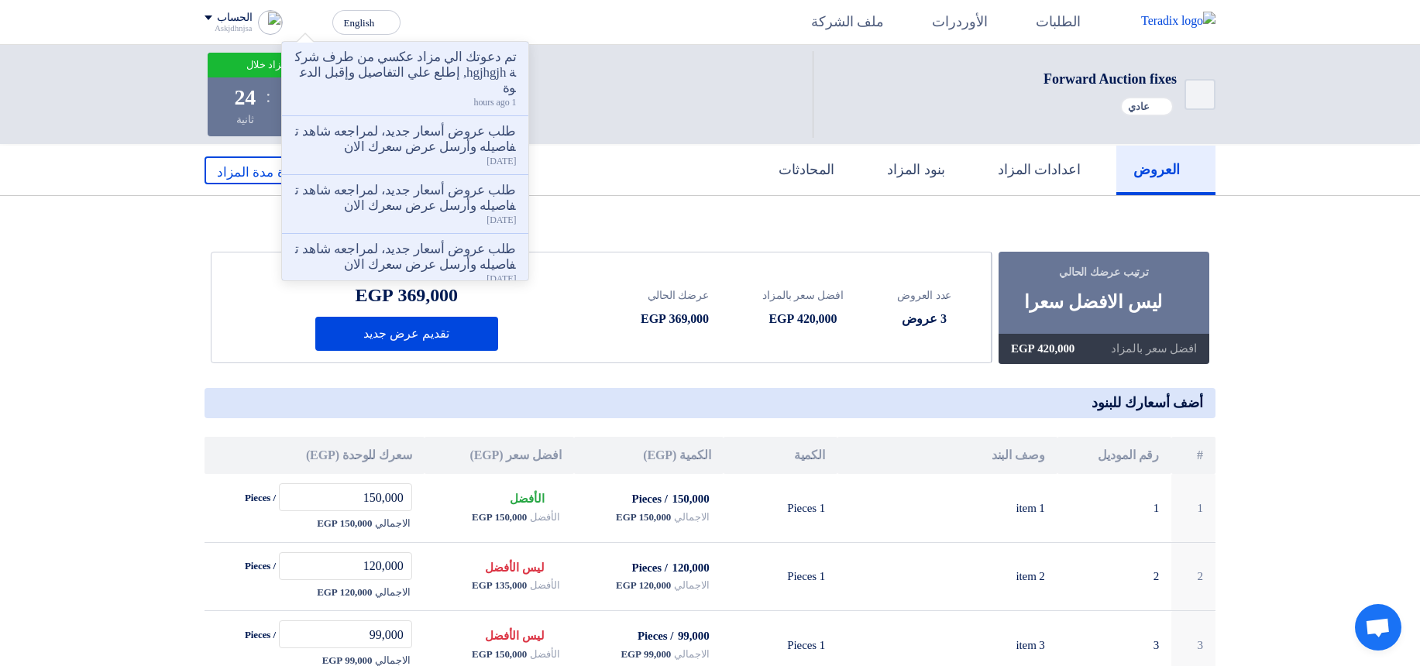
click at [744, 207] on section "ترتيب عرضك الحالي Bids submitted ليس الافضل سعرا افضل سعر بالمزاد 420,000 EGP" at bounding box center [710, 582] width 1420 height 772
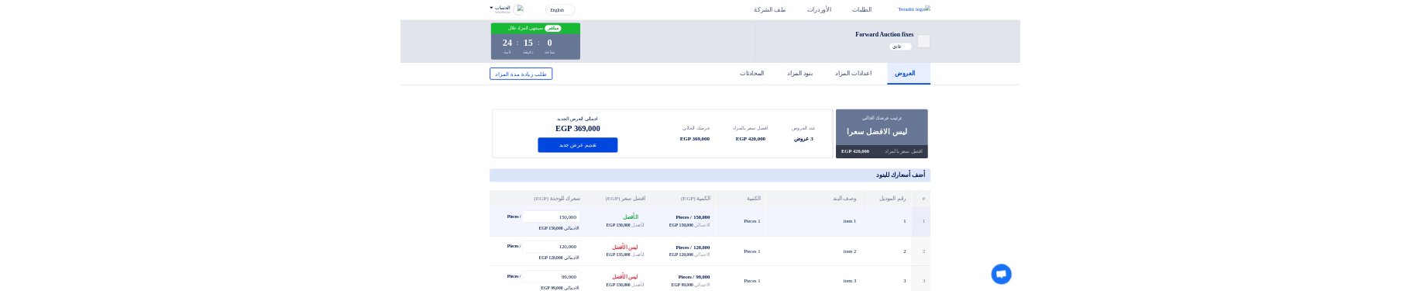
scroll to position [93, 0]
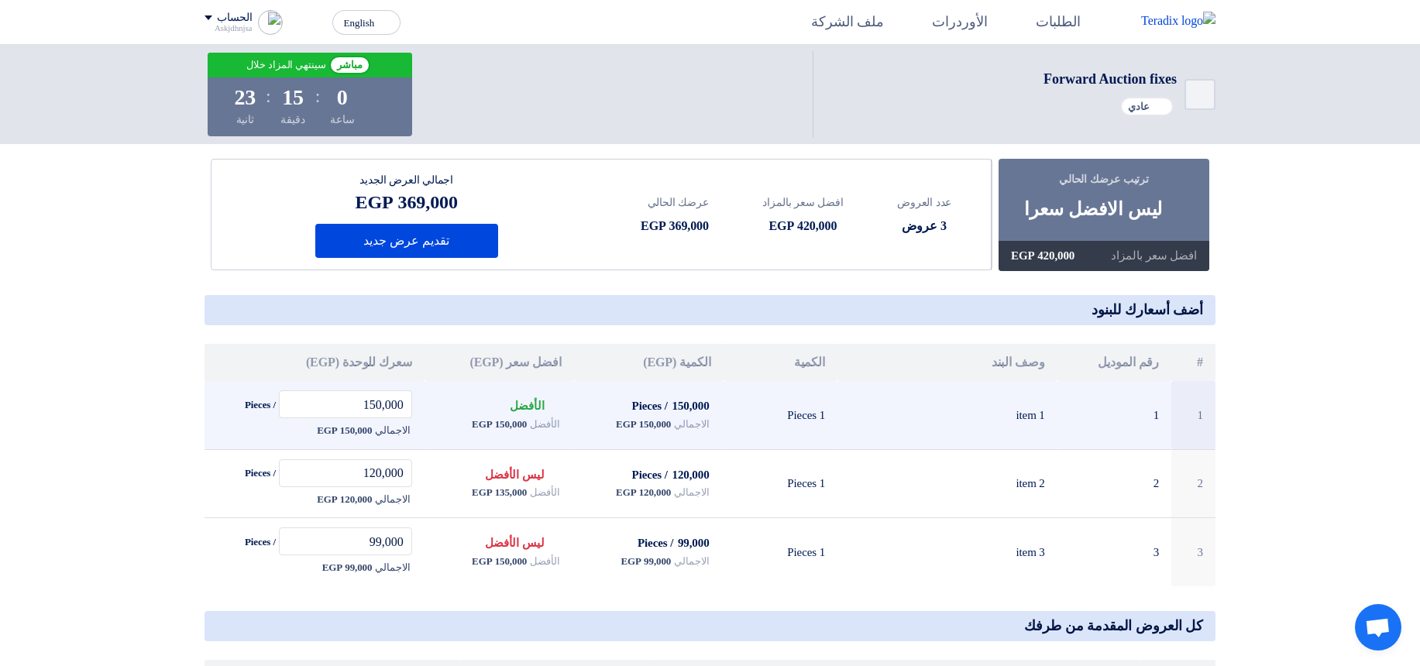
drag, startPoint x: 630, startPoint y: 420, endPoint x: 753, endPoint y: 413, distance: 123.4
click at [753, 413] on tr "1 1 item 1 1 Pieces 150,000 / Pieces الاجمالي 150,000 EGP Bids submitted الأفضل…" at bounding box center [710, 415] width 1011 height 68
click at [709, 432] on span "الاجمالي" at bounding box center [691, 424] width 35 height 15
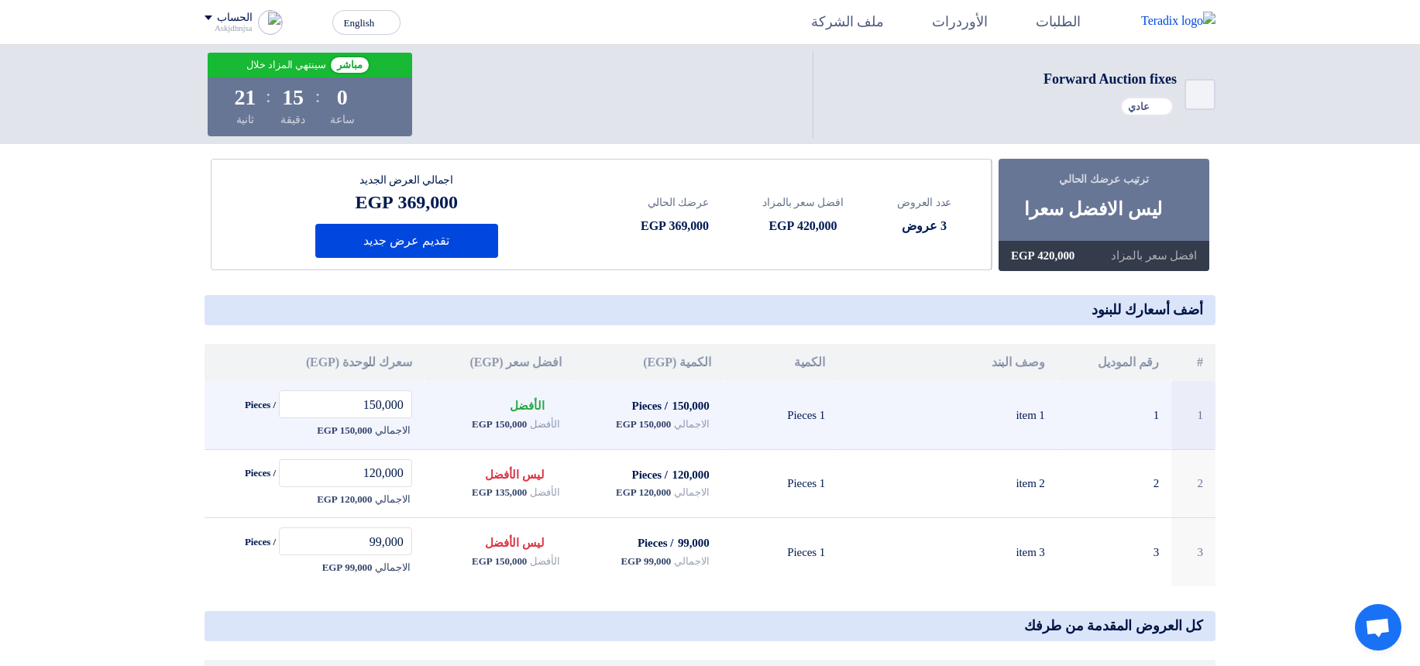
click at [692, 425] on span "الاجمالي" at bounding box center [691, 424] width 35 height 15
click at [731, 427] on td "1 Pieces" at bounding box center [781, 415] width 115 height 68
click at [485, 432] on span "150,000 EGP" at bounding box center [499, 424] width 55 height 15
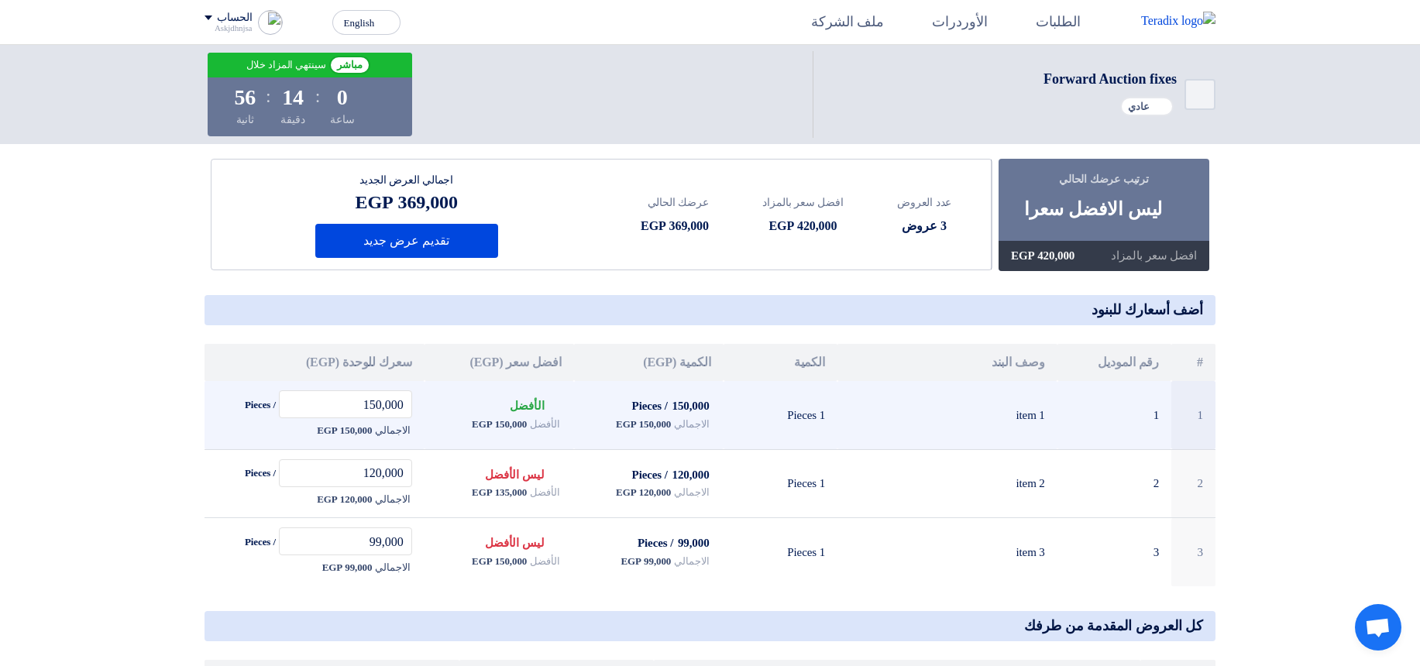
click at [485, 432] on span "150,000 EGP" at bounding box center [499, 424] width 55 height 15
click at [541, 431] on span "الأفضل" at bounding box center [544, 424] width 29 height 15
click at [544, 428] on span "الأفضل" at bounding box center [544, 424] width 29 height 15
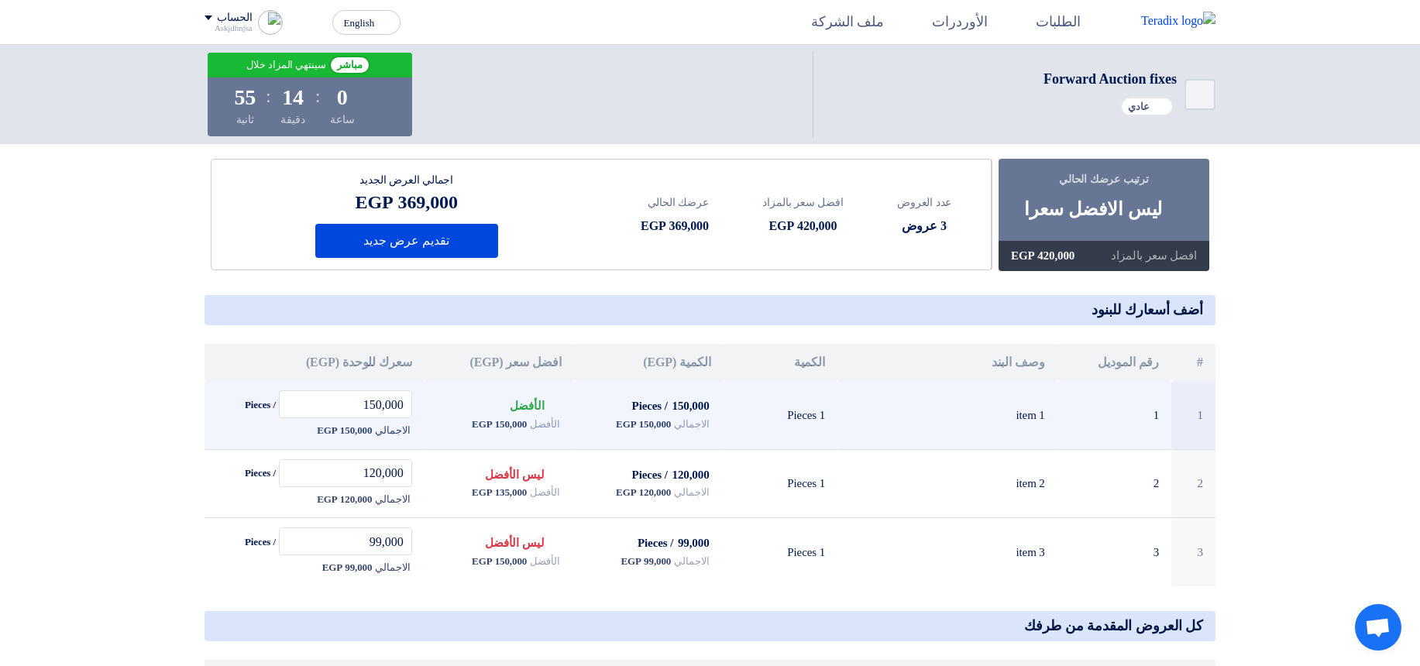
click at [544, 428] on span "الأفضل" at bounding box center [544, 424] width 29 height 15
click at [552, 428] on span "الأفضل" at bounding box center [544, 424] width 29 height 15
click at [571, 428] on td "Bids submitted الأفضل الأفضل 150,000 EGP" at bounding box center [500, 415] width 150 height 68
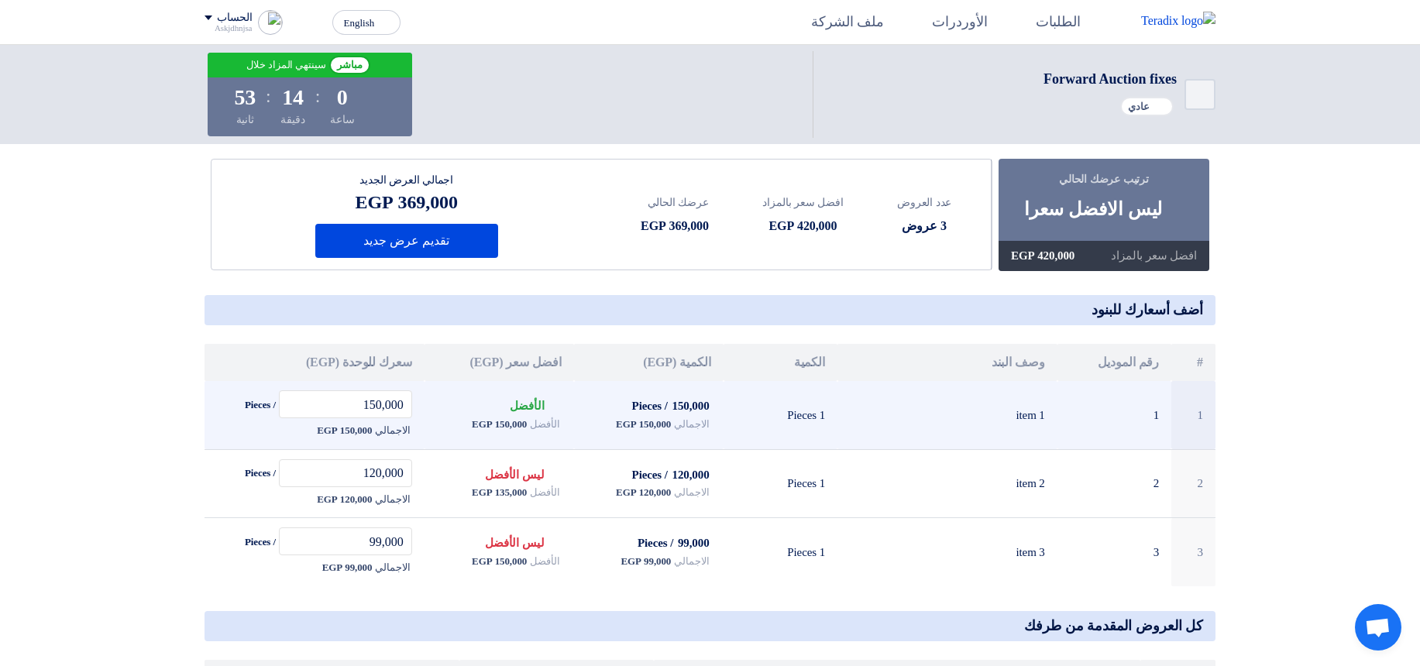
click at [569, 428] on td "Bids submitted الأفضل الأفضل 150,000 EGP" at bounding box center [500, 415] width 150 height 68
click at [500, 428] on span "150,000 EGP" at bounding box center [499, 424] width 55 height 15
drag, startPoint x: 495, startPoint y: 419, endPoint x: 564, endPoint y: 418, distance: 69.0
click at [564, 418] on td "Bids submitted الأفضل الأفضل 150,000 EGP" at bounding box center [500, 415] width 150 height 68
click at [571, 421] on td "Bids submitted الأفضل الأفضل 150,000 EGP" at bounding box center [500, 415] width 150 height 68
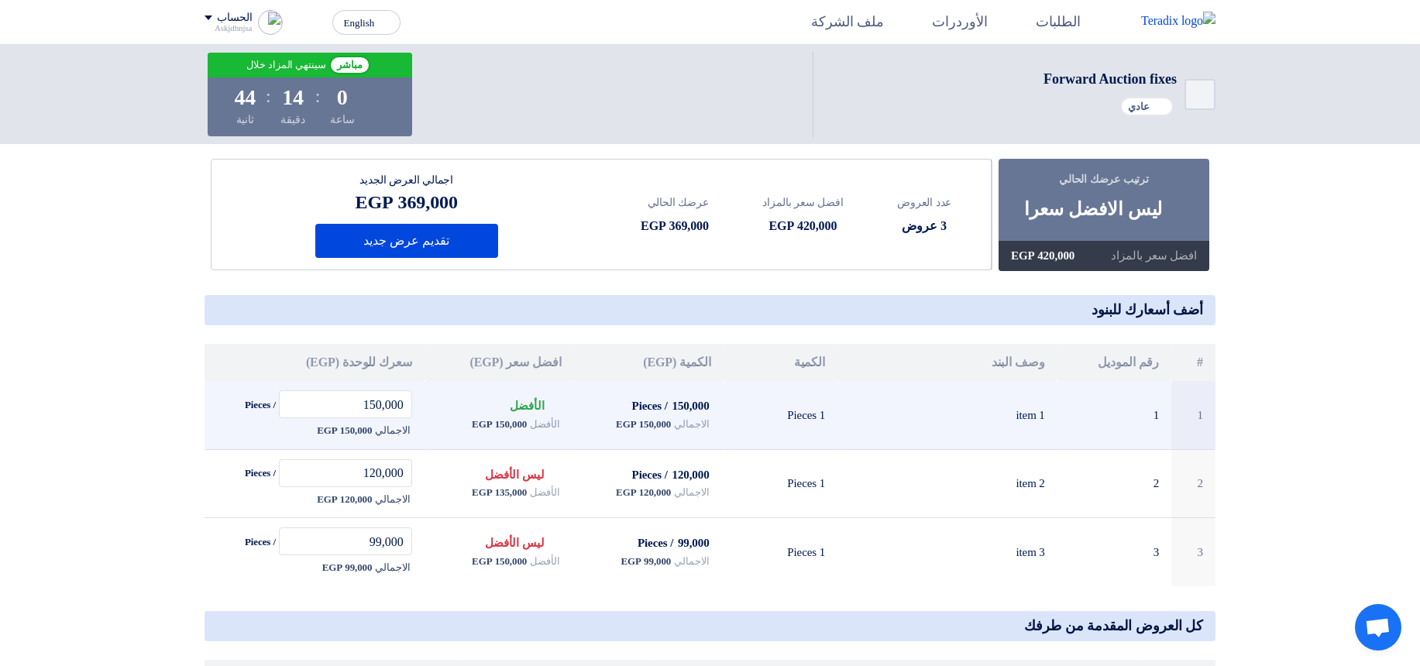
click at [572, 422] on td "Bids submitted الأفضل الأفضل 150,000 EGP" at bounding box center [500, 415] width 150 height 68
click at [640, 410] on span "/ Pieces" at bounding box center [650, 406] width 36 height 12
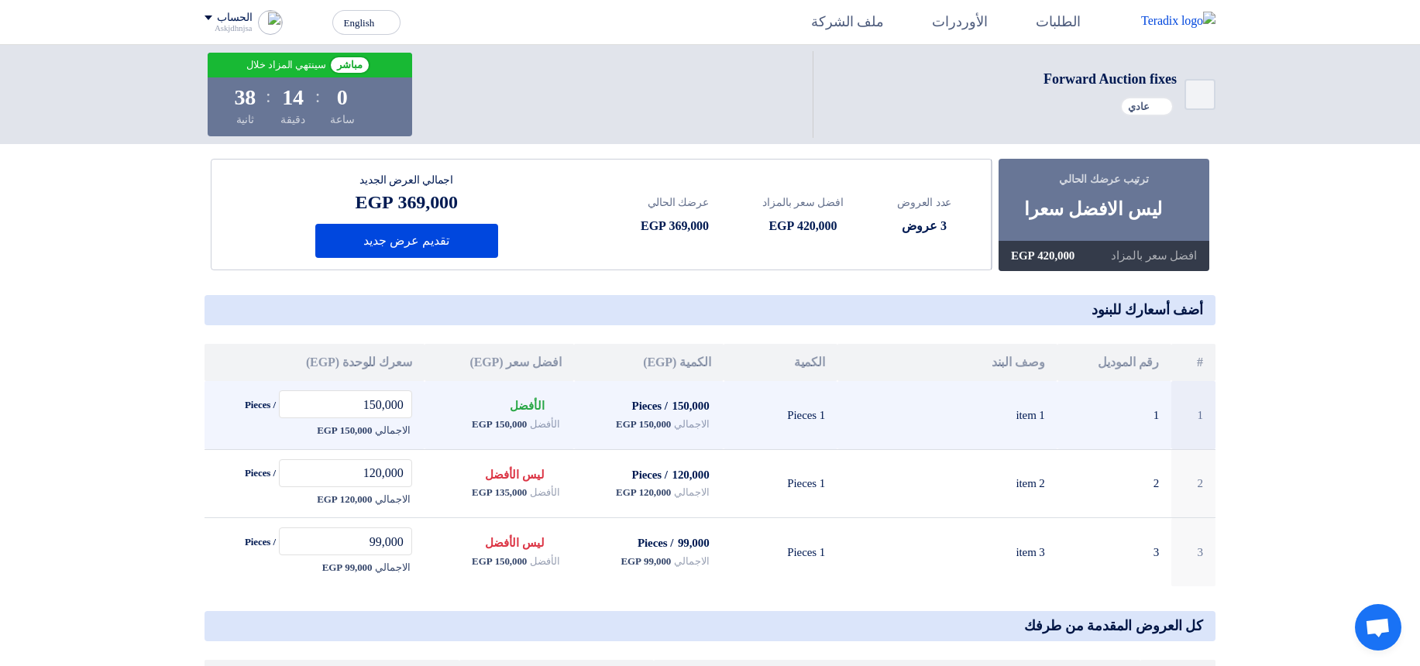
click at [640, 410] on span "/ Pieces" at bounding box center [650, 406] width 36 height 12
click at [654, 422] on span "150,000 EGP" at bounding box center [643, 424] width 55 height 15
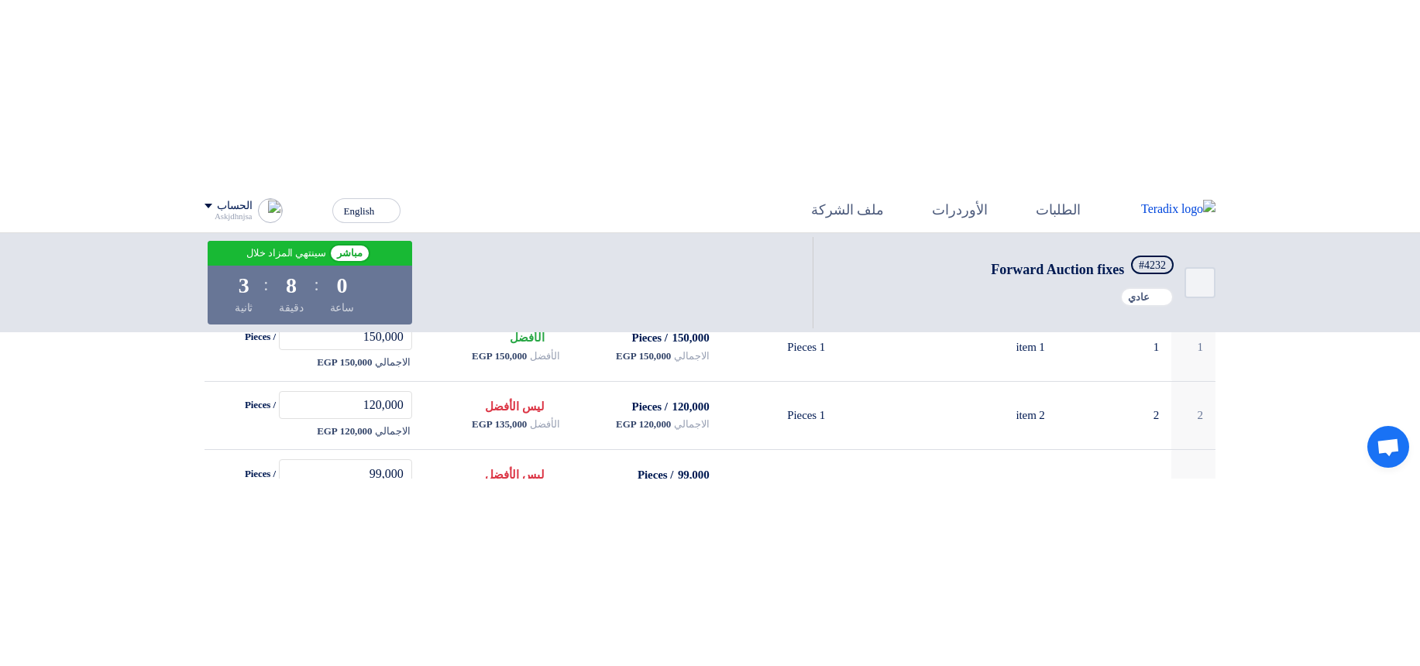
scroll to position [186, 0]
